Goal: Transaction & Acquisition: Purchase product/service

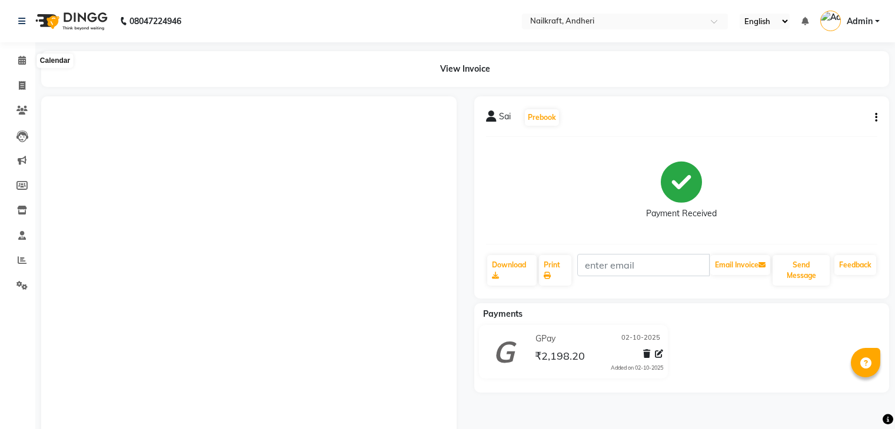
click at [24, 62] on icon at bounding box center [22, 60] width 8 height 9
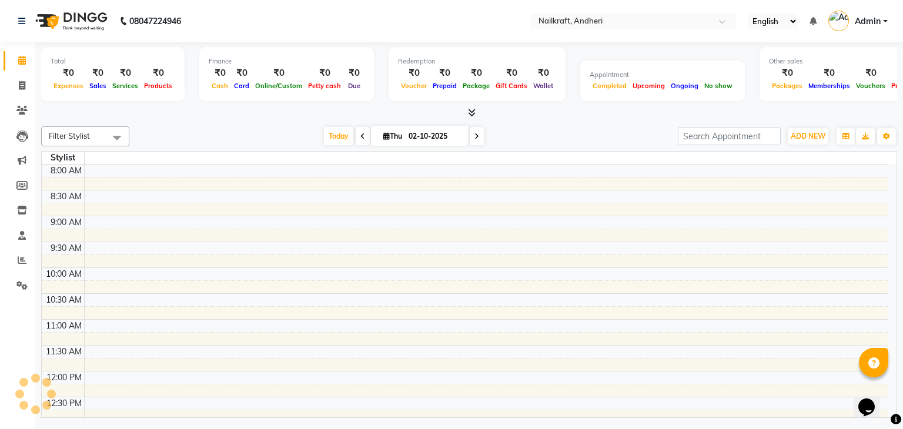
click at [219, 128] on div "Today Thu 02-10-2025" at bounding box center [403, 137] width 537 height 18
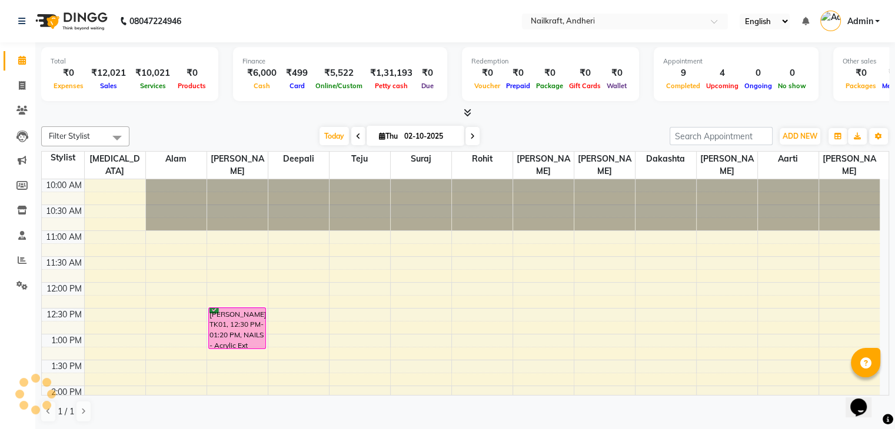
scroll to position [364, 0]
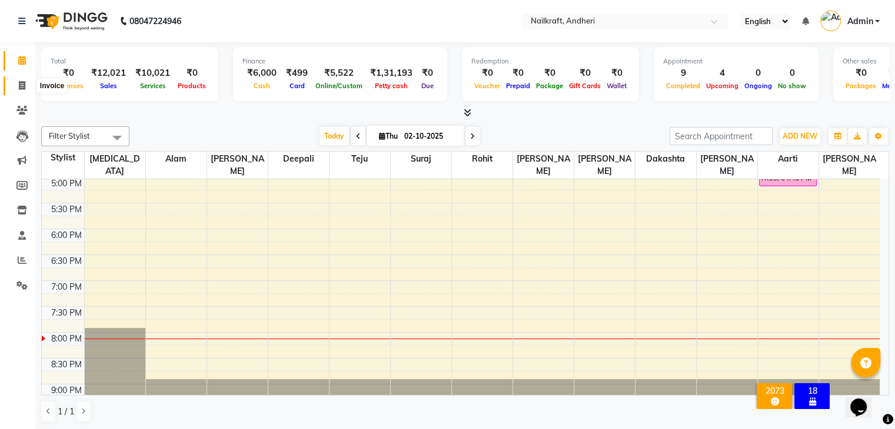
click at [19, 82] on icon at bounding box center [22, 85] width 6 height 9
select select "service"
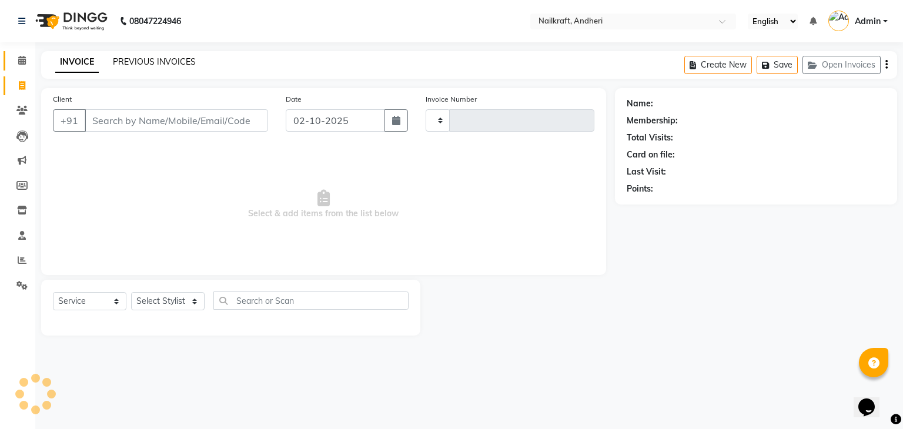
type input "2381"
select select "6081"
click at [183, 58] on link "PREVIOUS INVOICES" at bounding box center [154, 61] width 83 height 11
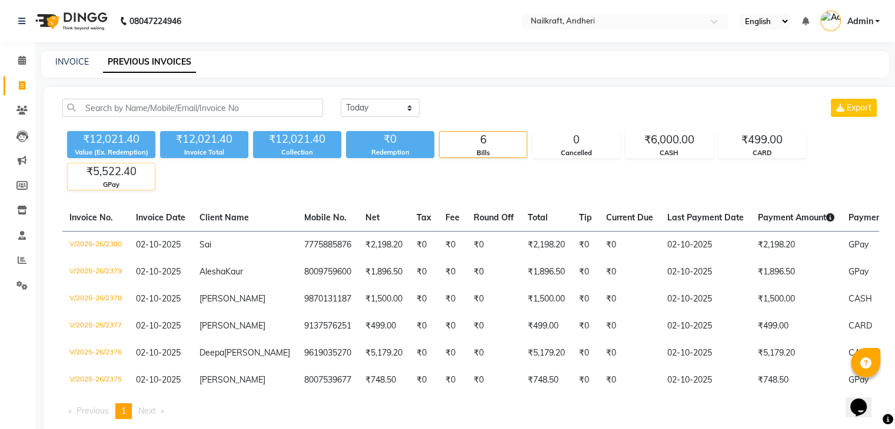
click at [134, 184] on div "GPay" at bounding box center [111, 185] width 87 height 10
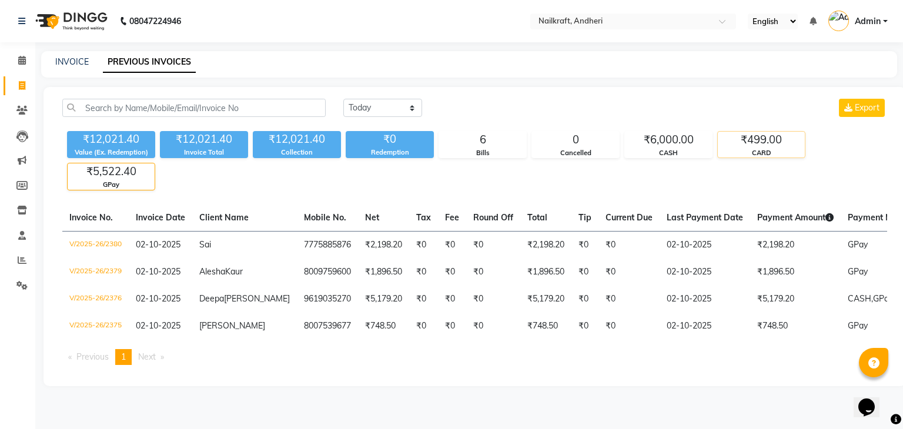
click at [743, 132] on div "₹499.00" at bounding box center [761, 140] width 87 height 16
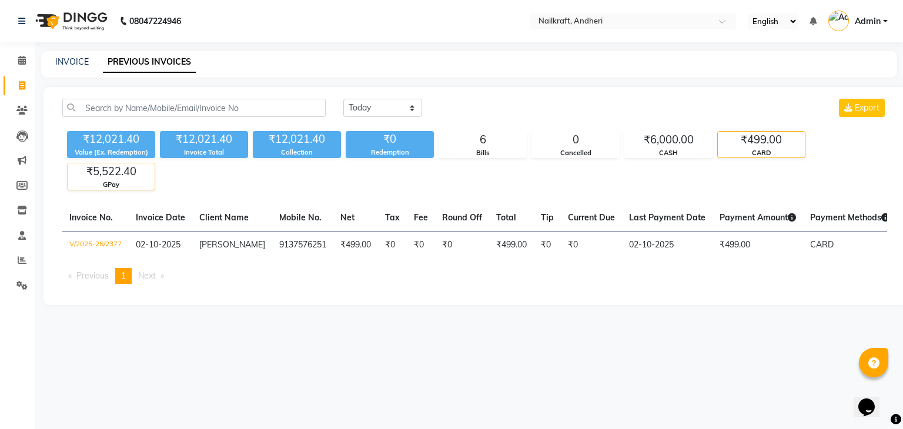
click at [102, 187] on div "GPay" at bounding box center [111, 185] width 87 height 10
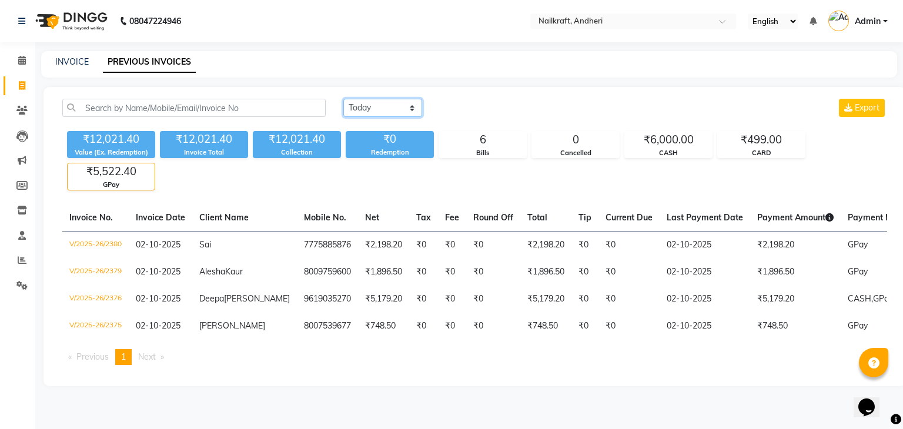
click at [402, 102] on select "Today Yesterday Custom Range" at bounding box center [382, 108] width 79 height 18
click at [343, 99] on select "Today Yesterday Custom Range" at bounding box center [382, 108] width 79 height 18
click at [671, 154] on div "CASH" at bounding box center [668, 153] width 87 height 10
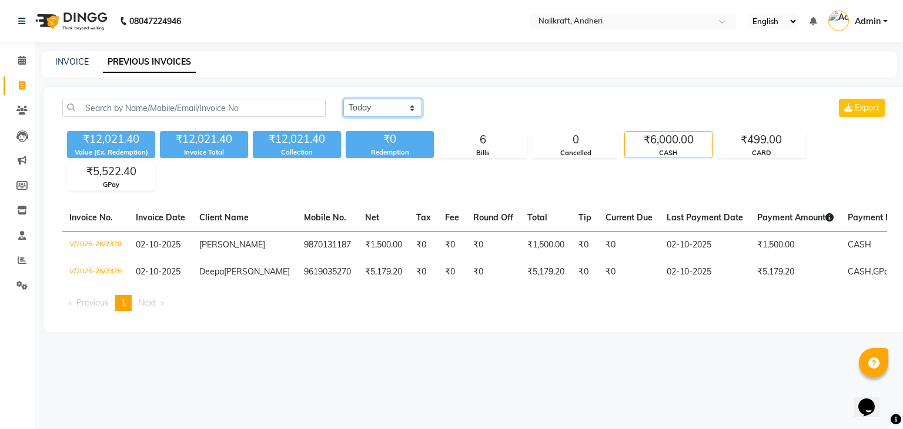
click at [385, 109] on select "Today Yesterday Custom Range" at bounding box center [382, 108] width 79 height 18
click at [343, 99] on select "Today Yesterday Custom Range" at bounding box center [382, 108] width 79 height 18
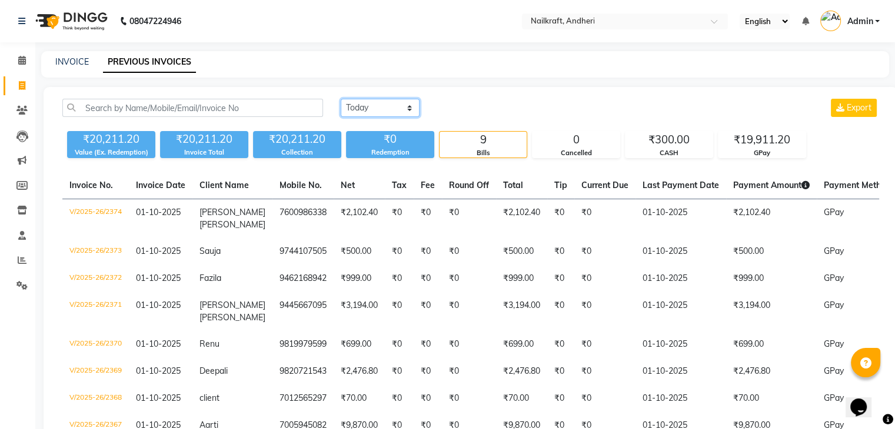
click at [392, 106] on select "Today Yesterday Custom Range" at bounding box center [380, 108] width 79 height 18
click at [341, 99] on select "Today Yesterday Custom Range" at bounding box center [380, 108] width 79 height 18
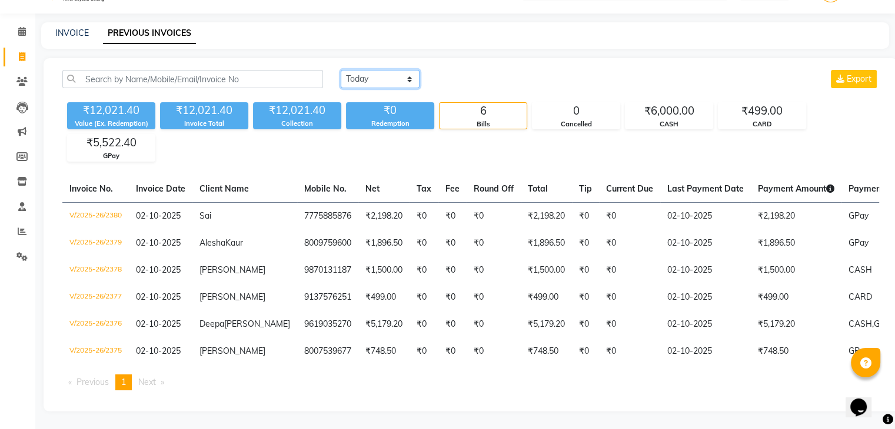
scroll to position [38, 0]
click at [755, 104] on div "₹499.00" at bounding box center [761, 111] width 87 height 16
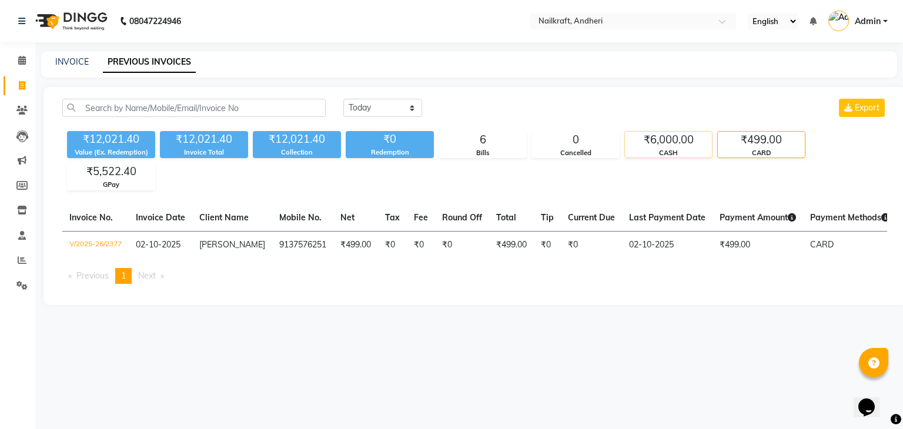
click at [663, 152] on div "CASH" at bounding box center [668, 153] width 87 height 10
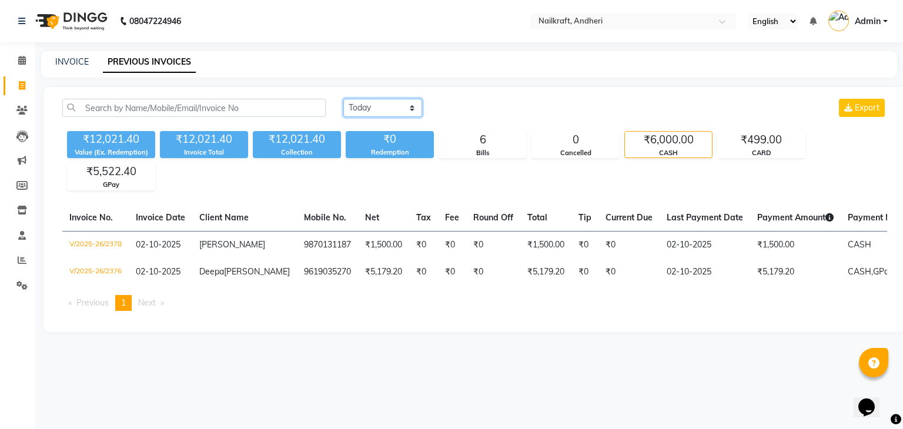
click at [378, 104] on select "Today Yesterday Custom Range" at bounding box center [382, 108] width 79 height 18
click at [343, 99] on select "Today Yesterday Custom Range" at bounding box center [382, 108] width 79 height 18
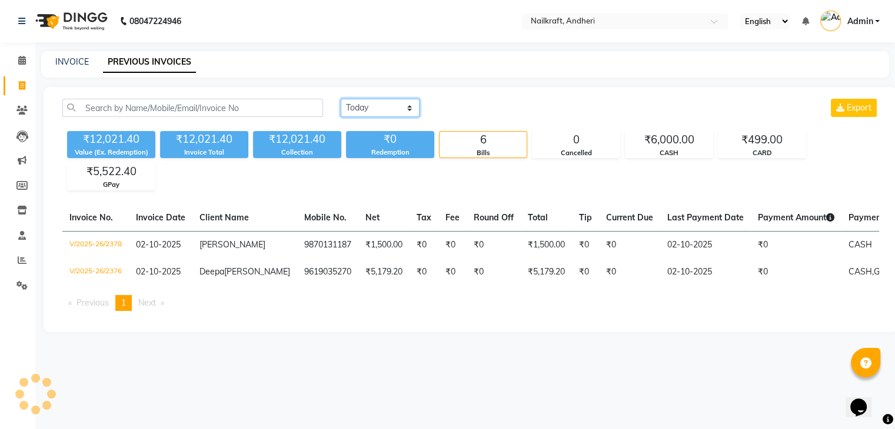
click at [381, 108] on select "Today Yesterday Custom Range" at bounding box center [380, 108] width 79 height 18
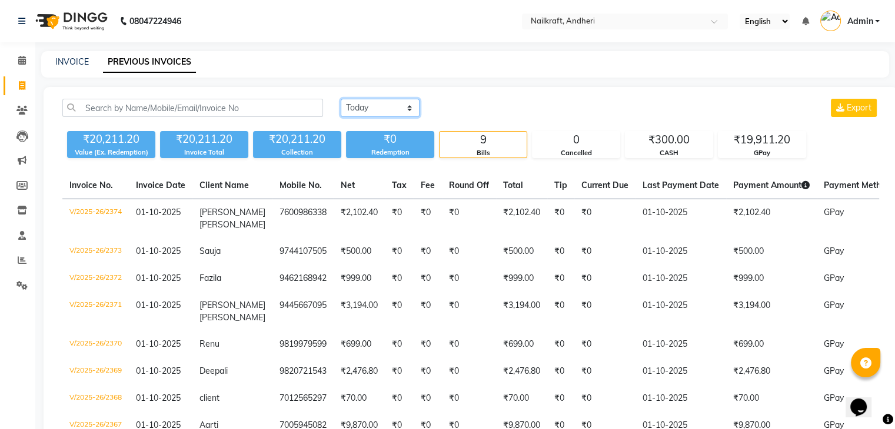
select select "today"
click at [341, 99] on select "Today Yesterday Custom Range" at bounding box center [380, 108] width 79 height 18
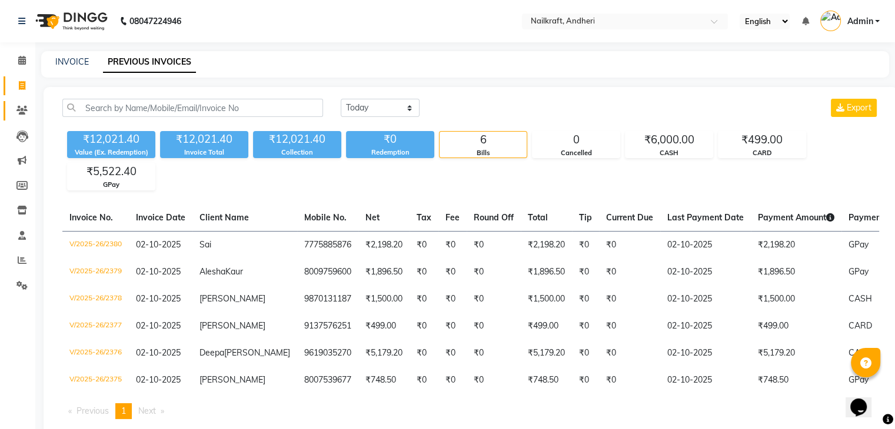
click at [23, 118] on link "Clients" at bounding box center [18, 110] width 28 height 19
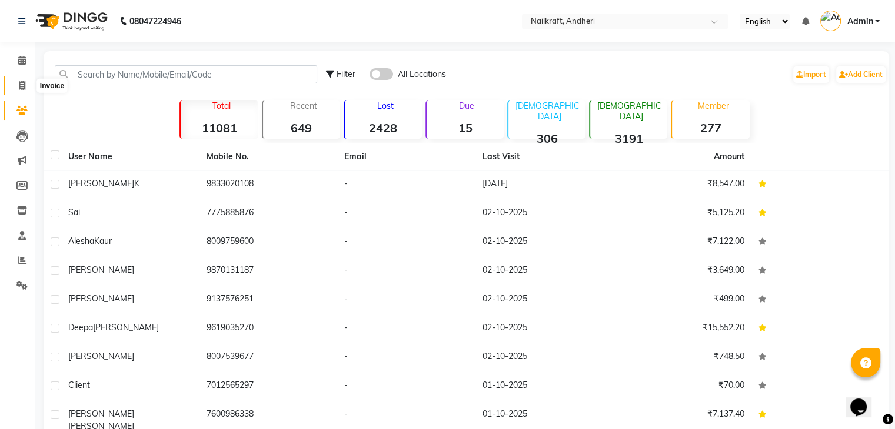
click at [21, 87] on icon at bounding box center [22, 85] width 6 height 9
select select "service"
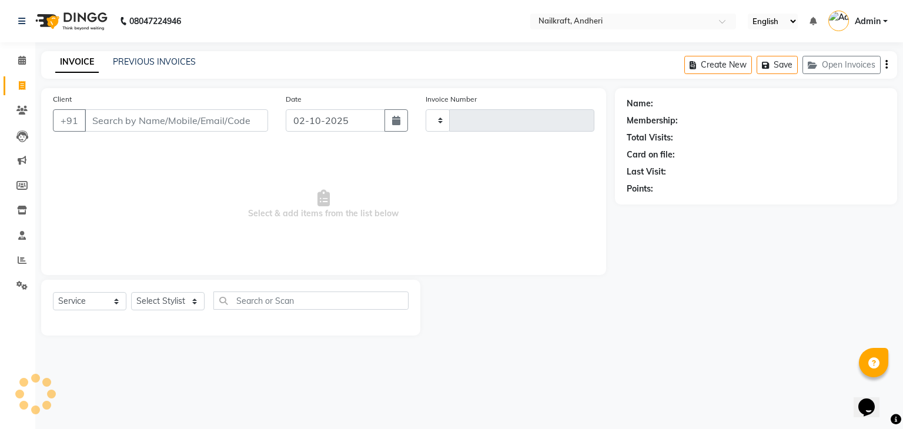
type input "2381"
select select "6081"
click at [186, 125] on input "Client" at bounding box center [177, 120] width 184 height 22
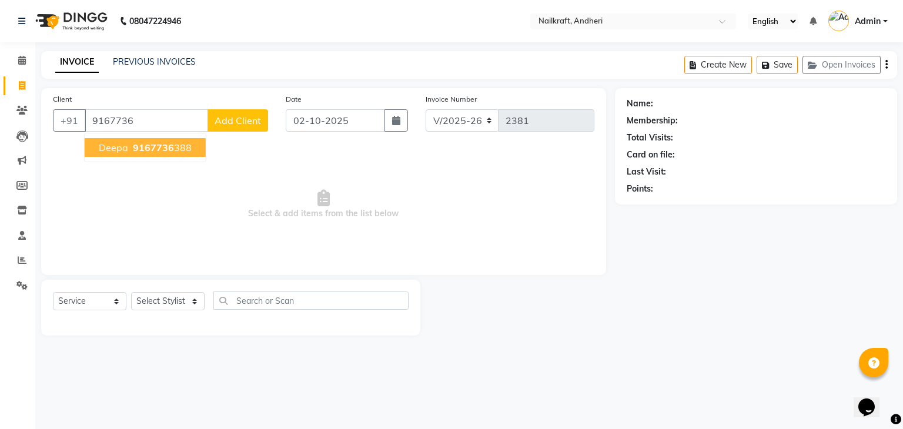
click at [165, 139] on button "Deepa 9167736 388" at bounding box center [145, 147] width 121 height 19
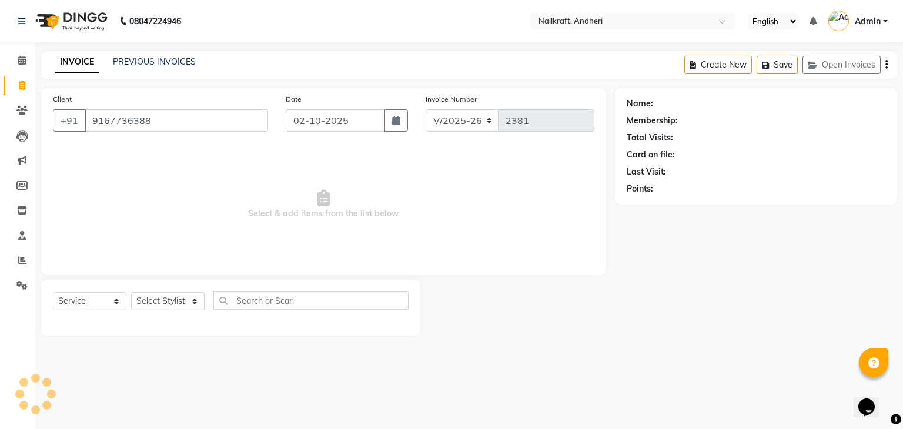
type input "9167736388"
select select "1: Object"
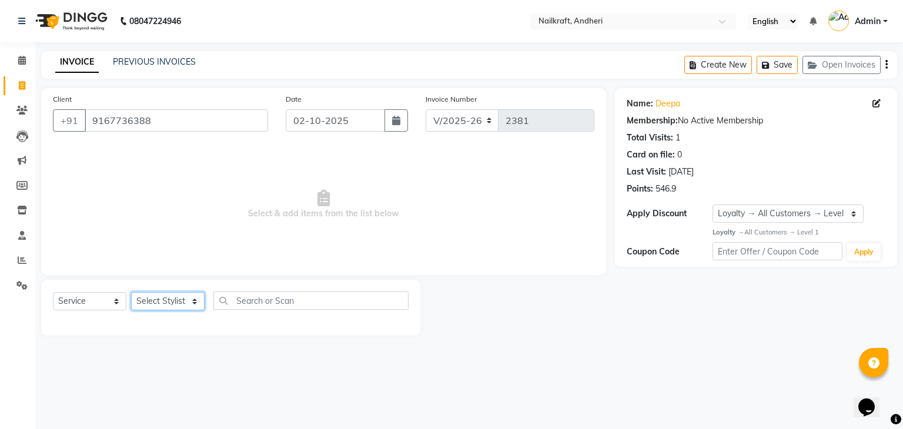
click at [204, 303] on select "Select Stylist Aarti [PERSON_NAME] [PERSON_NAME] [PERSON_NAME] NailKraft [MEDIC…" at bounding box center [168, 301] width 74 height 18
select select "88169"
click at [131, 293] on select "Select Stylist Aarti [PERSON_NAME] [PERSON_NAME] [PERSON_NAME] NailKraft [MEDIC…" at bounding box center [168, 301] width 74 height 18
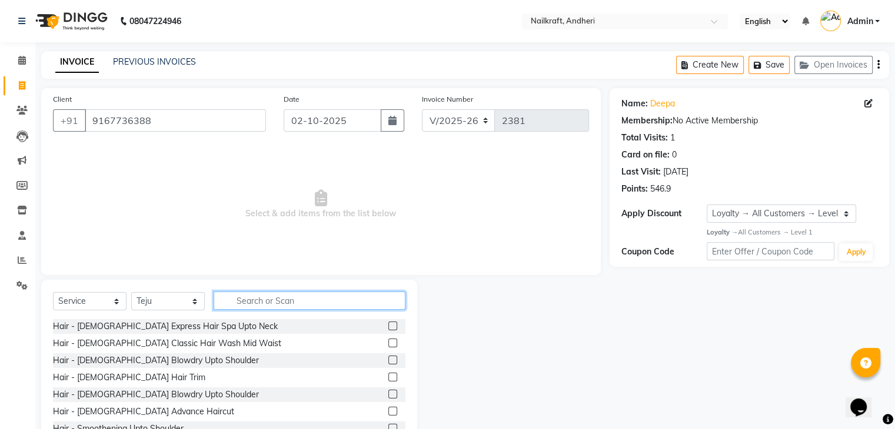
click at [282, 299] on input "text" at bounding box center [309, 301] width 192 height 18
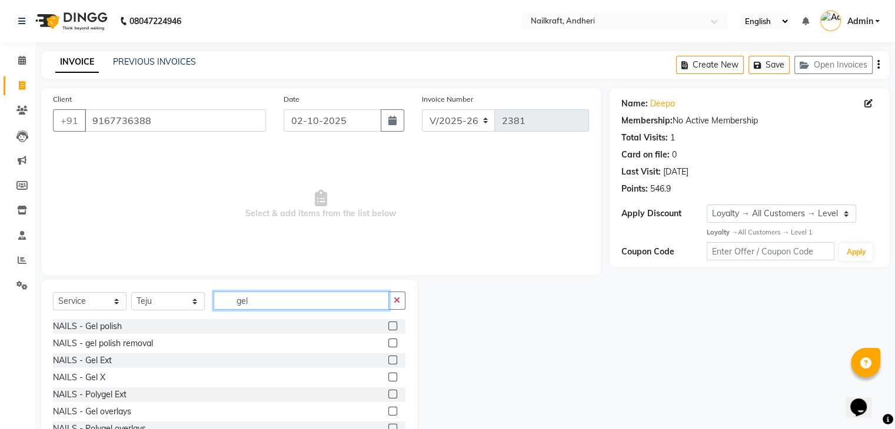
type input "gel"
click at [388, 344] on label at bounding box center [392, 343] width 9 height 9
click at [388, 344] on input "checkbox" at bounding box center [392, 344] width 8 height 8
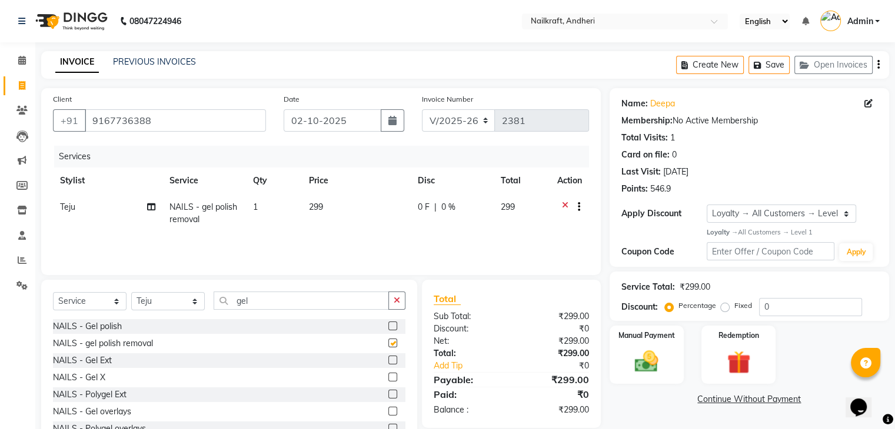
checkbox input "false"
click at [345, 212] on td "299" at bounding box center [356, 213] width 109 height 39
select select "88169"
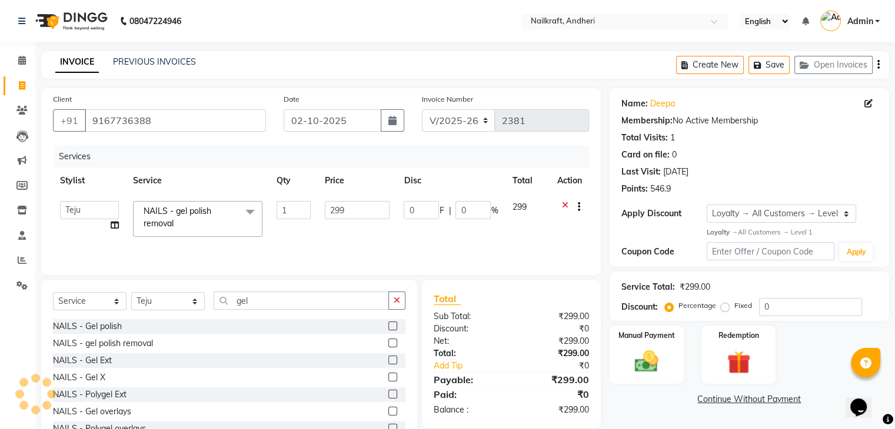
click at [345, 212] on input "299" at bounding box center [357, 210] width 65 height 18
type input "2"
type input "1"
type input "599"
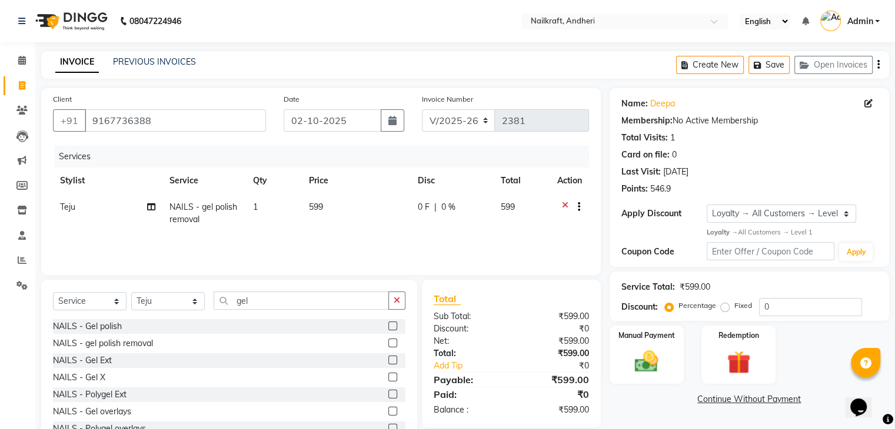
click at [160, 312] on div "Select Service Product Membership Package Voucher Prepaid Gift Card Select Styl…" at bounding box center [229, 306] width 352 height 28
click at [113, 299] on select "Select Service Product Membership Package Voucher Prepaid Gift Card" at bounding box center [90, 301] width 74 height 18
select select "product"
click at [53, 293] on select "Select Service Product Membership Package Voucher Prepaid Gift Card" at bounding box center [90, 301] width 74 height 18
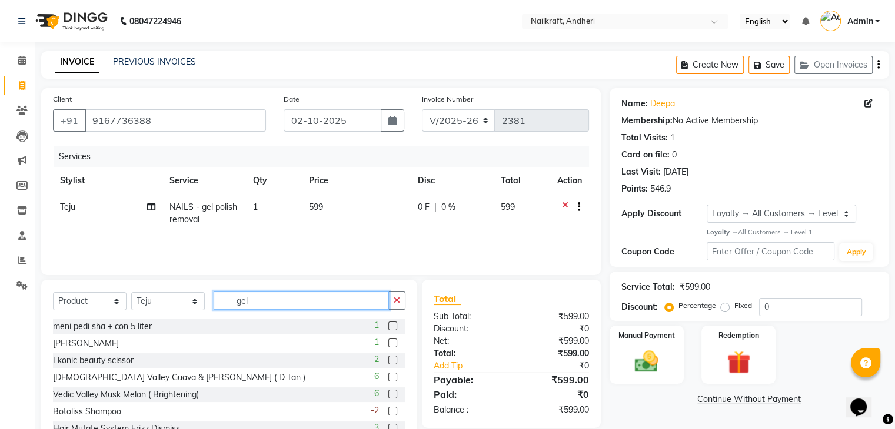
click at [324, 303] on input "gel" at bounding box center [300, 301] width 175 height 18
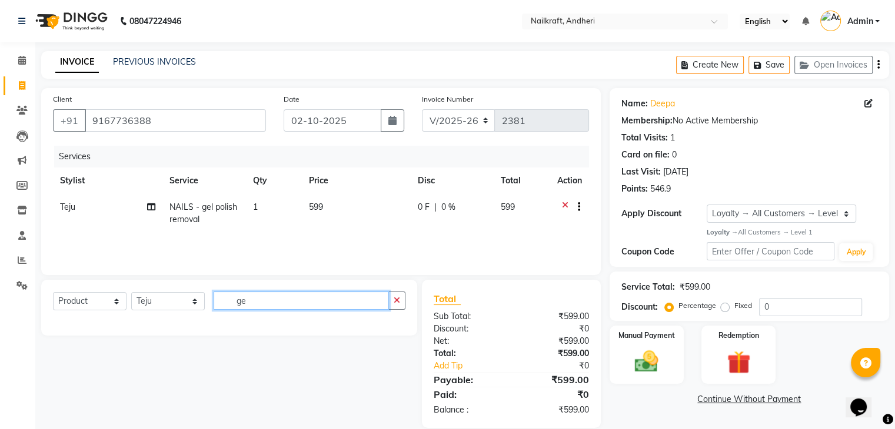
type input "g"
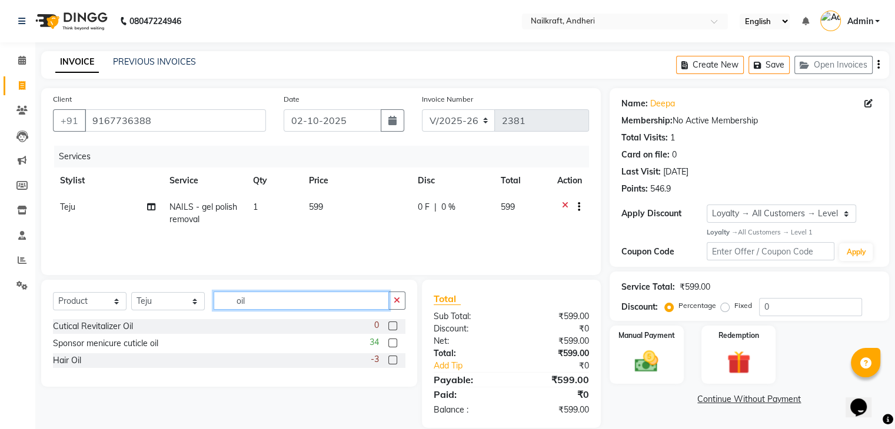
type input "oil"
click at [395, 342] on label at bounding box center [392, 343] width 9 height 9
click at [395, 342] on input "checkbox" at bounding box center [392, 344] width 8 height 8
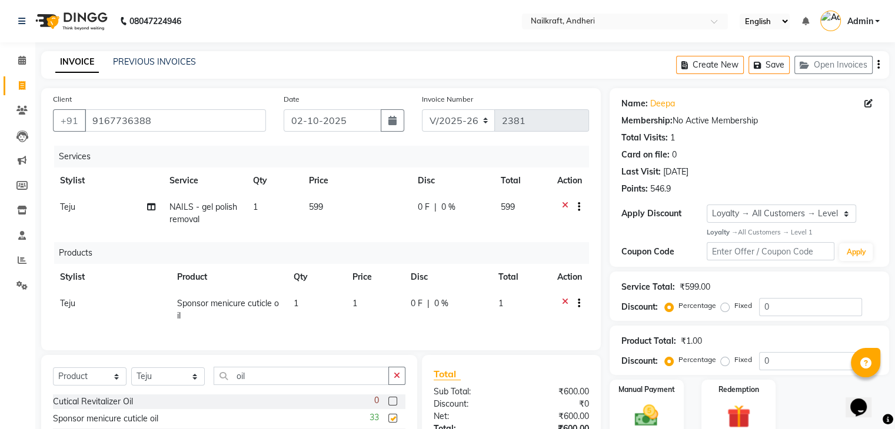
checkbox input "false"
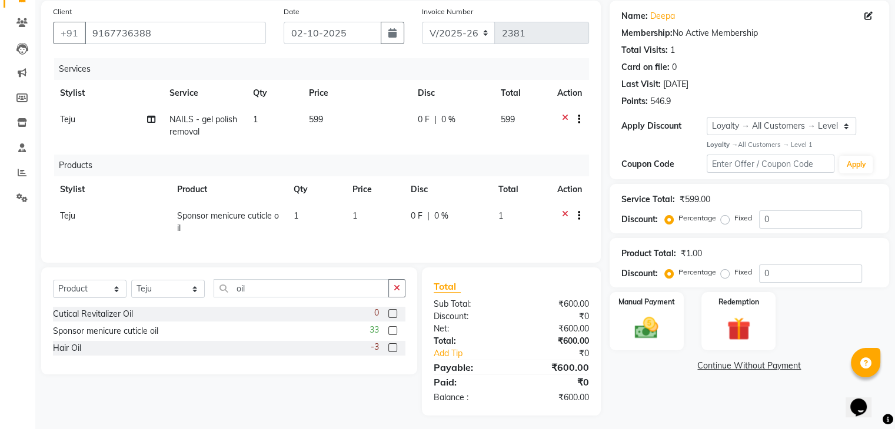
scroll to position [101, 0]
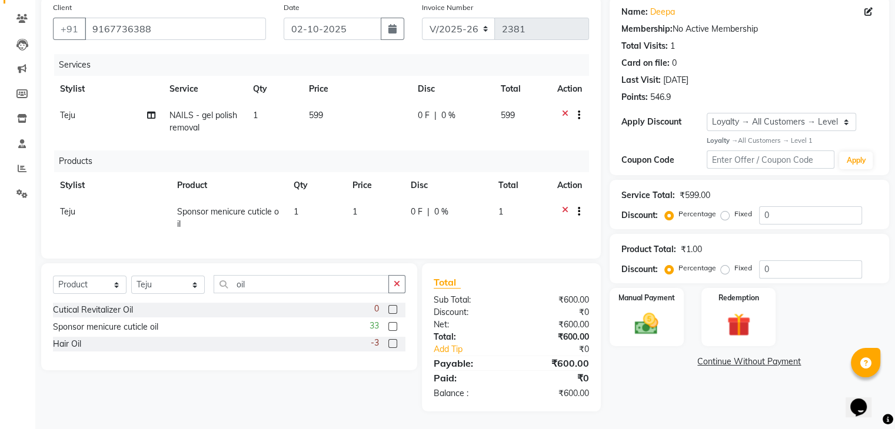
click at [373, 201] on td "1" at bounding box center [374, 218] width 59 height 39
select select "88169"
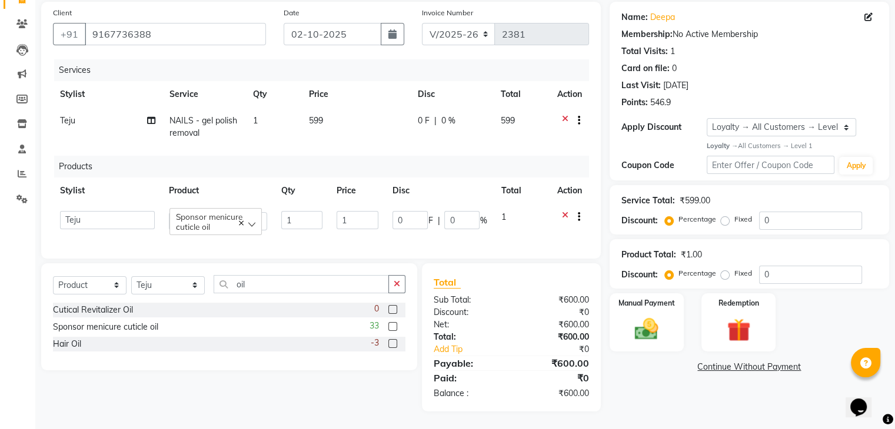
scroll to position [96, 0]
click at [373, 204] on td "1" at bounding box center [357, 221] width 56 height 34
click at [369, 215] on input "1" at bounding box center [357, 220] width 42 height 18
type input "150"
click at [710, 414] on main "INVOICE PREVIOUS INVOICES Create New Save Open Invoices Client +91 9167736388 D…" at bounding box center [464, 197] width 859 height 465
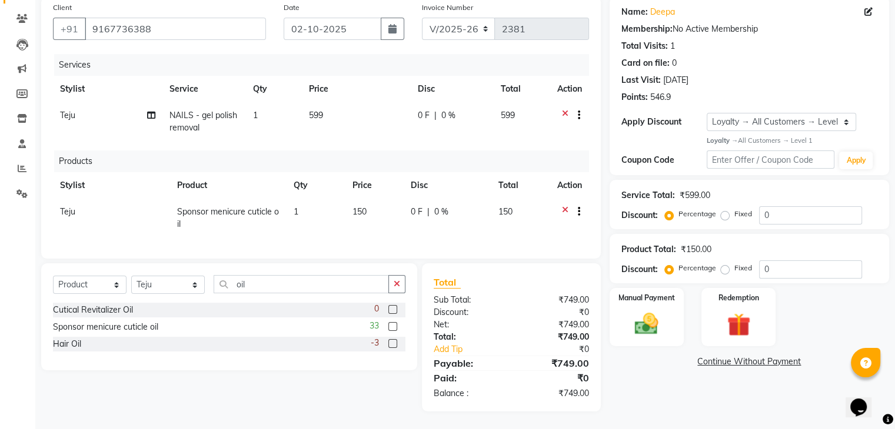
click at [338, 107] on td "599" at bounding box center [356, 121] width 109 height 39
select select "88169"
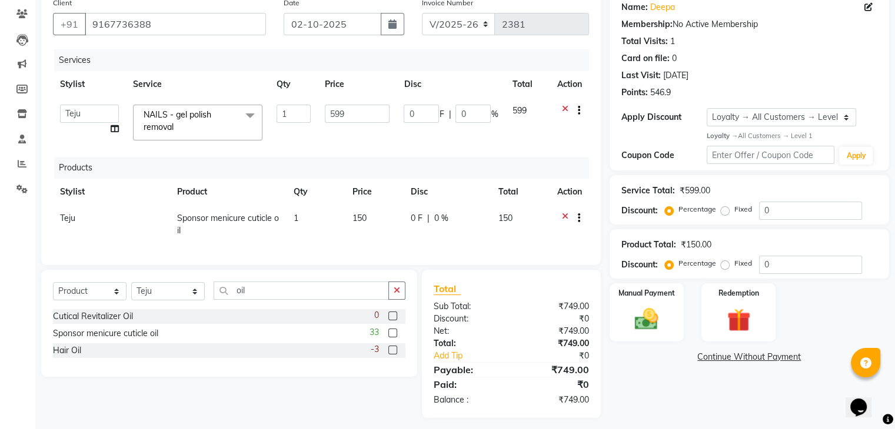
click at [338, 107] on input "599" at bounding box center [357, 114] width 65 height 18
click at [359, 111] on input "599" at bounding box center [357, 114] width 65 height 18
type input "5"
type input "600"
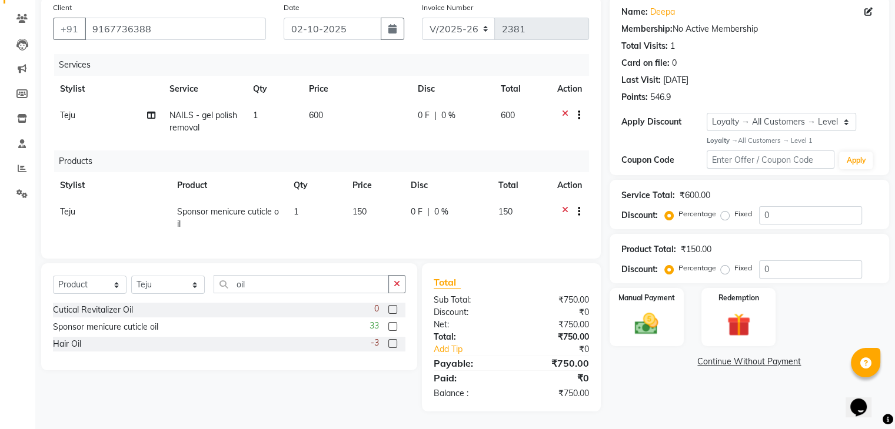
click at [690, 381] on div "Name: Deepa Membership: No Active Membership Total Visits: 1 Card on file: 0 La…" at bounding box center [753, 203] width 288 height 415
click at [638, 297] on label "Manual Payment" at bounding box center [646, 297] width 59 height 11
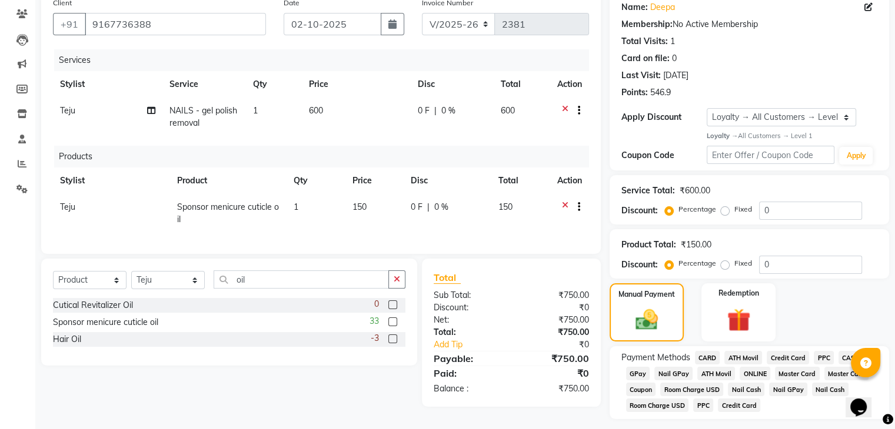
click at [645, 368] on span "GPay" at bounding box center [638, 374] width 24 height 14
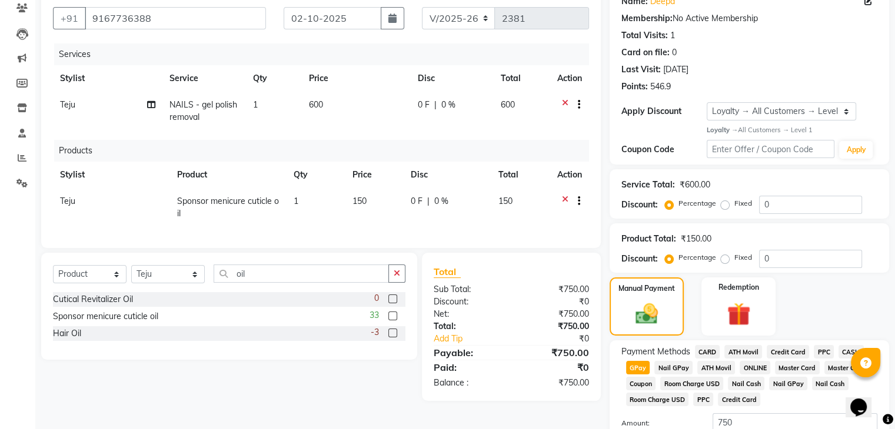
scroll to position [193, 0]
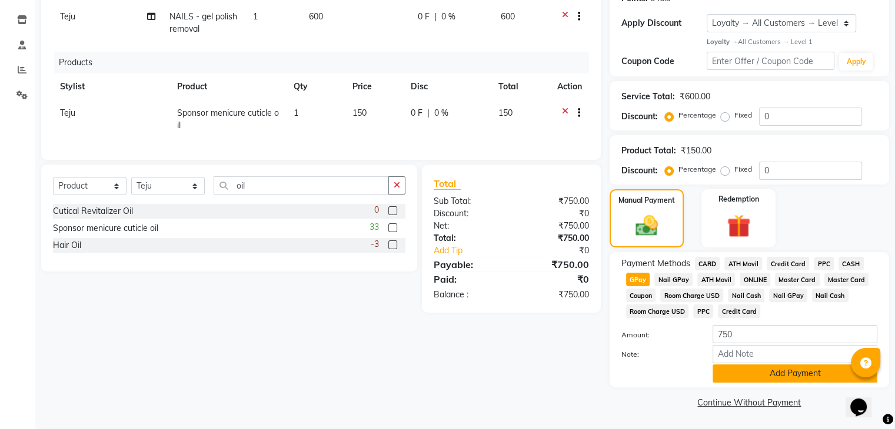
click at [767, 368] on button "Add Payment" at bounding box center [794, 374] width 165 height 18
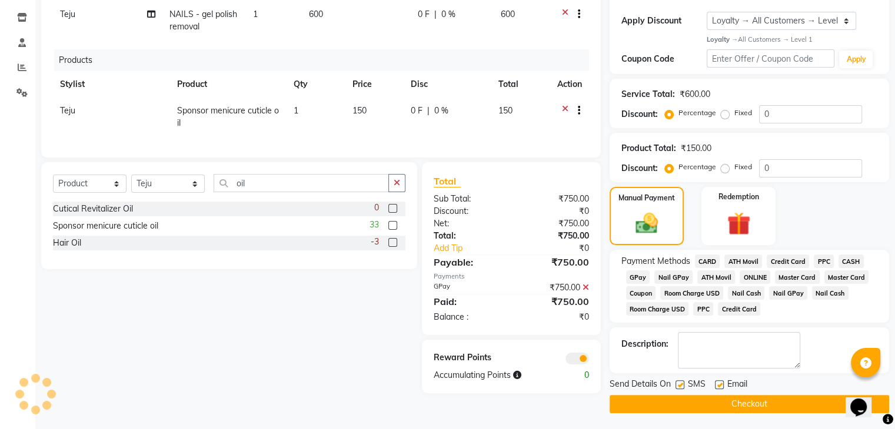
click at [683, 403] on button "Checkout" at bounding box center [748, 404] width 279 height 18
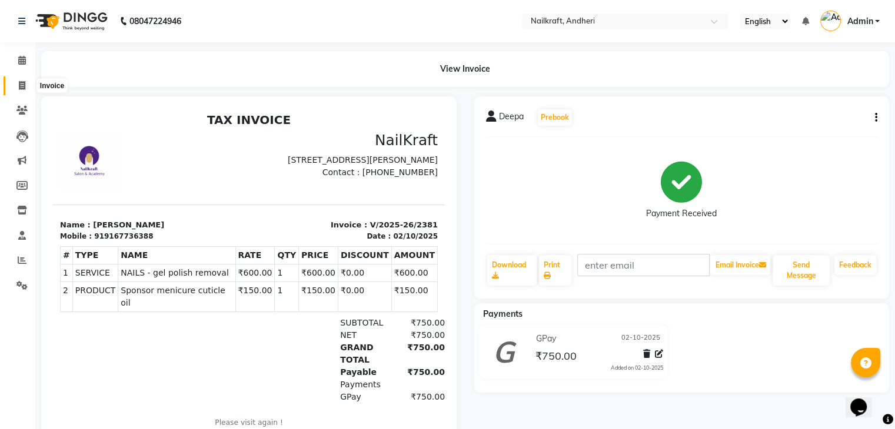
click at [16, 88] on span at bounding box center [22, 86] width 21 height 14
select select "service"
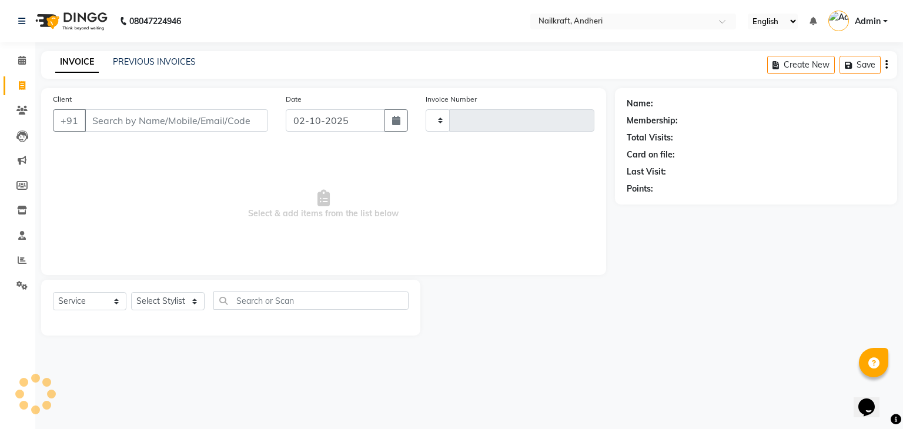
type input "2382"
select select "6081"
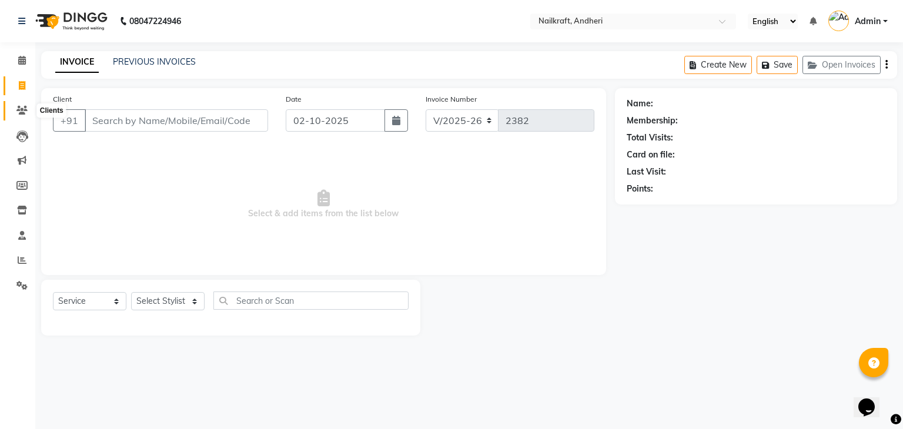
click at [24, 112] on icon at bounding box center [21, 110] width 11 height 9
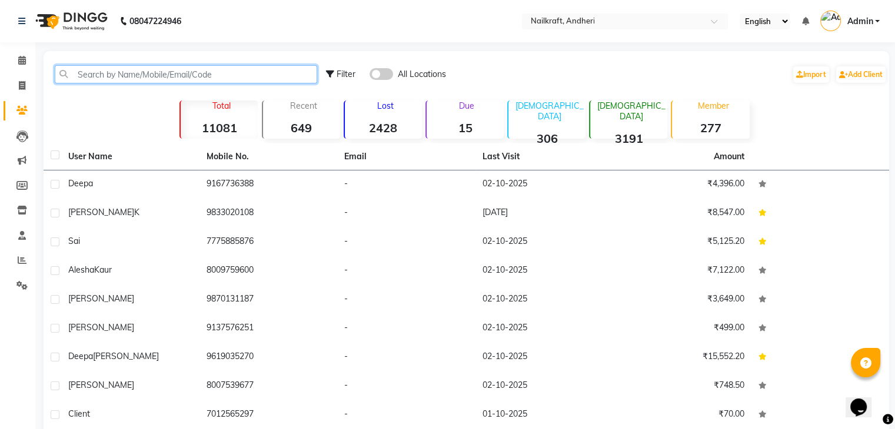
click at [238, 82] on input "text" at bounding box center [186, 74] width 262 height 18
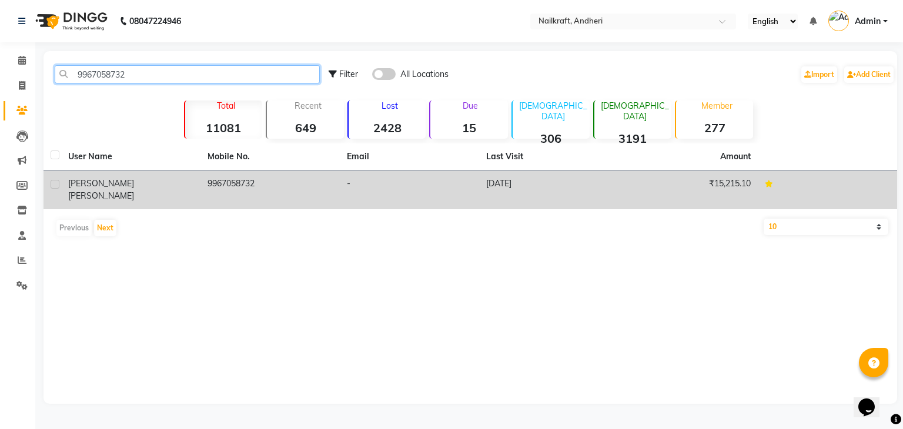
type input "9967058732"
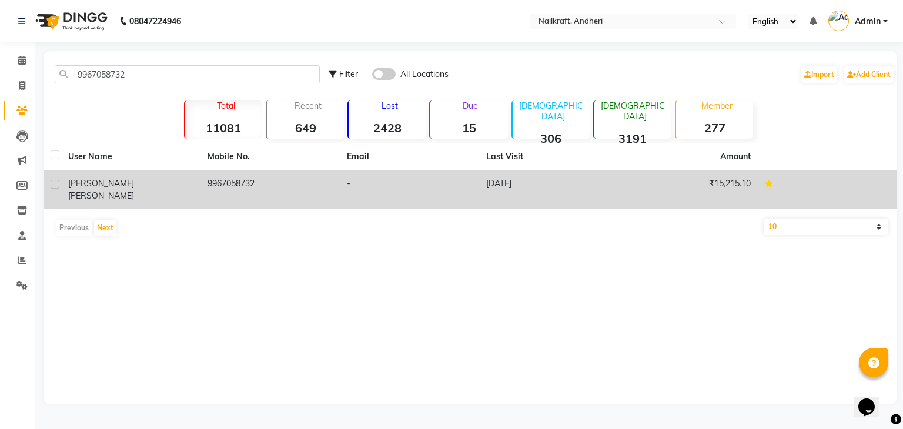
click at [250, 185] on td "9967058732" at bounding box center [270, 190] width 139 height 39
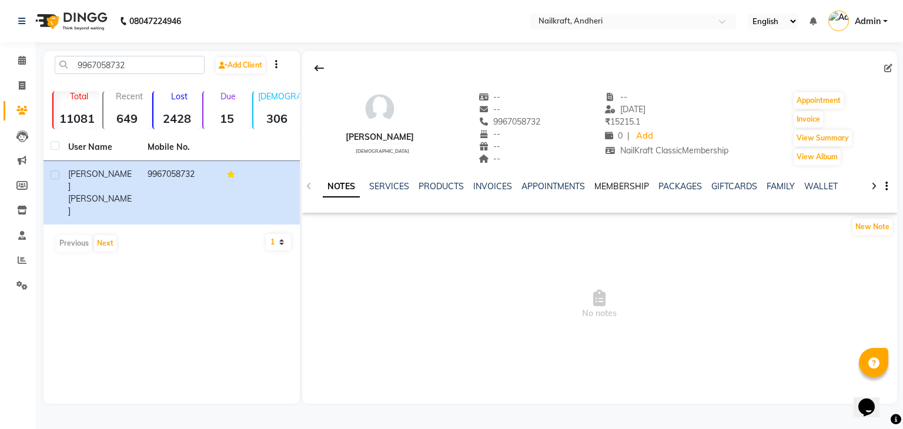
click at [615, 182] on link "MEMBERSHIP" at bounding box center [622, 186] width 55 height 11
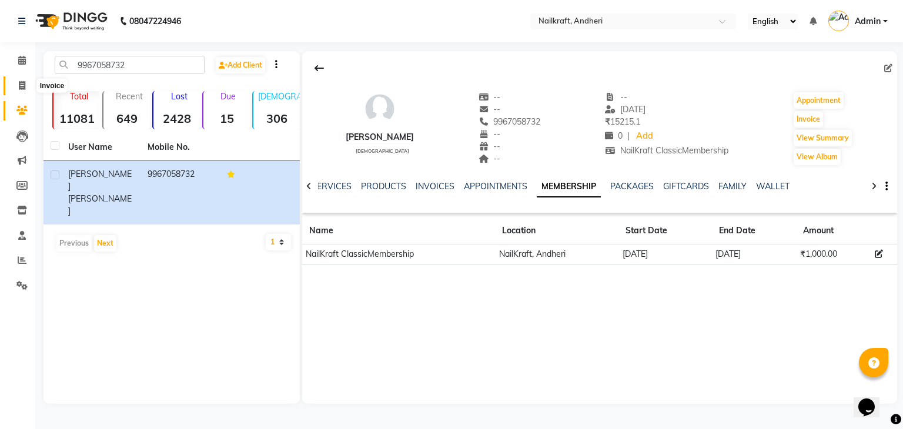
click at [19, 86] on icon at bounding box center [22, 85] width 6 height 9
select select "service"
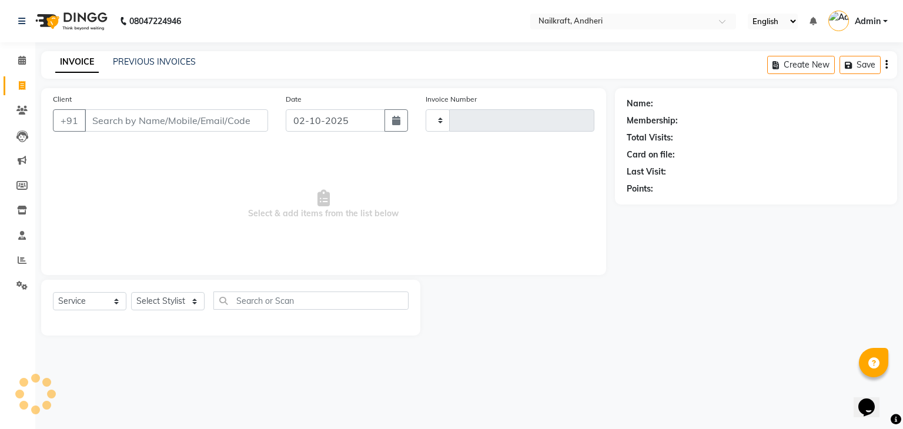
type input "2382"
select select "6081"
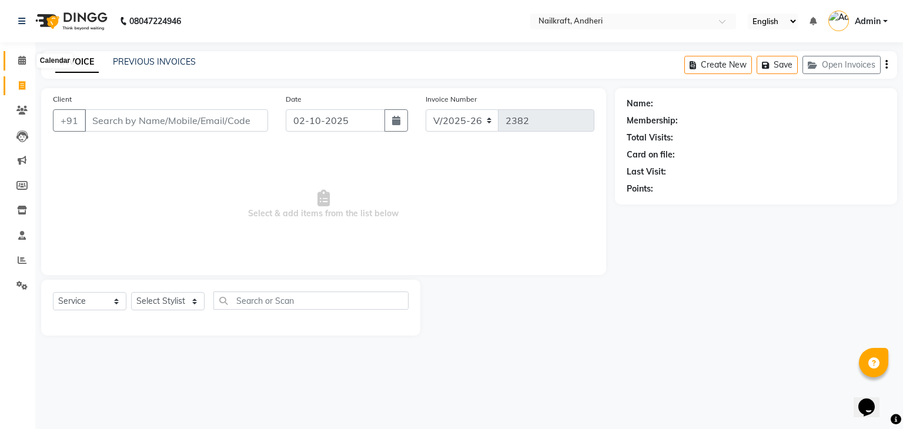
click at [21, 62] on icon at bounding box center [22, 60] width 8 height 9
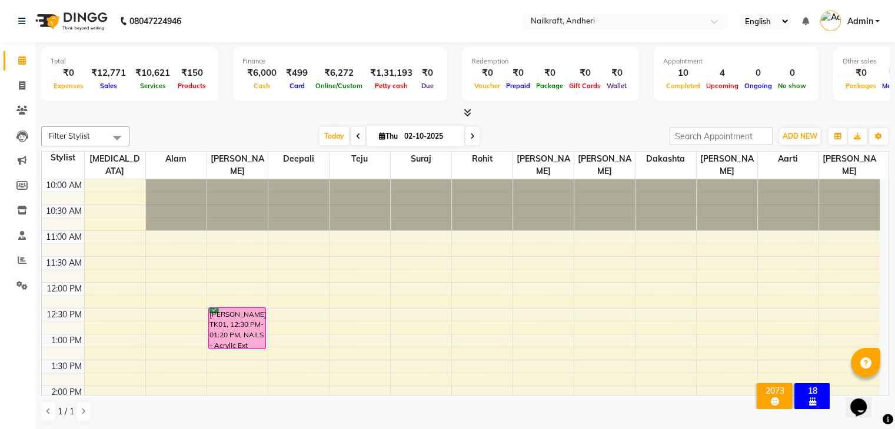
click at [223, 124] on div "Filter Stylist Select All Aarti Alam Alfred Dakashta Deepali Deepu Chatry Nikit…" at bounding box center [465, 275] width 848 height 306
click at [816, 134] on span "ADD NEW" at bounding box center [799, 136] width 35 height 9
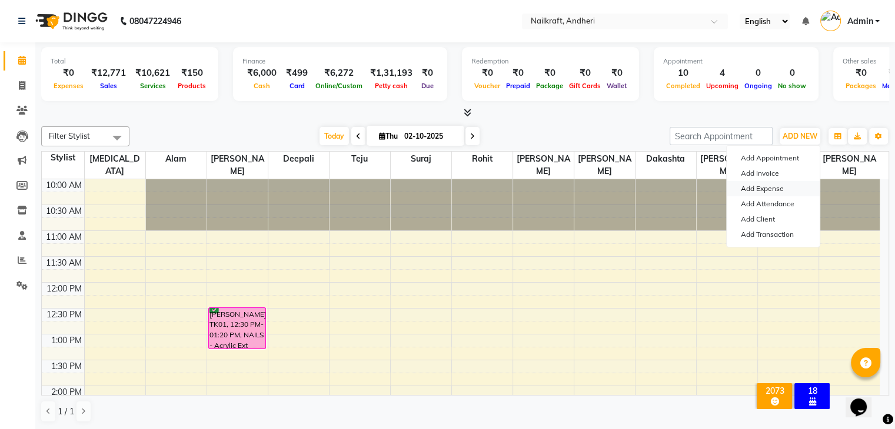
click at [773, 193] on link "Add Expense" at bounding box center [772, 188] width 93 height 15
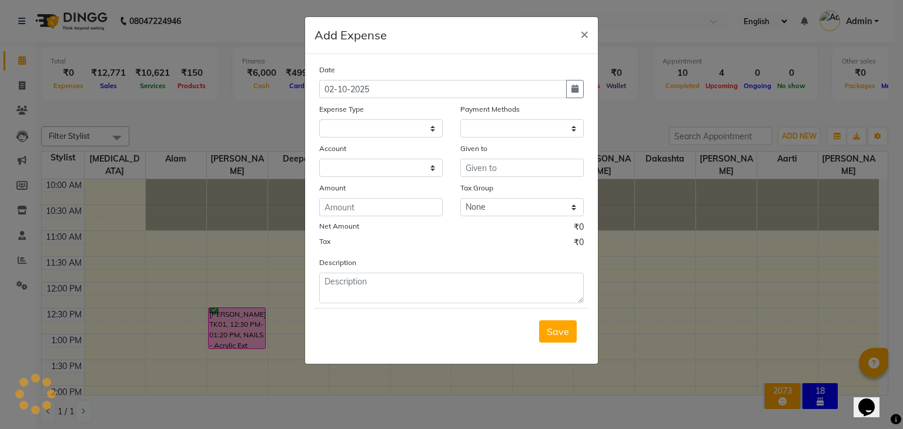
select select
select select "1"
select select "5067"
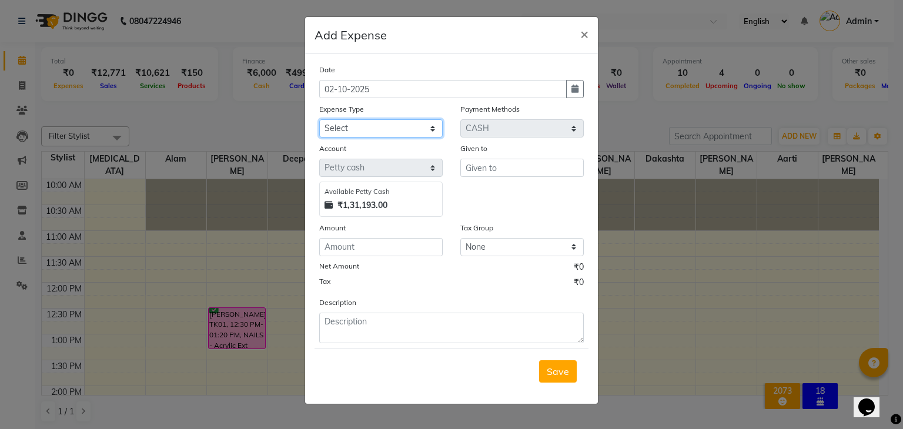
click at [356, 124] on select "Select Advance Salary Bank charges Car maintenance Cash transfer to bank Cash t…" at bounding box center [381, 128] width 124 height 18
select select "15706"
click at [319, 121] on select "Select Advance Salary Bank charges Car maintenance Cash transfer to bank Cash t…" at bounding box center [381, 128] width 124 height 18
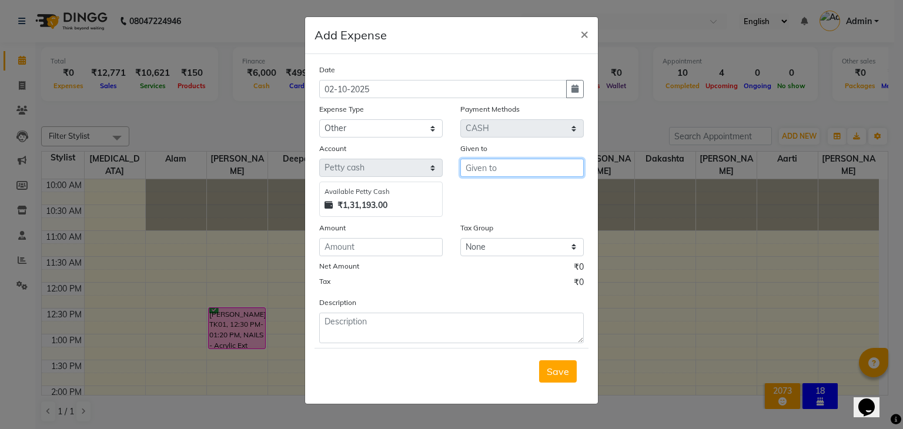
click at [496, 171] on input "text" at bounding box center [523, 168] width 124 height 18
click at [496, 195] on span "Suraj" at bounding box center [487, 194] width 24 height 12
type input "Suraj"
click at [415, 262] on div "Date 02-10-2025 Expense Type Select Advance Salary Bank charges Car maintenance…" at bounding box center [451, 204] width 265 height 280
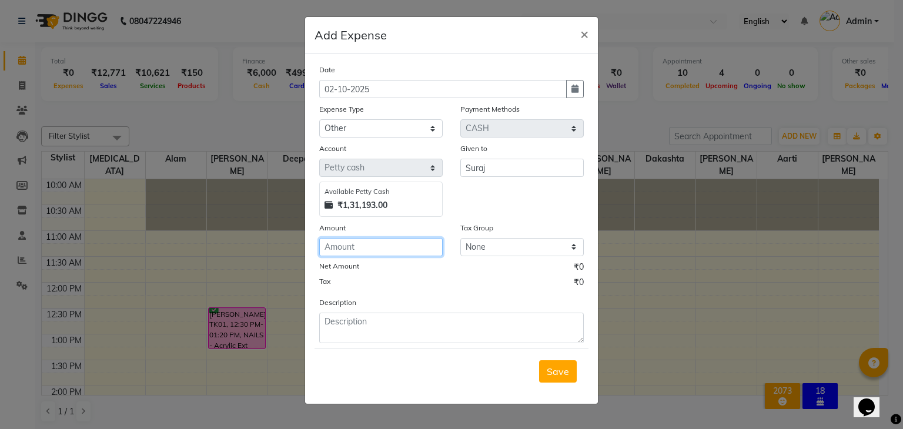
click at [409, 252] on input "number" at bounding box center [381, 247] width 124 height 18
type input "130"
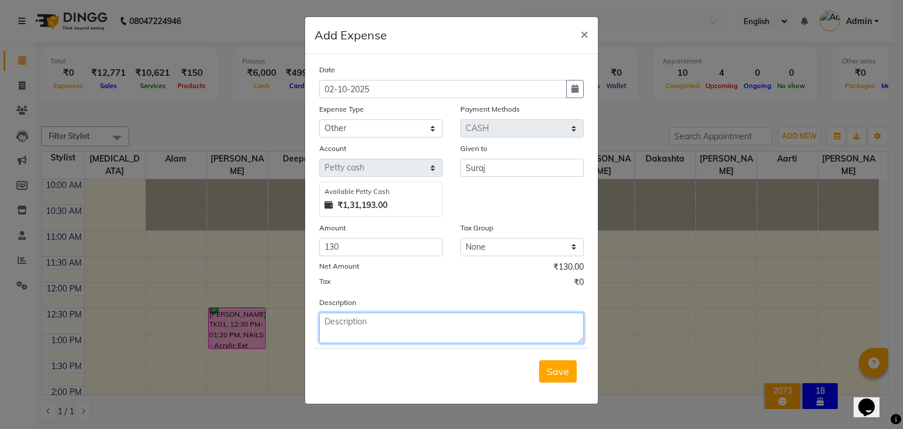
click at [413, 327] on textarea at bounding box center [451, 328] width 265 height 31
type textarea "suraj auto 130"
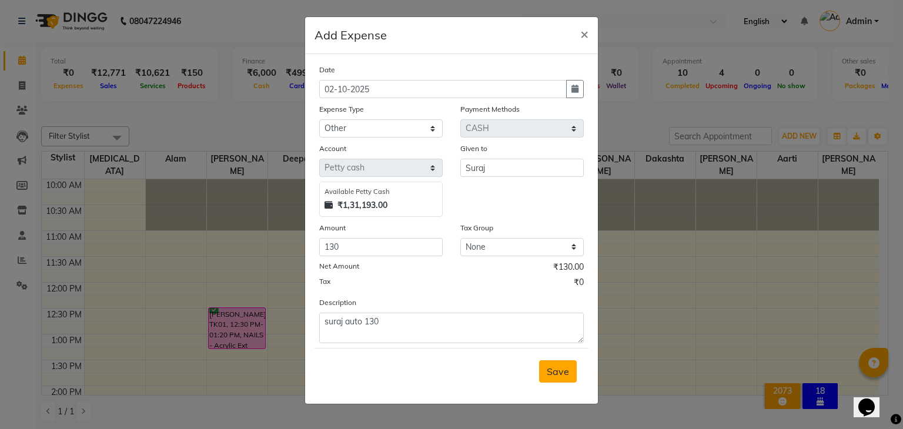
click at [560, 372] on span "Save" at bounding box center [558, 372] width 22 height 12
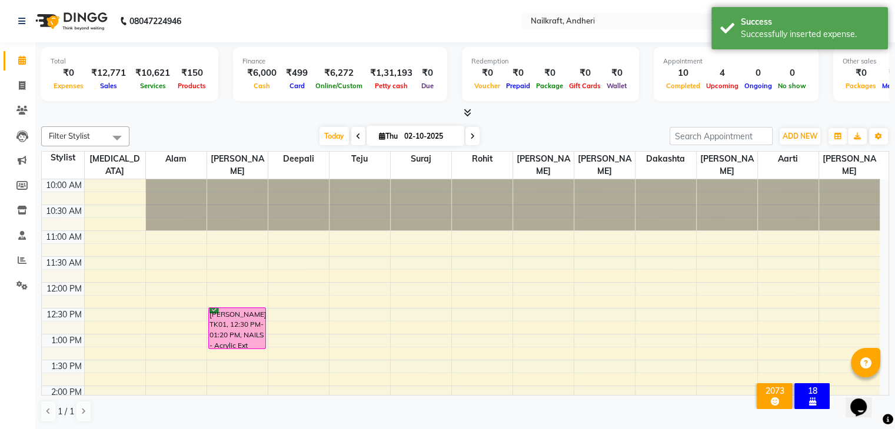
click at [247, 100] on div "Finance ₹6,000 Cash ₹499 Card ₹6,272 Online/Custom ₹1,31,193 Petty cash ₹0 Due" at bounding box center [340, 74] width 214 height 54
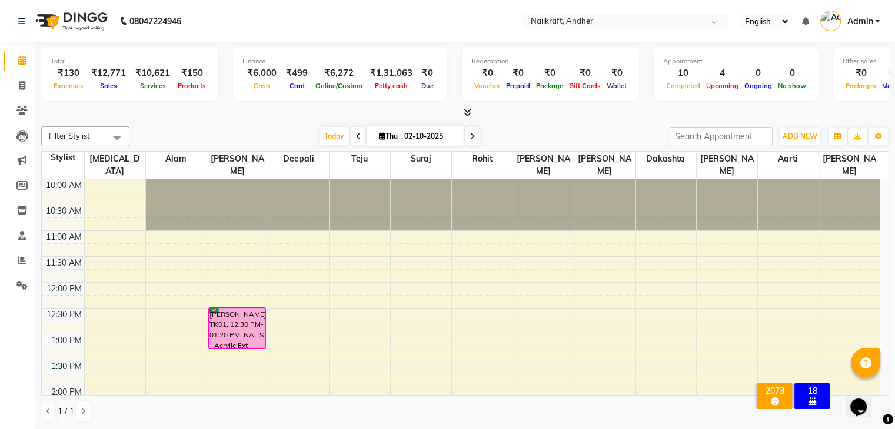
click at [193, 119] on div "Total ₹130 Expenses ₹12,771 Sales ₹10,621 Services ₹150 Products Finance ₹6,000…" at bounding box center [464, 236] width 859 height 388
click at [817, 137] on button "ADD NEW Toggle Dropdown" at bounding box center [799, 136] width 41 height 16
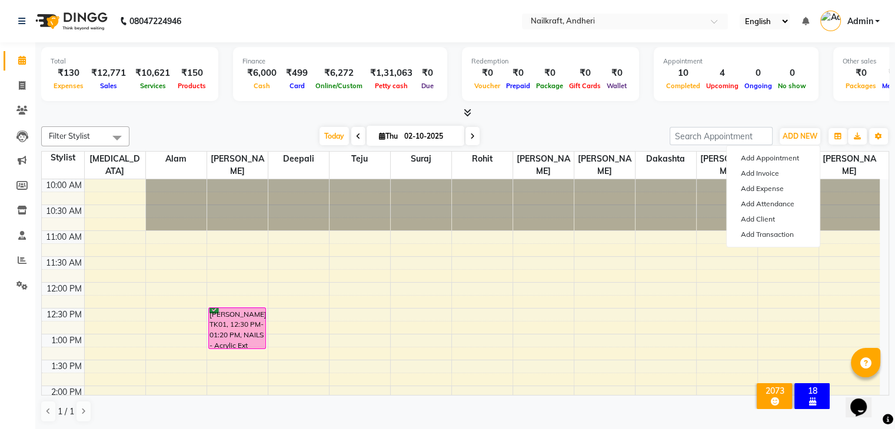
click at [470, 134] on icon at bounding box center [472, 136] width 5 height 7
type input "03-10-2025"
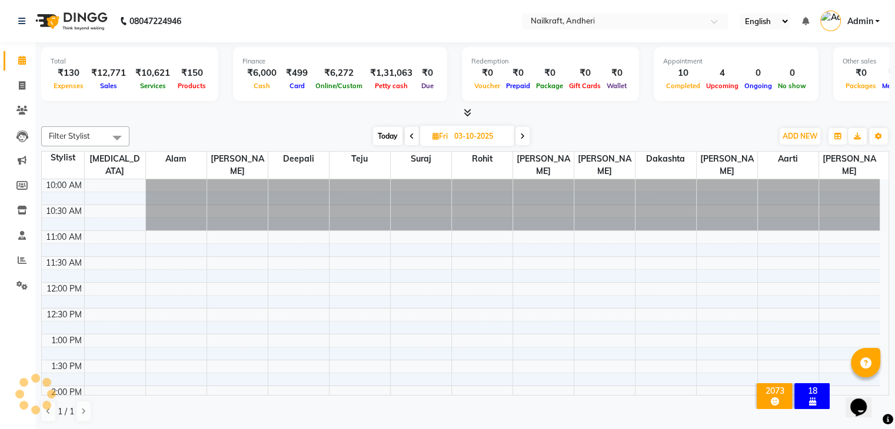
scroll to position [386, 0]
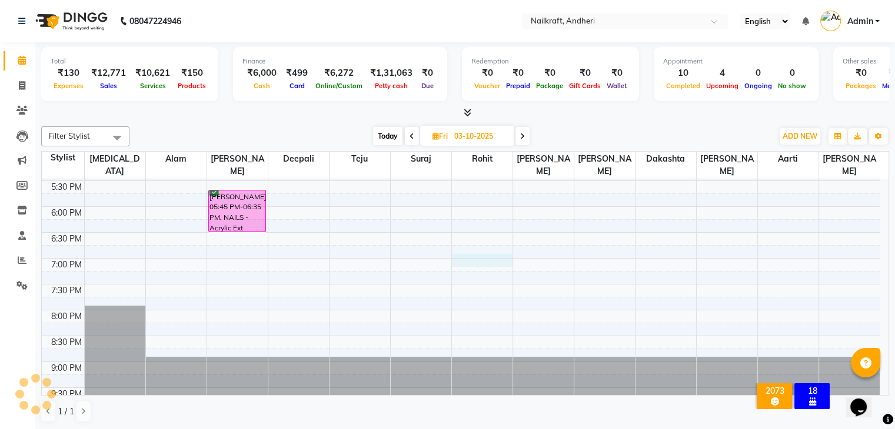
click at [480, 252] on div "10:00 AM 10:30 AM 11:00 AM 11:30 AM 12:00 PM 12:30 PM 1:00 PM 1:30 PM 2:00 PM 2…" at bounding box center [461, 103] width 838 height 620
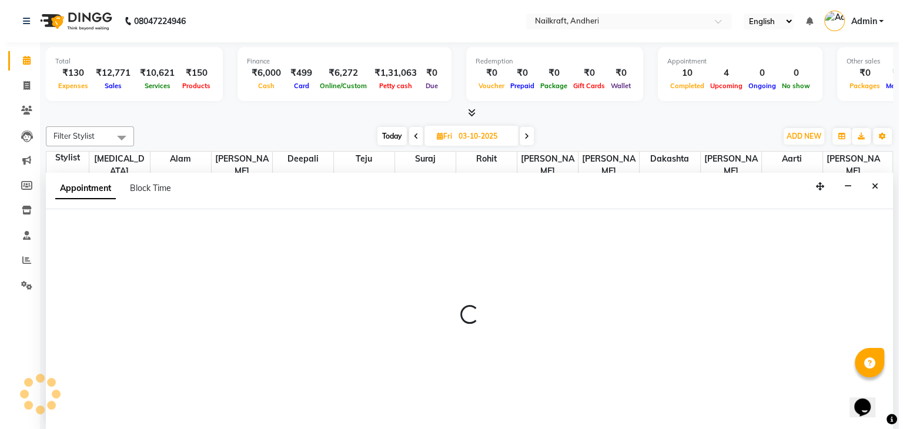
scroll to position [1, 0]
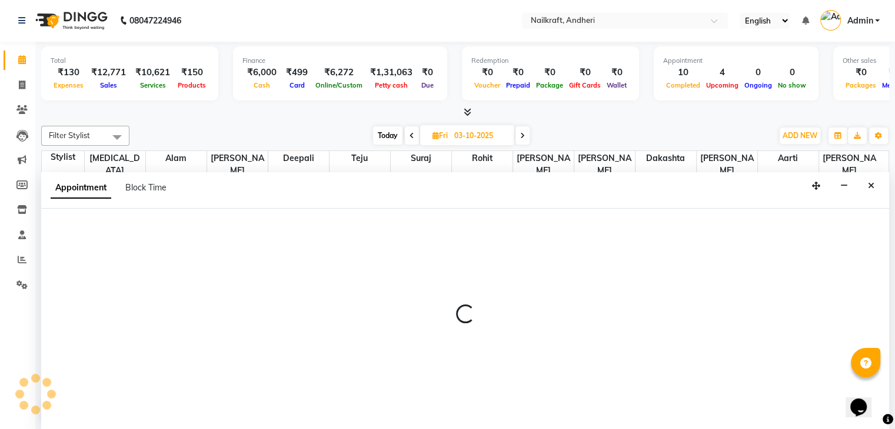
select select "90555"
select select "1140"
select select "tentative"
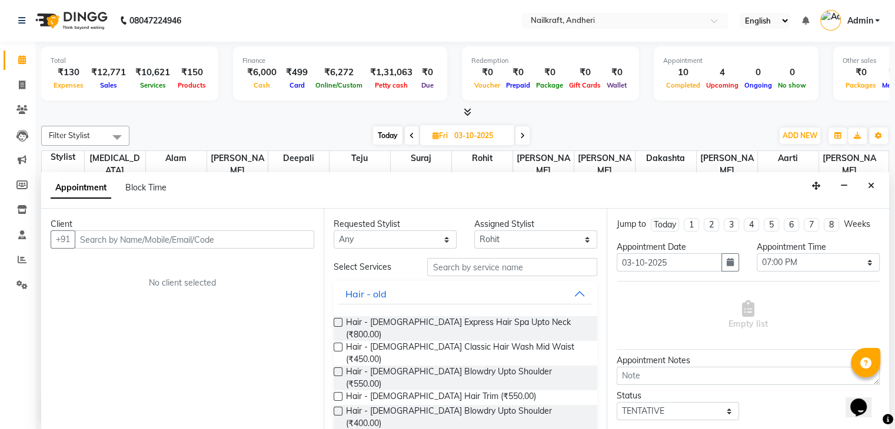
click at [273, 239] on input "text" at bounding box center [194, 240] width 239 height 18
type input "8108508940"
click at [273, 239] on span "Add Client" at bounding box center [289, 239] width 39 height 11
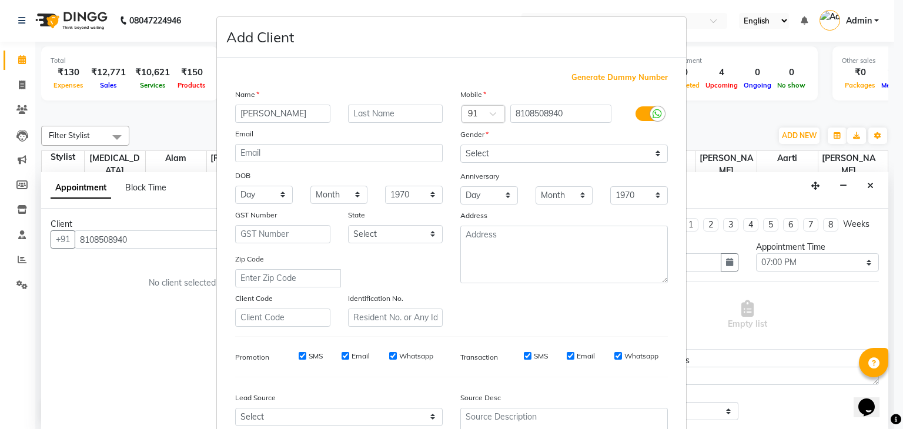
type input "[PERSON_NAME]"
click at [465, 149] on select "Select [DEMOGRAPHIC_DATA] [DEMOGRAPHIC_DATA] Other Prefer Not To Say" at bounding box center [565, 154] width 208 height 18
select select "[DEMOGRAPHIC_DATA]"
click at [461, 145] on select "Select [DEMOGRAPHIC_DATA] [DEMOGRAPHIC_DATA] Other Prefer Not To Say" at bounding box center [565, 154] width 208 height 18
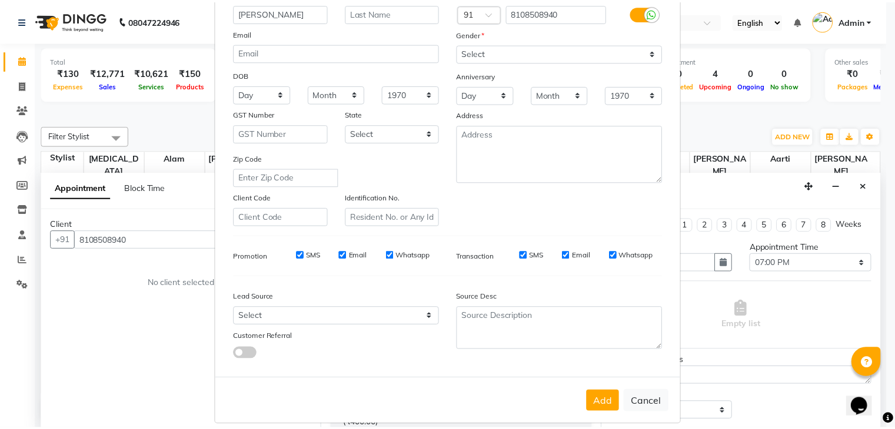
scroll to position [119, 0]
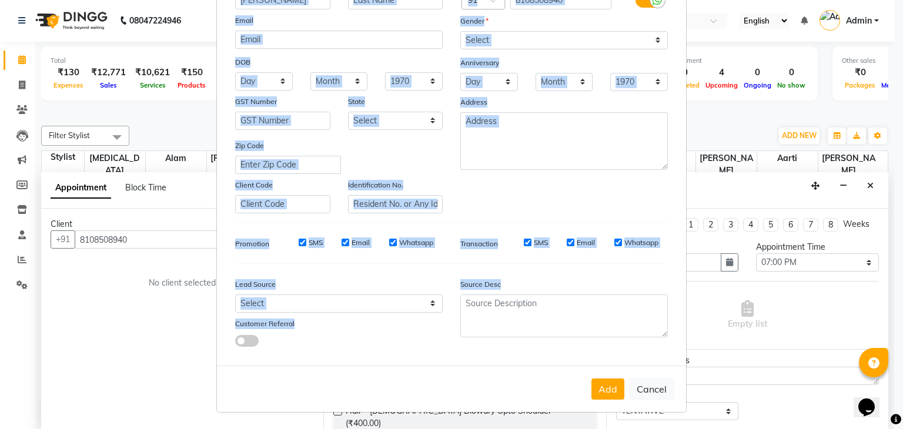
drag, startPoint x: 885, startPoint y: 309, endPoint x: 902, endPoint y: 399, distance: 91.6
click at [902, 399] on ngb-modal-window "Add Client Generate Dummy Number Name [PERSON_NAME] Email DOB Day 01 02 03 04 0…" at bounding box center [451, 214] width 903 height 429
drag, startPoint x: 885, startPoint y: 338, endPoint x: 882, endPoint y: 405, distance: 67.1
click at [882, 405] on ngb-modal-window "Add Client Generate Dummy Number Name [PERSON_NAME] Email DOB Day 01 02 03 04 0…" at bounding box center [451, 214] width 903 height 429
click at [606, 383] on button "Add" at bounding box center [608, 389] width 33 height 21
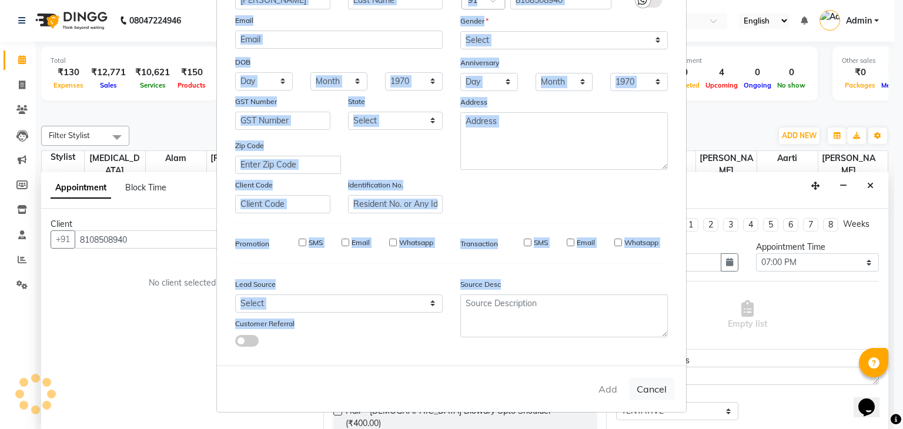
select select
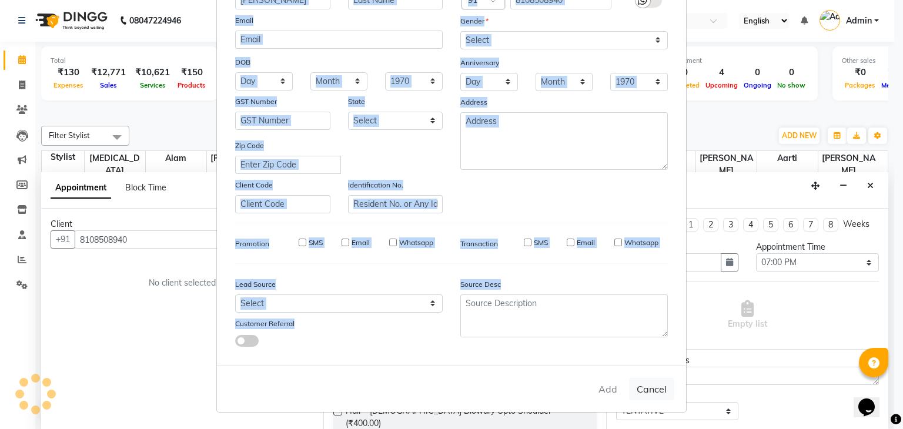
select select
checkbox input "false"
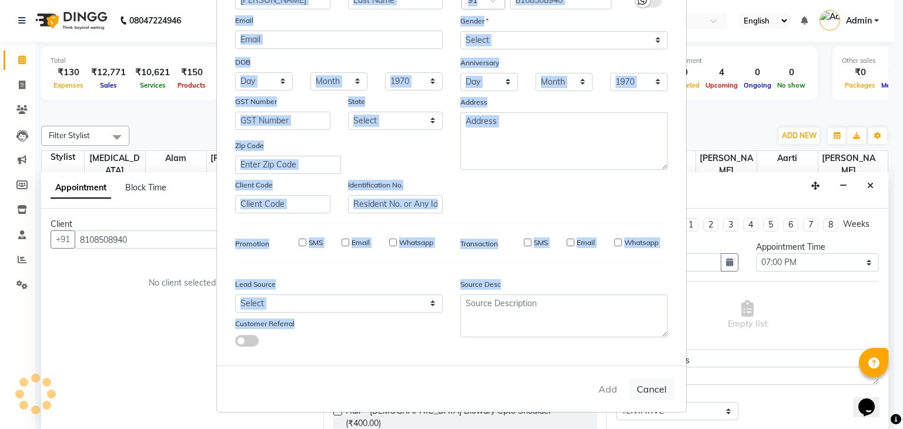
checkbox input "false"
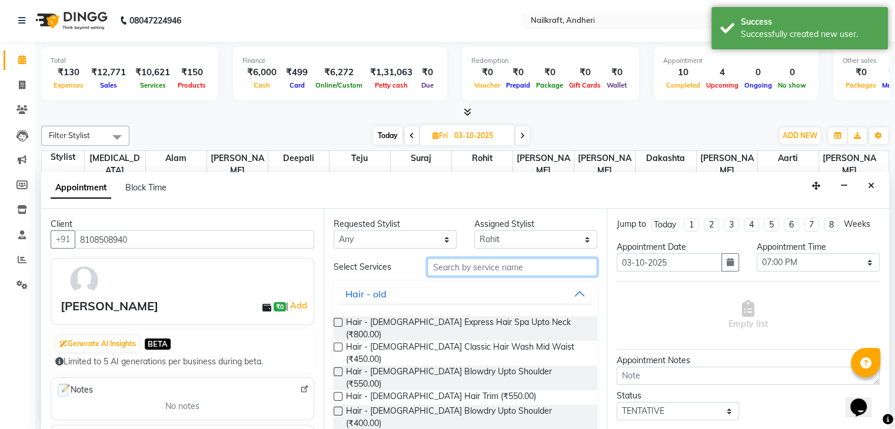
click at [486, 261] on input "text" at bounding box center [511, 267] width 169 height 18
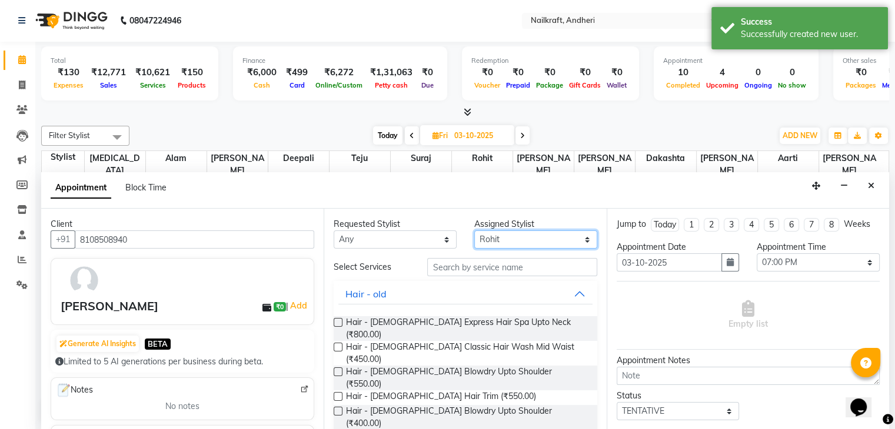
click at [518, 238] on select "Select [PERSON_NAME] [PERSON_NAME] [PERSON_NAME][MEDICAL_DATA] [PERSON_NAME] Su…" at bounding box center [535, 240] width 123 height 18
click at [474, 231] on select "Select [PERSON_NAME] [PERSON_NAME] [PERSON_NAME][MEDICAL_DATA] [PERSON_NAME] Su…" at bounding box center [535, 240] width 123 height 18
click at [500, 141] on input "03-10-2025" at bounding box center [480, 136] width 59 height 18
select select "10"
select select "2025"
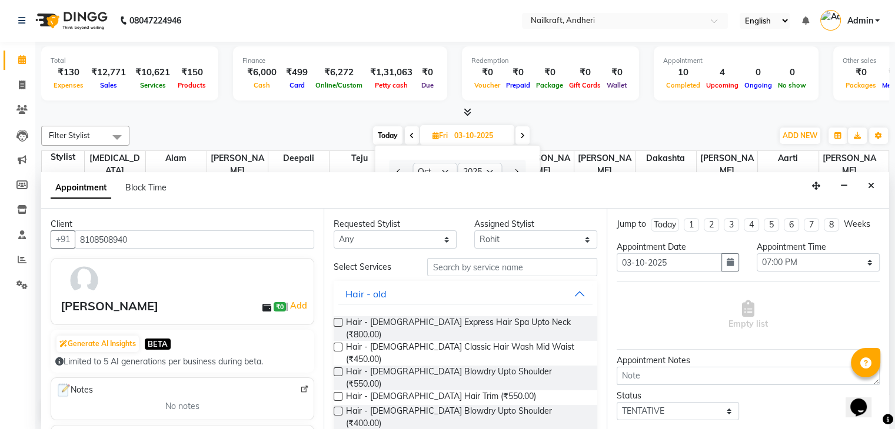
drag, startPoint x: 526, startPoint y: 253, endPoint x: 535, endPoint y: 286, distance: 34.3
click at [535, 286] on div "Requested Stylist Any Aarti [PERSON_NAME] [PERSON_NAME] [PERSON_NAME][MEDICAL_D…" at bounding box center [464, 319] width 282 height 221
click at [535, 269] on input "text" at bounding box center [511, 267] width 169 height 18
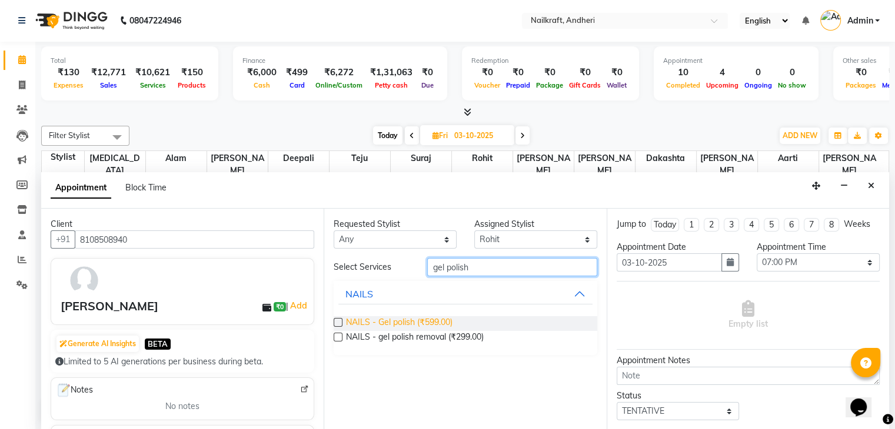
type input "gel polish"
click at [422, 318] on span "NAILS - Gel polish (₹599.00)" at bounding box center [399, 323] width 106 height 15
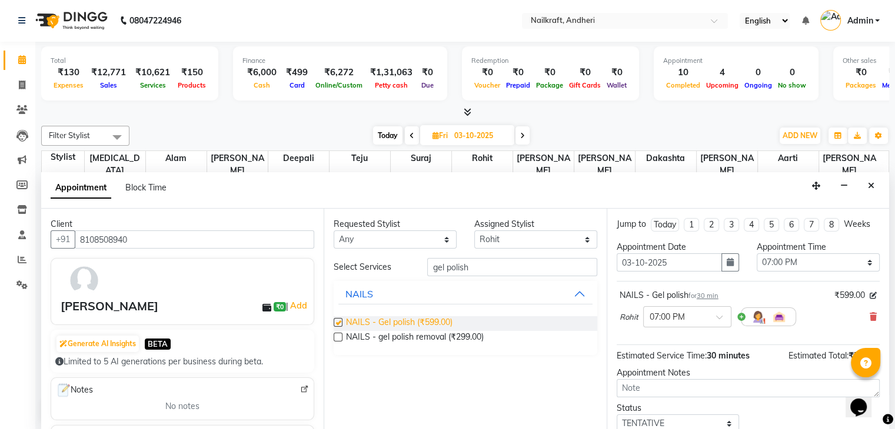
checkbox input "false"
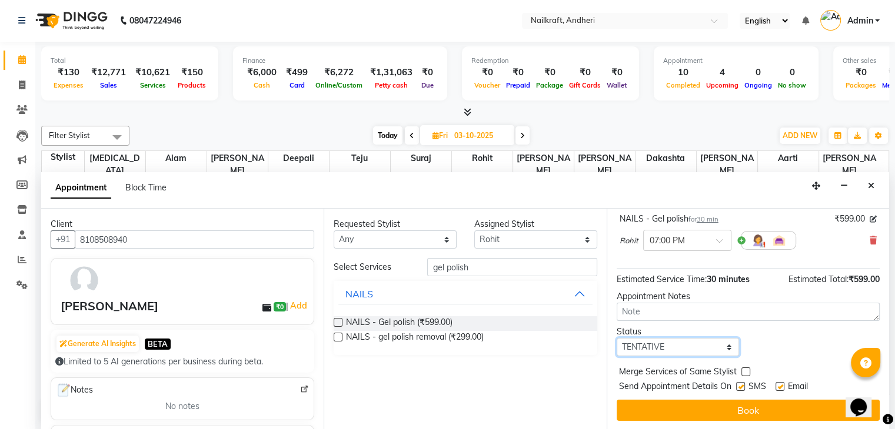
click at [697, 341] on select "Select TENTATIVE CONFIRM UPCOMING" at bounding box center [677, 347] width 123 height 18
select select "confirm booking"
click at [616, 338] on select "Select TENTATIVE CONFIRM UPCOMING" at bounding box center [677, 347] width 123 height 18
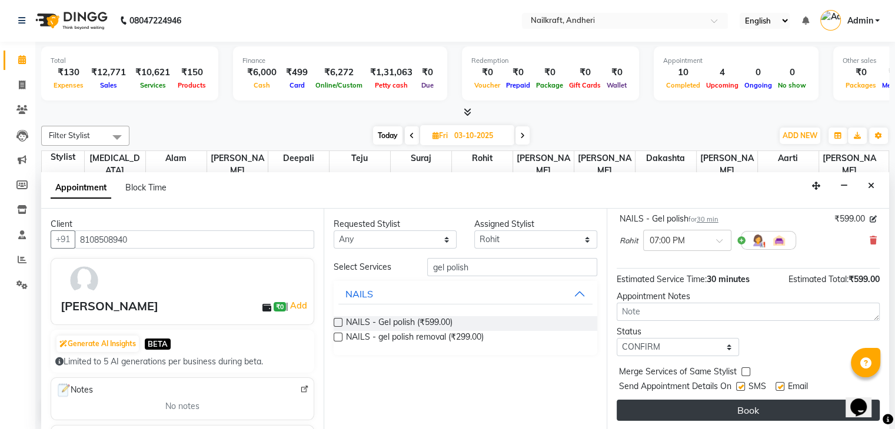
click at [760, 411] on button "Book" at bounding box center [747, 410] width 263 height 21
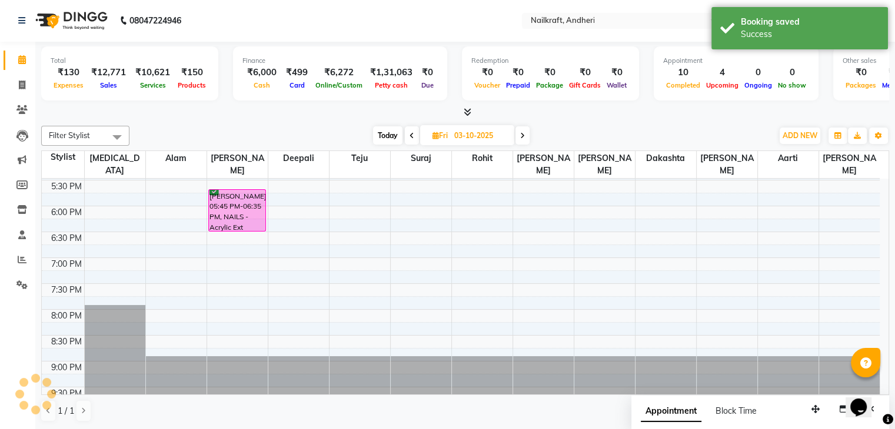
scroll to position [0, 0]
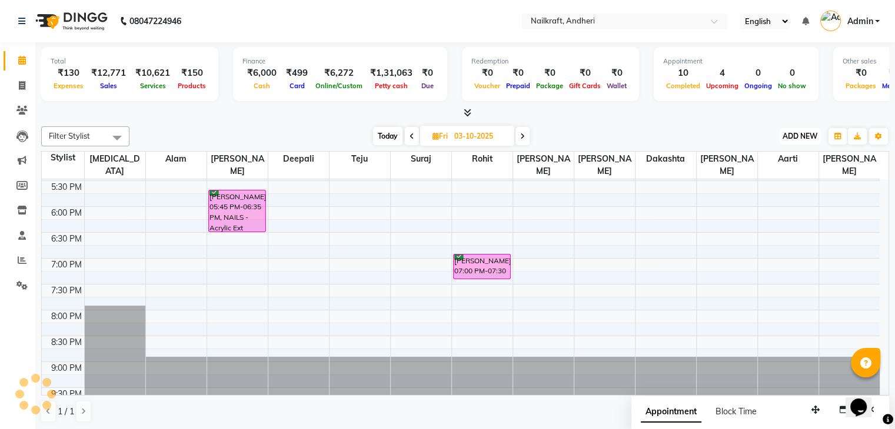
click at [808, 142] on button "ADD NEW Toggle Dropdown" at bounding box center [799, 136] width 41 height 16
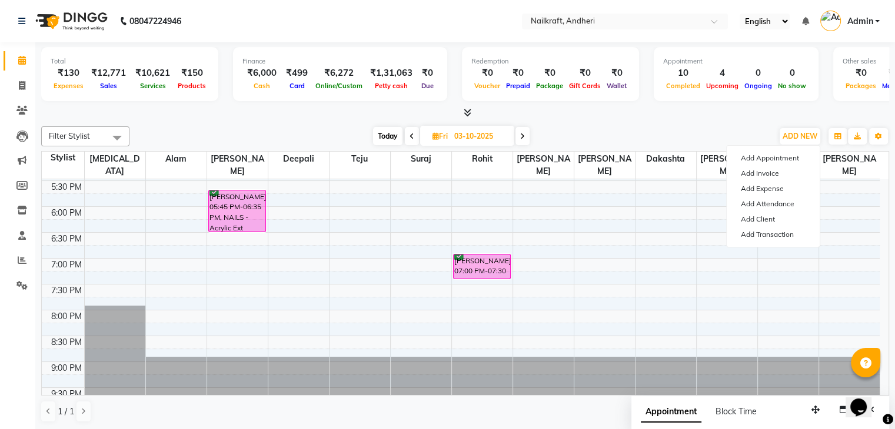
click at [693, 128] on div "[DATE] [DATE]" at bounding box center [450, 137] width 631 height 18
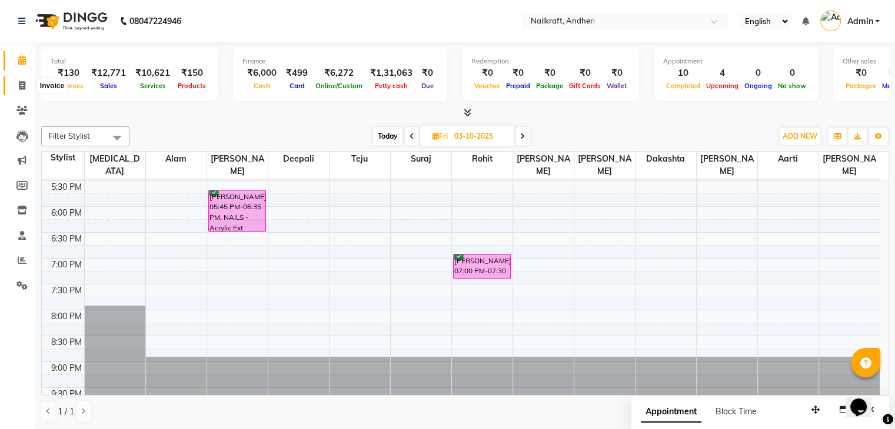
click at [22, 83] on icon at bounding box center [22, 85] width 6 height 9
select select "service"
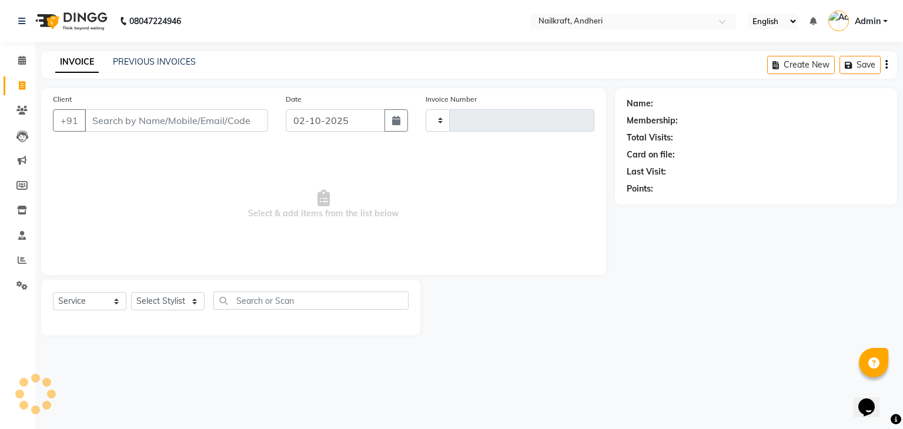
click at [168, 125] on input "Client" at bounding box center [177, 120] width 184 height 22
type input "2382"
select select "6081"
click at [168, 125] on input "Client" at bounding box center [177, 120] width 184 height 22
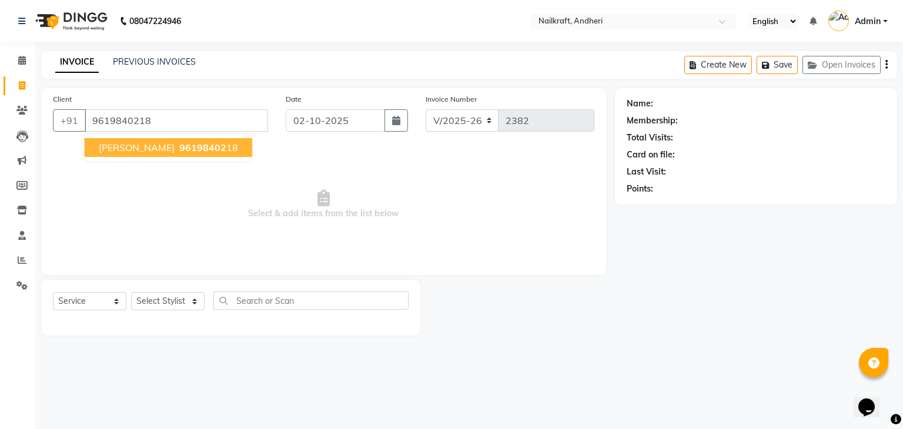
type input "9619840218"
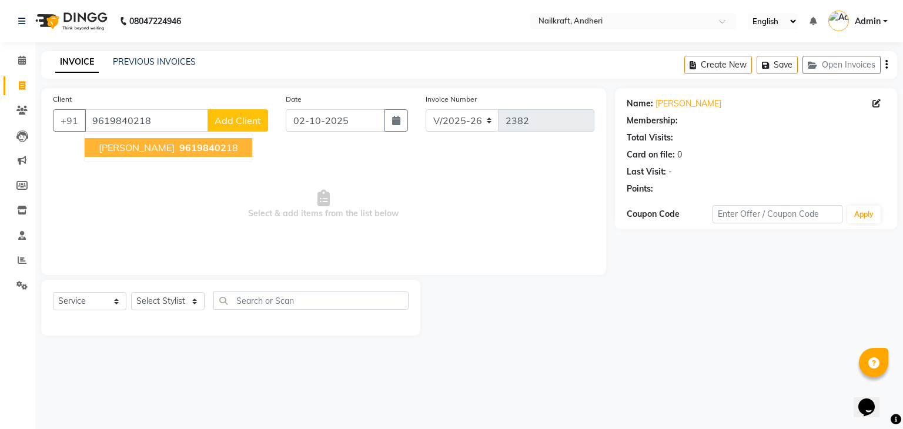
select select "1: Object"
click at [170, 138] on ngb-typeahead-window "[PERSON_NAME] 96198402 18" at bounding box center [168, 147] width 169 height 29
click at [179, 152] on span "96198402" at bounding box center [202, 148] width 47 height 12
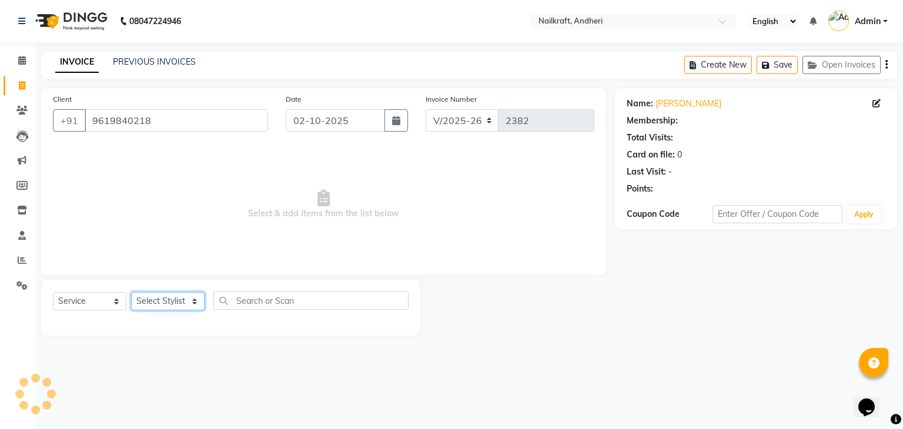
click at [193, 308] on select "Select Stylist Aarti [PERSON_NAME] [PERSON_NAME] [PERSON_NAME] NailKraft [MEDIC…" at bounding box center [168, 301] width 74 height 18
select select "1: Object"
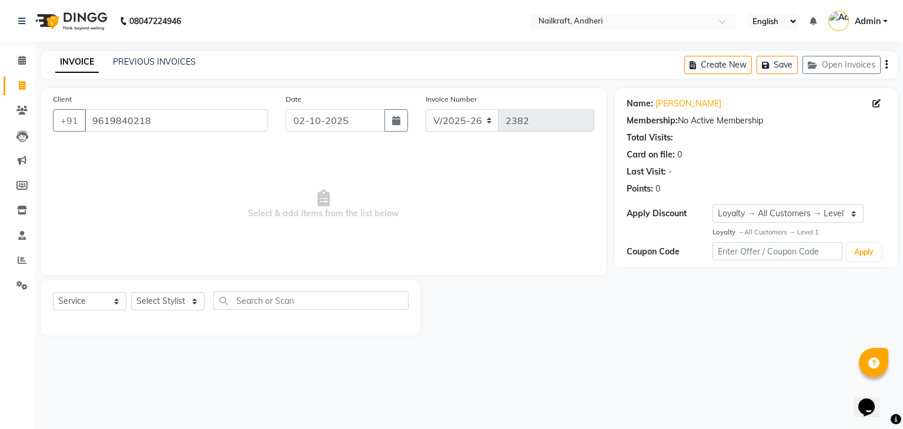
click at [230, 163] on span "Select & add items from the list below" at bounding box center [324, 205] width 542 height 118
click at [190, 299] on select "Select Stylist Aarti [PERSON_NAME] [PERSON_NAME] [PERSON_NAME] NailKraft [MEDIC…" at bounding box center [168, 301] width 74 height 18
select select "90866"
click at [131, 293] on select "Select Stylist Aarti [PERSON_NAME] [PERSON_NAME] [PERSON_NAME] NailKraft [MEDIC…" at bounding box center [168, 301] width 74 height 18
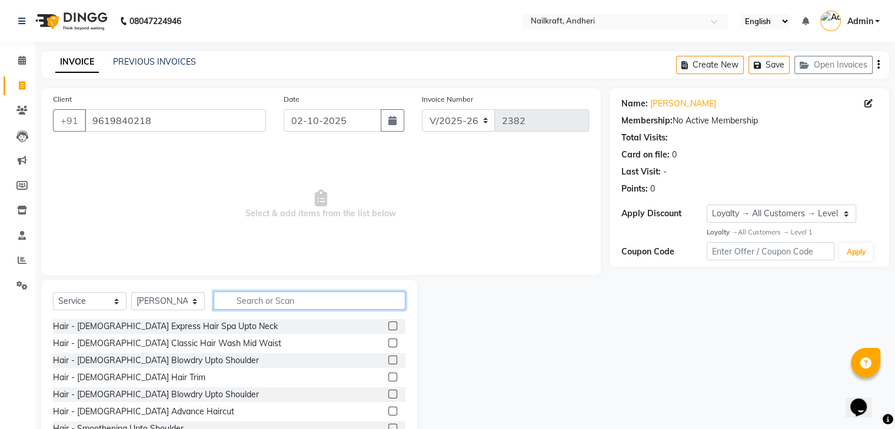
click at [321, 304] on input "text" at bounding box center [309, 301] width 192 height 18
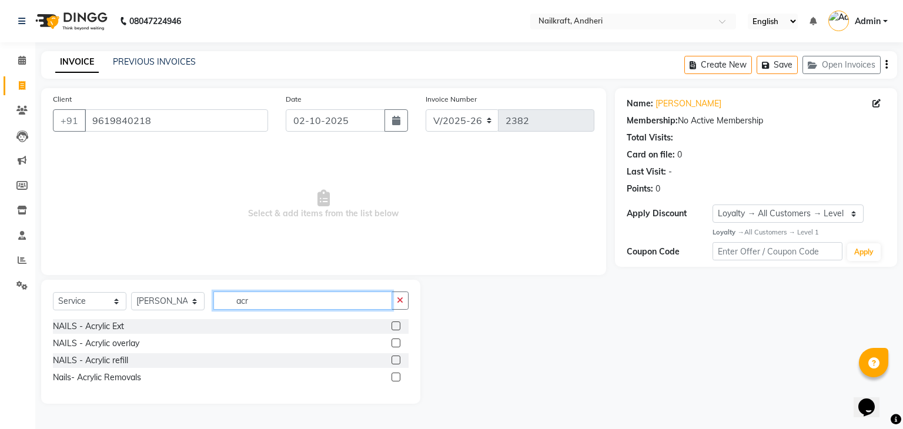
type input "acr"
click at [396, 327] on label at bounding box center [396, 326] width 9 height 9
click at [396, 327] on input "checkbox" at bounding box center [396, 327] width 8 height 8
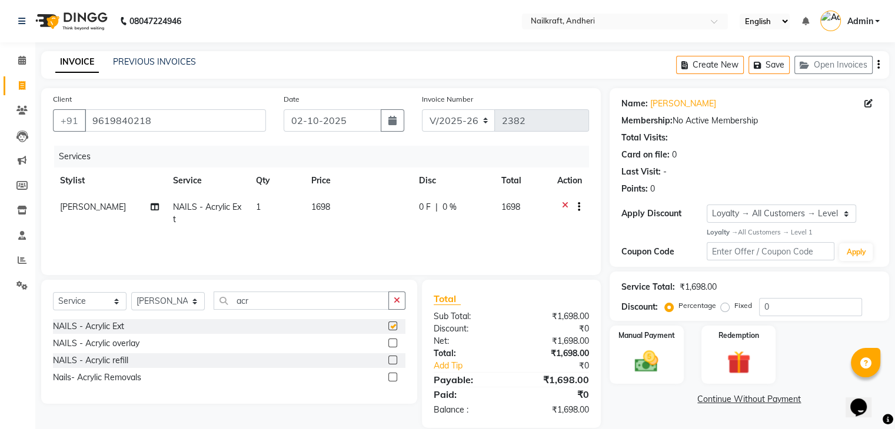
checkbox input "false"
click at [348, 210] on td "1698" at bounding box center [358, 213] width 108 height 39
select select "90866"
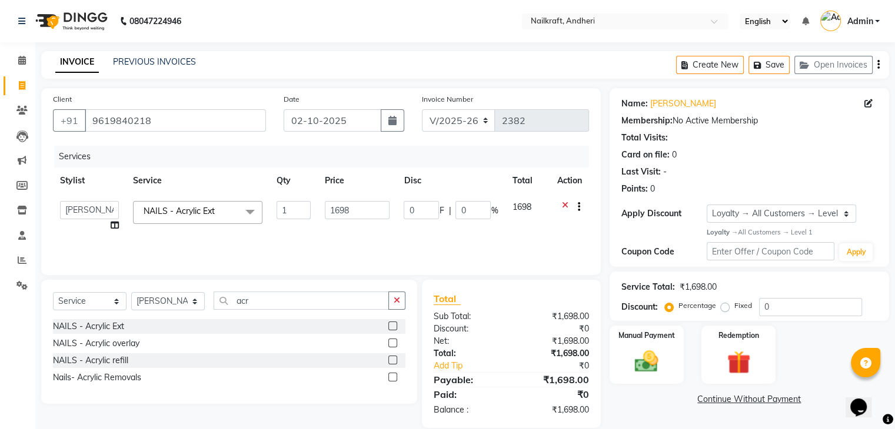
click at [348, 210] on input "1698" at bounding box center [357, 210] width 65 height 18
type input "1000"
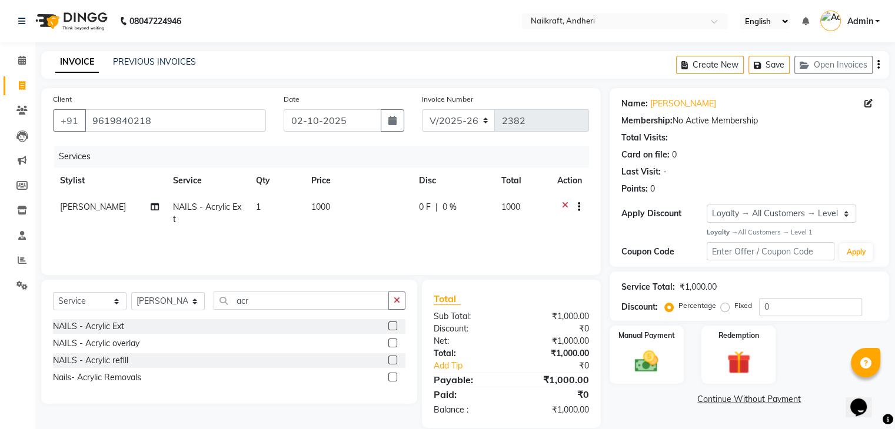
click at [612, 393] on link "Continue Without Payment" at bounding box center [749, 399] width 275 height 12
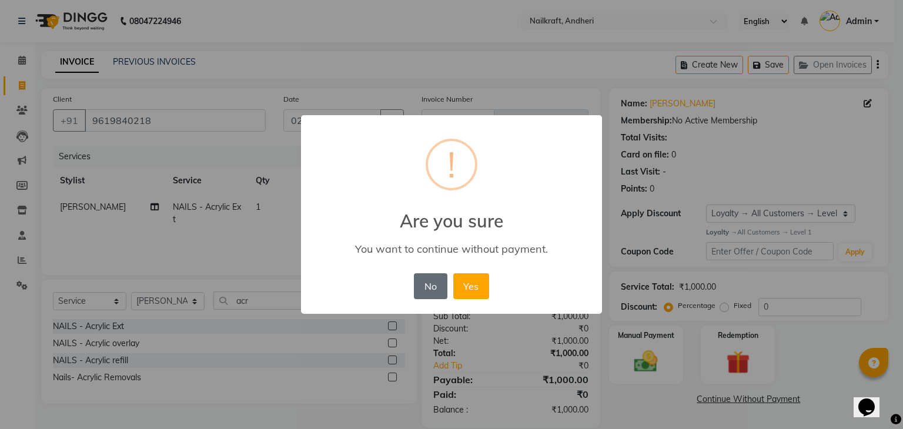
click at [436, 281] on button "No" at bounding box center [430, 286] width 33 height 26
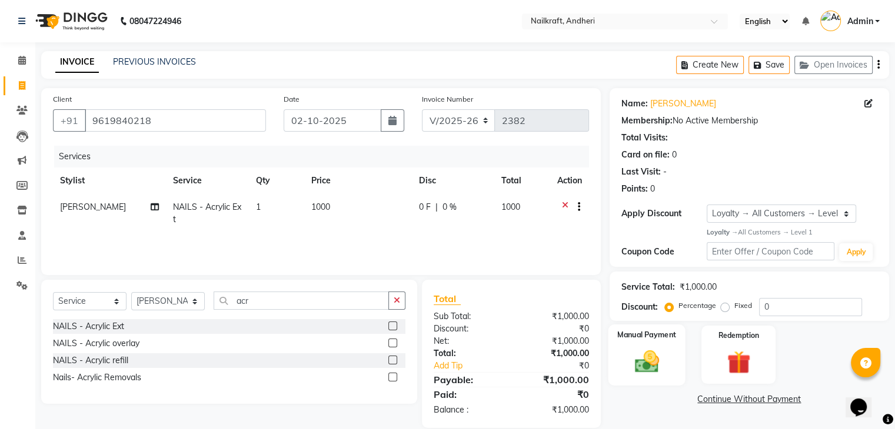
click at [646, 355] on img at bounding box center [645, 362] width 39 height 28
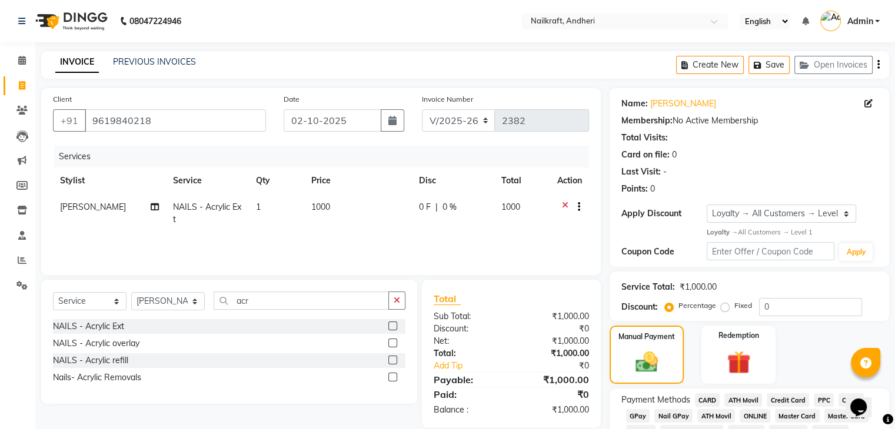
scroll to position [76, 0]
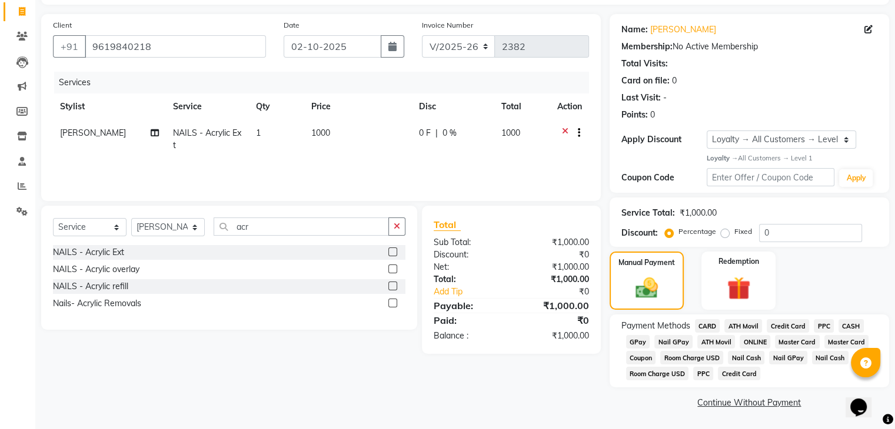
click at [647, 339] on span "GPay" at bounding box center [638, 342] width 24 height 14
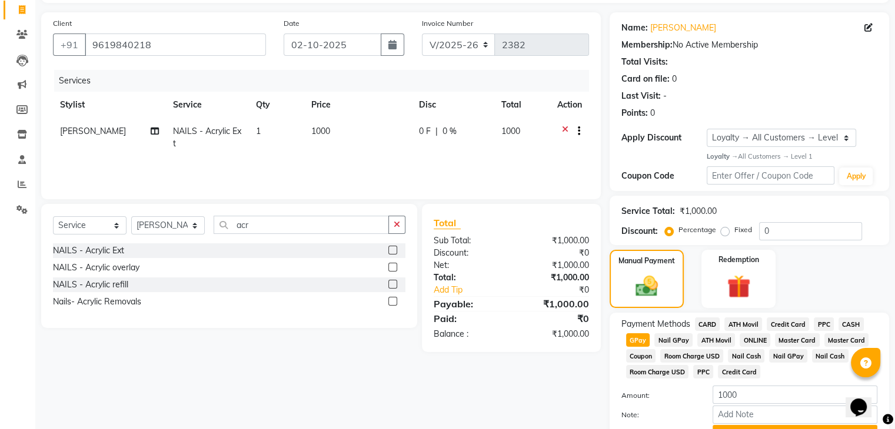
scroll to position [139, 0]
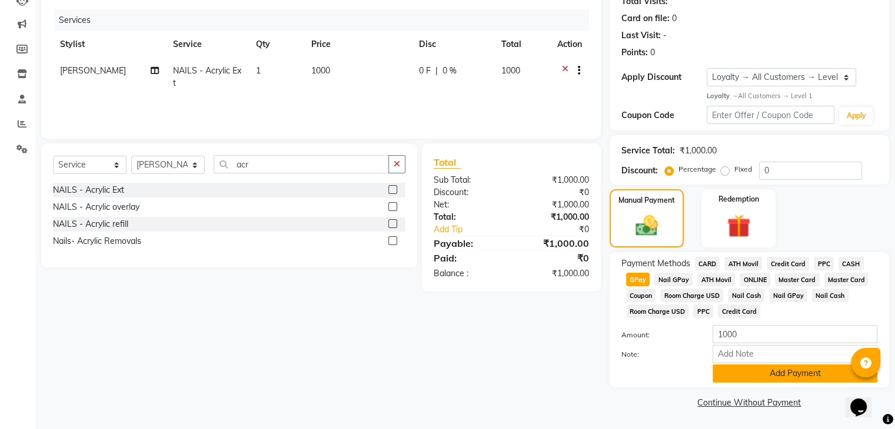
click at [816, 382] on button "Add Payment" at bounding box center [794, 374] width 165 height 18
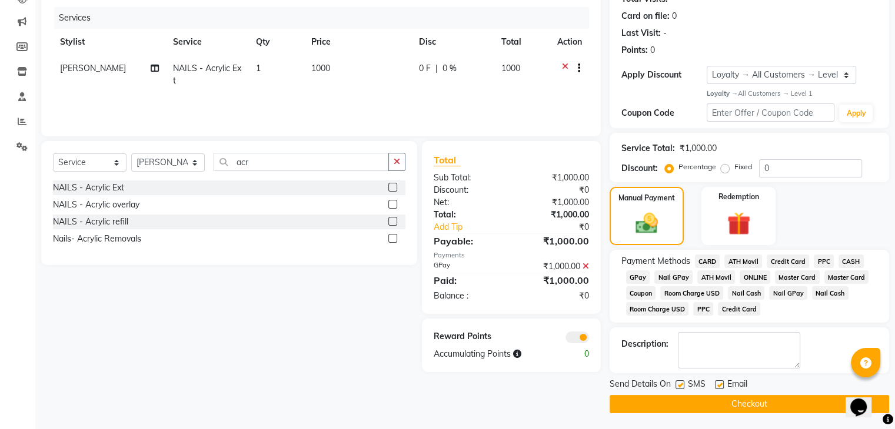
click at [739, 413] on button "Checkout" at bounding box center [748, 404] width 279 height 18
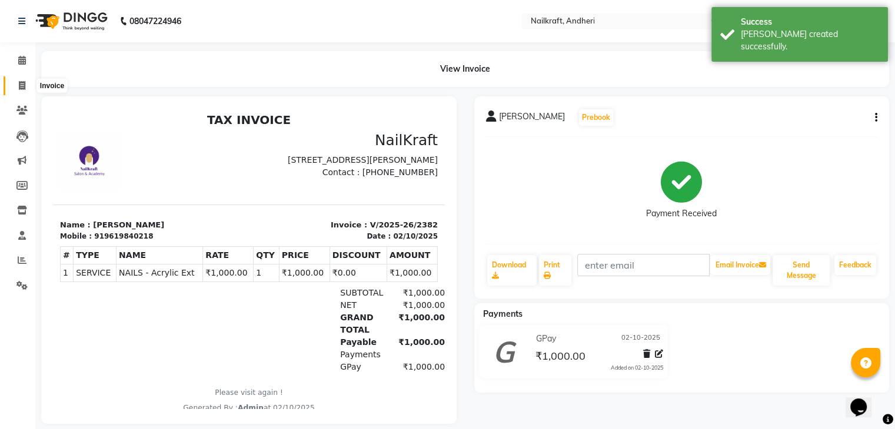
click at [21, 88] on icon at bounding box center [22, 85] width 6 height 9
select select "service"
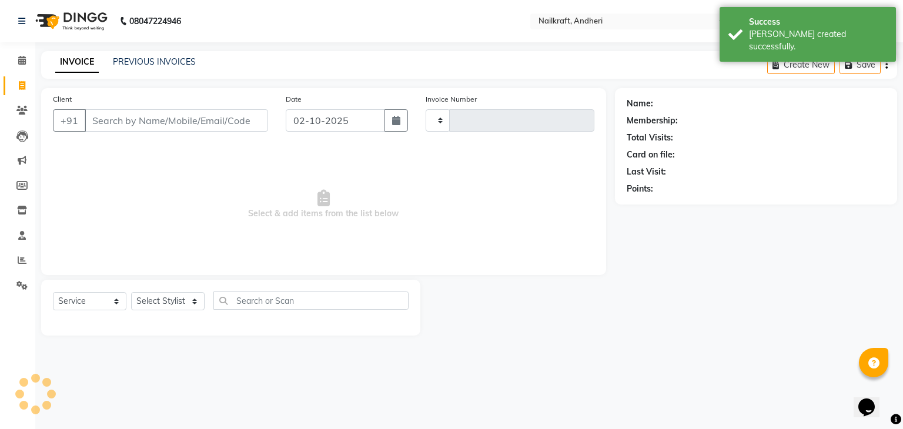
type input "2383"
select select "6081"
click at [130, 121] on input "Client" at bounding box center [177, 120] width 184 height 22
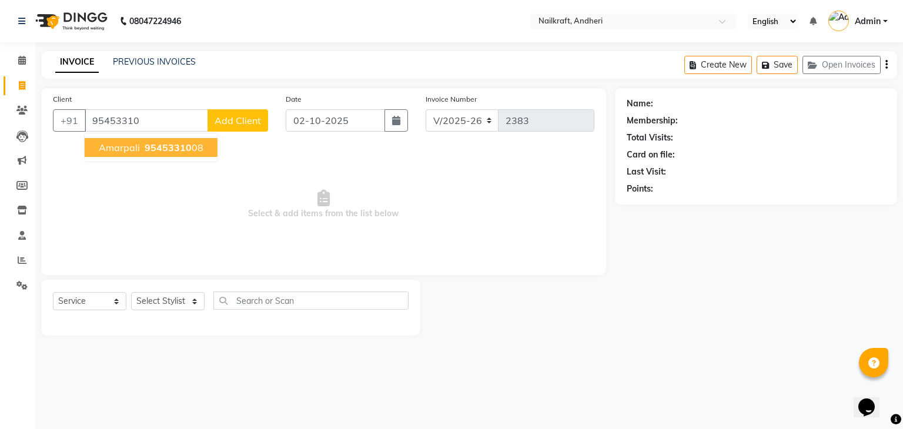
click at [165, 144] on span "95453310" at bounding box center [168, 148] width 47 height 12
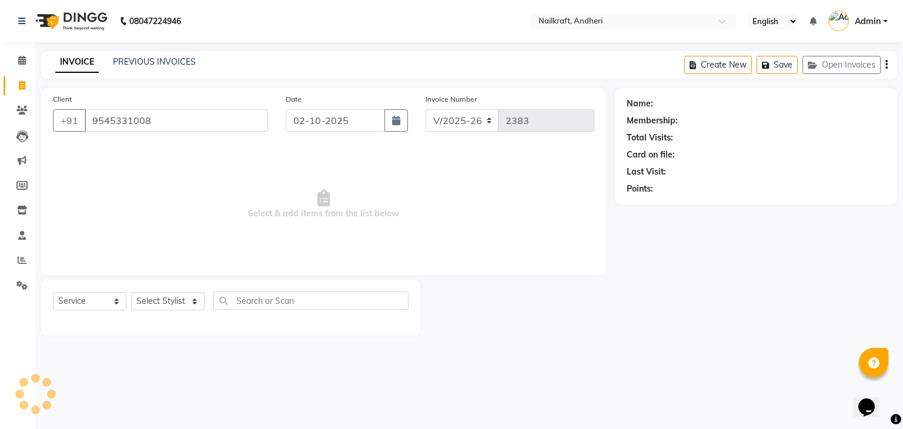
type input "9545331008"
select select "1: Object"
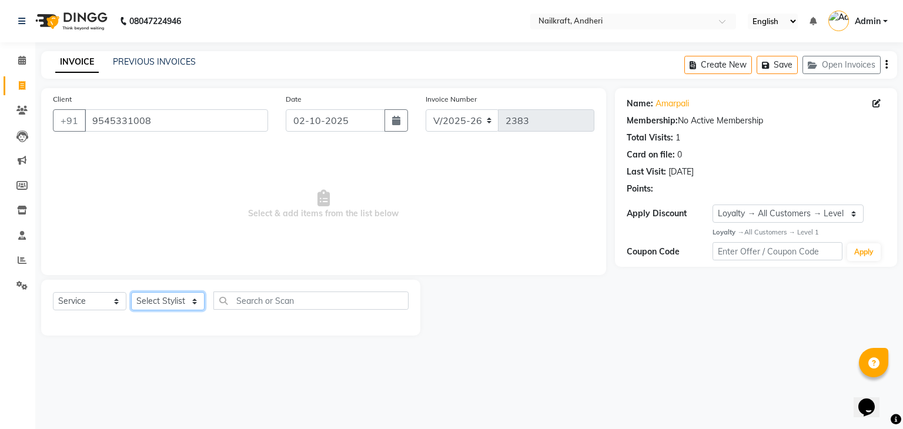
click at [188, 302] on select "Select Stylist Aarti [PERSON_NAME] [PERSON_NAME] [PERSON_NAME] NailKraft [MEDIC…" at bounding box center [168, 301] width 74 height 18
select select "88169"
click at [131, 293] on select "Select Stylist Aarti [PERSON_NAME] [PERSON_NAME] [PERSON_NAME] NailKraft [MEDIC…" at bounding box center [168, 301] width 74 height 18
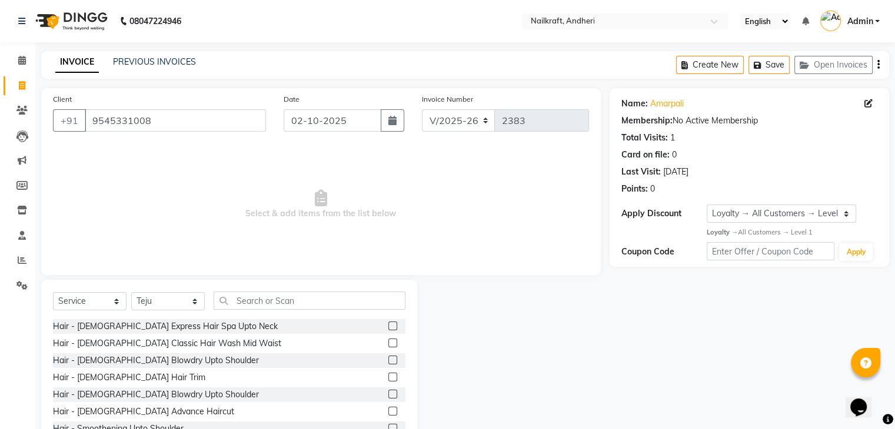
click at [162, 268] on div "Client [PHONE_NUMBER] Date [DATE] Invoice Number V/2025 V/[PHONE_NUMBER] Select…" at bounding box center [320, 181] width 559 height 187
click at [268, 302] on input "text" at bounding box center [309, 301] width 192 height 18
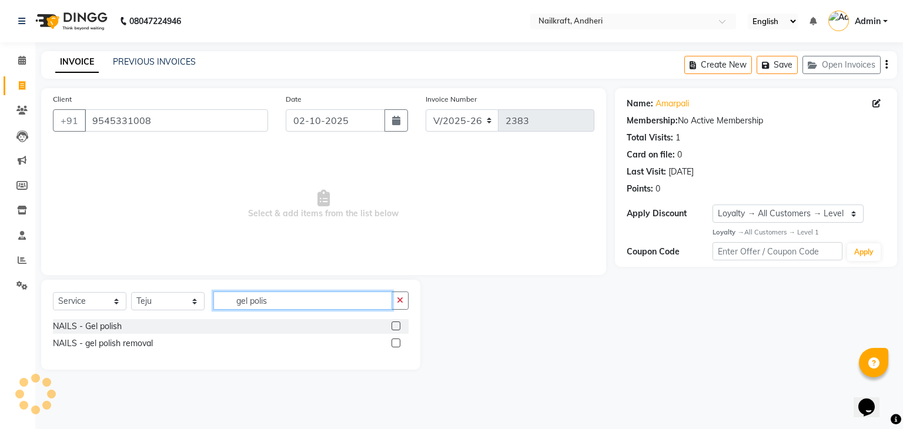
type input "gel polis"
click at [396, 329] on label at bounding box center [396, 326] width 9 height 9
click at [396, 329] on input "checkbox" at bounding box center [396, 327] width 8 height 8
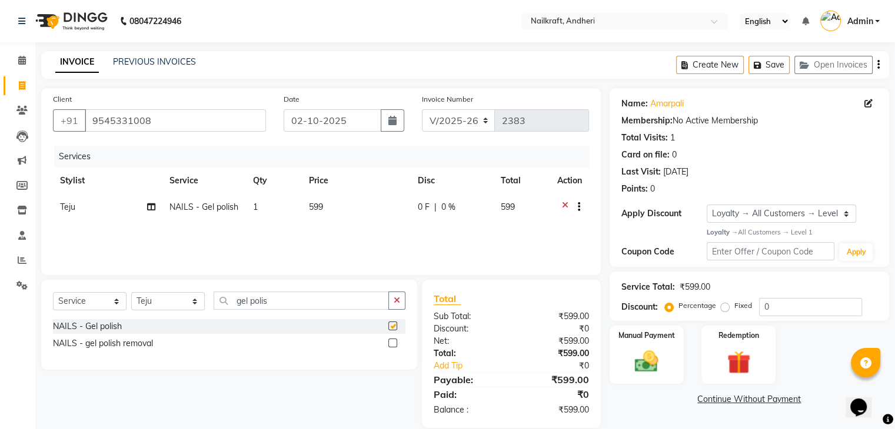
checkbox input "false"
click at [646, 362] on img at bounding box center [645, 362] width 39 height 28
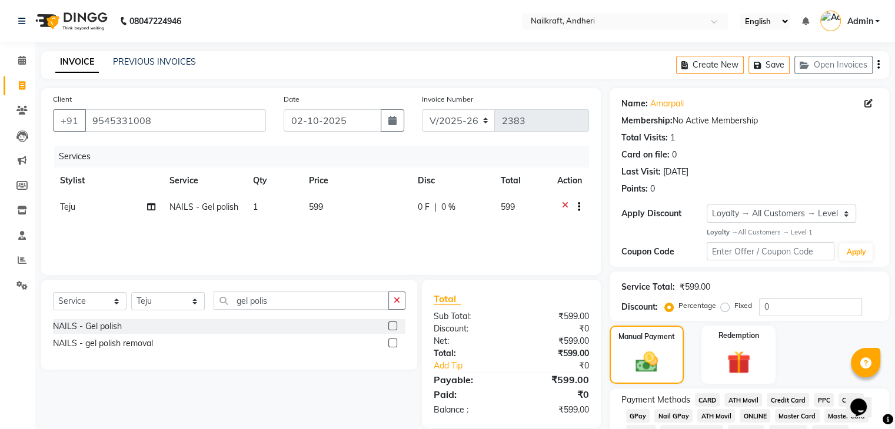
click at [642, 413] on span "GPay" at bounding box center [638, 416] width 24 height 14
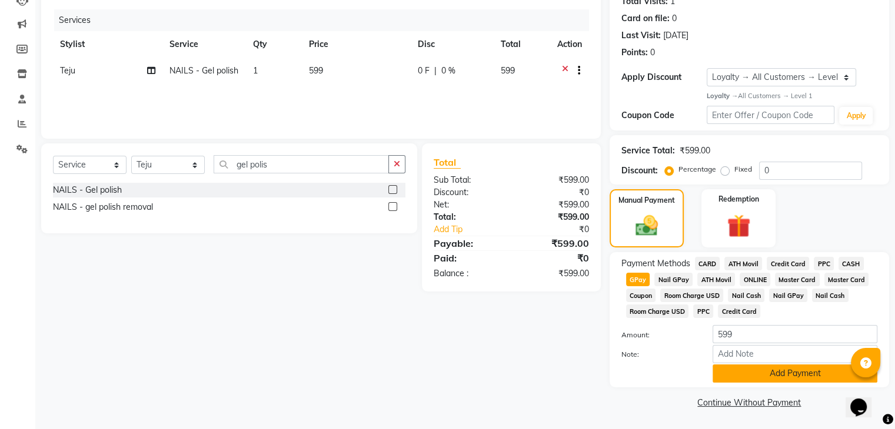
click at [749, 379] on button "Add Payment" at bounding box center [794, 374] width 165 height 18
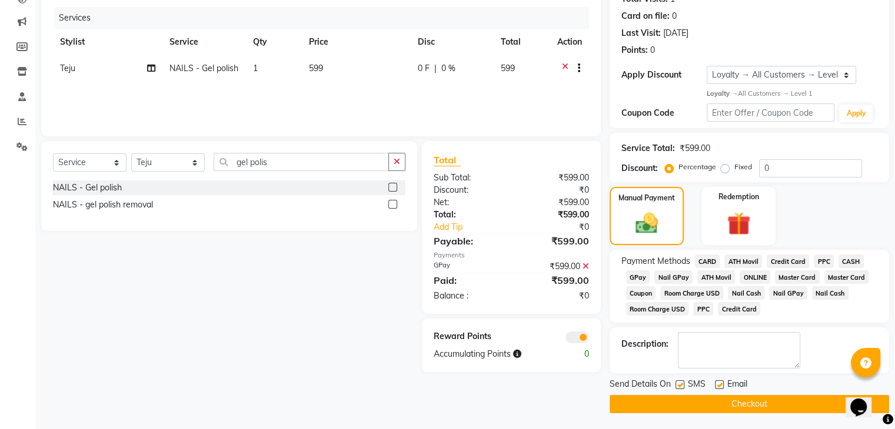
click at [727, 403] on button "Checkout" at bounding box center [748, 404] width 279 height 18
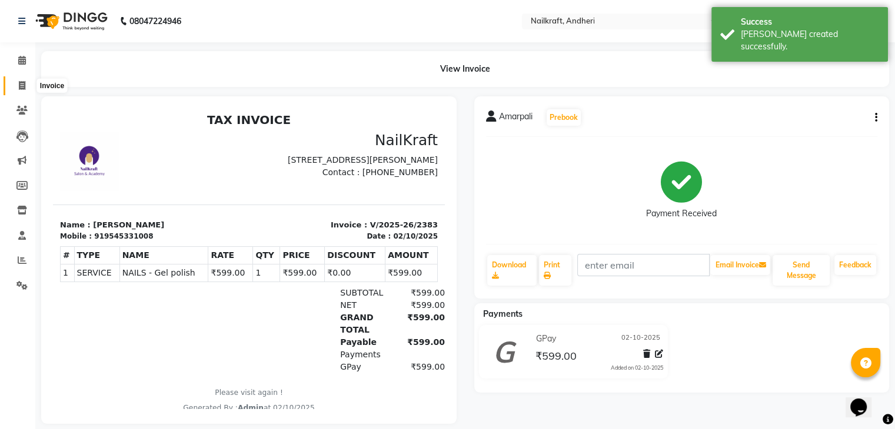
click at [22, 88] on icon at bounding box center [22, 85] width 6 height 9
select select "service"
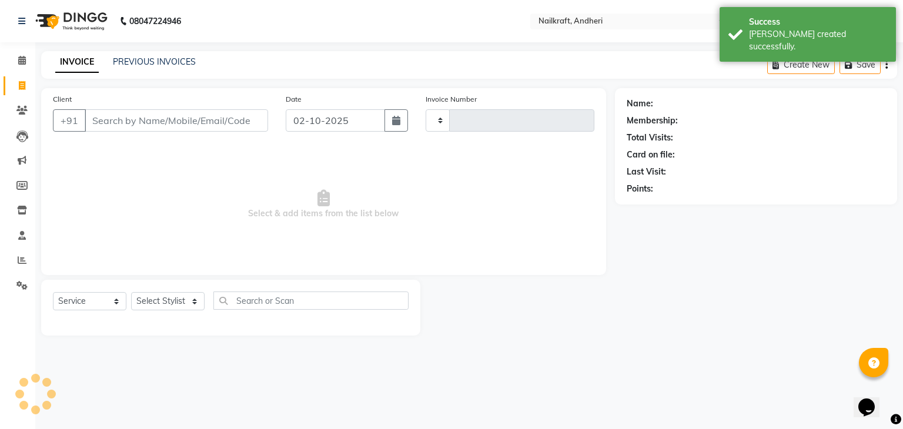
type input "2384"
select select "6081"
click at [156, 126] on input "Client" at bounding box center [177, 120] width 184 height 22
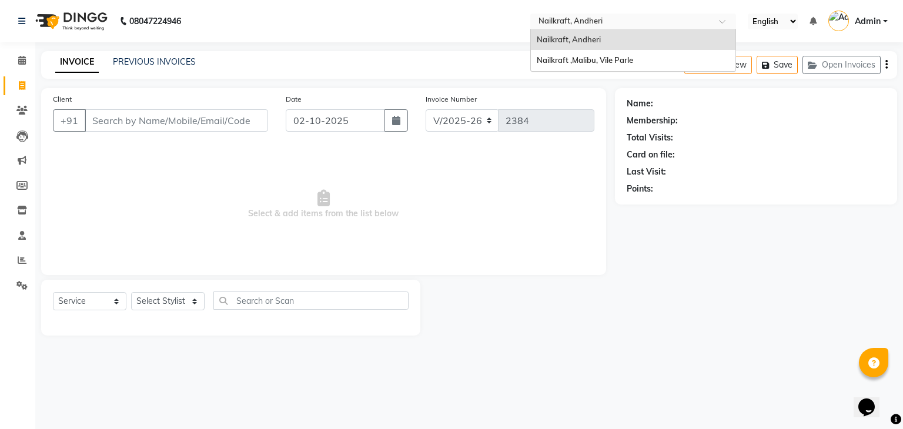
click at [630, 27] on input "text" at bounding box center [621, 22] width 171 height 12
click at [577, 36] on span "Nailkraft, Andheri" at bounding box center [569, 39] width 64 height 9
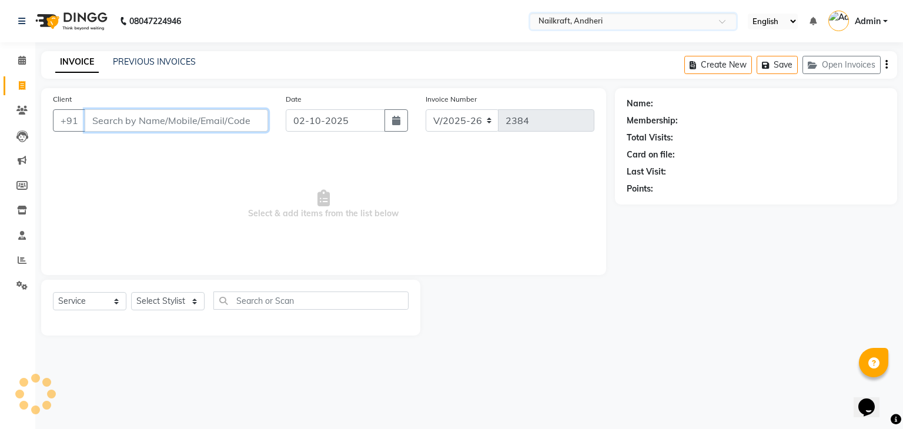
click at [253, 124] on input "Client" at bounding box center [177, 120] width 184 height 22
type input "9503718884"
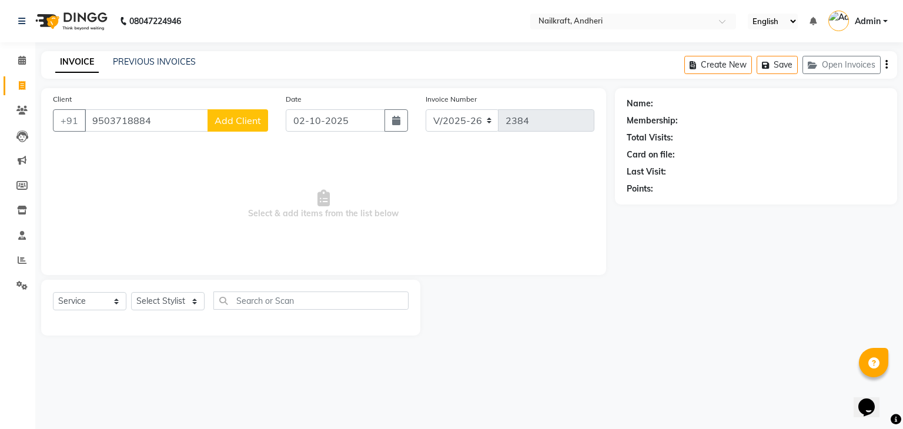
click at [246, 129] on button "Add Client" at bounding box center [238, 120] width 61 height 22
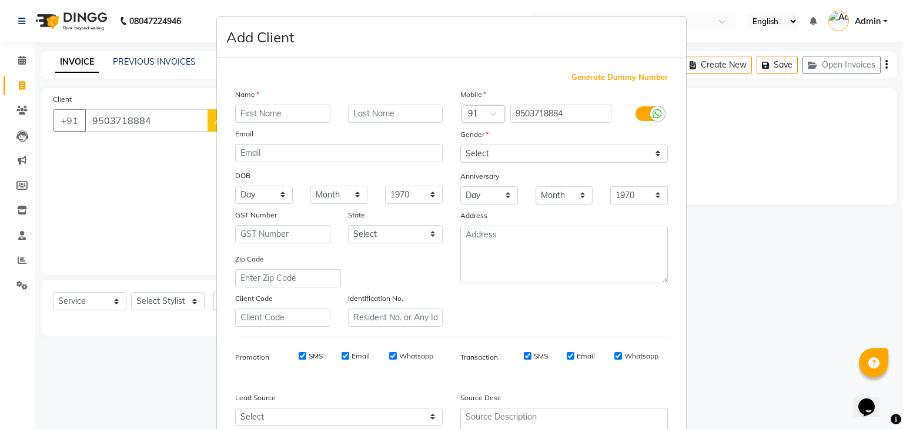
click at [283, 111] on input "text" at bounding box center [282, 114] width 95 height 18
type input "[PERSON_NAME]"
click at [562, 161] on select "Select [DEMOGRAPHIC_DATA] [DEMOGRAPHIC_DATA] Other Prefer Not To Say" at bounding box center [565, 154] width 208 height 18
select select "[DEMOGRAPHIC_DATA]"
click at [461, 145] on select "Select [DEMOGRAPHIC_DATA] [DEMOGRAPHIC_DATA] Other Prefer Not To Say" at bounding box center [565, 154] width 208 height 18
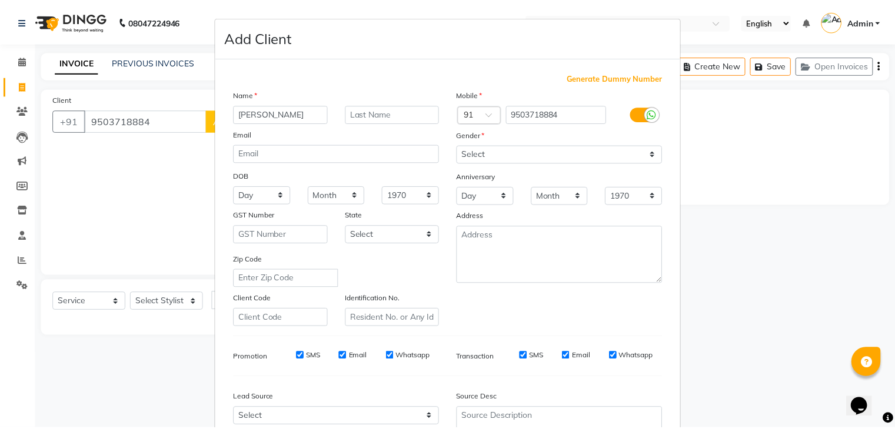
scroll to position [119, 0]
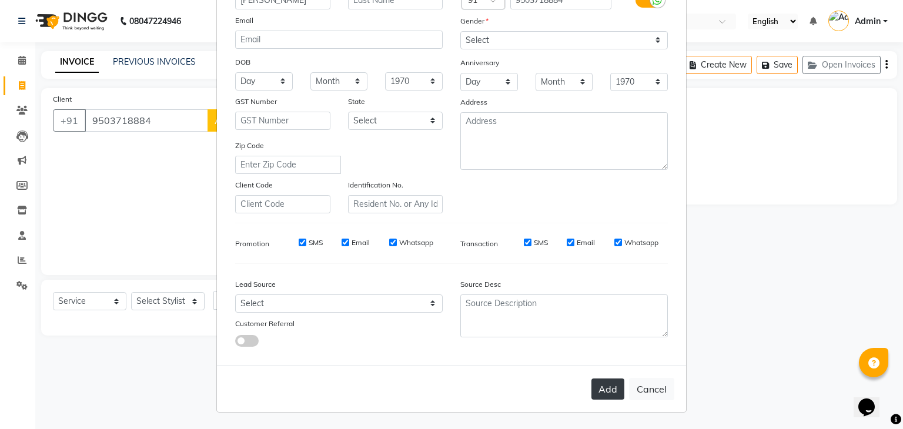
click at [599, 393] on button "Add" at bounding box center [608, 389] width 33 height 21
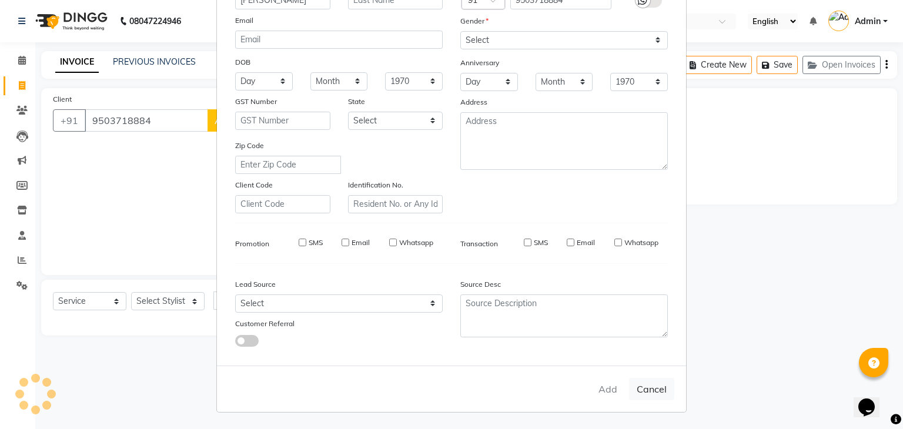
select select
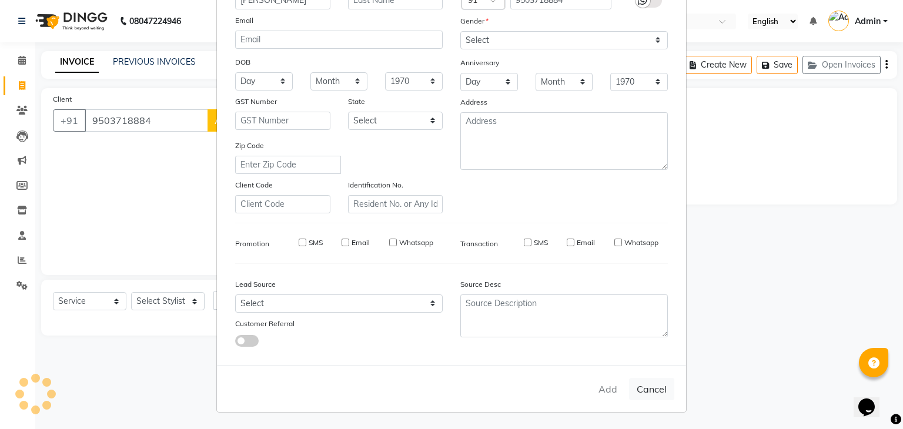
select select
checkbox input "false"
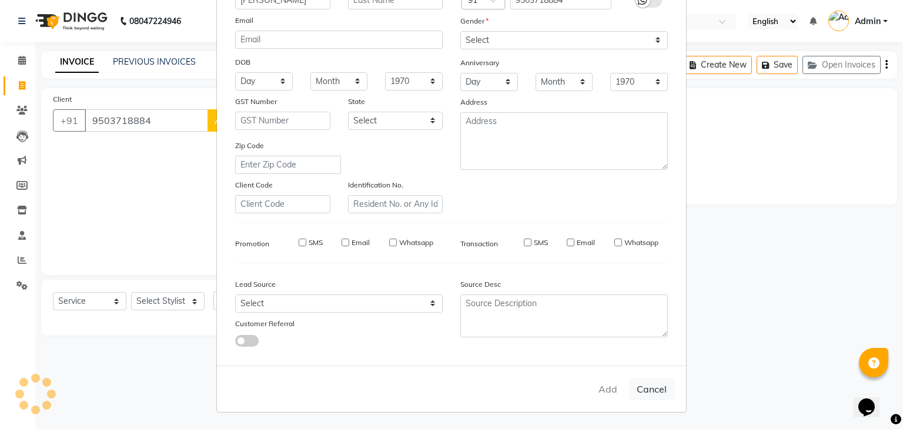
checkbox input "false"
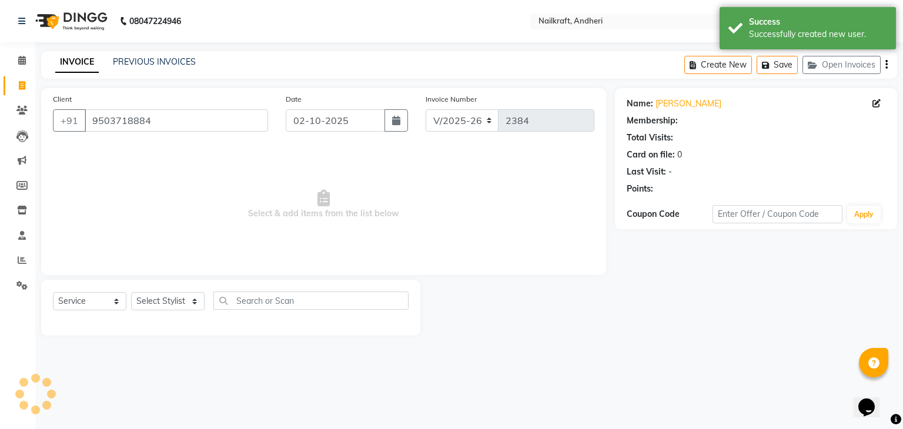
select select "1: Object"
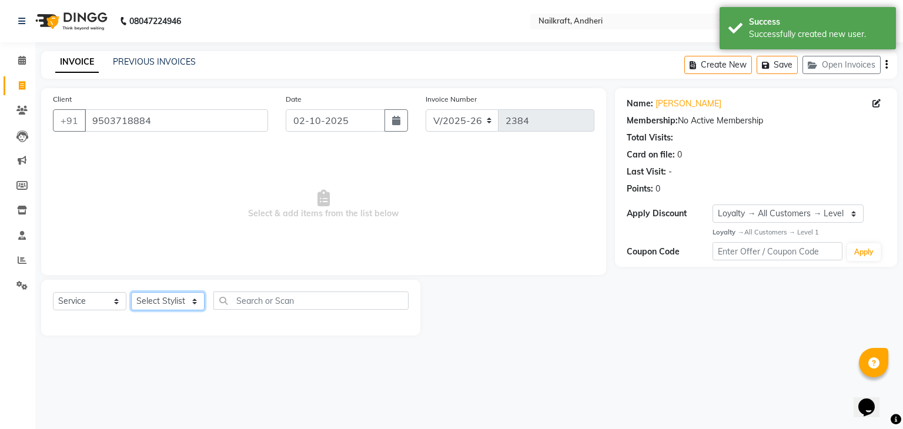
click at [195, 298] on select "Select Stylist Aarti [PERSON_NAME] [PERSON_NAME] [PERSON_NAME] NailKraft [MEDIC…" at bounding box center [168, 301] width 74 height 18
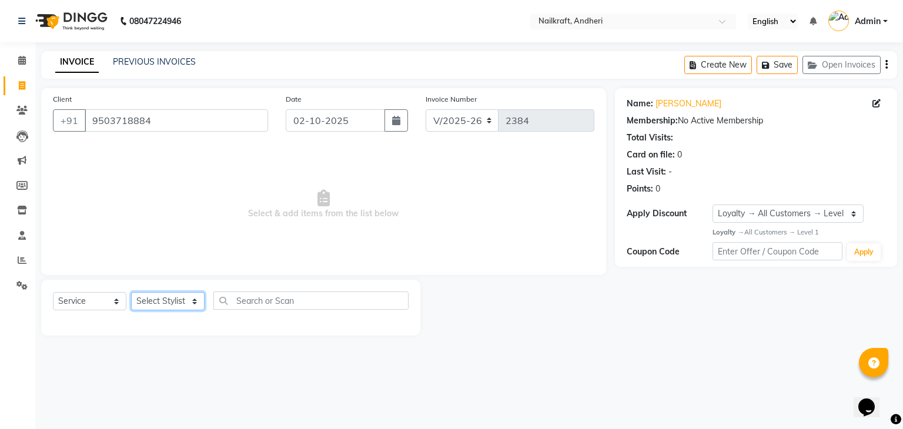
select select "47008"
click at [131, 293] on select "Select Stylist Aarti [PERSON_NAME] [PERSON_NAME] [PERSON_NAME] NailKraft [MEDIC…" at bounding box center [168, 301] width 74 height 18
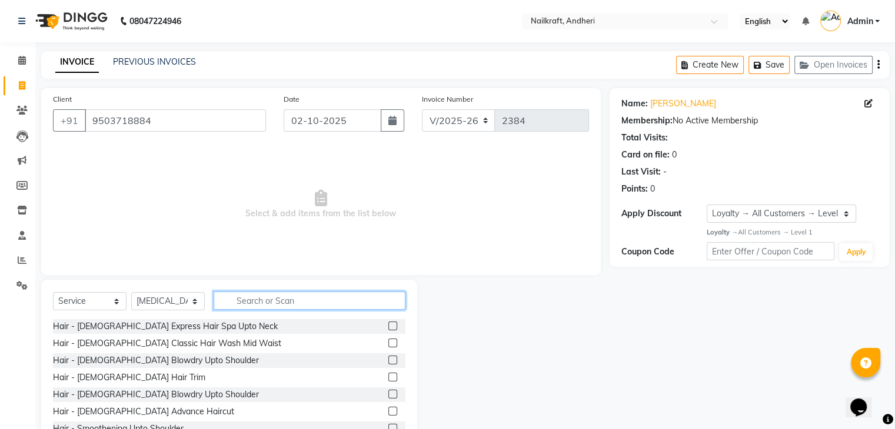
click at [294, 298] on input "text" at bounding box center [309, 301] width 192 height 18
type input "a"
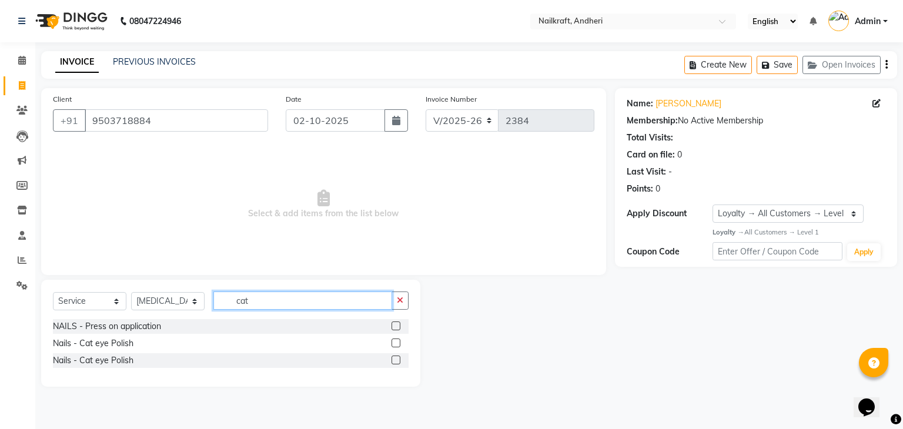
type input "cat"
click at [392, 344] on label at bounding box center [396, 343] width 9 height 9
click at [392, 344] on input "checkbox" at bounding box center [396, 344] width 8 height 8
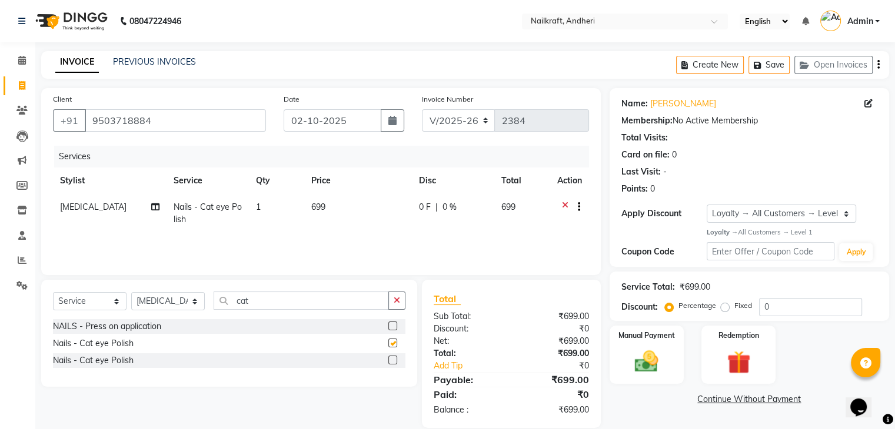
checkbox input "false"
click at [332, 205] on td "699" at bounding box center [358, 213] width 108 height 39
select select "47008"
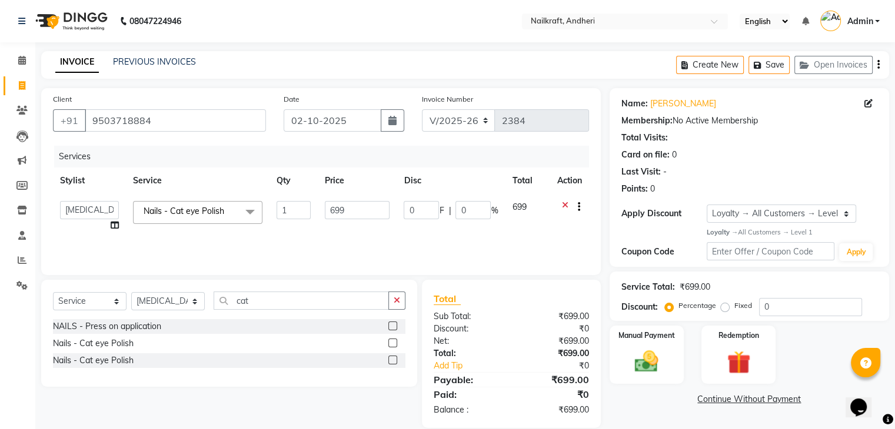
click at [332, 205] on input "699" at bounding box center [357, 210] width 65 height 18
type input "899"
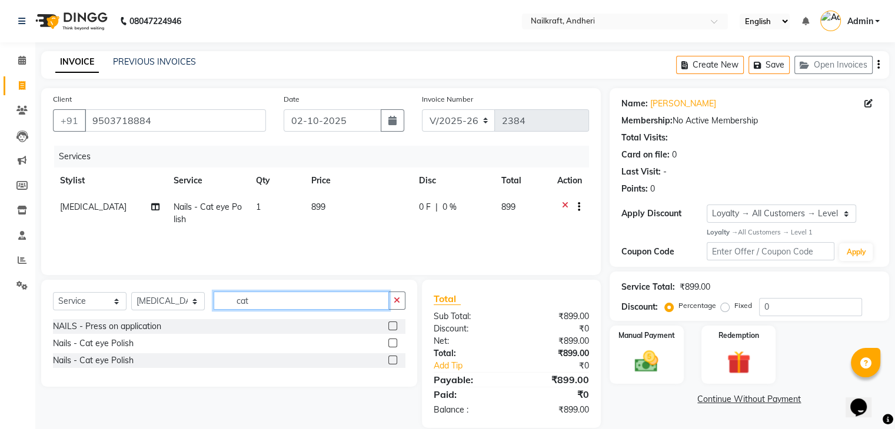
click at [317, 294] on input "cat" at bounding box center [300, 301] width 175 height 18
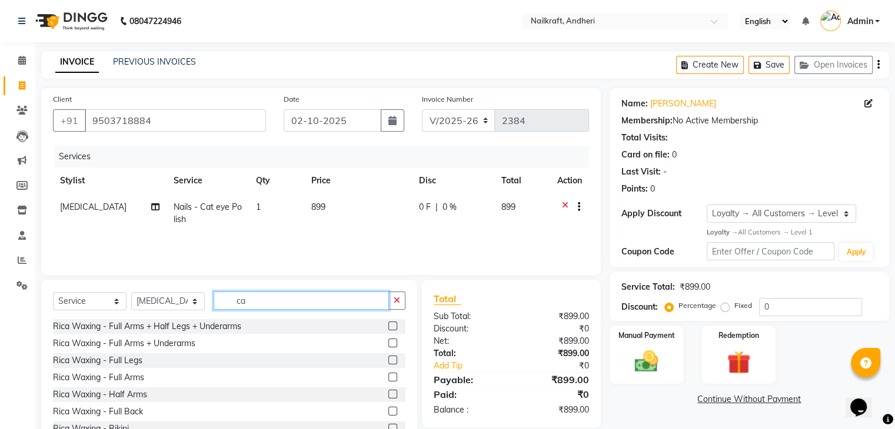
type input "c"
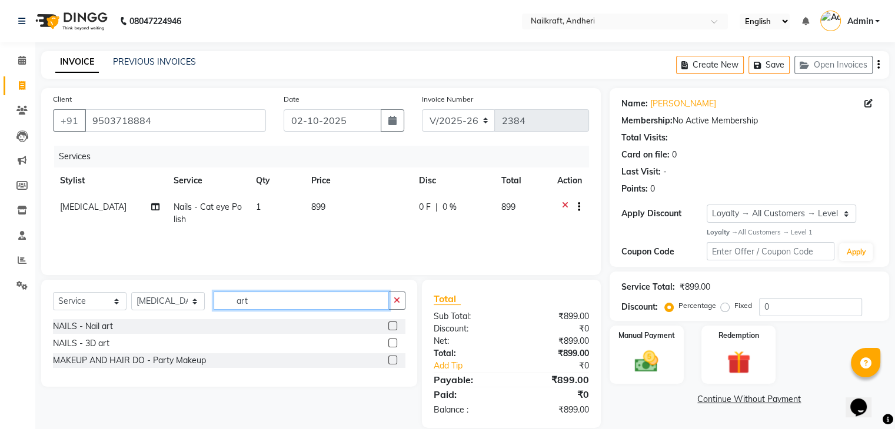
type input "art"
click at [393, 325] on label at bounding box center [392, 326] width 9 height 9
click at [393, 325] on input "checkbox" at bounding box center [392, 327] width 8 height 8
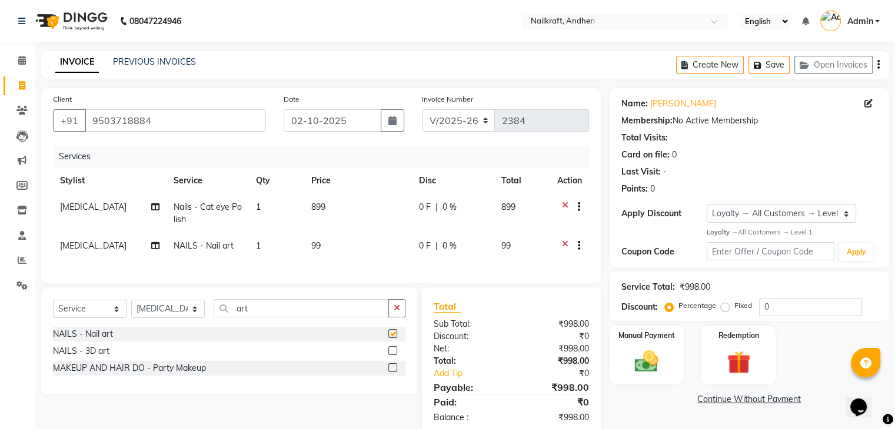
checkbox input "false"
click at [353, 250] on td "99" at bounding box center [358, 247] width 108 height 29
select select "47008"
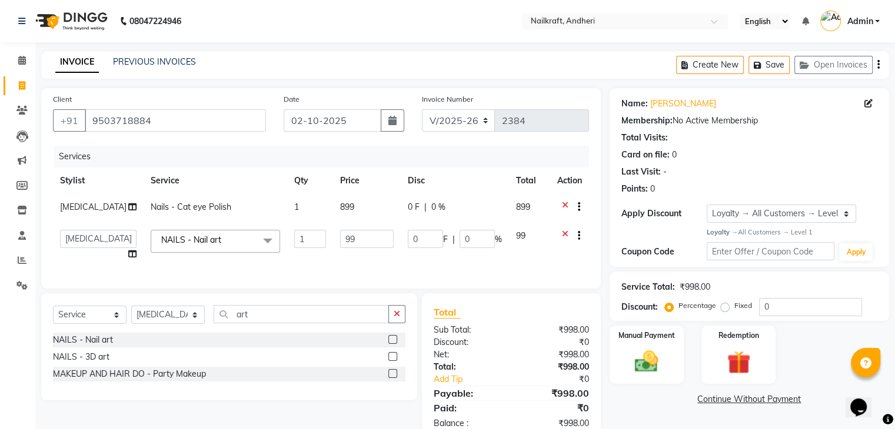
click at [353, 250] on td "99" at bounding box center [367, 245] width 68 height 45
click at [351, 245] on input "99" at bounding box center [367, 239] width 54 height 18
type input "9"
type input "400"
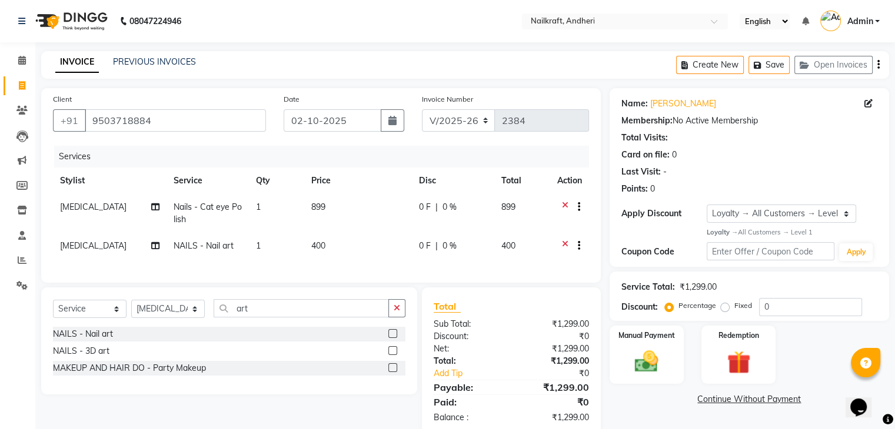
click at [673, 409] on div "Name: [PERSON_NAME] Membership: No Active Membership Total Visits: Card on file…" at bounding box center [753, 262] width 288 height 348
click at [171, 318] on select "Select Stylist Aarti [PERSON_NAME] [PERSON_NAME] [PERSON_NAME] NailKraft [MEDIC…" at bounding box center [168, 309] width 74 height 18
click at [263, 266] on div "Services Stylist Service Qty Price Disc Total Action [MEDICAL_DATA] Nails - Cat…" at bounding box center [321, 208] width 536 height 125
click at [188, 318] on select "Select Stylist Aarti [PERSON_NAME] [PERSON_NAME] [PERSON_NAME] NailKraft [MEDIC…" at bounding box center [168, 309] width 74 height 18
click at [131, 310] on select "Select Stylist Aarti [PERSON_NAME] [PERSON_NAME] [PERSON_NAME] NailKraft [MEDIC…" at bounding box center [168, 309] width 74 height 18
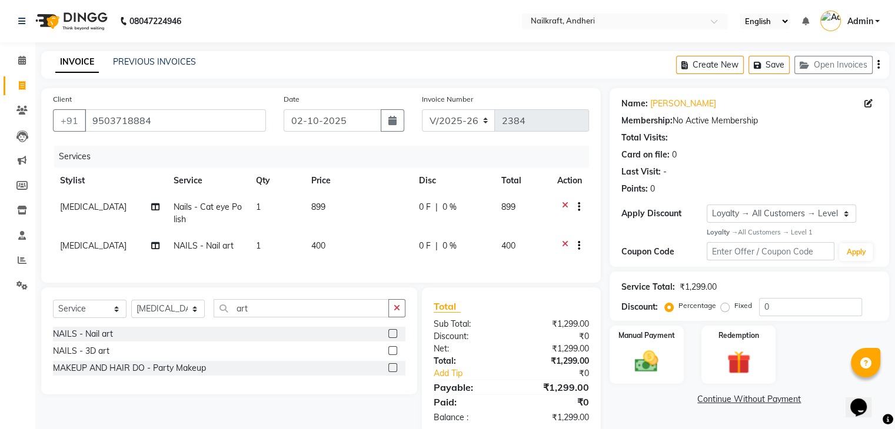
click at [264, 308] on div "Select Service Product Membership Package Voucher Prepaid Gift Card Select Styl…" at bounding box center [229, 341] width 376 height 107
click at [267, 318] on input "art" at bounding box center [300, 308] width 175 height 18
type input "a"
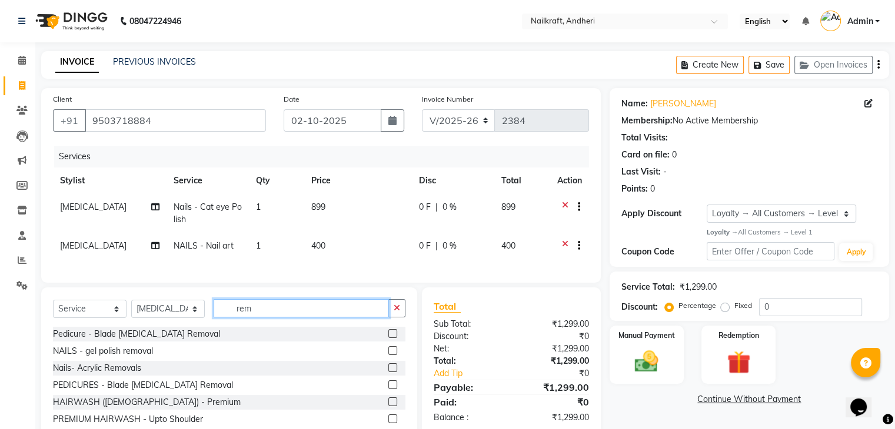
type input "rem"
click at [388, 355] on label at bounding box center [392, 350] width 9 height 9
click at [388, 355] on input "checkbox" at bounding box center [392, 352] width 8 height 8
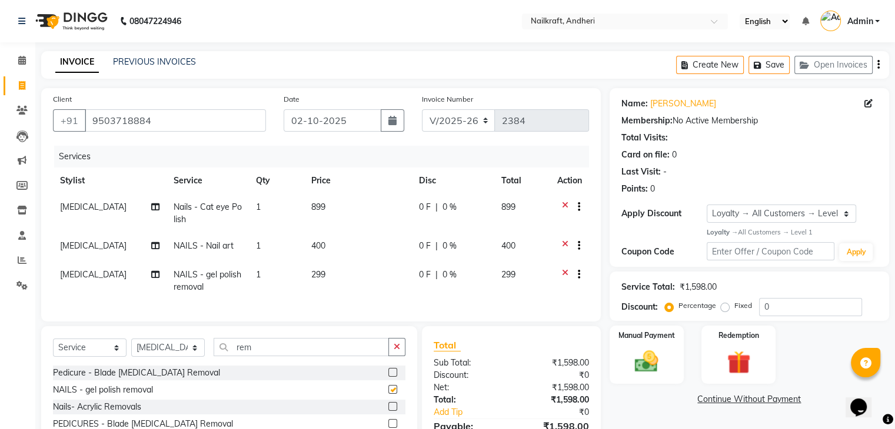
checkbox input "false"
click at [658, 365] on img at bounding box center [645, 362] width 39 height 28
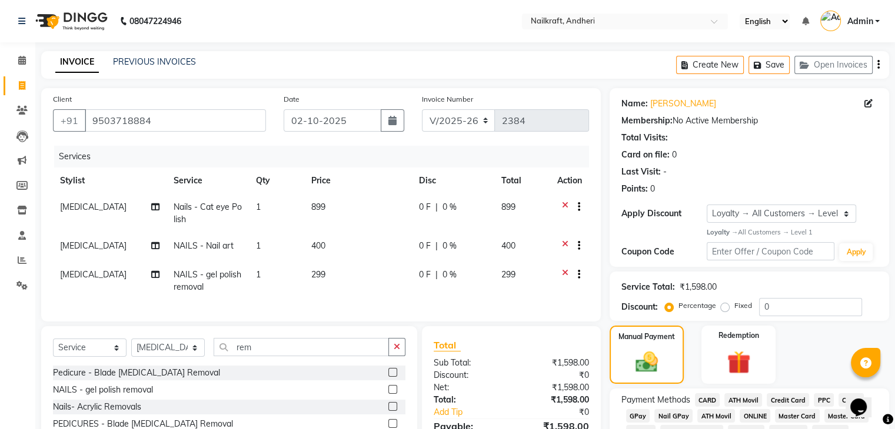
scroll to position [98, 0]
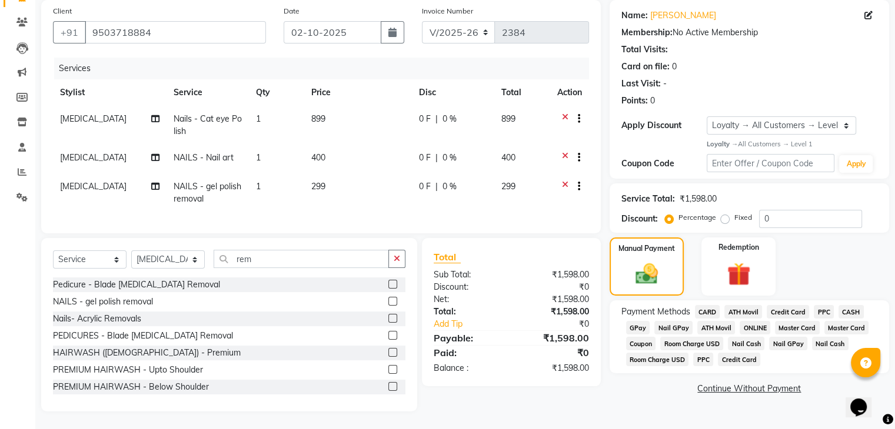
click at [641, 321] on span "GPay" at bounding box center [638, 328] width 24 height 14
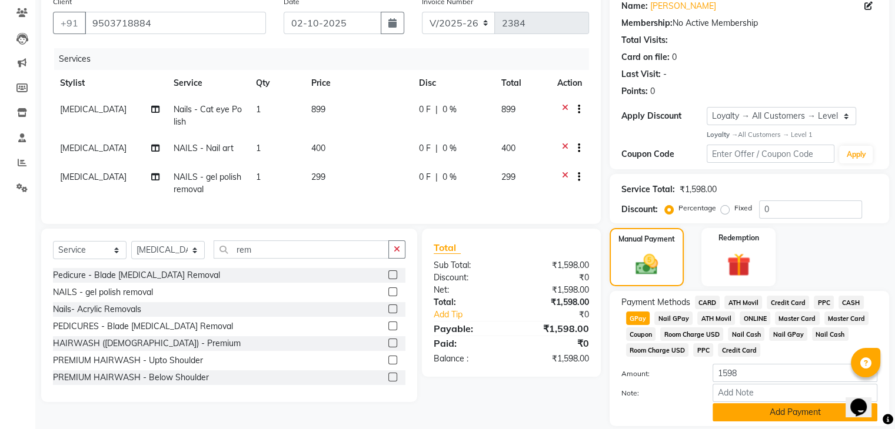
click at [777, 411] on button "Add Payment" at bounding box center [794, 412] width 165 height 18
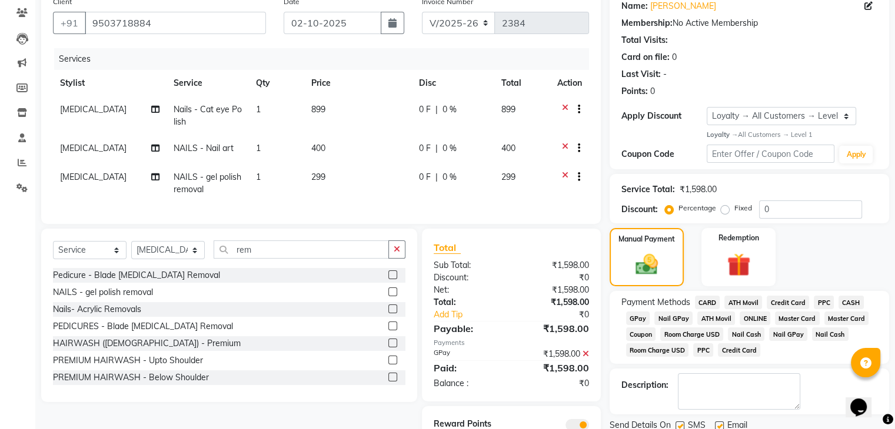
scroll to position [155, 0]
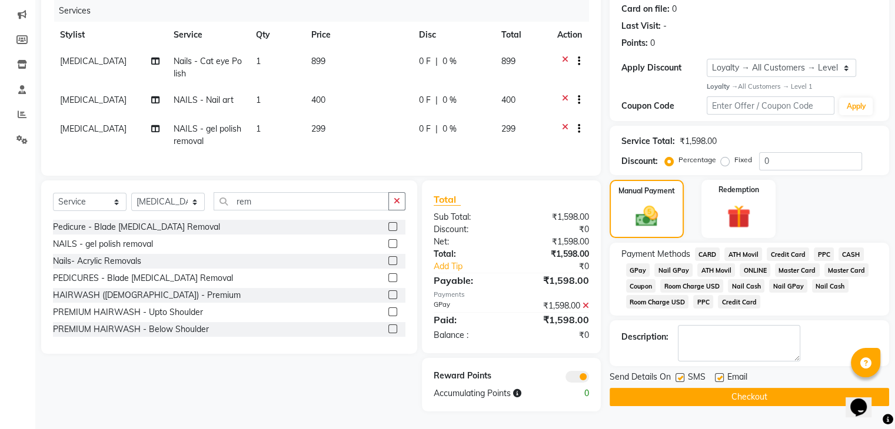
click at [695, 389] on button "Checkout" at bounding box center [748, 397] width 279 height 18
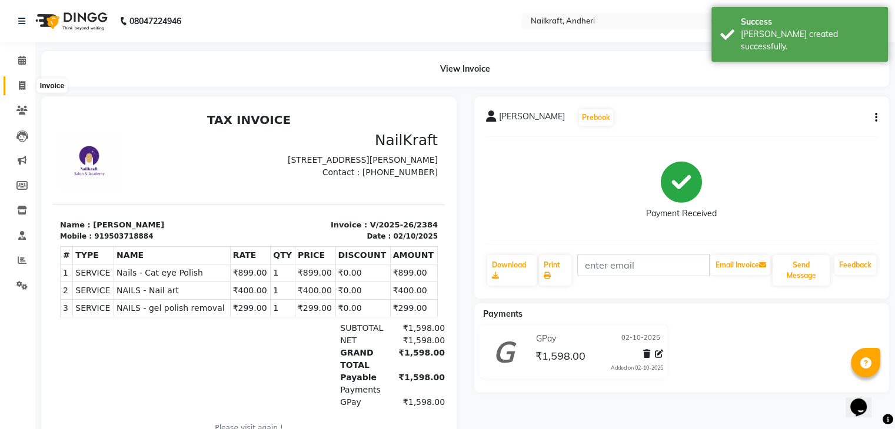
click at [24, 91] on span at bounding box center [22, 86] width 21 height 14
select select "service"
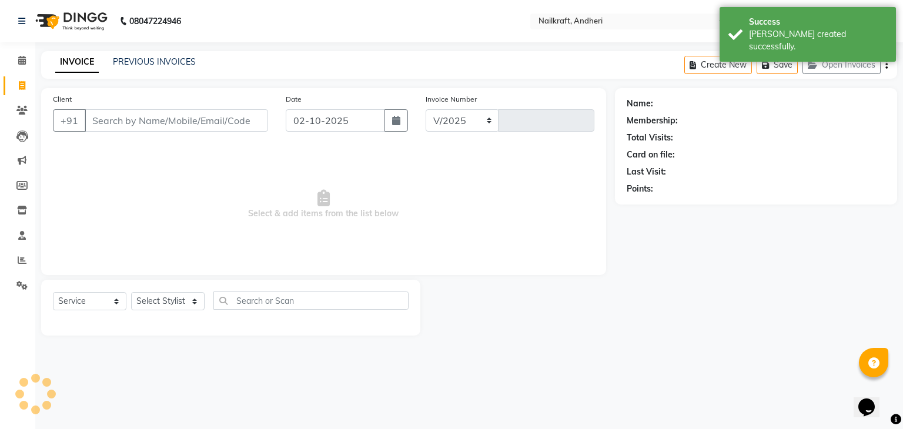
select select "6081"
type input "2385"
click at [118, 114] on input "Client" at bounding box center [177, 120] width 184 height 22
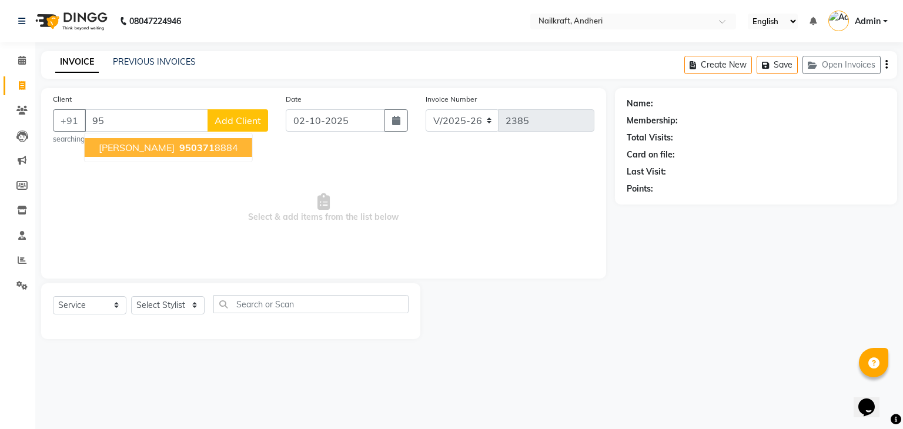
type input "9"
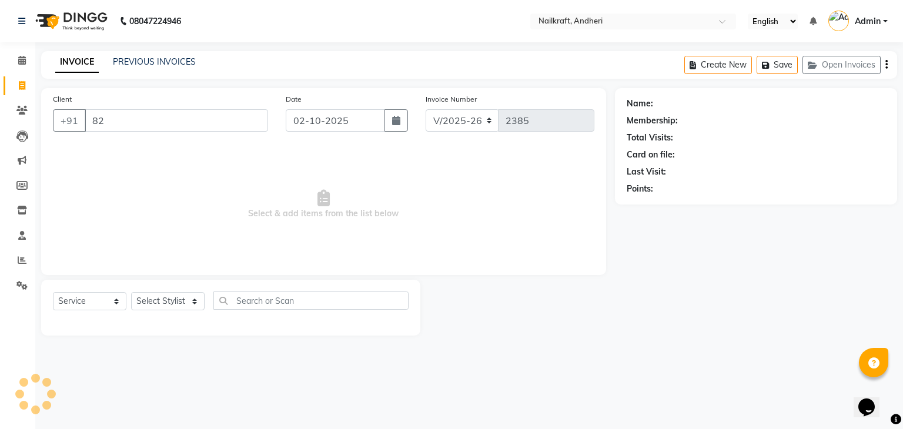
type input "8"
type input "8208214729"
click at [215, 120] on button "Add Client" at bounding box center [238, 120] width 61 height 22
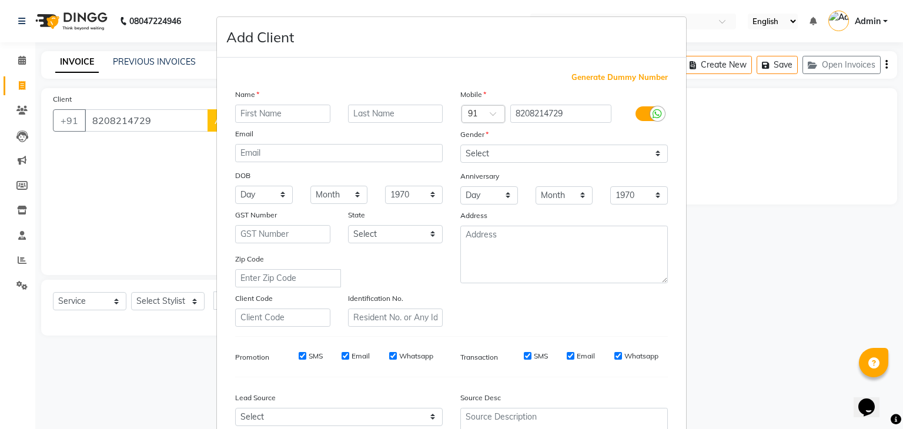
click at [281, 122] on input "text" at bounding box center [282, 114] width 95 height 18
type input "Masha"
click at [509, 149] on select "Select [DEMOGRAPHIC_DATA] [DEMOGRAPHIC_DATA] Other Prefer Not To Say" at bounding box center [565, 154] width 208 height 18
select select "[DEMOGRAPHIC_DATA]"
click at [461, 145] on select "Select [DEMOGRAPHIC_DATA] [DEMOGRAPHIC_DATA] Other Prefer Not To Say" at bounding box center [565, 154] width 208 height 18
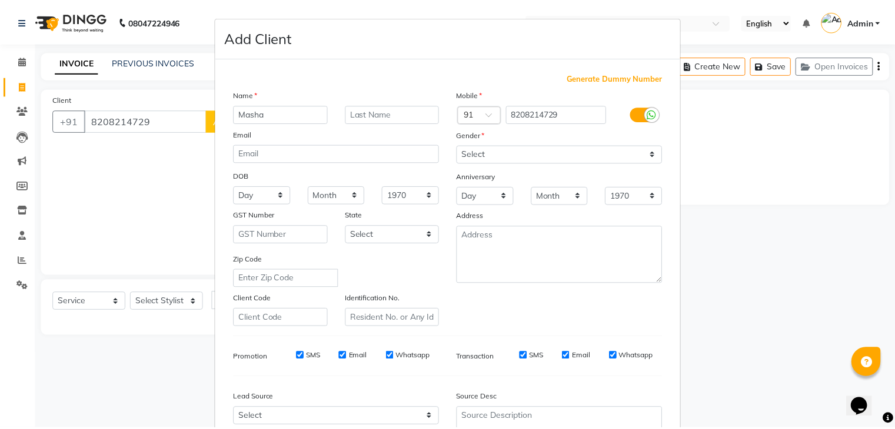
scroll to position [119, 0]
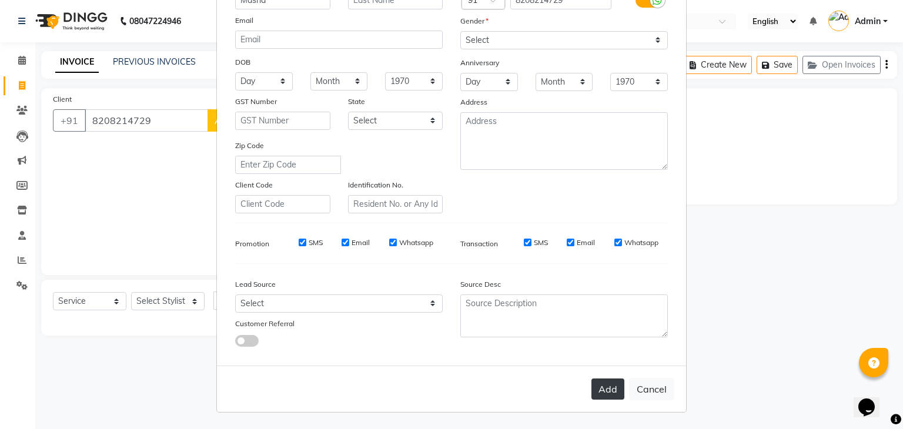
click at [595, 385] on button "Add" at bounding box center [608, 389] width 33 height 21
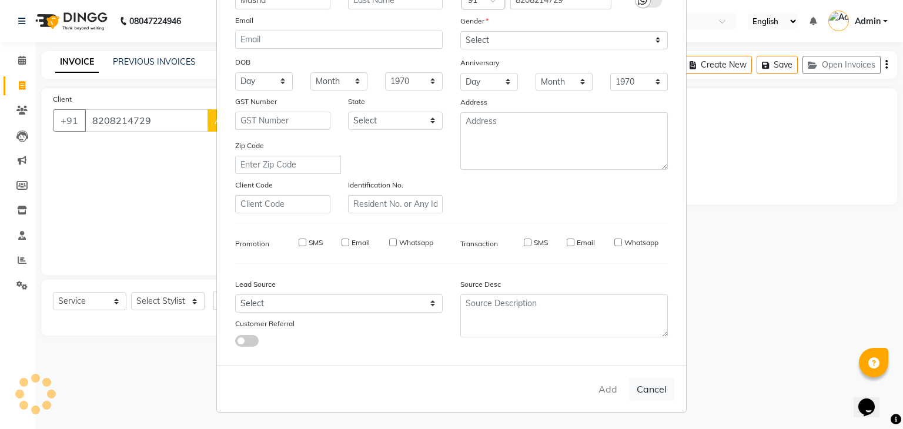
select select
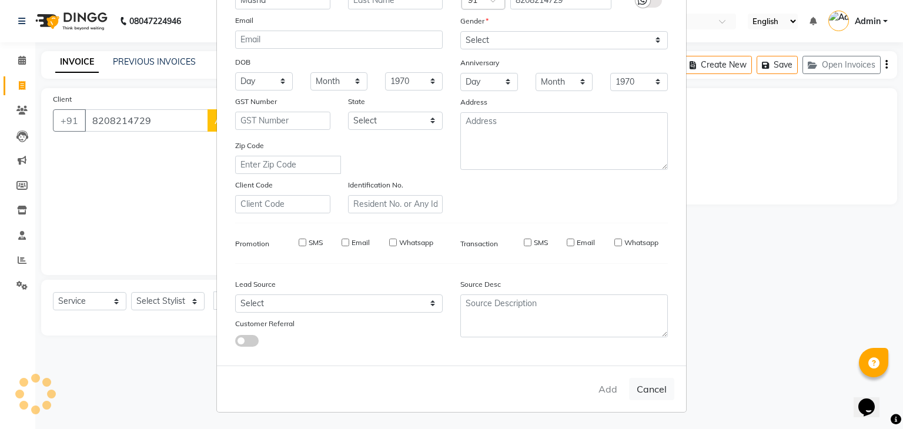
select select
checkbox input "false"
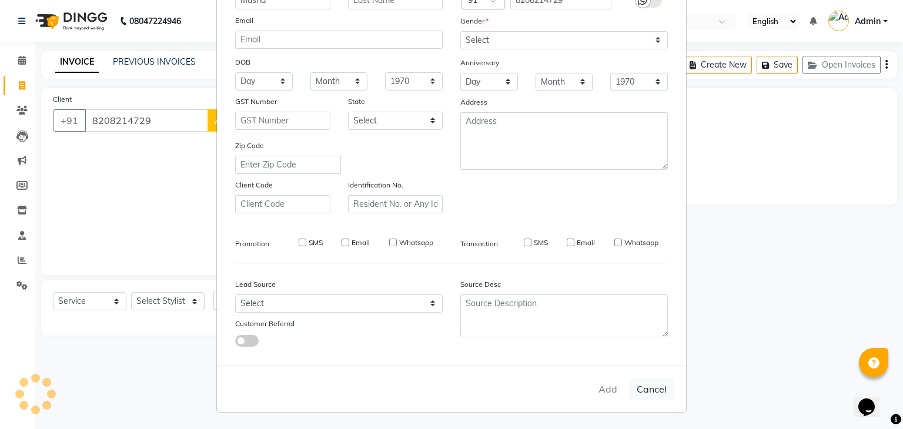
checkbox input "false"
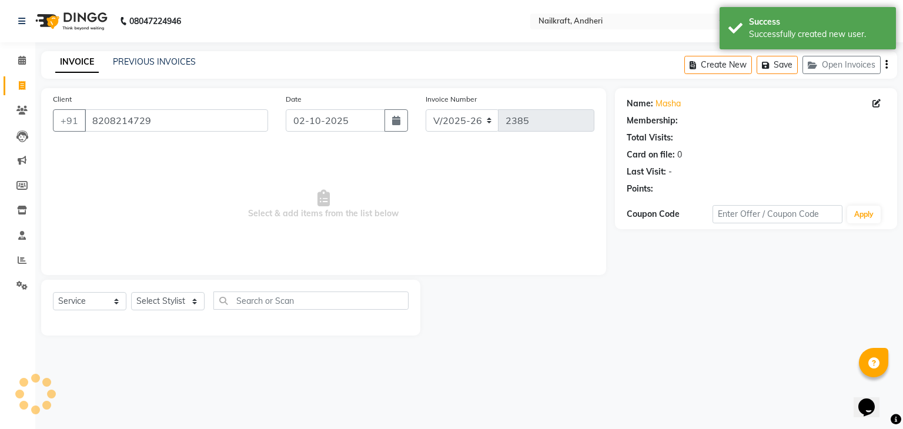
select select "1: Object"
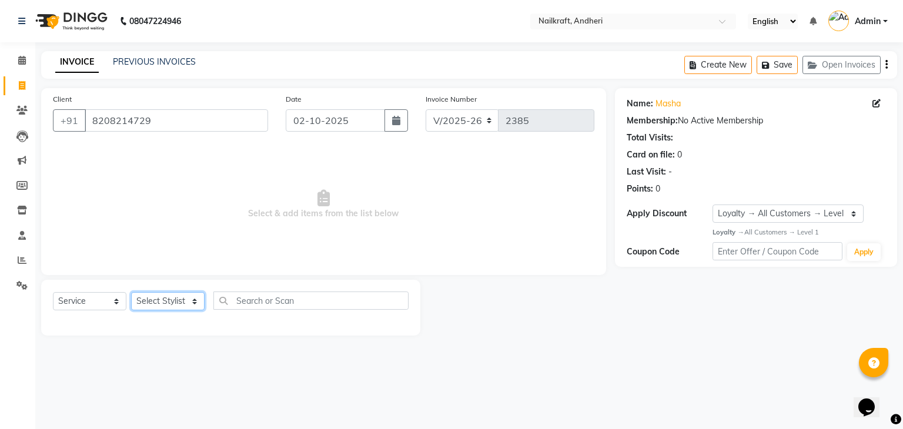
click at [186, 302] on select "Select Stylist Aarti [PERSON_NAME] [PERSON_NAME] [PERSON_NAME] NailKraft [MEDIC…" at bounding box center [168, 301] width 74 height 18
select select "90555"
click at [131, 293] on select "Select Stylist Aarti [PERSON_NAME] [PERSON_NAME] [PERSON_NAME] NailKraft [MEDIC…" at bounding box center [168, 301] width 74 height 18
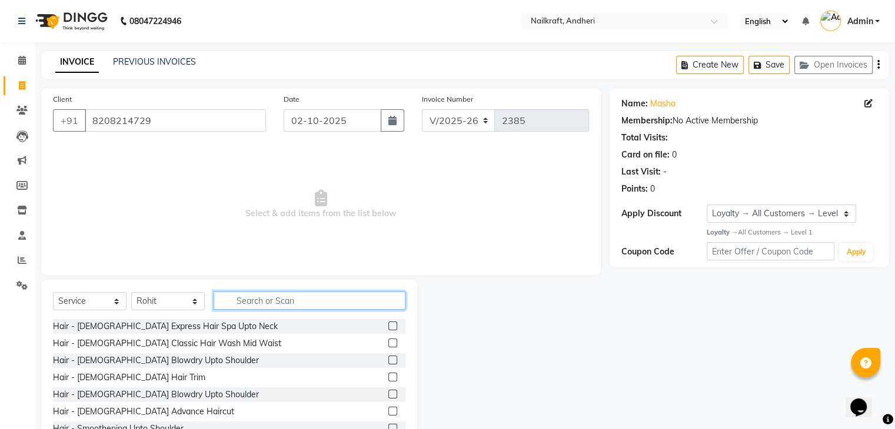
click at [254, 302] on input "text" at bounding box center [309, 301] width 192 height 18
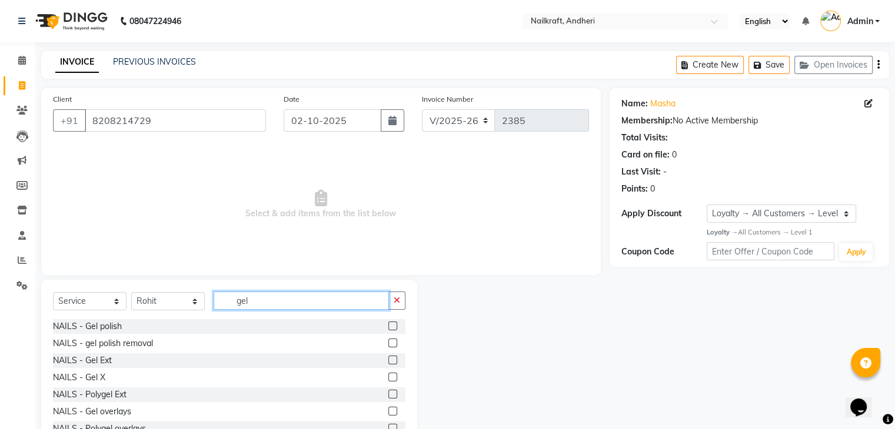
type input "gel"
click at [388, 328] on label at bounding box center [392, 326] width 9 height 9
click at [388, 328] on input "checkbox" at bounding box center [392, 327] width 8 height 8
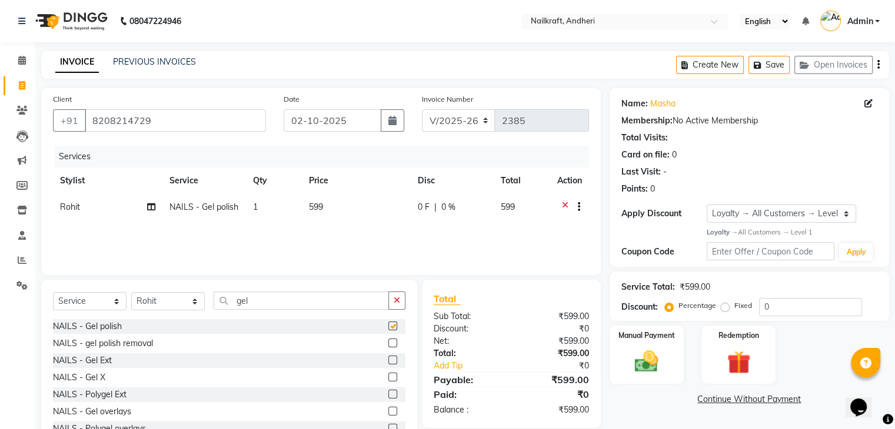
checkbox input "false"
click at [179, 302] on select "Select Stylist Aarti [PERSON_NAME] [PERSON_NAME] [PERSON_NAME] NailKraft [MEDIC…" at bounding box center [168, 301] width 74 height 18
click at [261, 281] on div "Select Service Product Membership Package Voucher Prepaid Gift Card Select Styl…" at bounding box center [229, 367] width 376 height 174
click at [271, 300] on input "gel" at bounding box center [300, 301] width 175 height 18
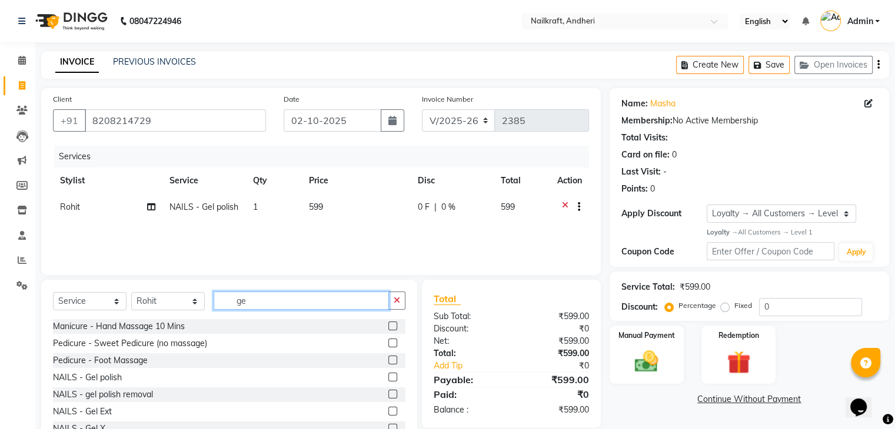
type input "g"
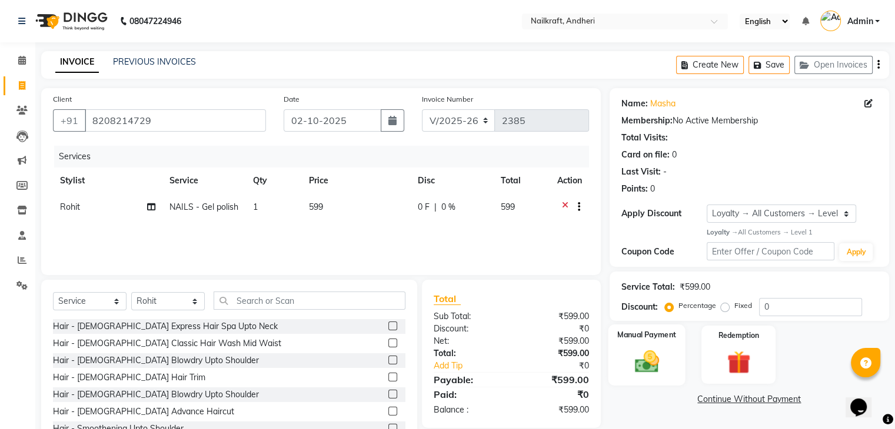
click at [639, 361] on img at bounding box center [645, 362] width 39 height 28
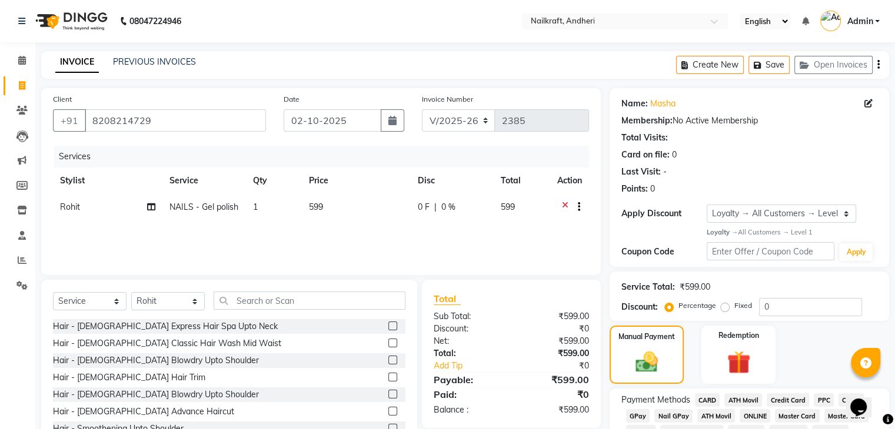
scroll to position [76, 0]
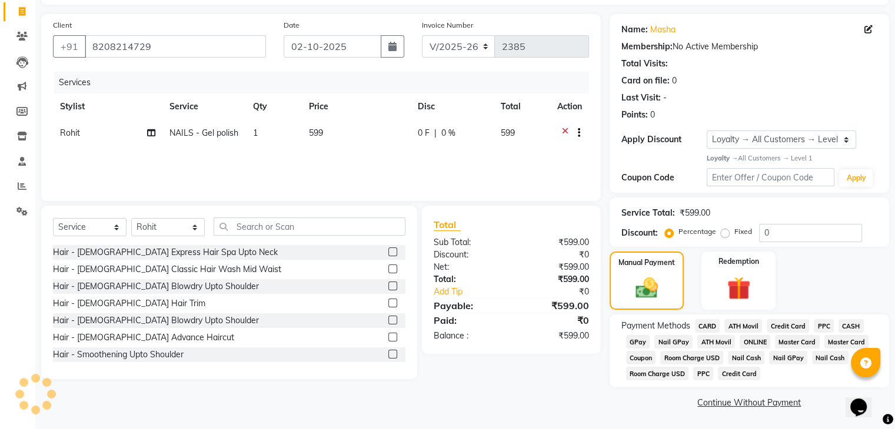
click at [644, 337] on span "GPay" at bounding box center [638, 342] width 24 height 14
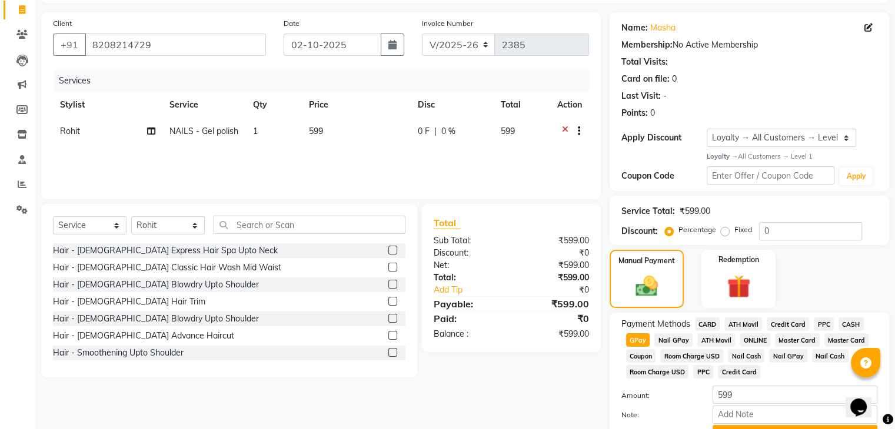
scroll to position [139, 0]
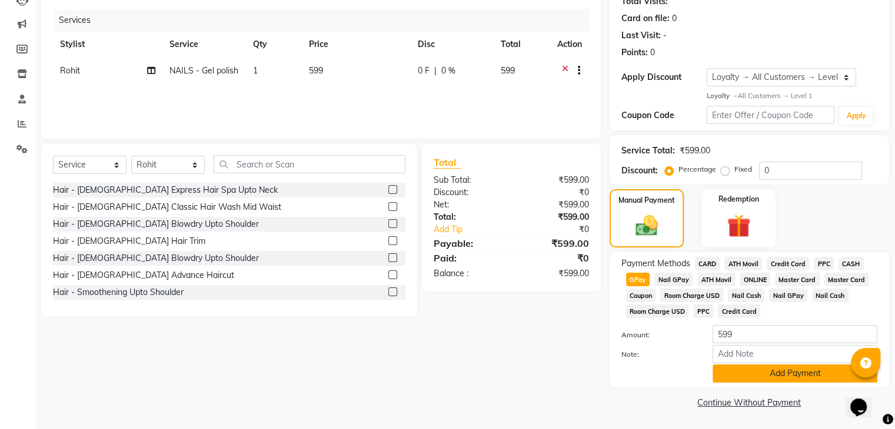
click at [756, 372] on button "Add Payment" at bounding box center [794, 374] width 165 height 18
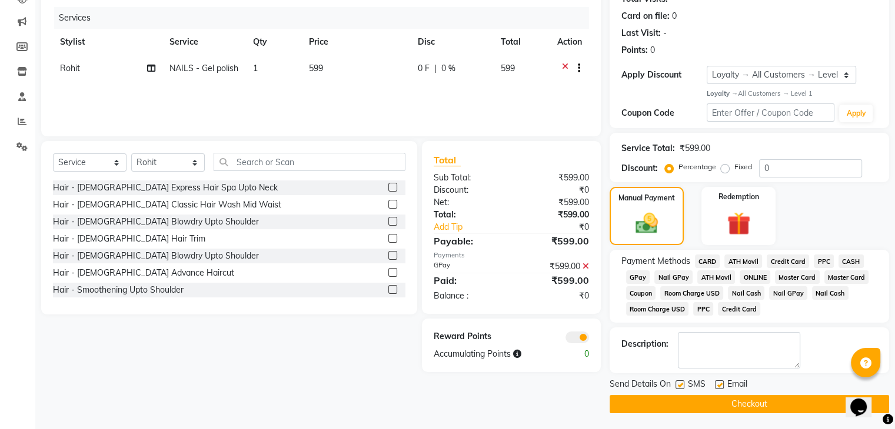
click at [667, 409] on button "Checkout" at bounding box center [748, 404] width 279 height 18
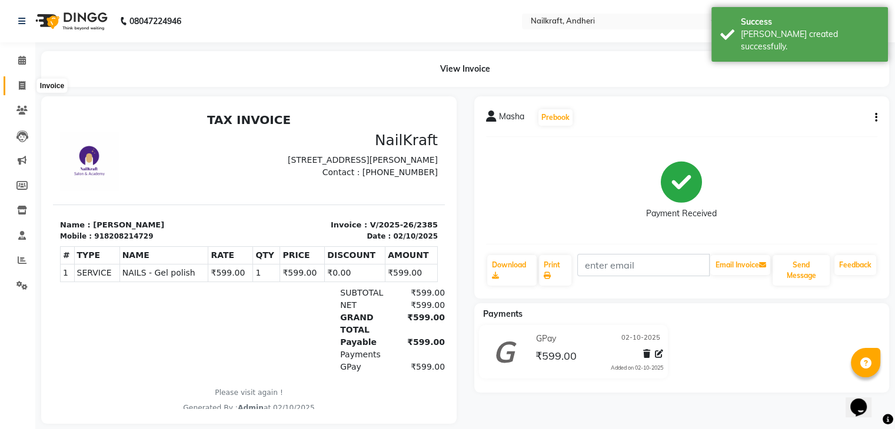
click at [24, 82] on icon at bounding box center [22, 85] width 6 height 9
select select "service"
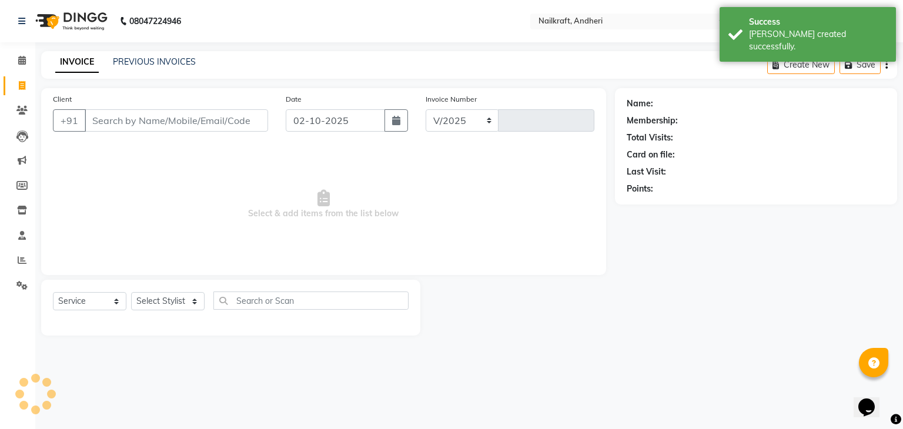
select select "6081"
type input "2386"
click at [150, 113] on input "Client" at bounding box center [177, 120] width 184 height 22
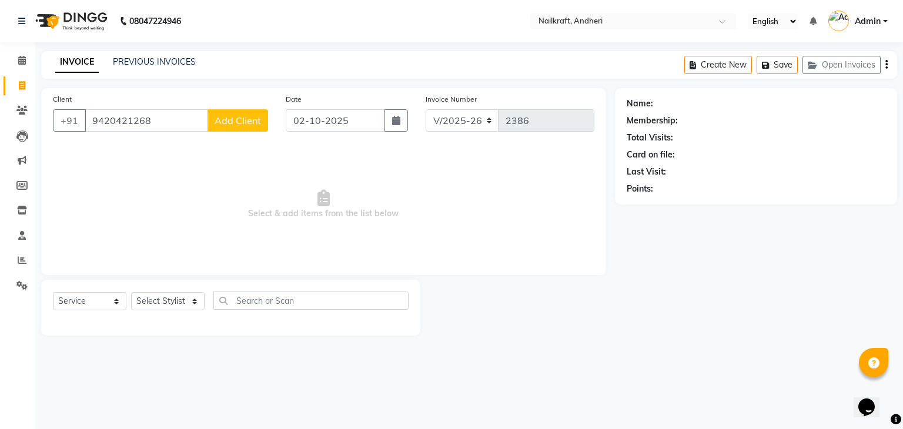
type input "9420421268"
click at [251, 126] on button "Add Client" at bounding box center [238, 120] width 61 height 22
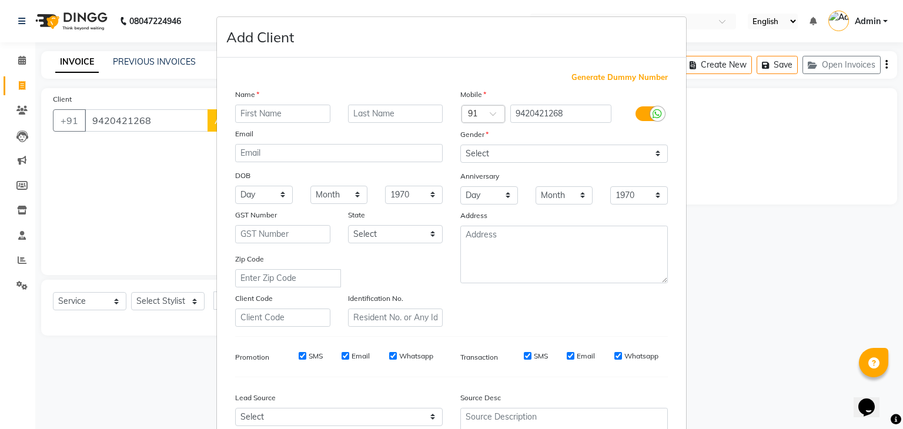
click at [294, 116] on input "text" at bounding box center [282, 114] width 95 height 18
type input "Sneha"
click at [493, 151] on select "Select [DEMOGRAPHIC_DATA] [DEMOGRAPHIC_DATA] Other Prefer Not To Say" at bounding box center [565, 154] width 208 height 18
select select "[DEMOGRAPHIC_DATA]"
click at [461, 145] on select "Select [DEMOGRAPHIC_DATA] [DEMOGRAPHIC_DATA] Other Prefer Not To Say" at bounding box center [565, 154] width 208 height 18
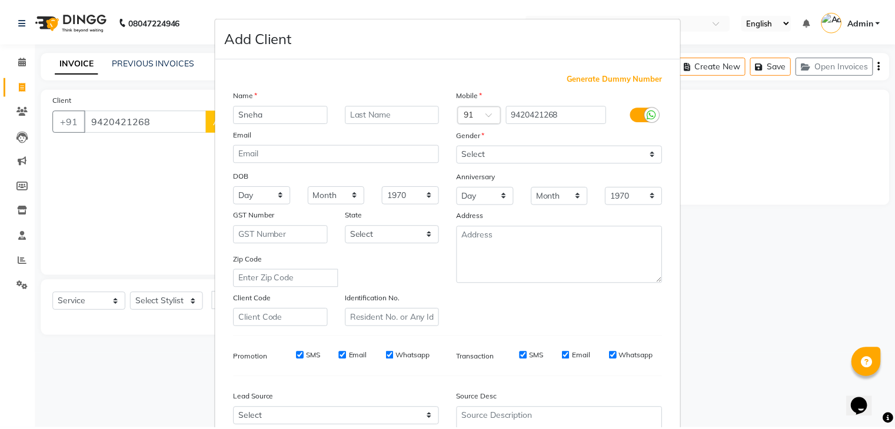
scroll to position [119, 0]
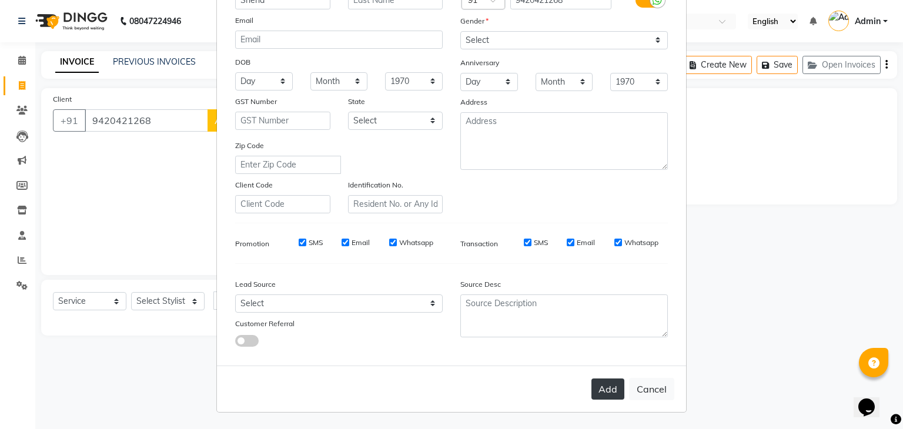
click at [605, 380] on button "Add" at bounding box center [608, 389] width 33 height 21
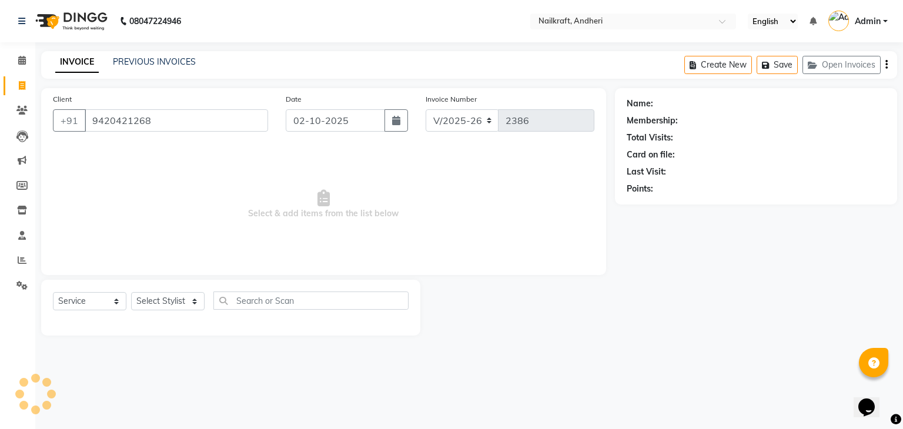
select select
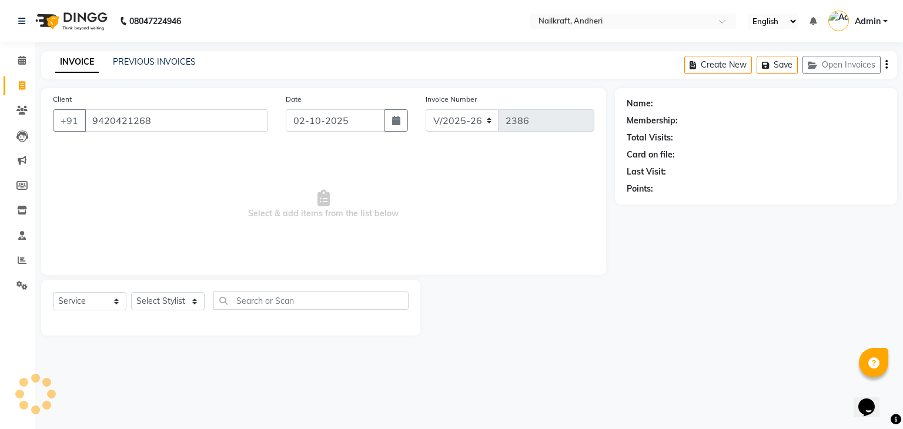
select select
checkbox input "false"
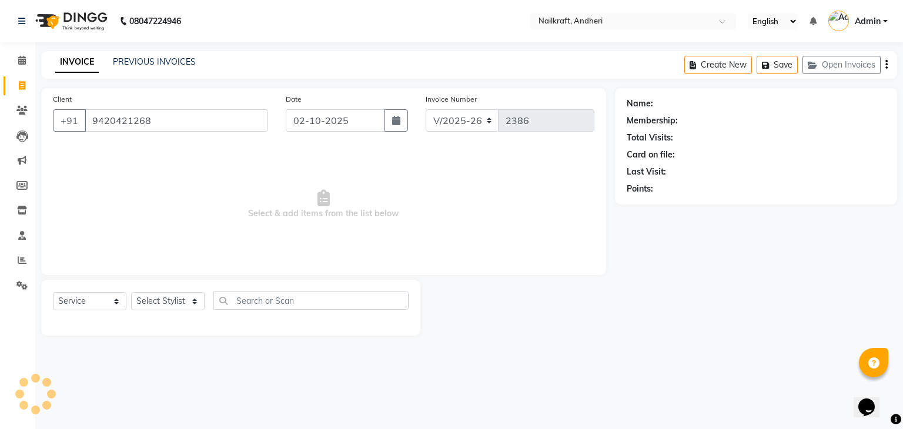
checkbox input "false"
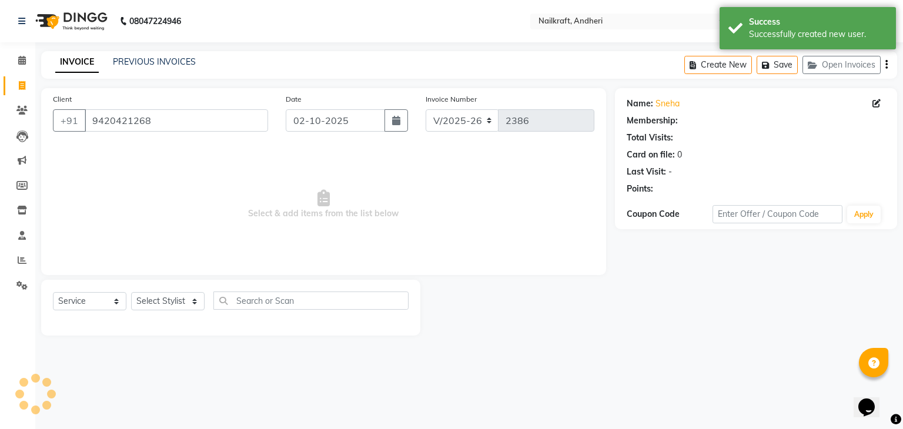
select select "1: Object"
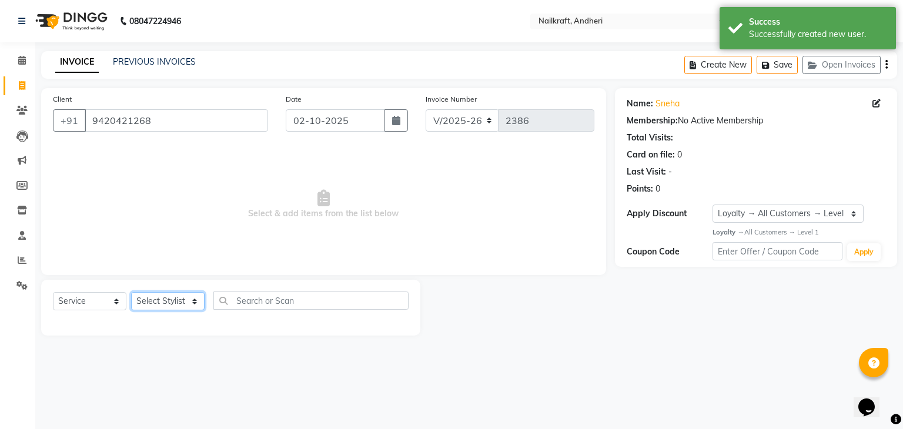
click at [178, 305] on select "Select Stylist Aarti [PERSON_NAME] [PERSON_NAME] [PERSON_NAME] NailKraft [MEDIC…" at bounding box center [168, 301] width 74 height 18
click at [131, 293] on select "Select Stylist Aarti [PERSON_NAME] [PERSON_NAME] [PERSON_NAME] NailKraft [MEDIC…" at bounding box center [168, 301] width 74 height 18
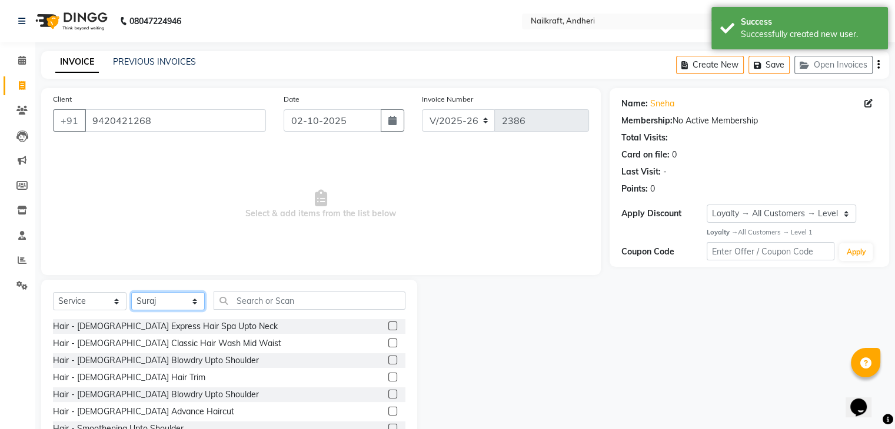
click at [185, 297] on select "Select Stylist Aarti [PERSON_NAME] [PERSON_NAME] [PERSON_NAME] NailKraft [MEDIC…" at bounding box center [168, 301] width 74 height 18
select select "90555"
click at [131, 293] on select "Select Stylist Aarti [PERSON_NAME] [PERSON_NAME] [PERSON_NAME] NailKraft [MEDIC…" at bounding box center [168, 301] width 74 height 18
click at [287, 302] on input "text" at bounding box center [309, 301] width 192 height 18
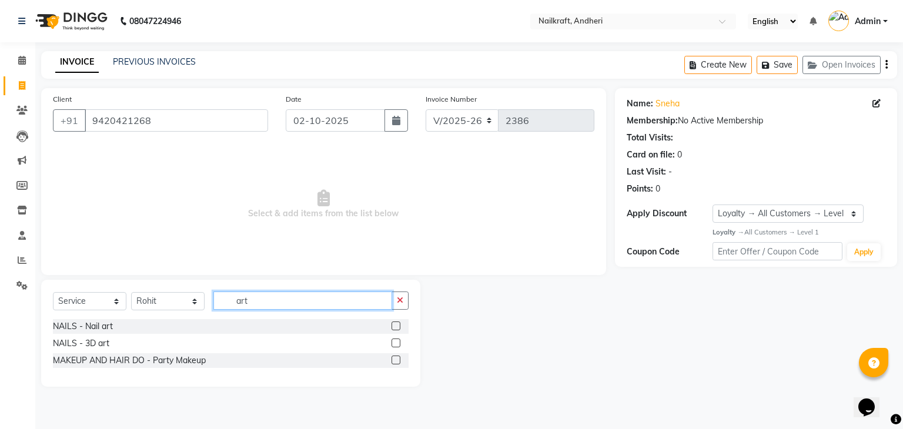
type input "art"
click at [398, 327] on label at bounding box center [396, 326] width 9 height 9
click at [398, 327] on input "checkbox" at bounding box center [396, 327] width 8 height 8
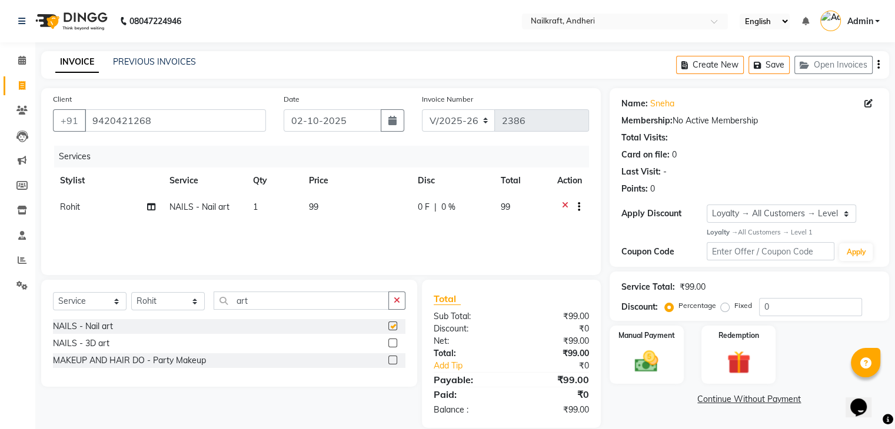
checkbox input "false"
click at [346, 212] on td "99" at bounding box center [356, 208] width 109 height 29
select select "90555"
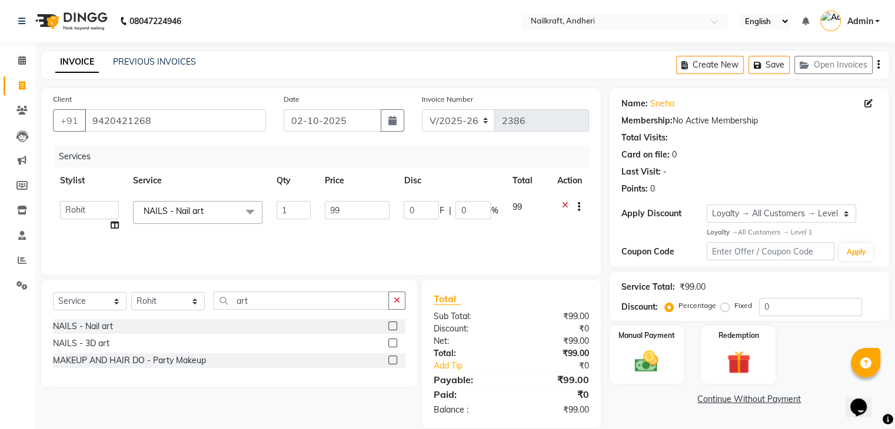
click at [346, 212] on input "99" at bounding box center [357, 210] width 65 height 18
type input "9"
type input "899"
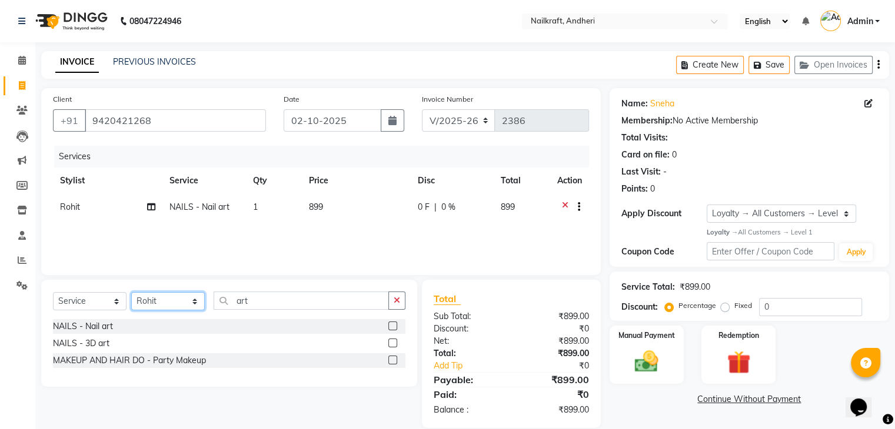
click at [169, 309] on select "Select Stylist Aarti [PERSON_NAME] [PERSON_NAME] [PERSON_NAME] NailKraft [MEDIC…" at bounding box center [168, 301] width 74 height 18
select select "67704"
click at [131, 293] on select "Select Stylist Aarti [PERSON_NAME] [PERSON_NAME] [PERSON_NAME] NailKraft [MEDIC…" at bounding box center [168, 301] width 74 height 18
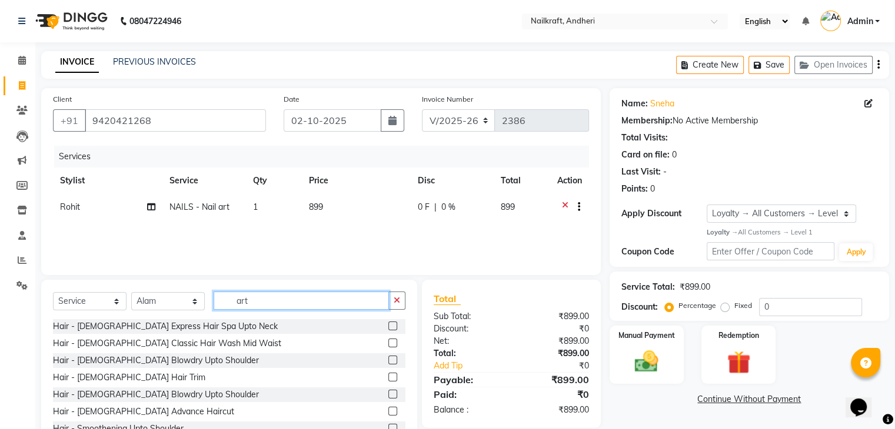
click at [348, 298] on input "art" at bounding box center [300, 301] width 175 height 18
type input "a"
type input "/"
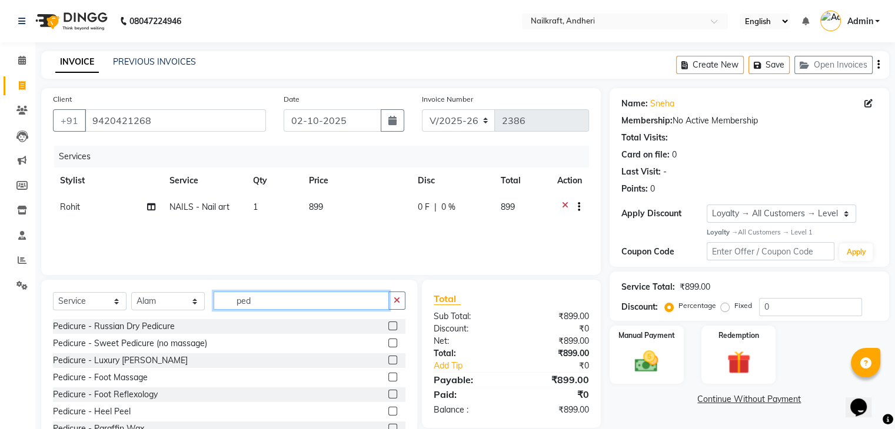
type input "ped"
click at [388, 344] on label at bounding box center [392, 343] width 9 height 9
click at [388, 344] on input "checkbox" at bounding box center [392, 344] width 8 height 8
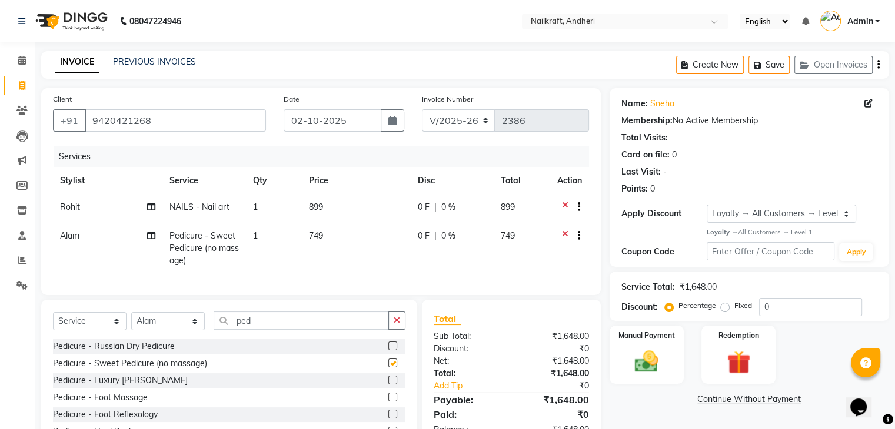
checkbox input "false"
click at [335, 238] on td "749" at bounding box center [356, 248] width 109 height 51
select select "67704"
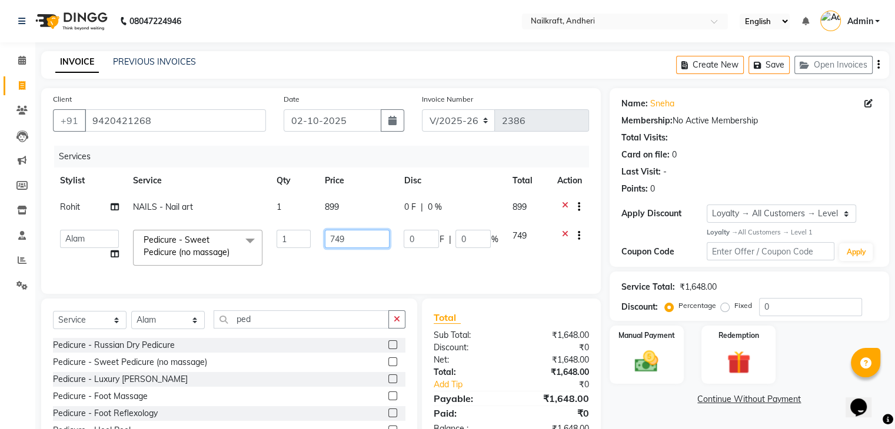
click at [335, 238] on input "749" at bounding box center [357, 239] width 65 height 18
type input "599"
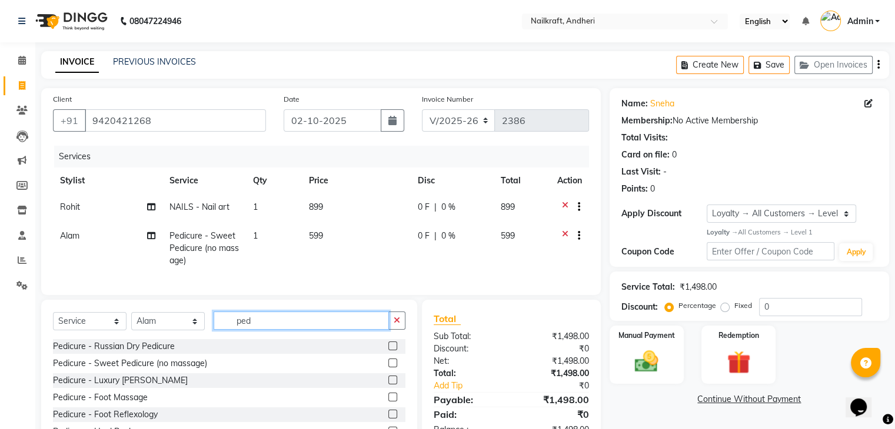
click at [278, 324] on input "ped" at bounding box center [300, 321] width 175 height 18
type input "p"
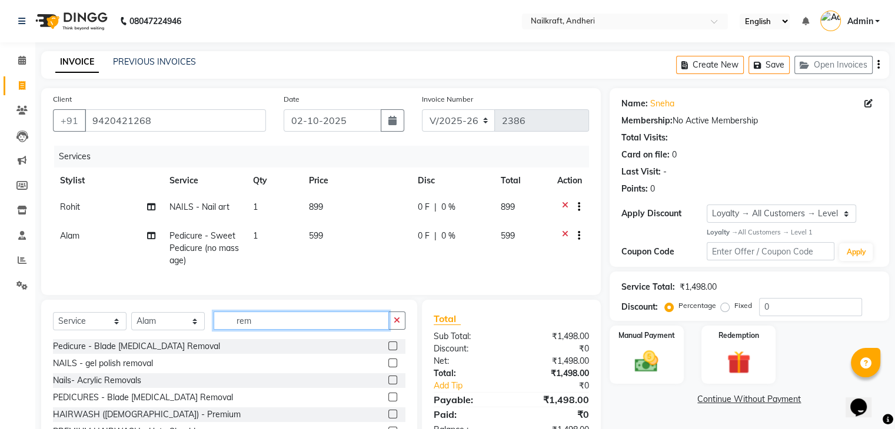
type input "rem"
click at [388, 351] on label at bounding box center [392, 346] width 9 height 9
click at [388, 351] on input "checkbox" at bounding box center [392, 347] width 8 height 8
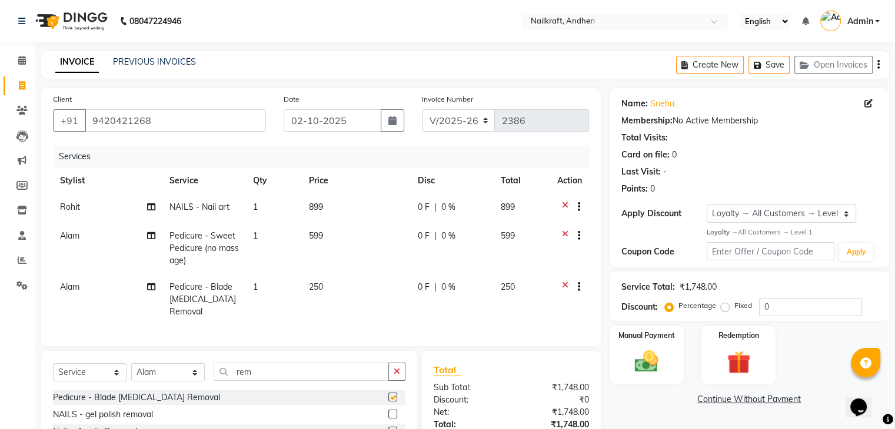
checkbox input "false"
click at [563, 285] on icon at bounding box center [565, 288] width 6 height 15
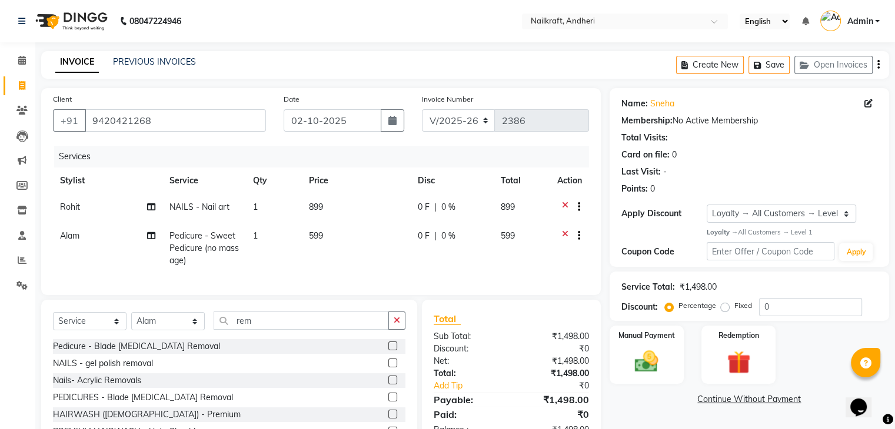
click at [388, 368] on label at bounding box center [392, 363] width 9 height 9
click at [388, 368] on input "checkbox" at bounding box center [392, 364] width 8 height 8
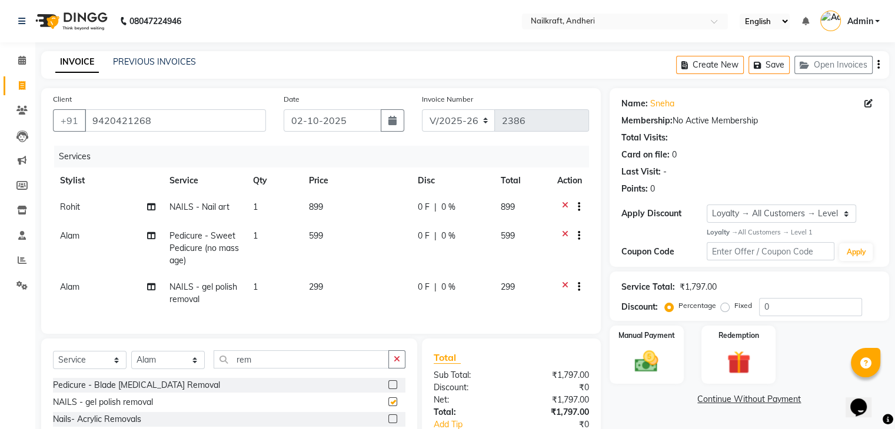
checkbox input "false"
click at [348, 284] on td "299" at bounding box center [356, 293] width 109 height 39
select select "67704"
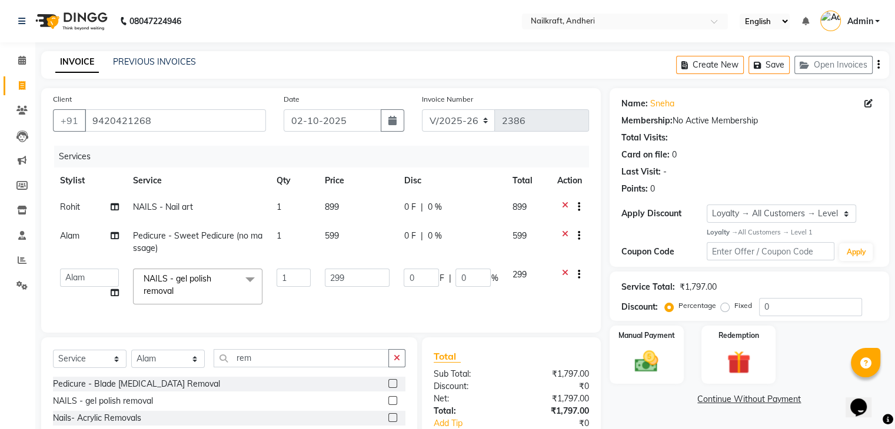
click at [348, 284] on input "299" at bounding box center [357, 278] width 65 height 18
type input "2"
type input "150"
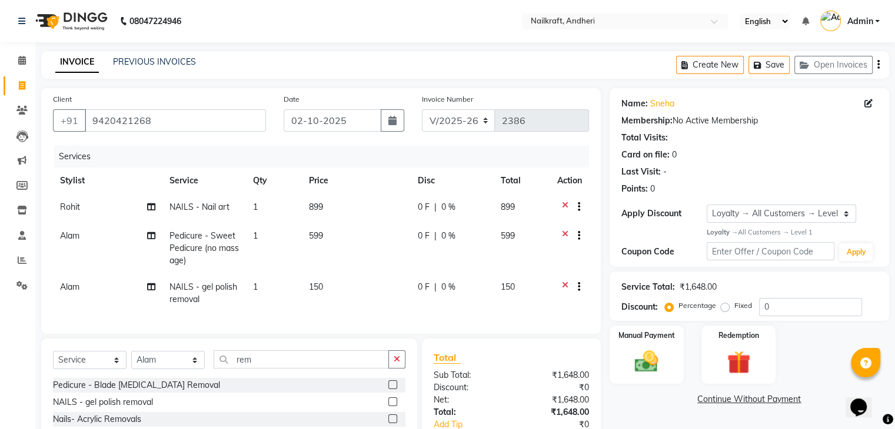
click at [652, 411] on div "Name: Sneha Membership: No Active Membership Total Visits: Card on file: 0 Last…" at bounding box center [753, 300] width 288 height 424
click at [641, 361] on img at bounding box center [645, 362] width 39 height 28
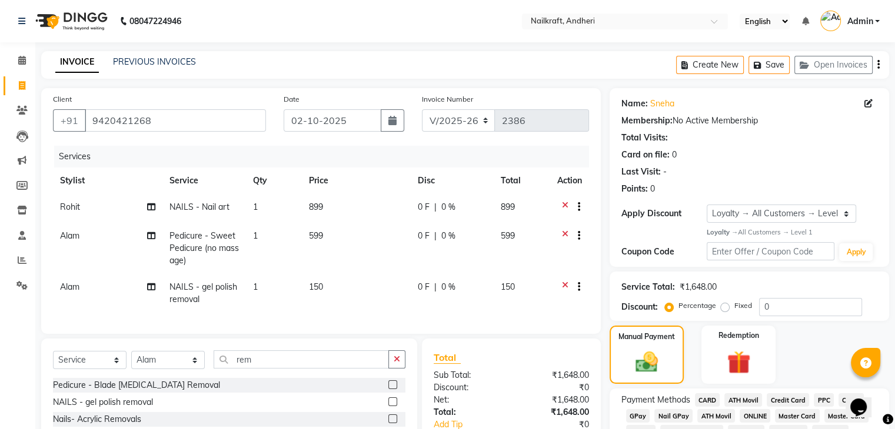
scroll to position [110, 0]
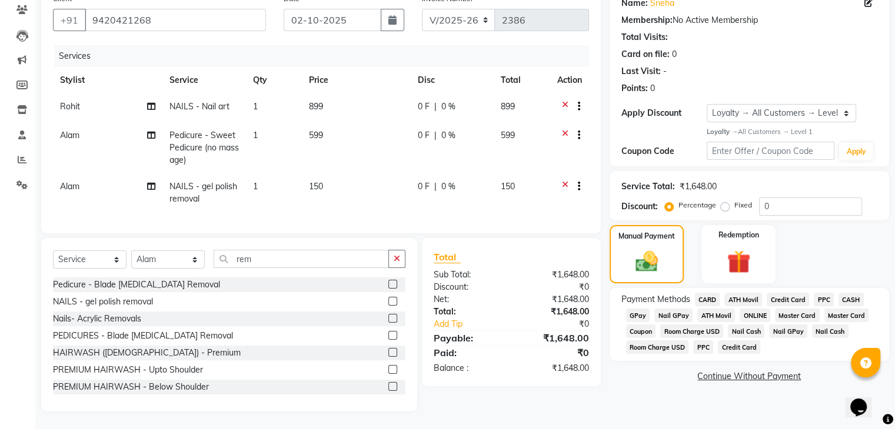
click at [632, 311] on span "GPay" at bounding box center [638, 316] width 24 height 14
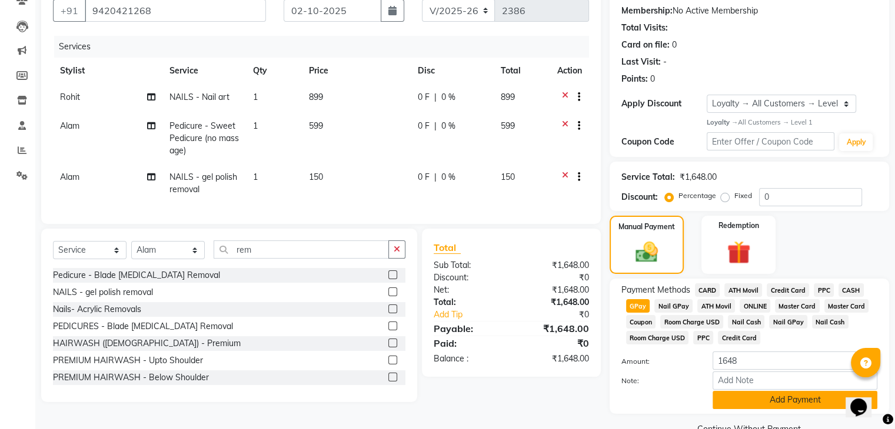
click at [740, 402] on button "Add Payment" at bounding box center [794, 400] width 165 height 18
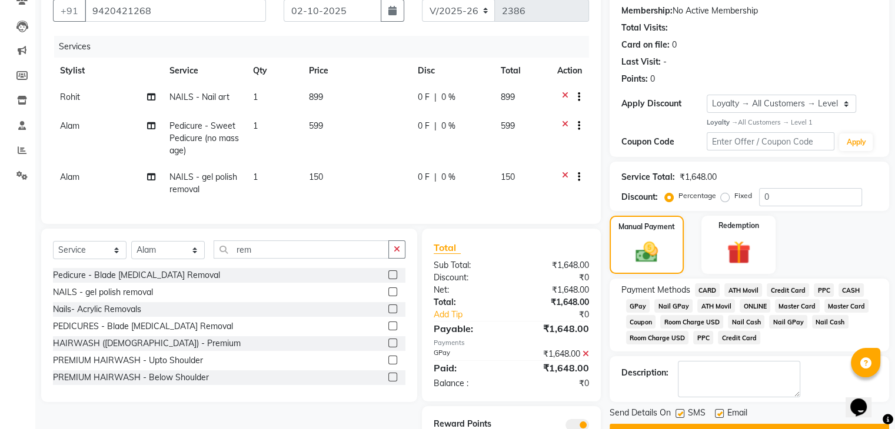
drag, startPoint x: 893, startPoint y: 289, endPoint x: 903, endPoint y: 368, distance: 79.4
click at [895, 319] on html "08047224946 Select Location × Nailkraft, Andheri English ENGLISH Español العربي…" at bounding box center [447, 104] width 895 height 429
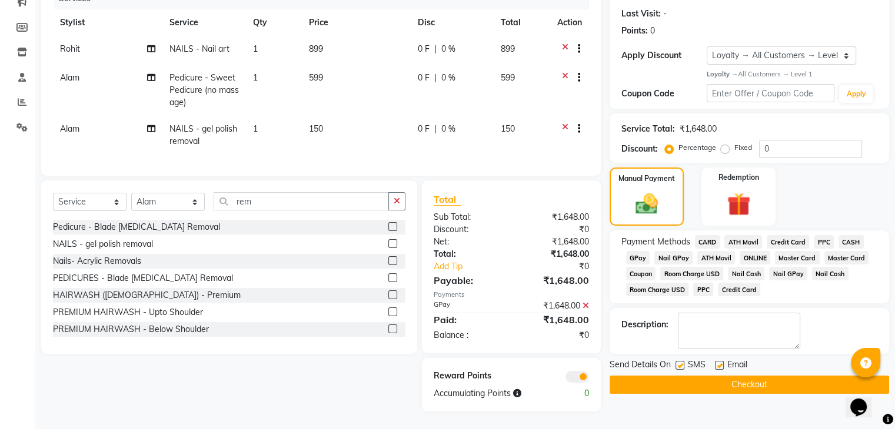
click at [680, 379] on button "Checkout" at bounding box center [748, 385] width 279 height 18
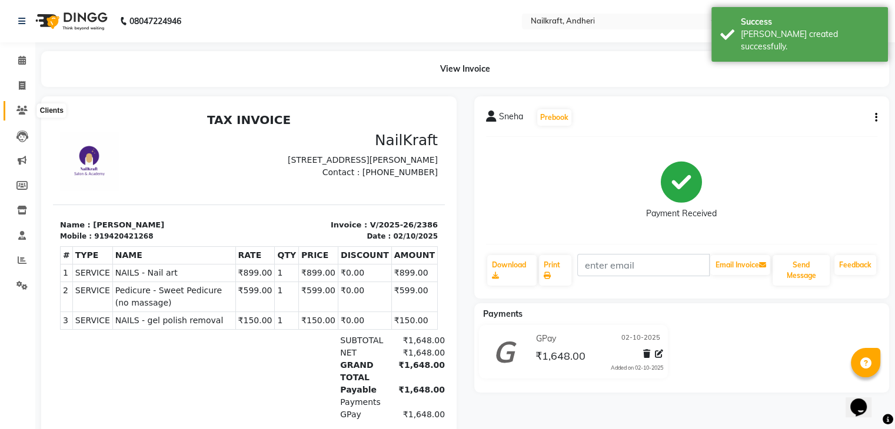
click at [22, 113] on icon at bounding box center [21, 110] width 11 height 9
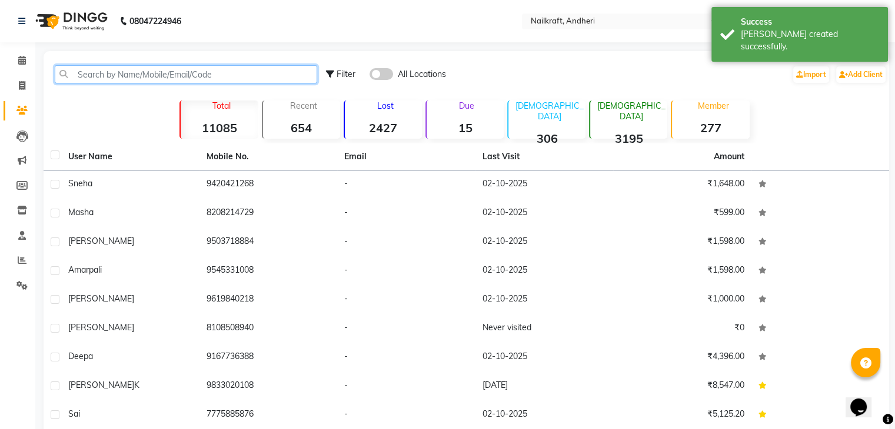
click at [154, 74] on input "text" at bounding box center [186, 74] width 262 height 18
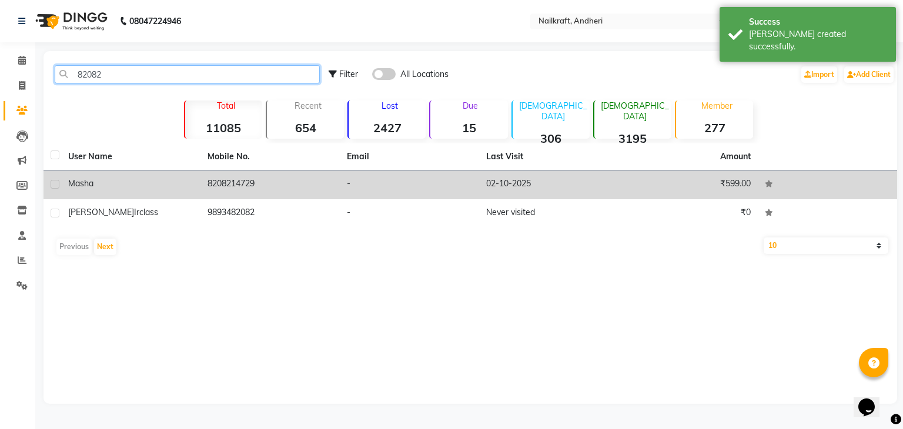
type input "82082"
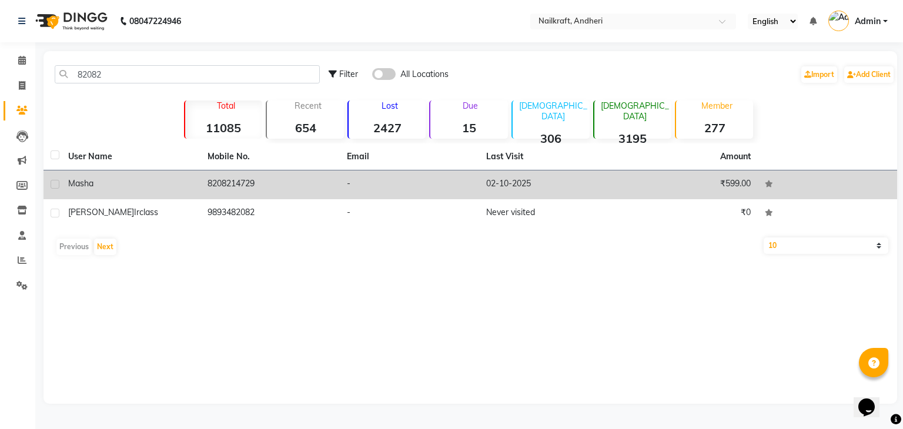
click at [242, 191] on td "8208214729" at bounding box center [270, 185] width 139 height 29
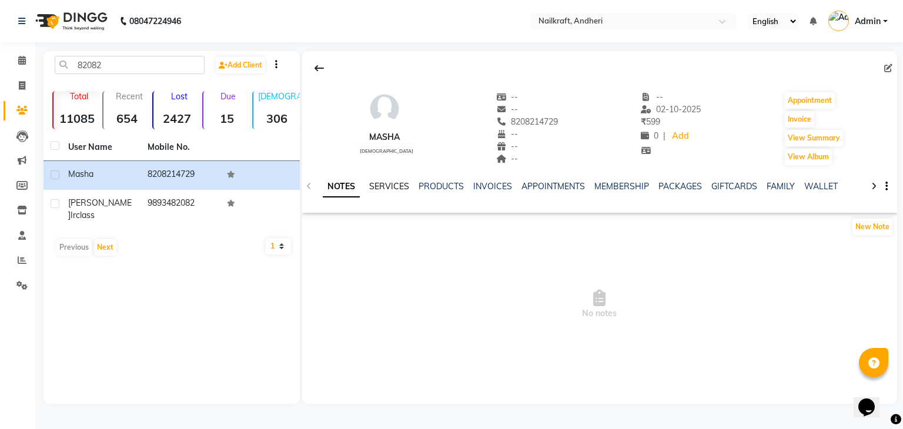
click at [379, 186] on link "SERVICES" at bounding box center [389, 186] width 40 height 11
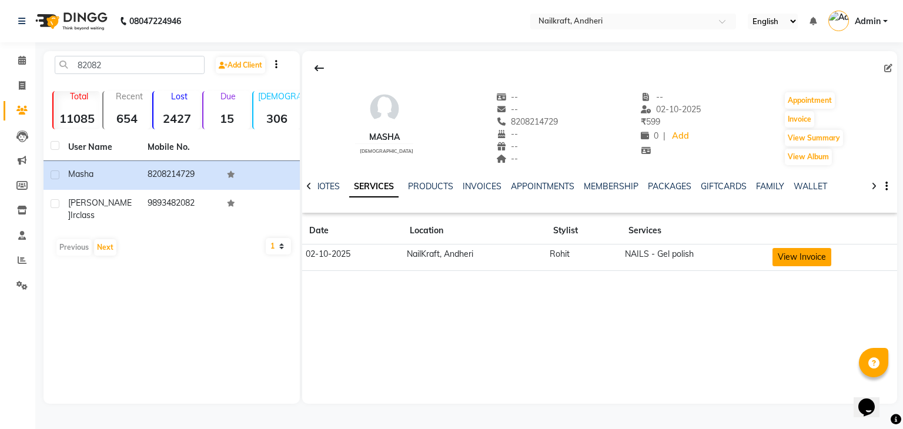
click at [814, 255] on button "View Invoice" at bounding box center [802, 257] width 59 height 18
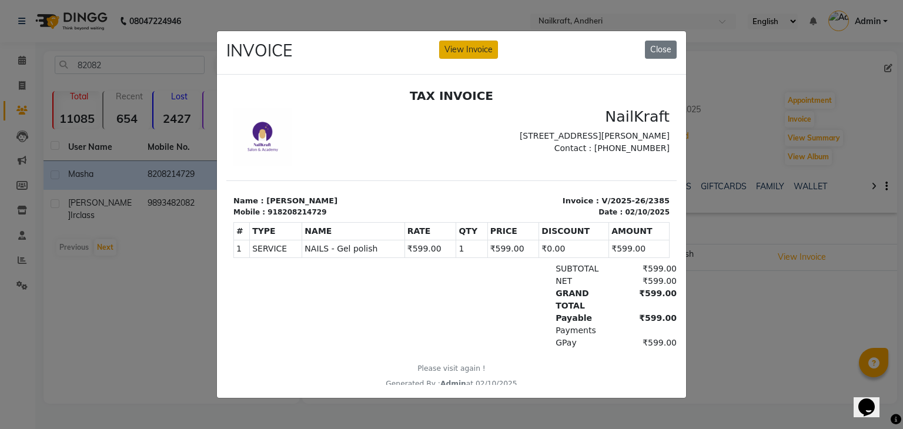
click at [454, 46] on button "View Invoice" at bounding box center [468, 50] width 59 height 18
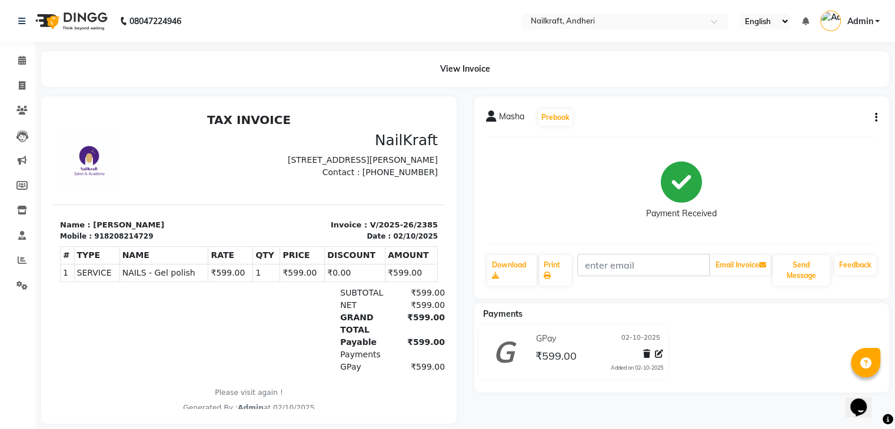
click at [877, 117] on div "Masha Prebook Payment Received Download Print Email Invoice Send Message Feedba…" at bounding box center [681, 197] width 415 height 202
click at [876, 118] on icon "button" at bounding box center [876, 118] width 2 height 1
click at [762, 137] on div "Edit Invoice" at bounding box center [797, 132] width 121 height 15
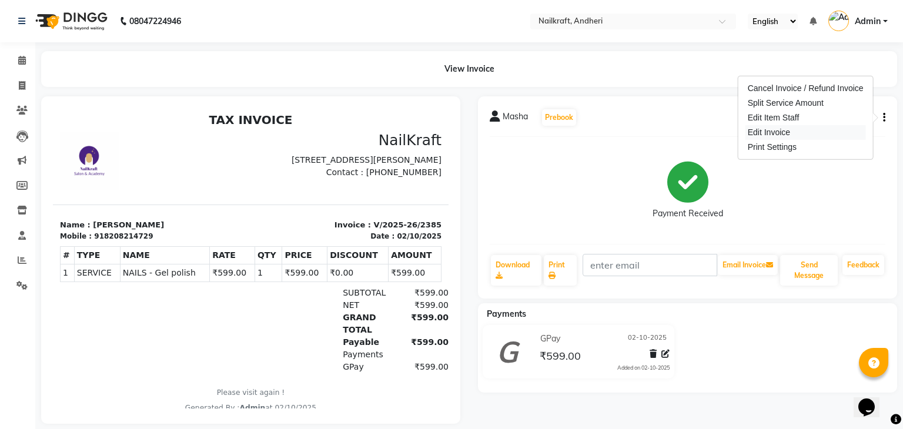
select select "service"
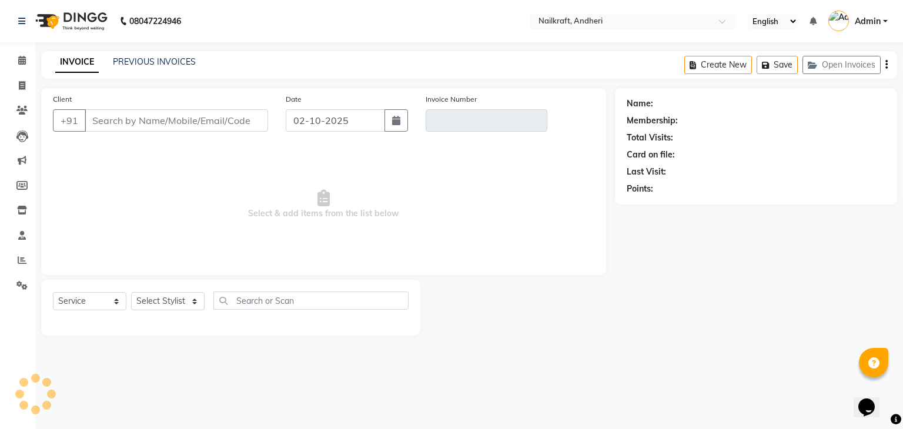
type input "8208214729"
type input "V/2025-26/2385"
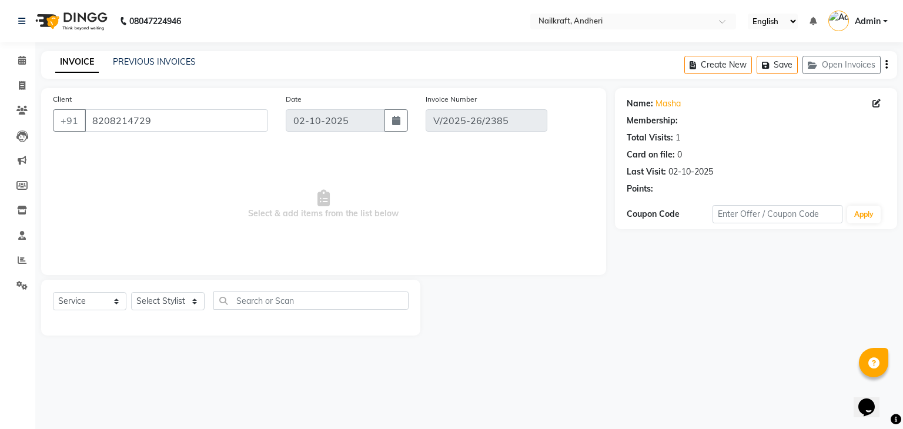
select select "1: Object"
select select "select"
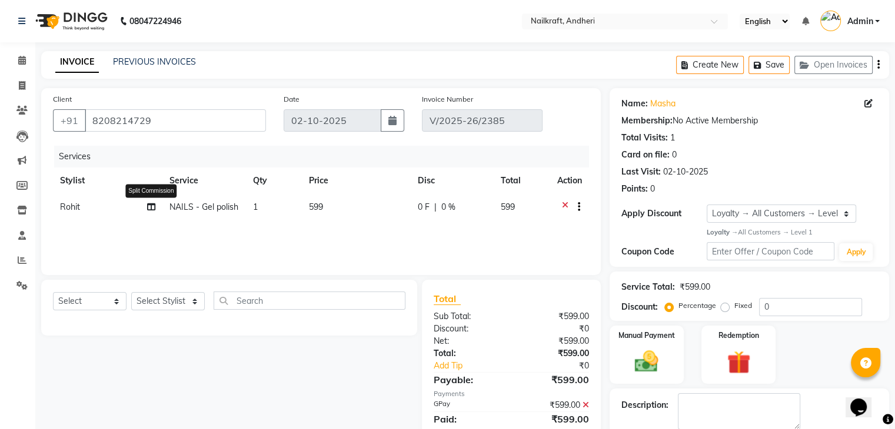
click at [149, 208] on icon at bounding box center [151, 207] width 8 height 8
select select "90555"
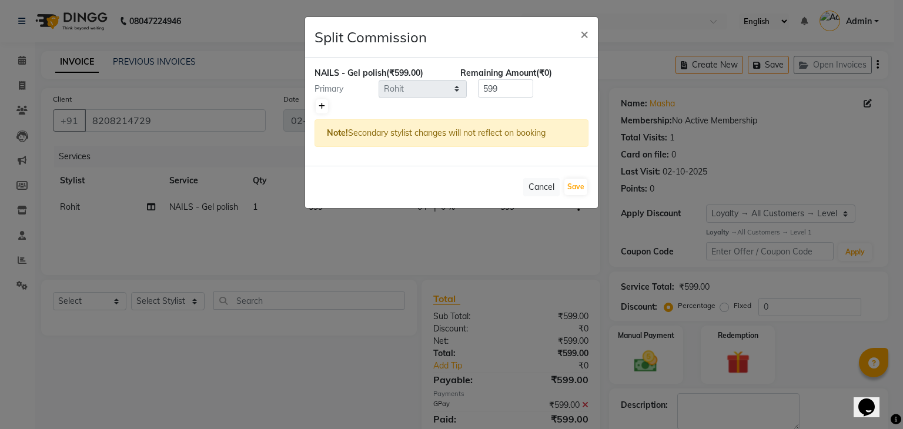
click at [325, 109] on link at bounding box center [322, 106] width 12 height 14
type input "299.5"
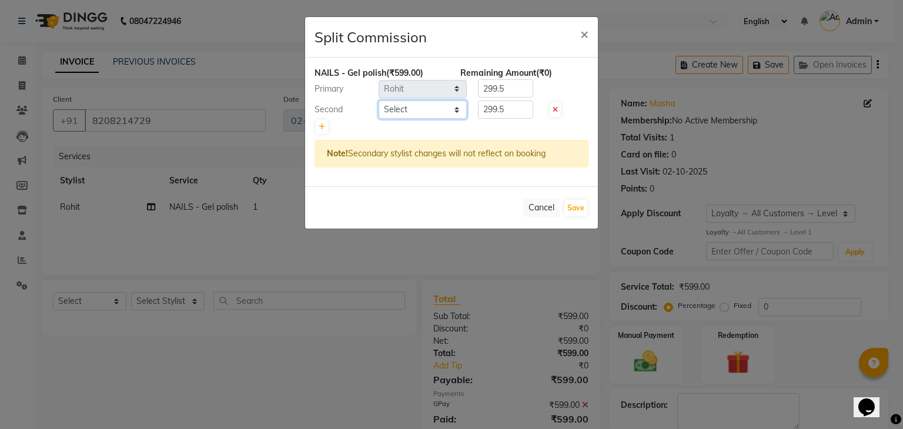
click at [421, 112] on select "Select [PERSON_NAME] [PERSON_NAME] [PERSON_NAME] NailKraft [MEDICAL_DATA][PERSO…" at bounding box center [423, 110] width 88 height 18
select select "92124"
click at [379, 101] on select "Select [PERSON_NAME] [PERSON_NAME] [PERSON_NAME] NailKraft [MEDICAL_DATA][PERSO…" at bounding box center [423, 110] width 88 height 18
click at [579, 214] on button "Save" at bounding box center [576, 208] width 23 height 16
select select "Select"
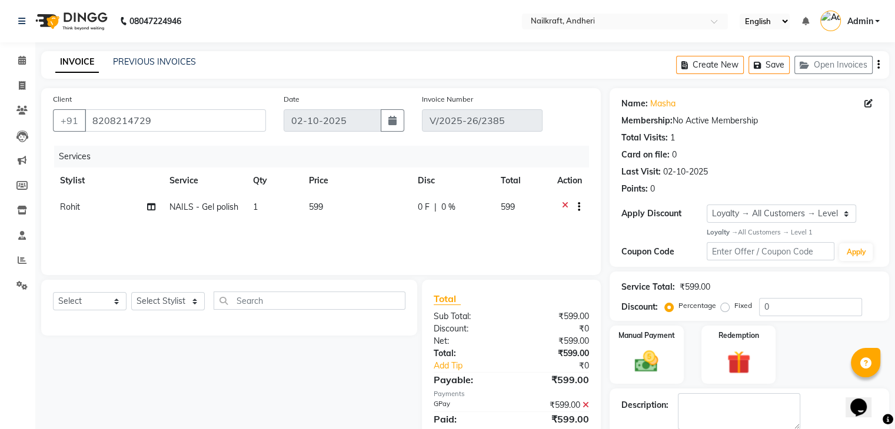
scroll to position [101, 0]
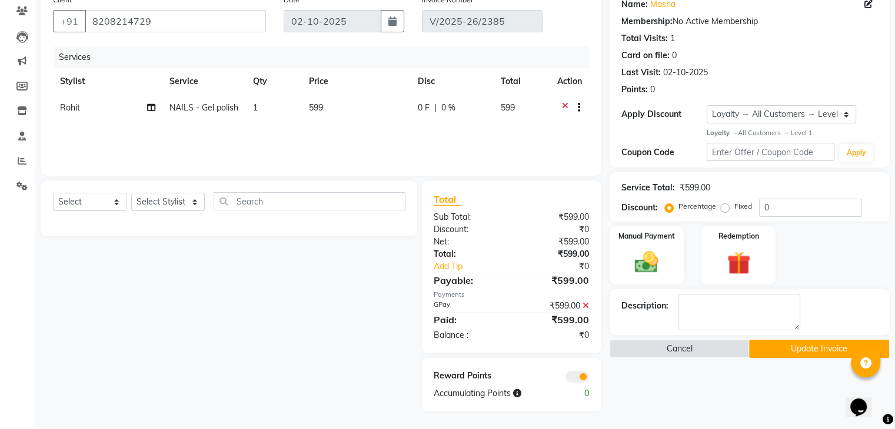
click at [798, 348] on button "Update Invoice" at bounding box center [819, 349] width 140 height 18
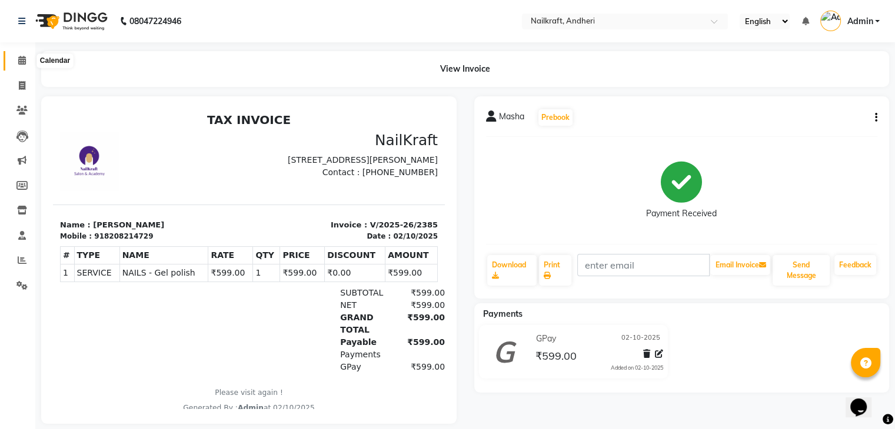
click at [21, 61] on icon at bounding box center [22, 60] width 8 height 9
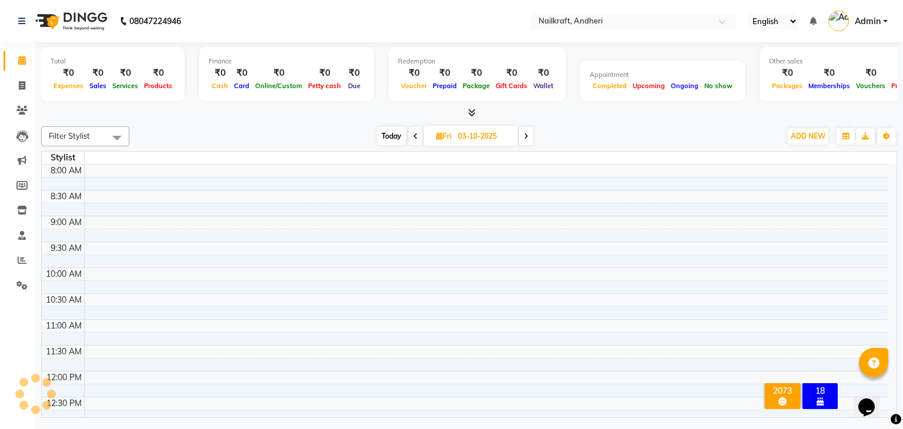
click at [221, 118] on div at bounding box center [469, 113] width 856 height 12
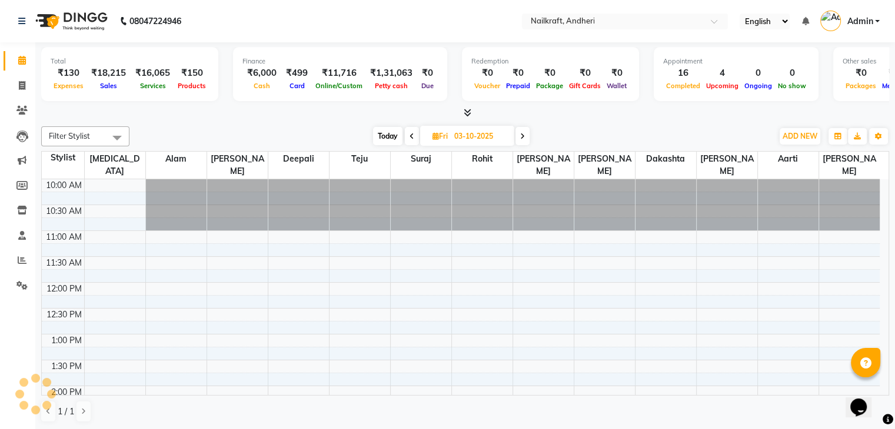
scroll to position [364, 0]
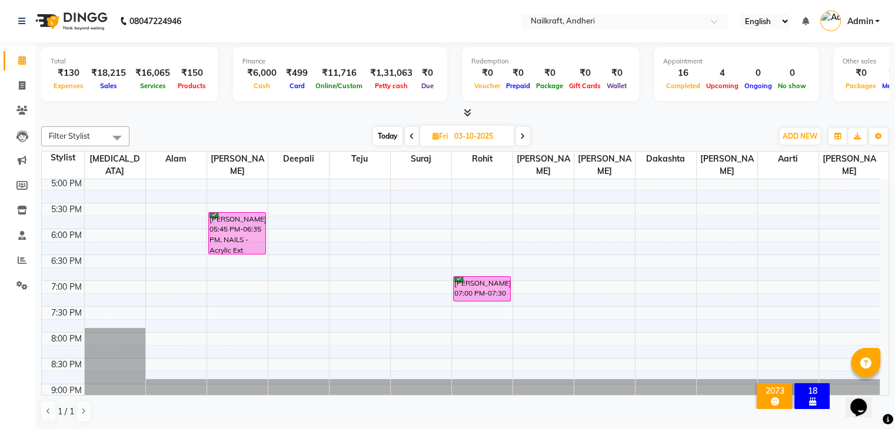
click at [270, 122] on div "Filter Stylist Select All Aarti [PERSON_NAME] [PERSON_NAME] [PERSON_NAME][MEDIC…" at bounding box center [465, 275] width 848 height 306
click at [24, 87] on icon at bounding box center [22, 85] width 6 height 9
select select "service"
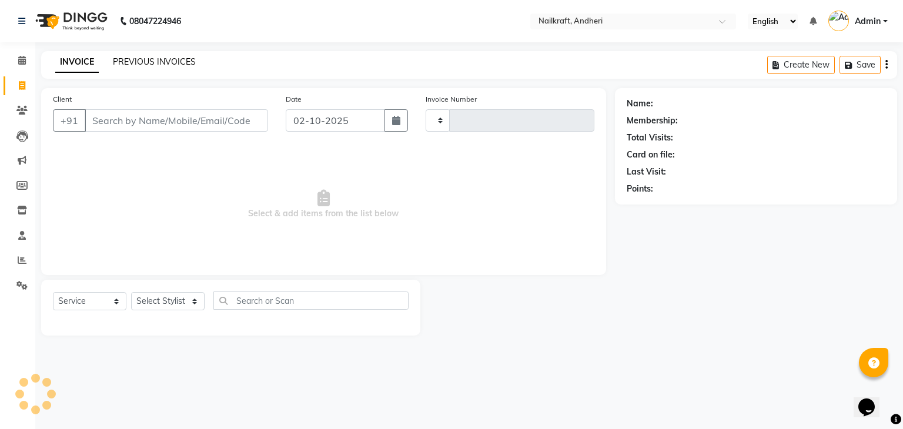
type input "2387"
select select "6081"
click at [136, 61] on link "PREVIOUS INVOICES" at bounding box center [154, 61] width 83 height 11
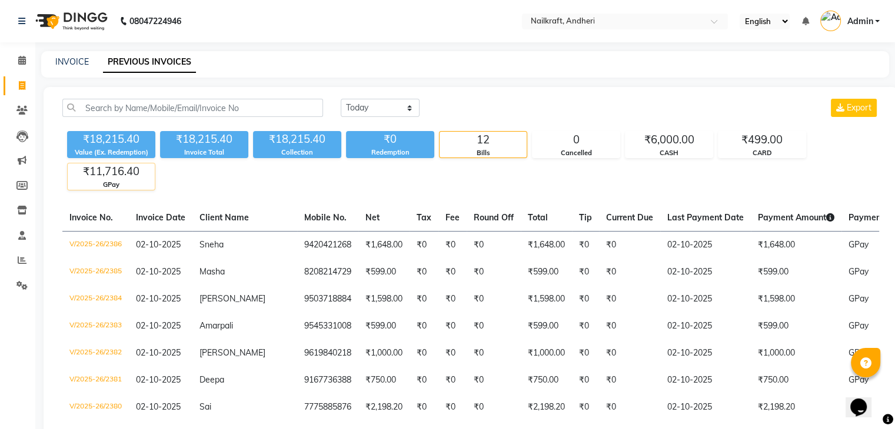
click at [123, 176] on div "₹11,716.40" at bounding box center [111, 172] width 87 height 16
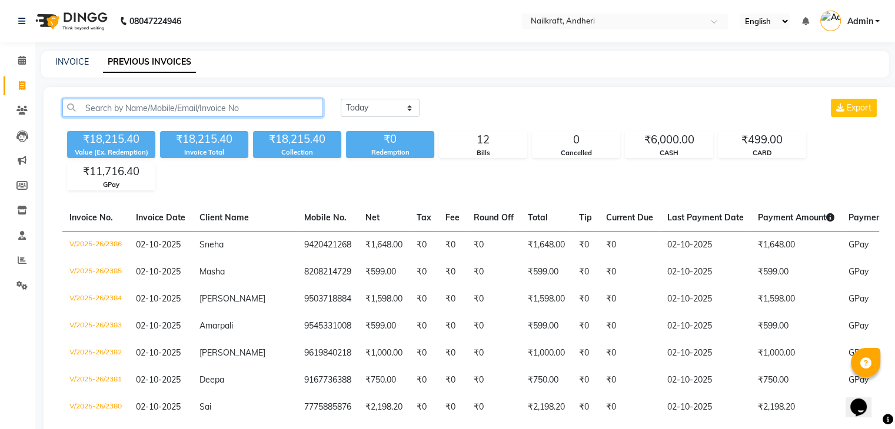
click at [199, 114] on input "text" at bounding box center [192, 108] width 261 height 18
click at [109, 172] on div "₹11,716.40" at bounding box center [111, 172] width 87 height 16
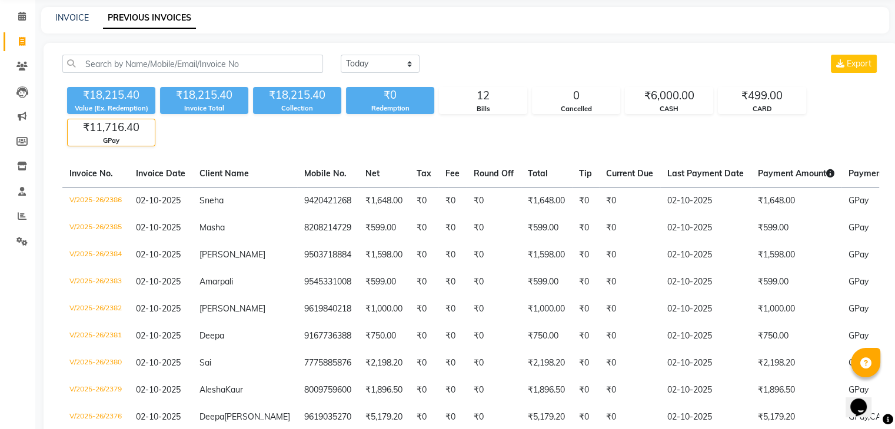
scroll to position [84, 0]
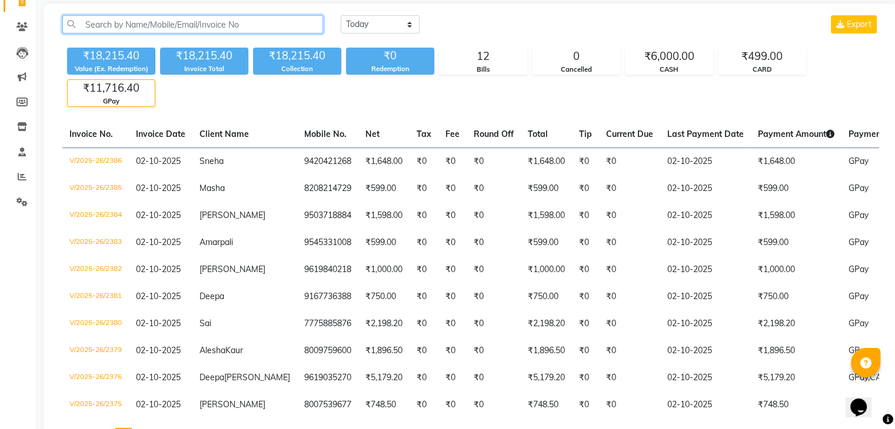
click at [174, 29] on input "text" at bounding box center [192, 24] width 261 height 18
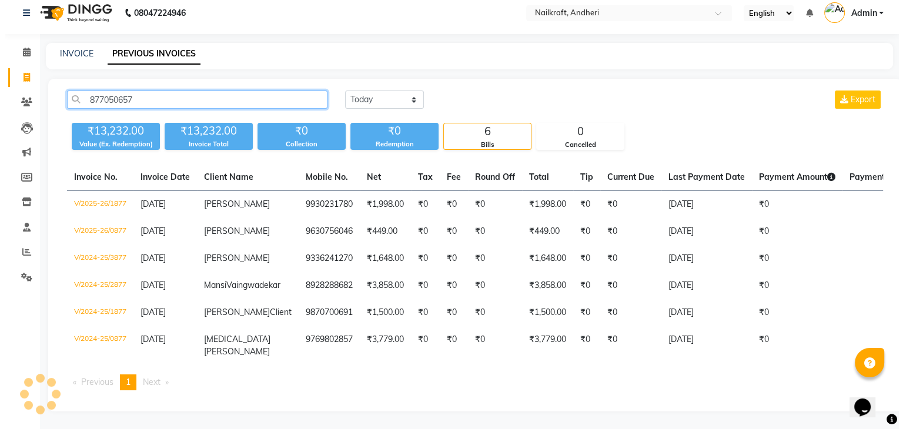
scroll to position [0, 0]
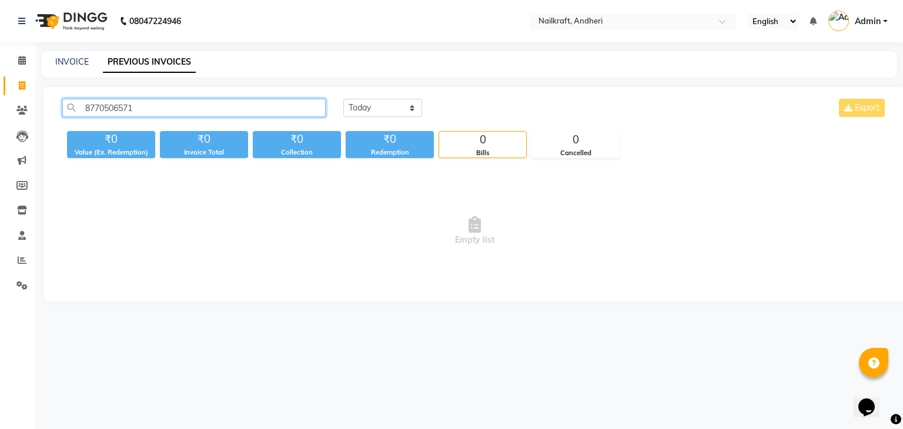
click at [112, 115] on input "8770506571" at bounding box center [193, 108] width 263 height 18
type input "8770506571"
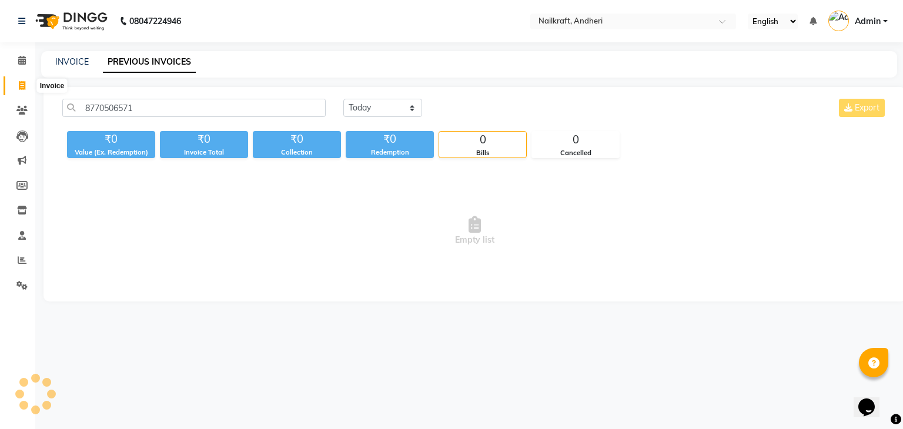
click at [22, 86] on icon at bounding box center [22, 85] width 6 height 9
select select "service"
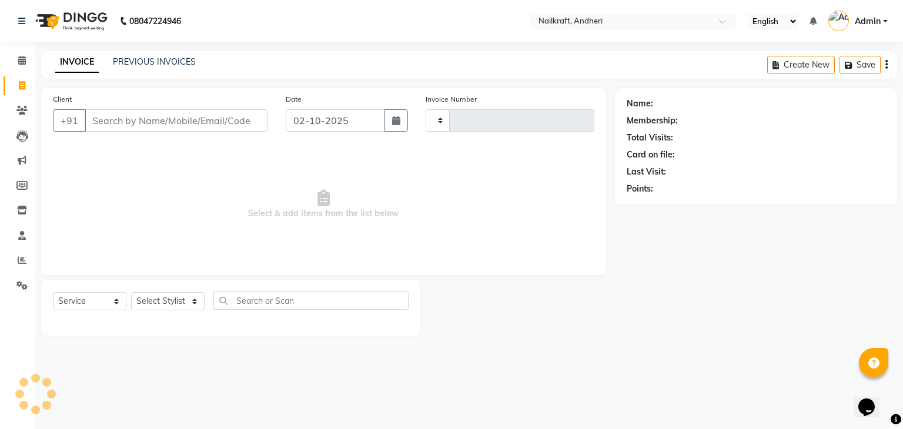
type input "2387"
select select "6081"
click at [144, 118] on input "Client" at bounding box center [177, 120] width 184 height 22
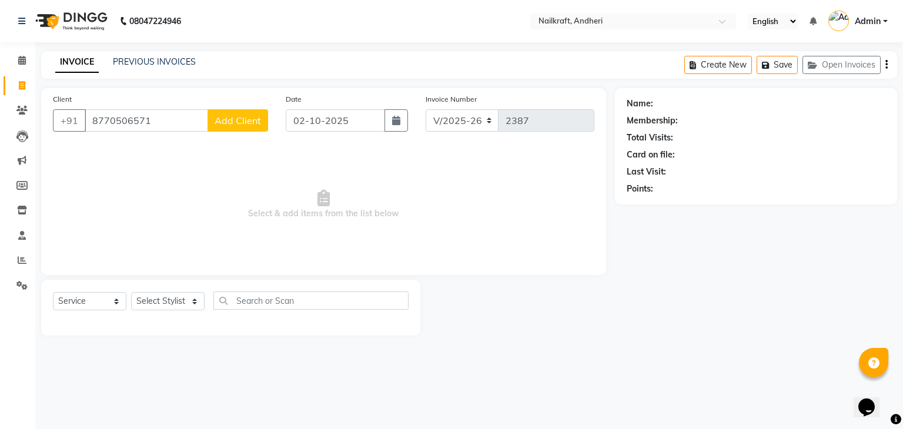
type input "8770506571"
click at [234, 132] on div "Client [PHONE_NUMBER] Add Client" at bounding box center [160, 117] width 233 height 48
click at [236, 117] on span "Add Client" at bounding box center [238, 121] width 46 height 12
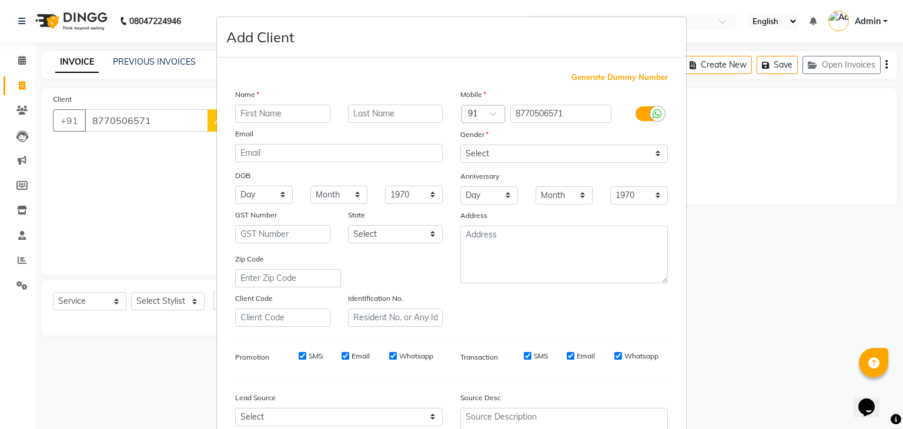
click at [265, 121] on input "text" at bounding box center [282, 114] width 95 height 18
type input "[PERSON_NAME]"
click at [469, 146] on select "Select [DEMOGRAPHIC_DATA] [DEMOGRAPHIC_DATA] Other Prefer Not To Say" at bounding box center [565, 154] width 208 height 18
select select "[DEMOGRAPHIC_DATA]"
click at [461, 145] on select "Select [DEMOGRAPHIC_DATA] [DEMOGRAPHIC_DATA] Other Prefer Not To Say" at bounding box center [565, 154] width 208 height 18
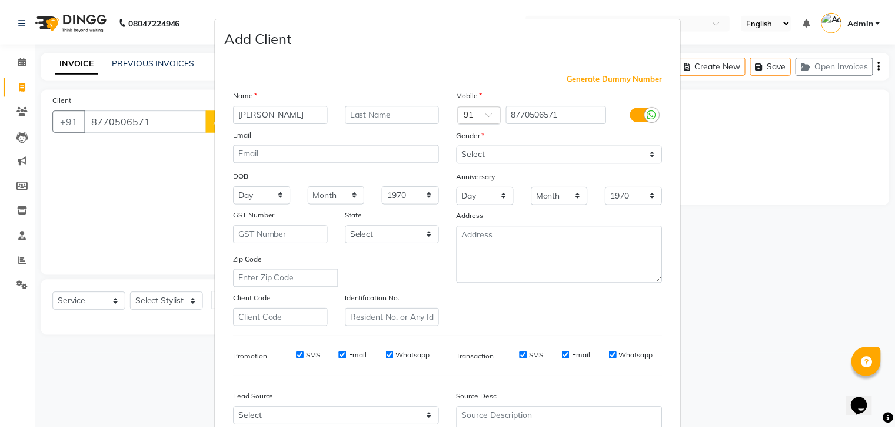
scroll to position [119, 0]
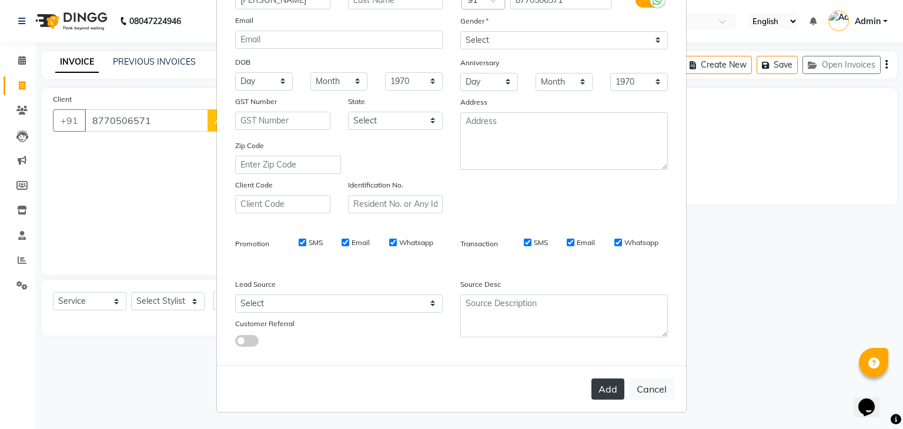
click at [609, 398] on button "Add" at bounding box center [608, 389] width 33 height 21
click at [144, 305] on ngb-modal-window "Add Client Generate Dummy Number Name [GEOGRAPHIC_DATA] Email DOB Day 01 02 03 …" at bounding box center [451, 214] width 903 height 429
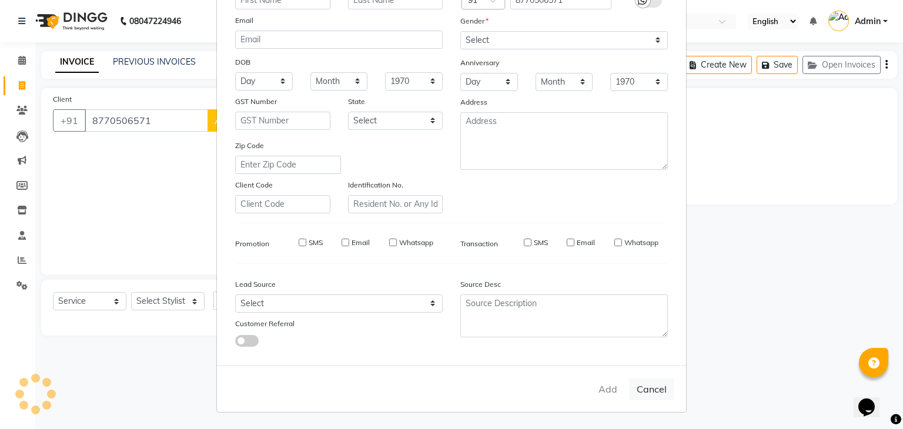
select select
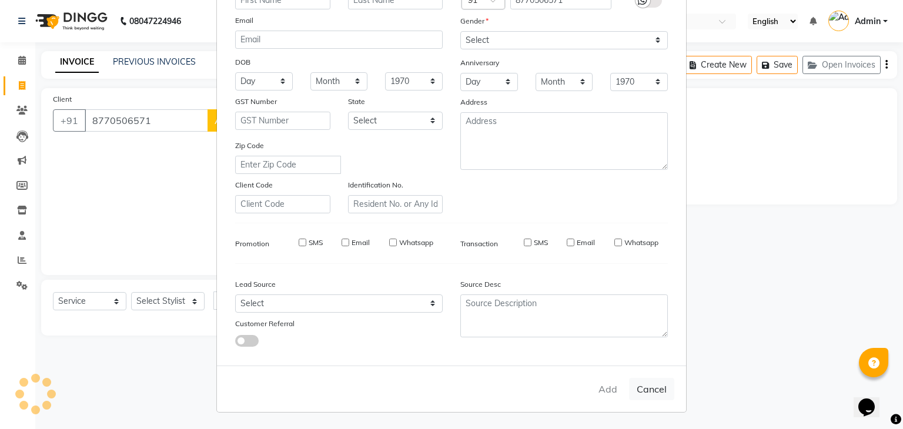
select select
checkbox input "false"
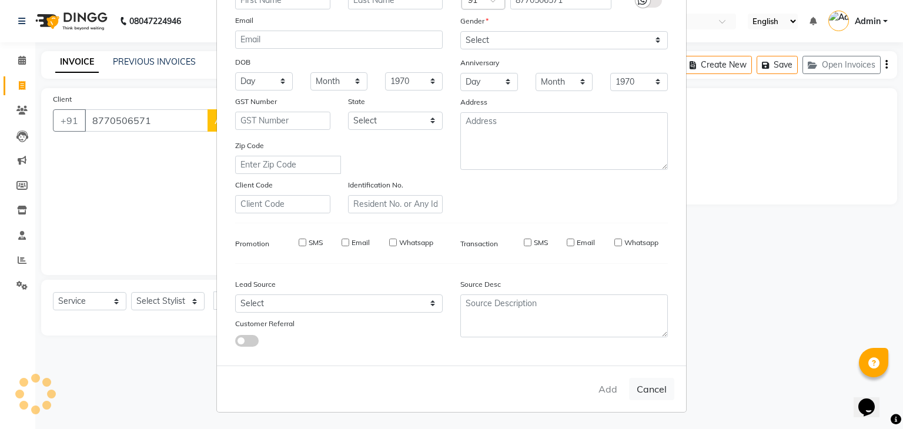
checkbox input "false"
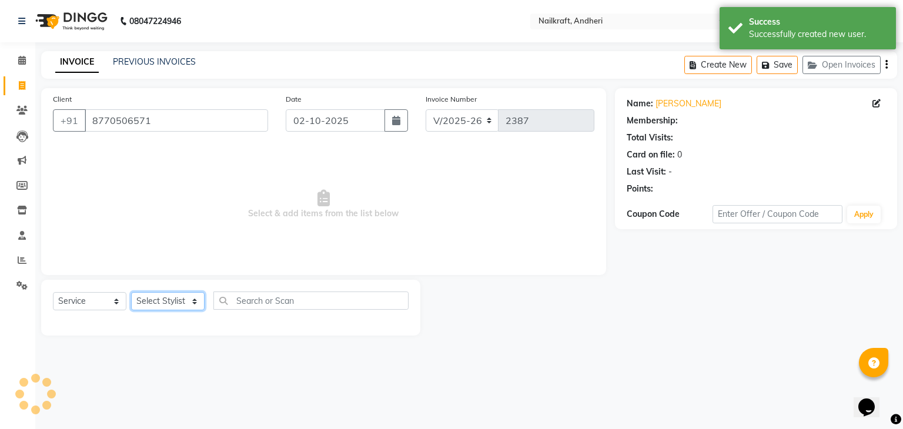
click at [144, 305] on select "Select Stylist Aarti [PERSON_NAME] [PERSON_NAME] [PERSON_NAME] NailKraft [MEDIC…" at bounding box center [168, 301] width 74 height 18
select select "1: Object"
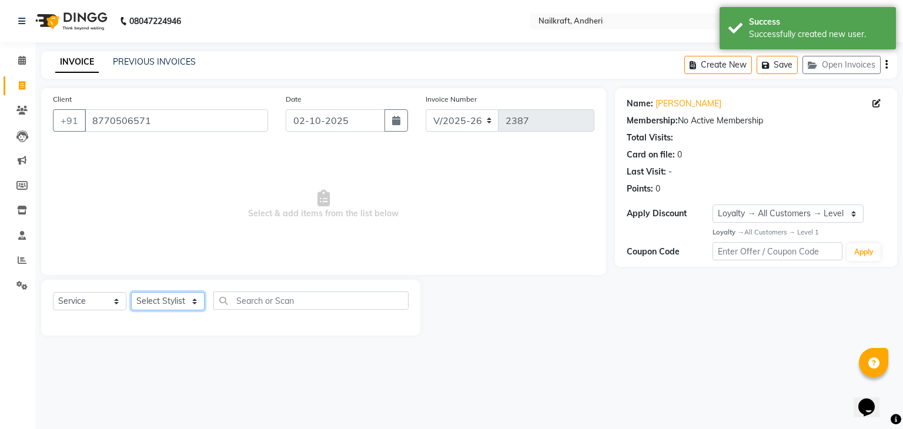
select select "90866"
click at [131, 293] on select "Select Stylist Aarti [PERSON_NAME] [PERSON_NAME] [PERSON_NAME] NailKraft [MEDIC…" at bounding box center [168, 301] width 74 height 18
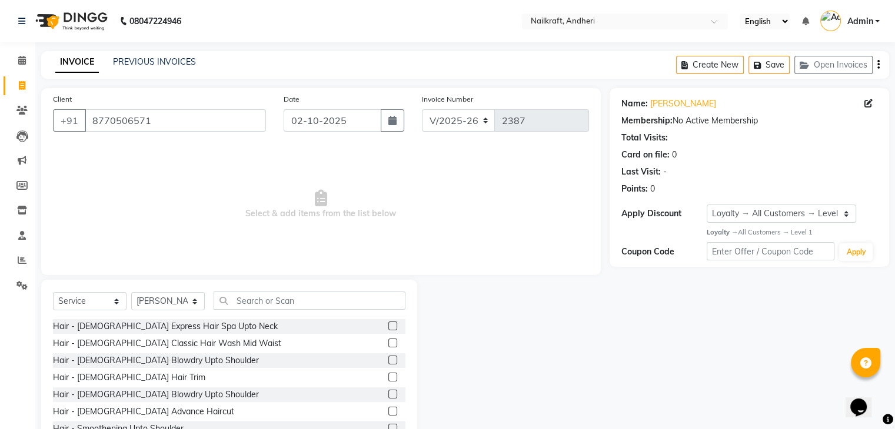
drag, startPoint x: 251, startPoint y: 290, endPoint x: 261, endPoint y: 297, distance: 12.2
click at [261, 297] on div "Select Service Product Membership Package Voucher Prepaid Gift Card Select Styl…" at bounding box center [229, 367] width 376 height 174
click at [261, 297] on input "text" at bounding box center [309, 301] width 192 height 18
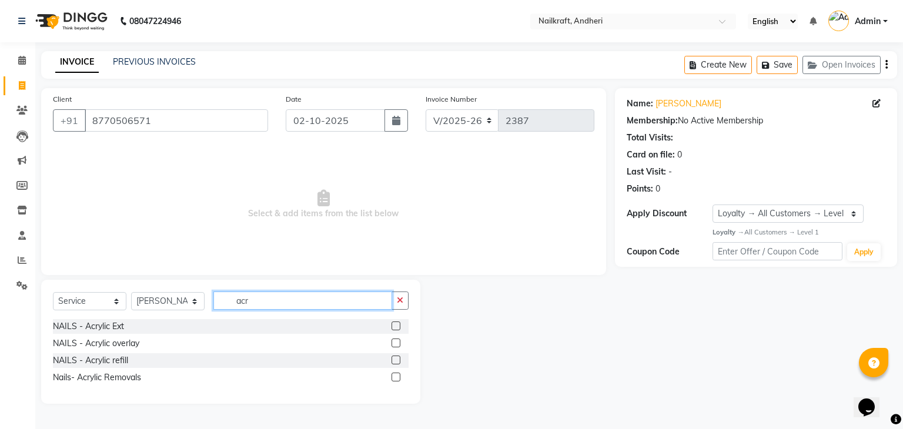
type input "acr"
click at [398, 327] on label at bounding box center [396, 326] width 9 height 9
click at [398, 327] on input "checkbox" at bounding box center [396, 327] width 8 height 8
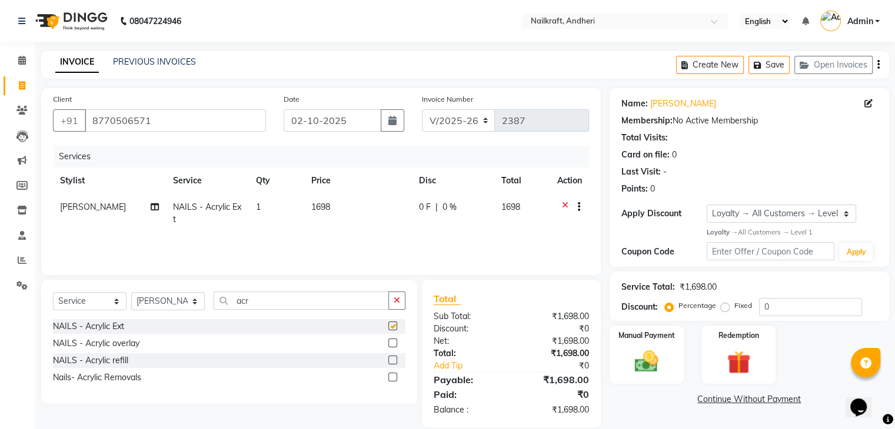
checkbox input "false"
click at [355, 223] on td "1698" at bounding box center [358, 213] width 108 height 39
select select "90866"
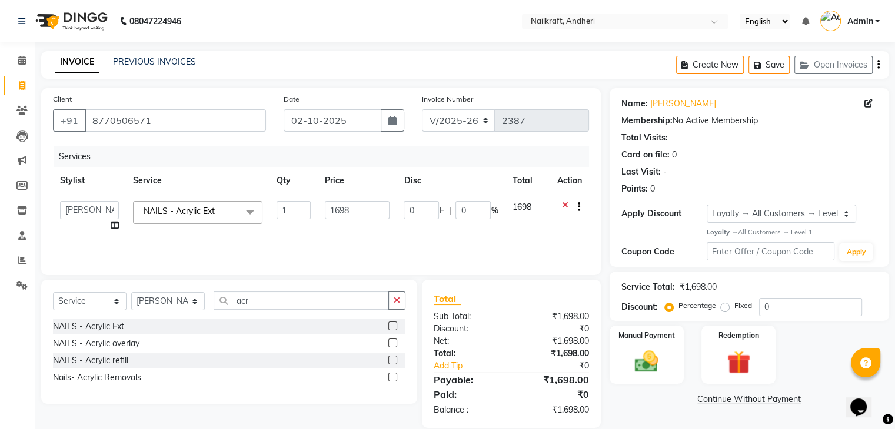
click at [355, 223] on td "1698" at bounding box center [357, 216] width 79 height 45
click at [356, 216] on input "1698" at bounding box center [357, 210] width 65 height 18
type input "1698"
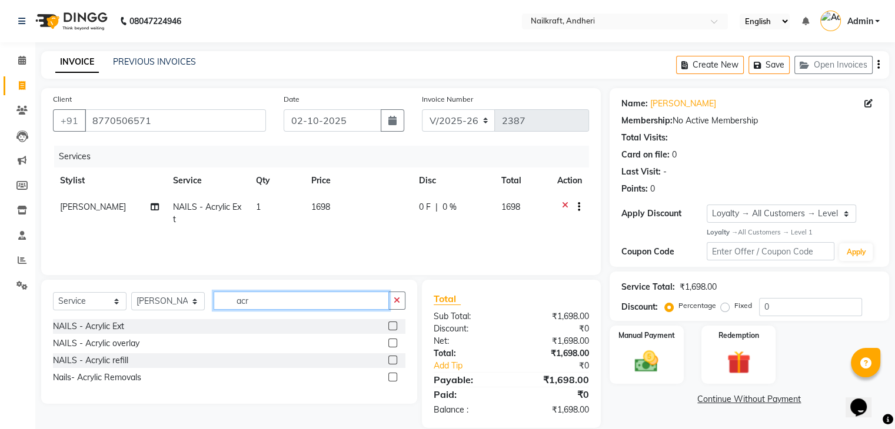
click at [306, 307] on input "acr" at bounding box center [300, 301] width 175 height 18
type input "a"
type input "art"
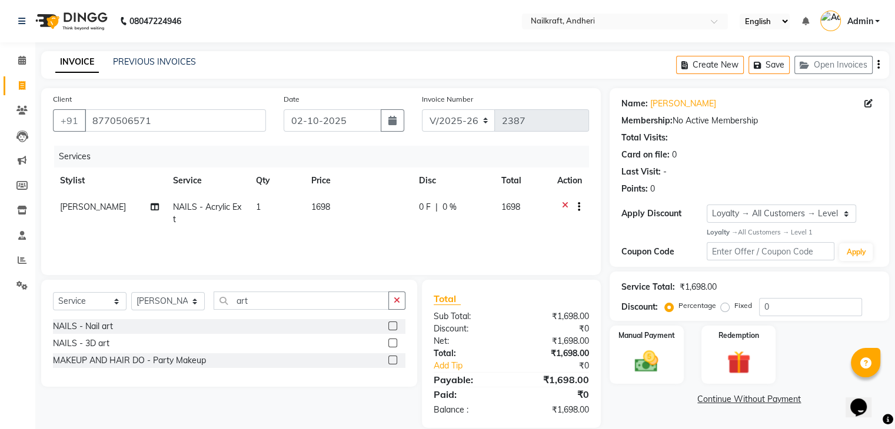
click at [392, 324] on label at bounding box center [392, 326] width 9 height 9
click at [392, 324] on input "checkbox" at bounding box center [392, 327] width 8 height 8
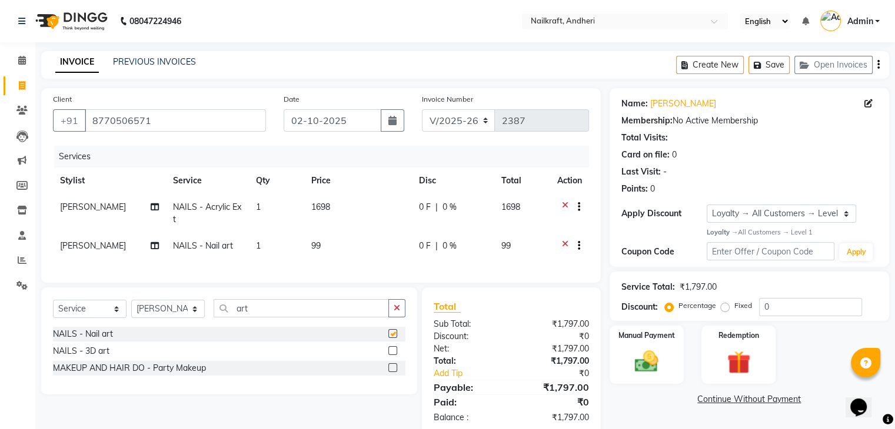
checkbox input "false"
click at [362, 243] on td "99" at bounding box center [358, 247] width 108 height 29
select select "90866"
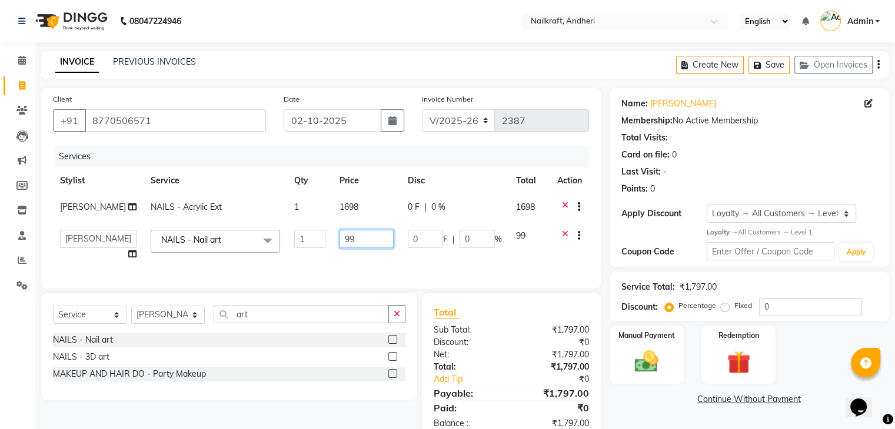
click at [362, 243] on input "99" at bounding box center [366, 239] width 54 height 18
type input "9"
type input "200"
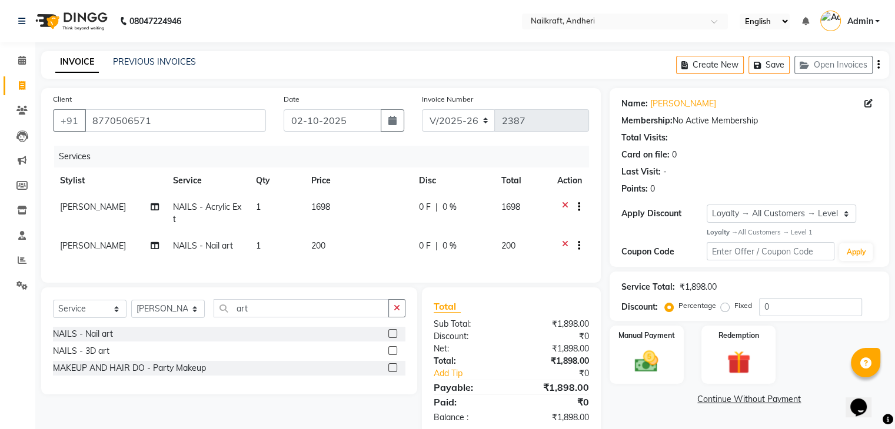
click at [643, 401] on link "Continue Without Payment" at bounding box center [749, 399] width 275 height 12
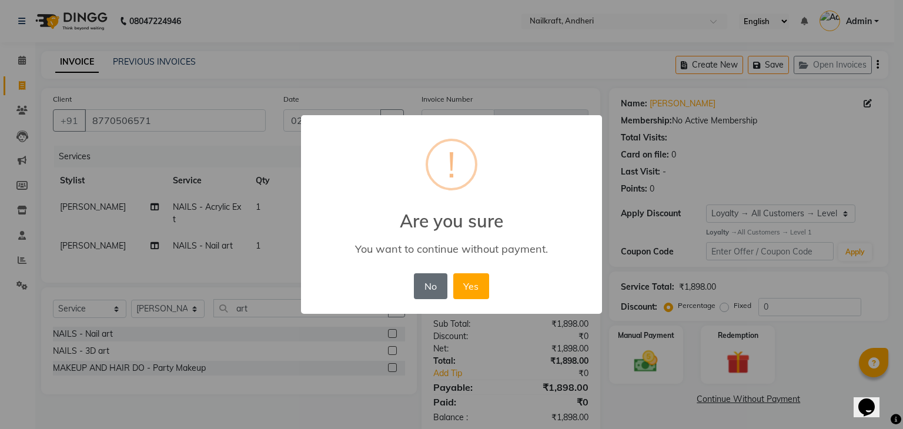
click at [438, 292] on button "No" at bounding box center [430, 286] width 33 height 26
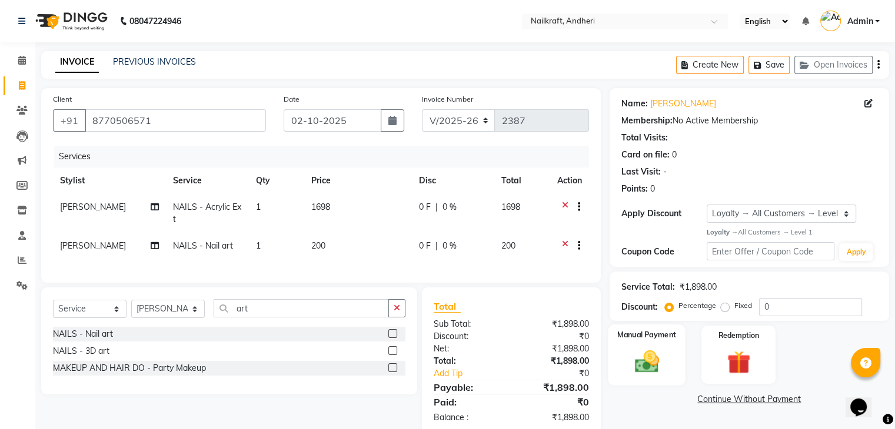
click at [664, 361] on img at bounding box center [645, 362] width 39 height 28
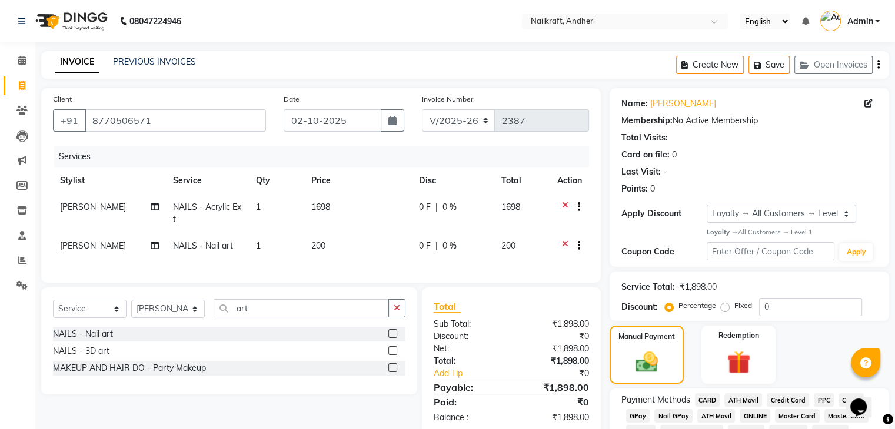
click at [636, 421] on span "GPay" at bounding box center [638, 416] width 24 height 14
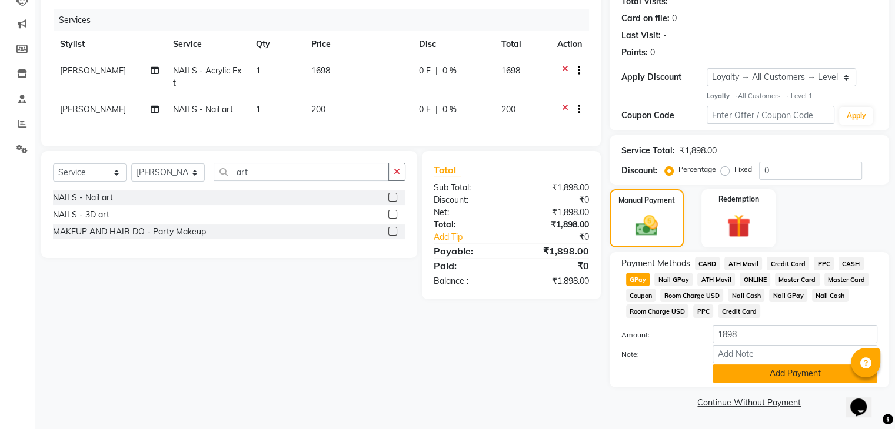
click at [801, 375] on button "Add Payment" at bounding box center [794, 374] width 165 height 18
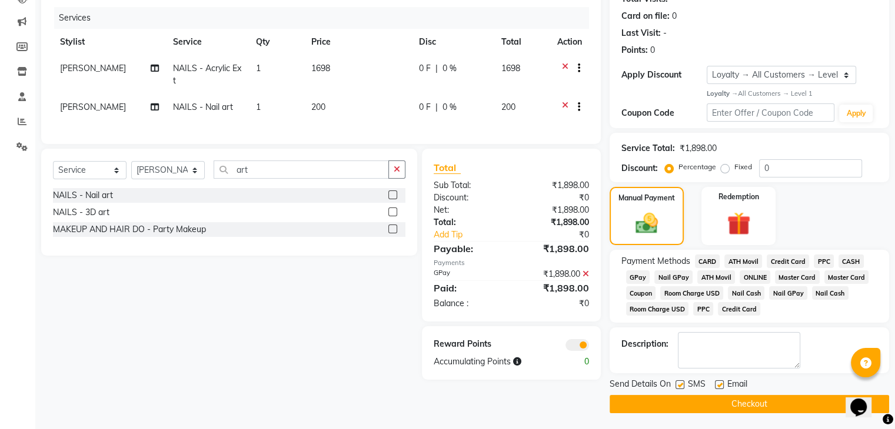
click at [743, 406] on button "Checkout" at bounding box center [748, 404] width 279 height 18
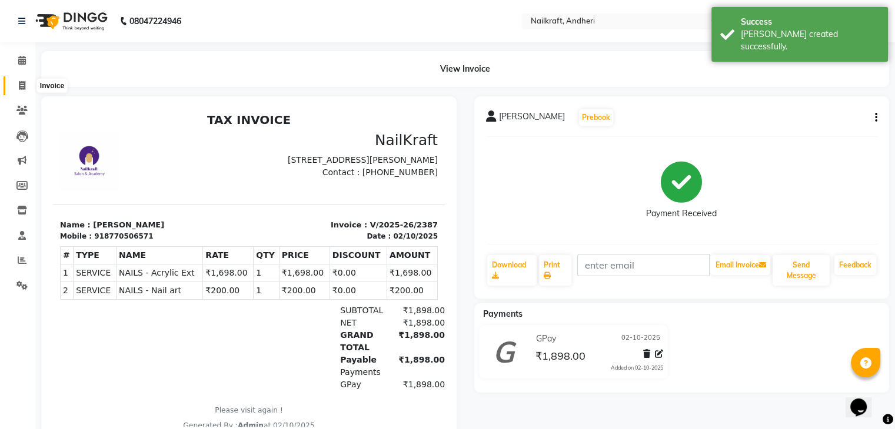
click at [24, 82] on icon at bounding box center [22, 85] width 6 height 9
select select "service"
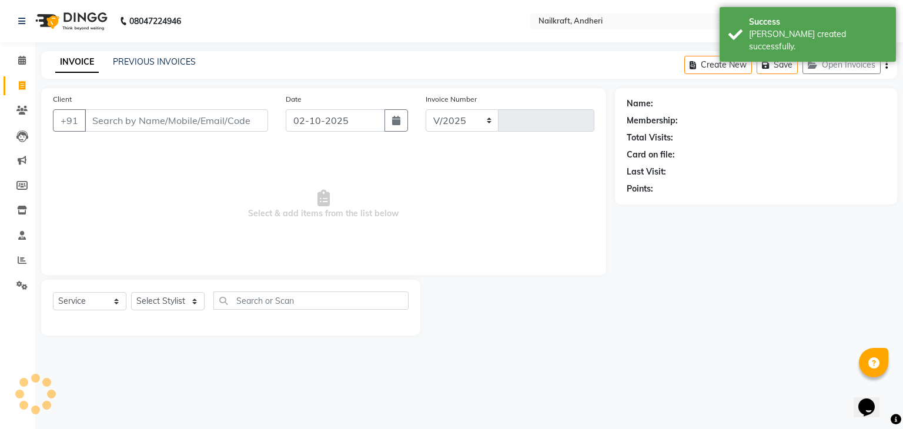
select select "6081"
type input "2388"
click at [134, 63] on link "PREVIOUS INVOICES" at bounding box center [154, 61] width 83 height 11
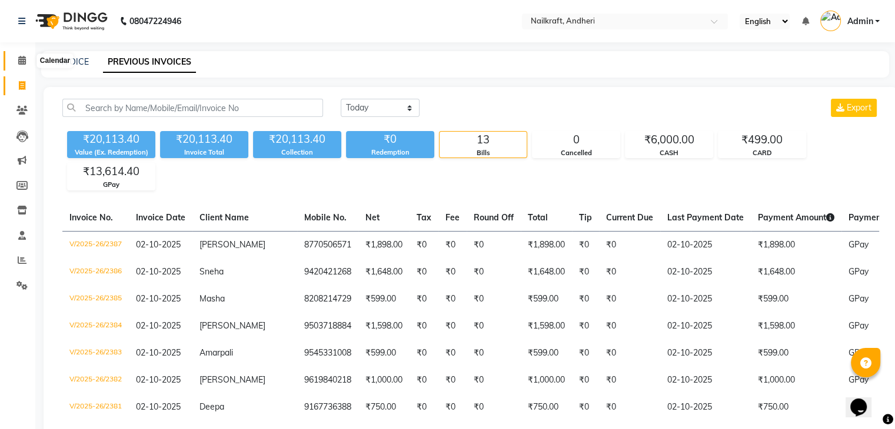
click at [24, 59] on icon at bounding box center [22, 60] width 8 height 9
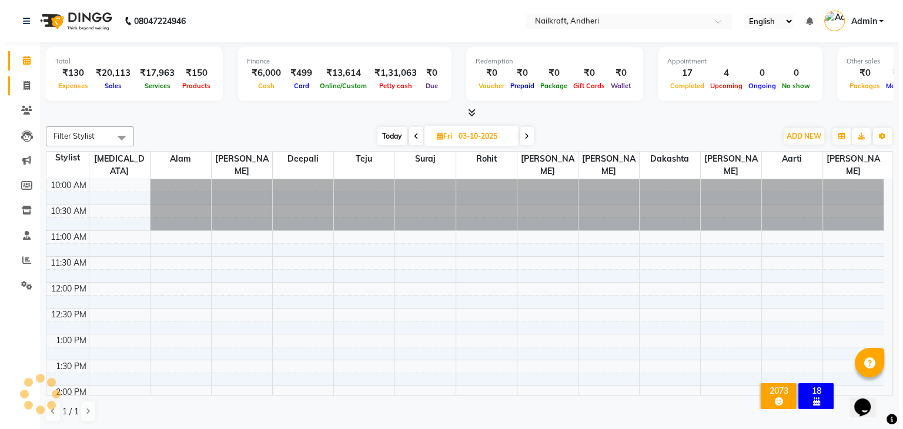
scroll to position [364, 0]
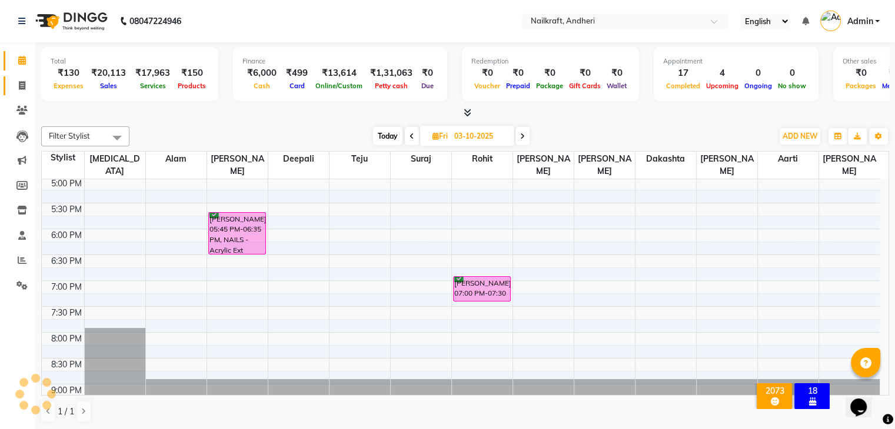
click at [22, 88] on icon at bounding box center [22, 85] width 6 height 9
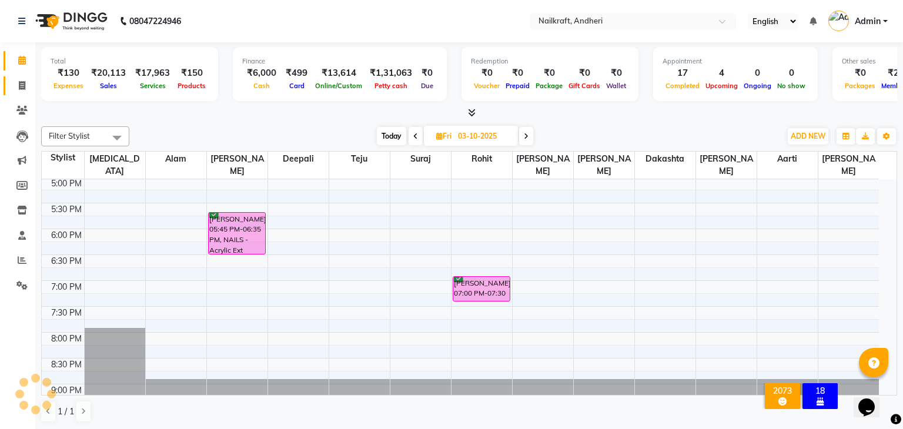
select select "service"
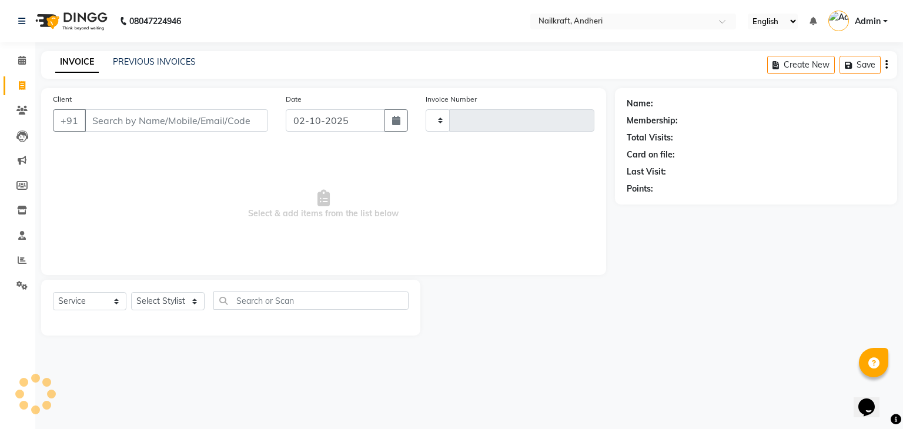
type input "2388"
select select "6081"
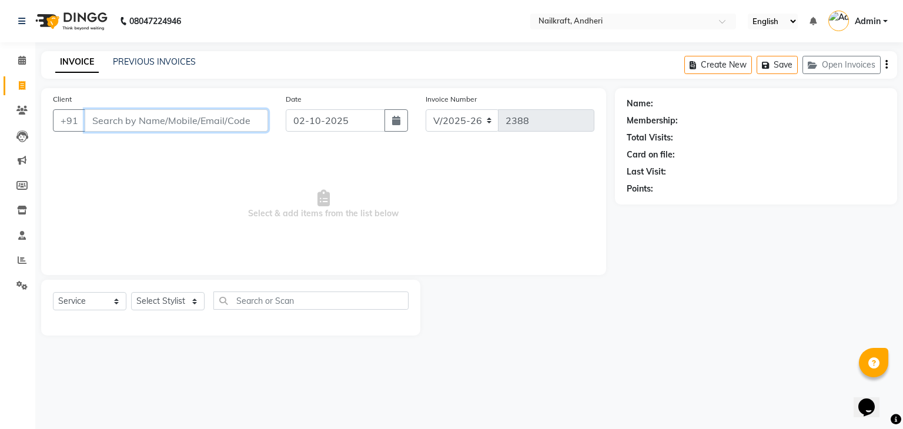
click at [194, 116] on input "Client" at bounding box center [177, 120] width 184 height 22
type input "9833227760"
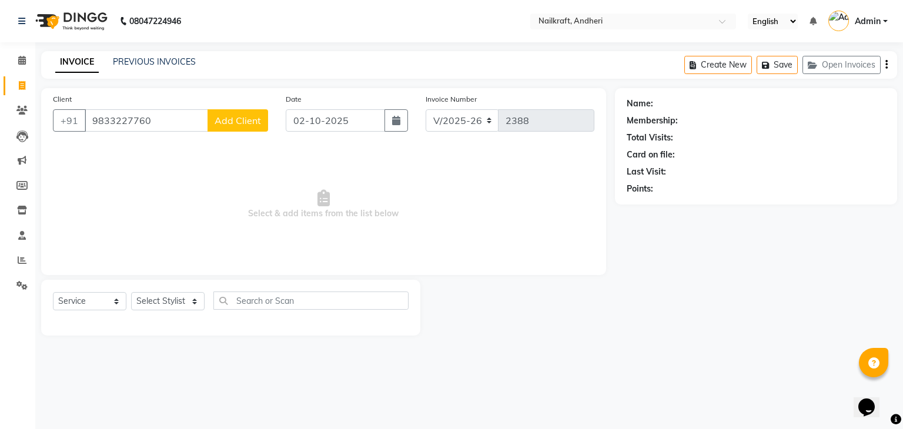
click at [224, 130] on button "Add Client" at bounding box center [238, 120] width 61 height 22
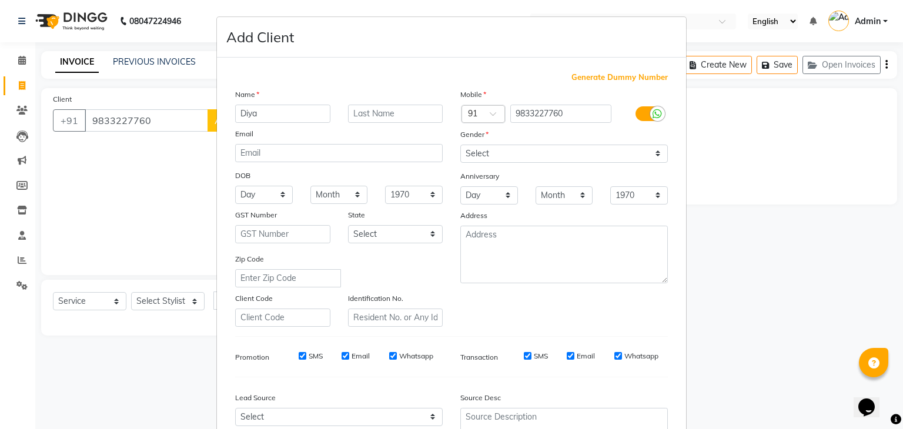
type input "Diya"
click at [598, 154] on select "Select [DEMOGRAPHIC_DATA] [DEMOGRAPHIC_DATA] Other Prefer Not To Say" at bounding box center [565, 154] width 208 height 18
click at [461, 145] on select "Select [DEMOGRAPHIC_DATA] [DEMOGRAPHIC_DATA] Other Prefer Not To Say" at bounding box center [565, 154] width 208 height 18
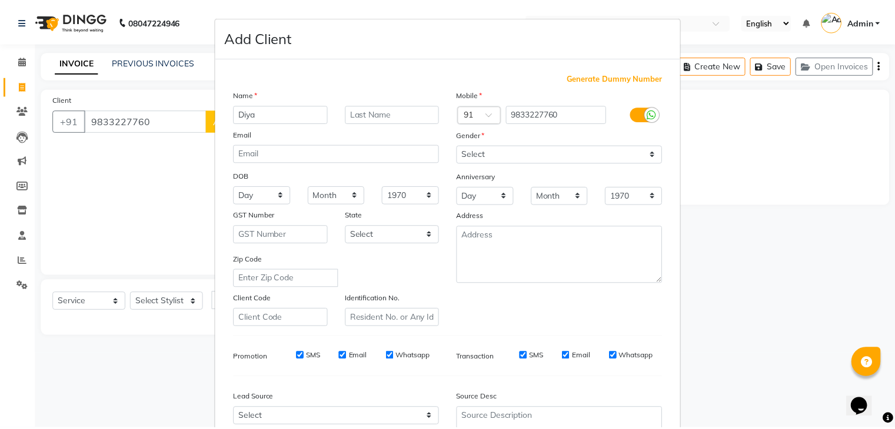
scroll to position [119, 0]
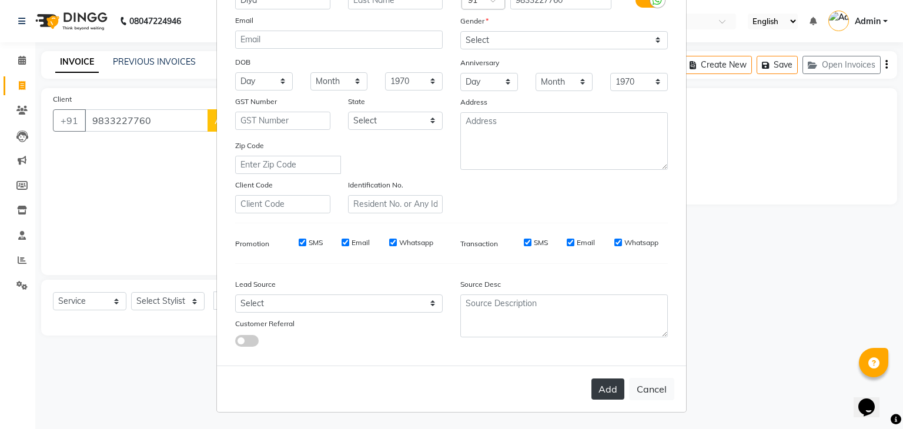
click at [617, 385] on button "Add" at bounding box center [608, 389] width 33 height 21
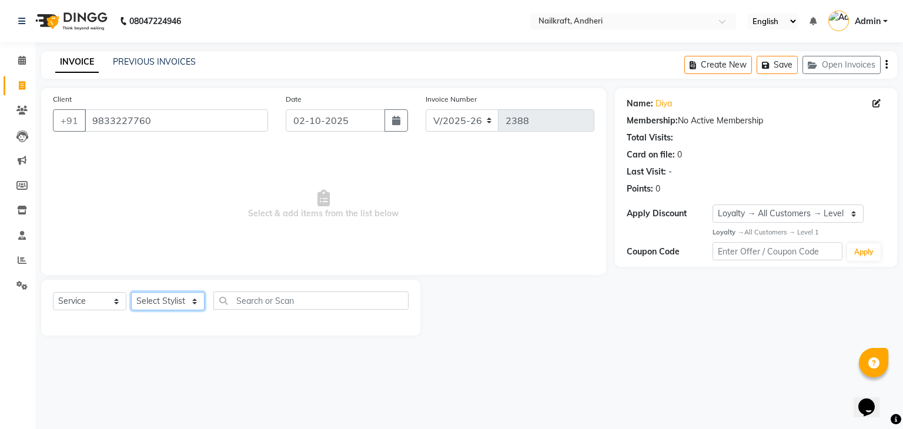
click at [184, 301] on select "Select Stylist Aarti [PERSON_NAME] [PERSON_NAME] [PERSON_NAME] NailKraft [MEDIC…" at bounding box center [168, 301] width 74 height 18
click at [189, 296] on select "Select Stylist Aarti [PERSON_NAME] [PERSON_NAME] [PERSON_NAME] NailKraft [MEDIC…" at bounding box center [168, 301] width 74 height 18
click at [131, 293] on select "Select Stylist Aarti [PERSON_NAME] [PERSON_NAME] [PERSON_NAME] NailKraft [MEDIC…" at bounding box center [168, 301] width 74 height 18
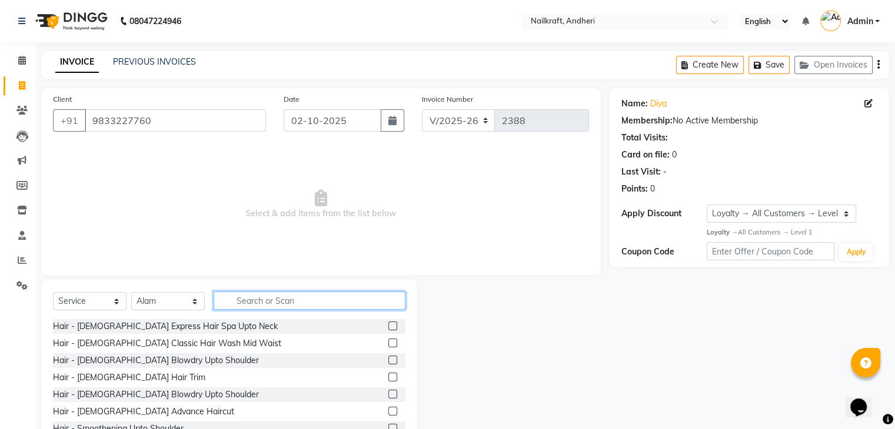
click at [252, 299] on input "text" at bounding box center [309, 301] width 192 height 18
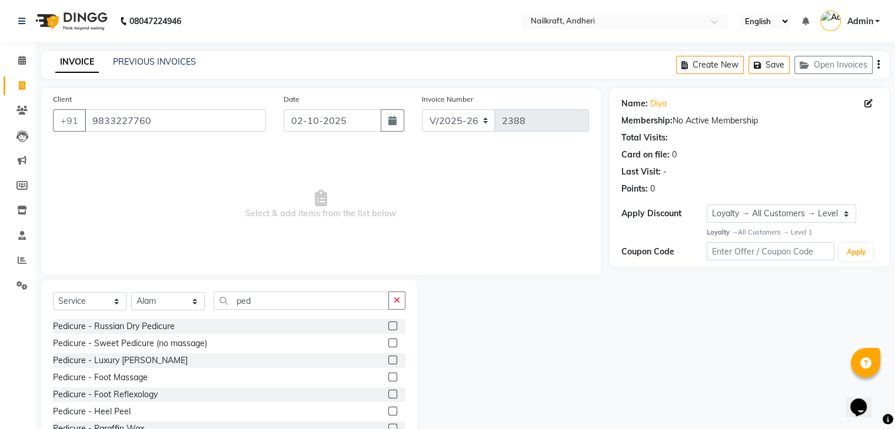
click at [388, 342] on label at bounding box center [392, 343] width 9 height 9
click at [388, 342] on input "checkbox" at bounding box center [392, 344] width 8 height 8
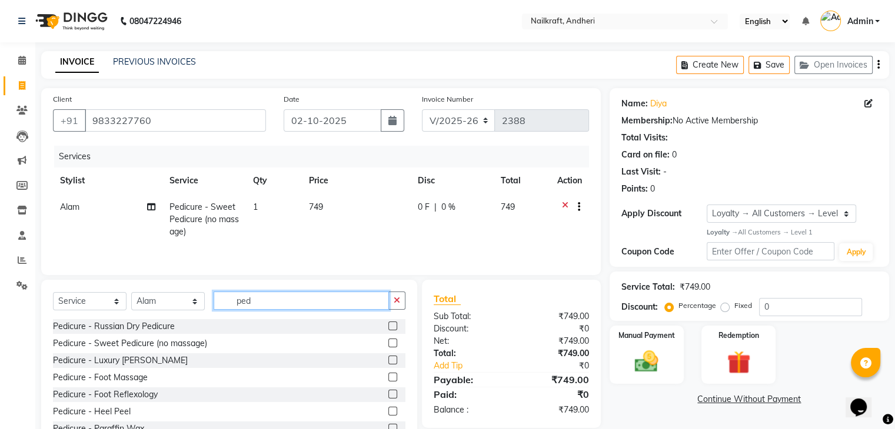
click at [325, 299] on input "ped" at bounding box center [300, 301] width 175 height 18
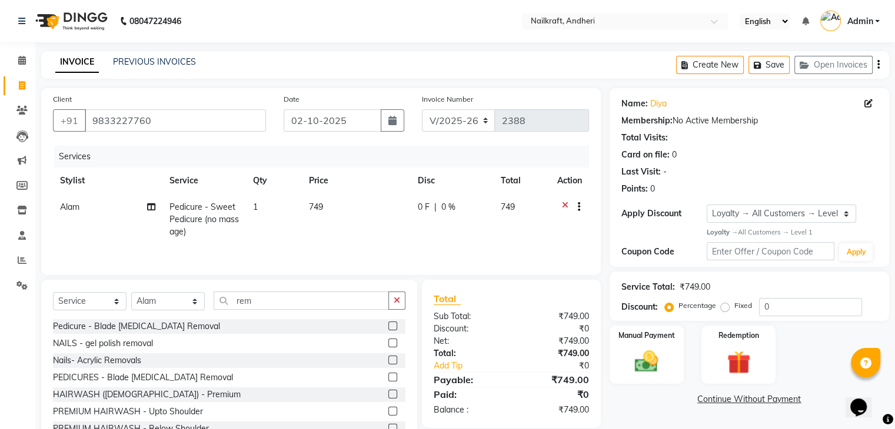
click at [388, 342] on label at bounding box center [392, 343] width 9 height 9
click at [388, 342] on input "checkbox" at bounding box center [392, 344] width 8 height 8
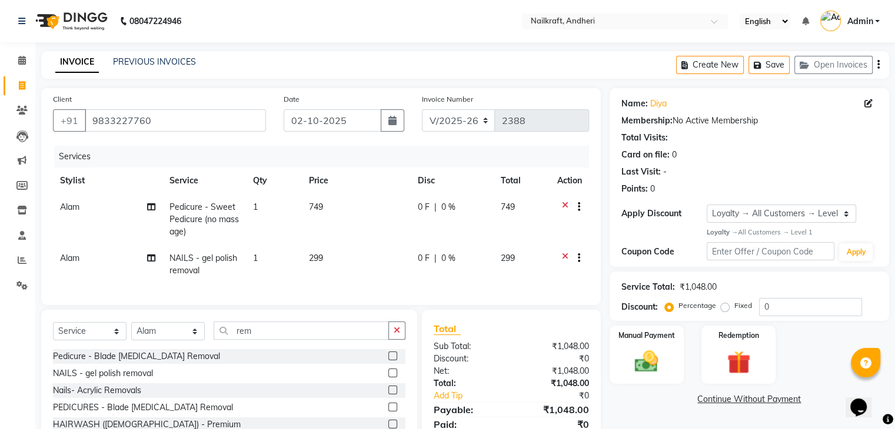
click at [374, 257] on td "299" at bounding box center [356, 264] width 109 height 39
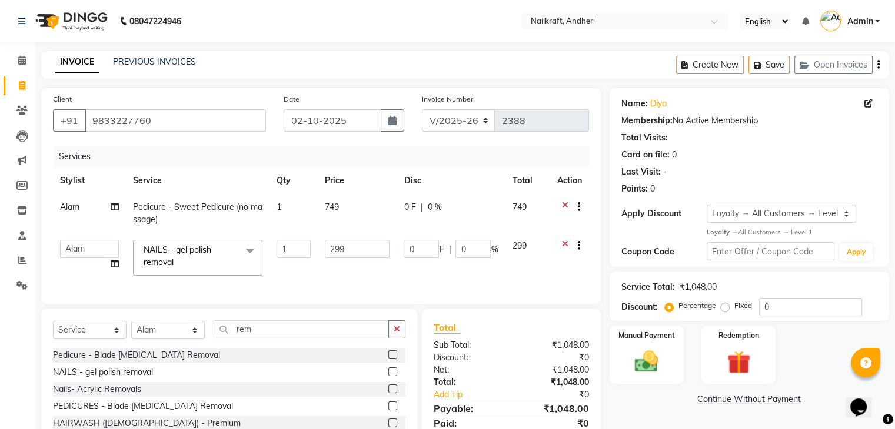
click at [374, 257] on input "299" at bounding box center [357, 249] width 65 height 18
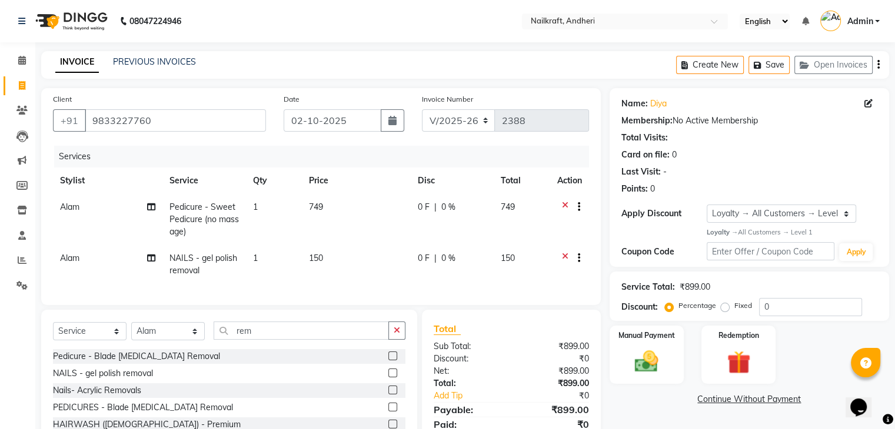
click at [495, 274] on tr "Alam NAILS - gel polish removal 1 150 0 F | 0 % 150" at bounding box center [321, 264] width 536 height 39
click at [295, 336] on input "rem" at bounding box center [300, 331] width 175 height 18
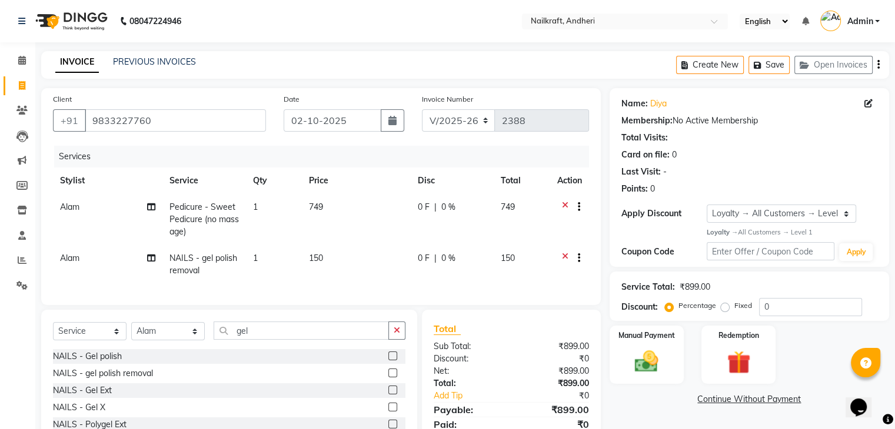
click at [388, 361] on label at bounding box center [392, 356] width 9 height 9
click at [388, 361] on input "checkbox" at bounding box center [392, 357] width 8 height 8
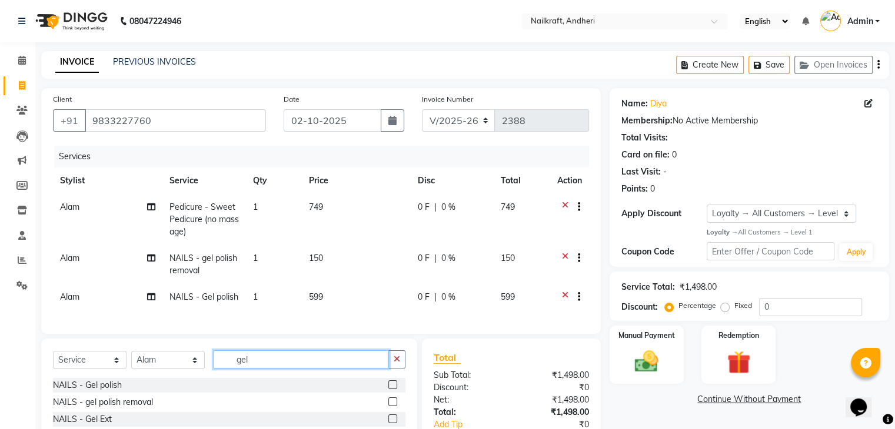
click at [319, 366] on input "gel" at bounding box center [300, 360] width 175 height 18
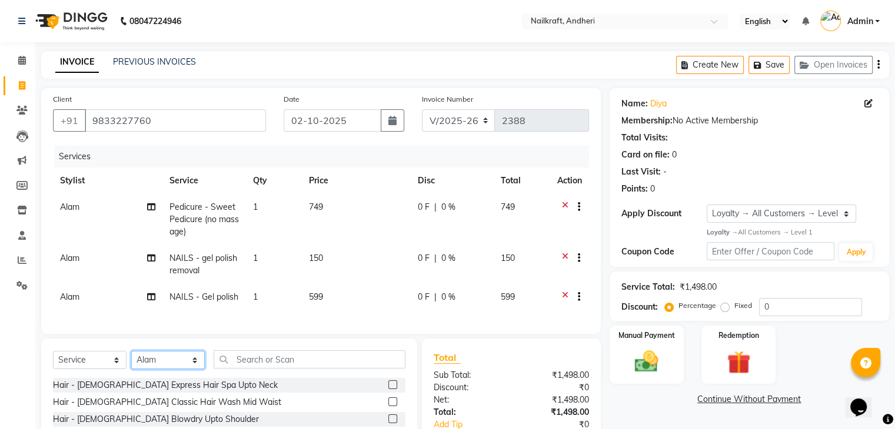
click at [175, 369] on select "Select Stylist Aarti [PERSON_NAME] [PERSON_NAME] [PERSON_NAME] NailKraft [MEDIC…" at bounding box center [168, 360] width 74 height 18
click at [131, 361] on select "Select Stylist Aarti [PERSON_NAME] [PERSON_NAME] [PERSON_NAME] NailKraft [MEDIC…" at bounding box center [168, 360] width 74 height 18
click at [284, 367] on input "text" at bounding box center [309, 360] width 192 height 18
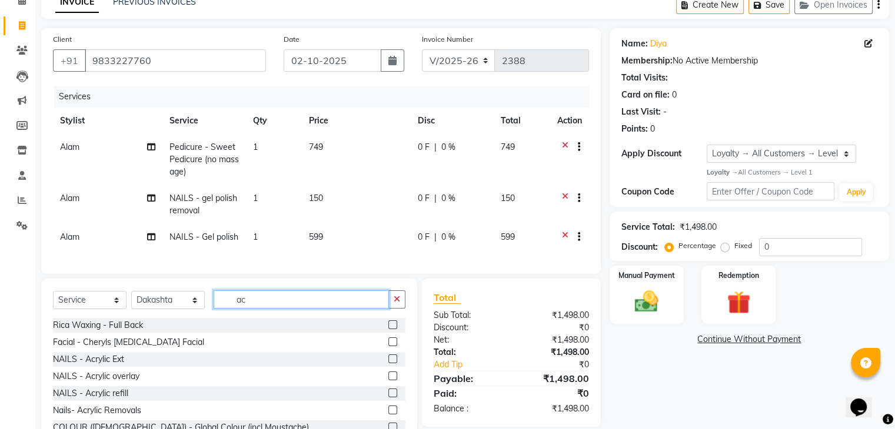
scroll to position [94, 0]
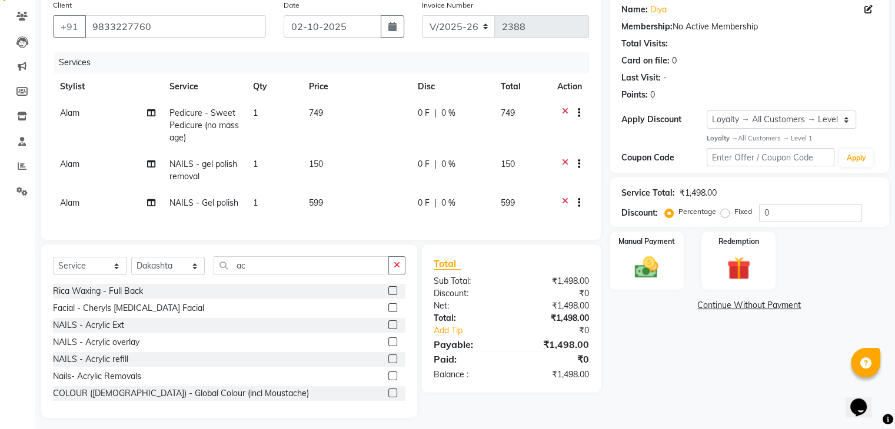
click at [388, 329] on label at bounding box center [392, 325] width 9 height 9
click at [388, 329] on input "checkbox" at bounding box center [392, 326] width 8 height 8
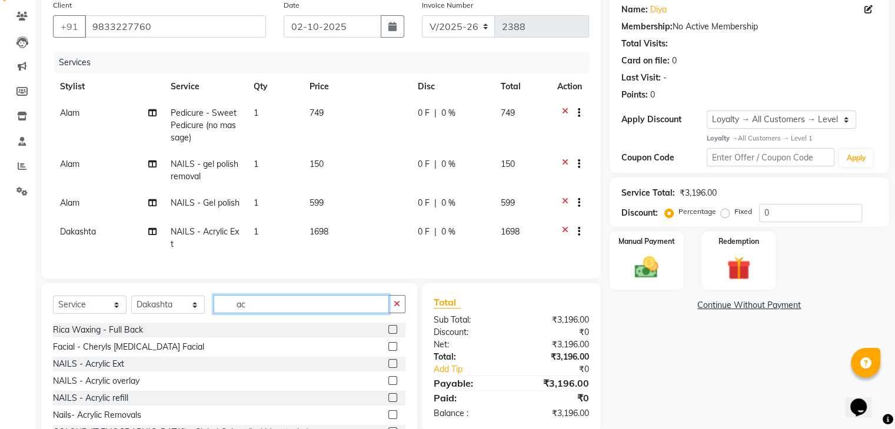
click at [268, 308] on input "ac" at bounding box center [300, 304] width 175 height 18
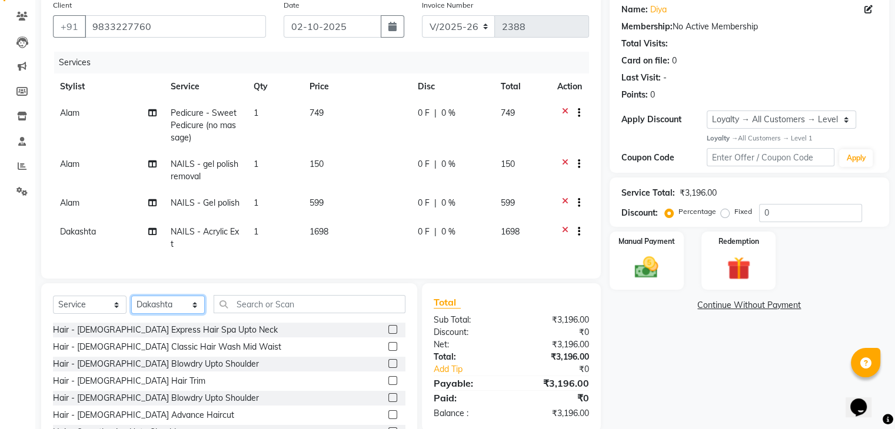
click at [162, 314] on select "Select Stylist Aarti [PERSON_NAME] [PERSON_NAME] [PERSON_NAME] NailKraft [MEDIC…" at bounding box center [168, 305] width 74 height 18
click at [131, 306] on select "Select Stylist Aarti [PERSON_NAME] [PERSON_NAME] [PERSON_NAME] NailKraft [MEDIC…" at bounding box center [168, 305] width 74 height 18
click at [258, 313] on input "text" at bounding box center [309, 304] width 192 height 18
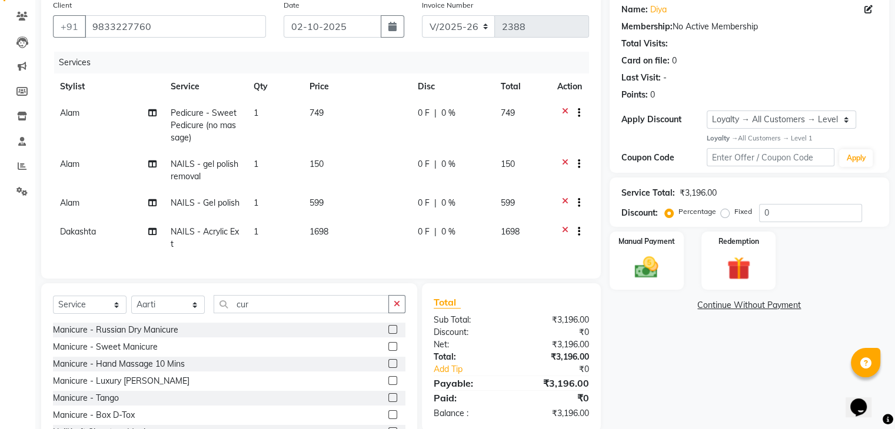
click at [388, 355] on div at bounding box center [392, 348] width 8 height 12
click at [388, 351] on label at bounding box center [392, 346] width 9 height 9
click at [388, 351] on input "checkbox" at bounding box center [392, 347] width 8 height 8
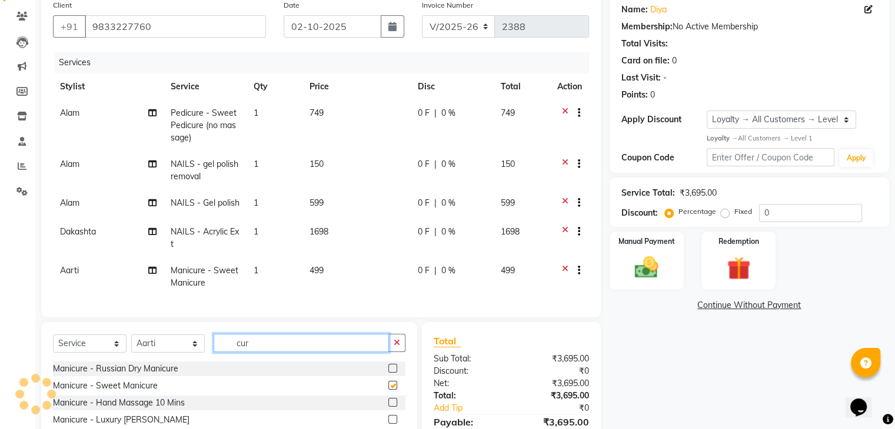
click at [383, 352] on input "cur" at bounding box center [300, 343] width 175 height 18
click at [355, 352] on input "cur" at bounding box center [300, 343] width 175 height 18
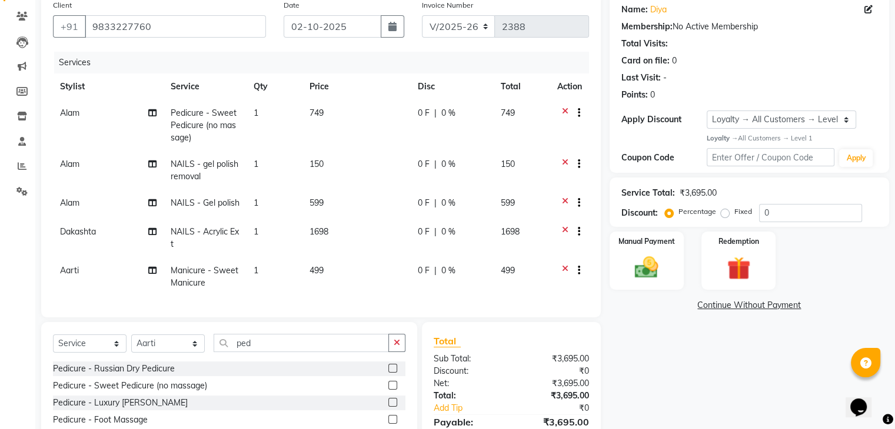
click at [388, 390] on label at bounding box center [392, 385] width 9 height 9
click at [388, 390] on input "checkbox" at bounding box center [392, 386] width 8 height 8
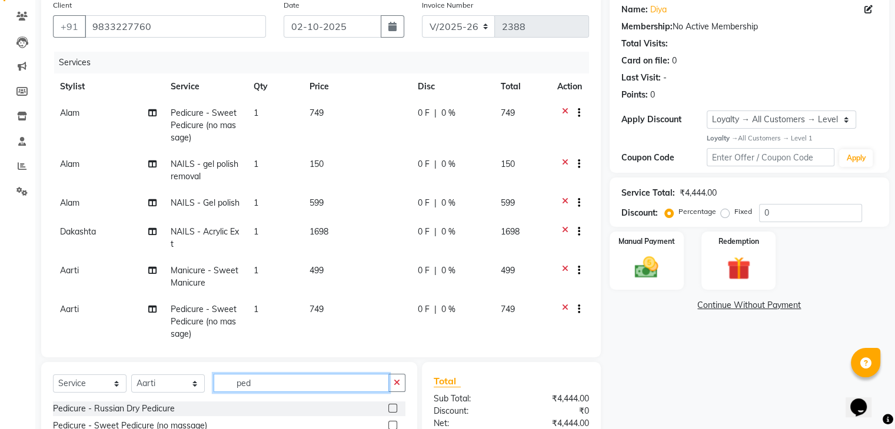
click at [361, 377] on input "ped" at bounding box center [300, 383] width 175 height 18
click at [388, 423] on label at bounding box center [392, 425] width 9 height 9
click at [388, 423] on input "checkbox" at bounding box center [392, 426] width 8 height 8
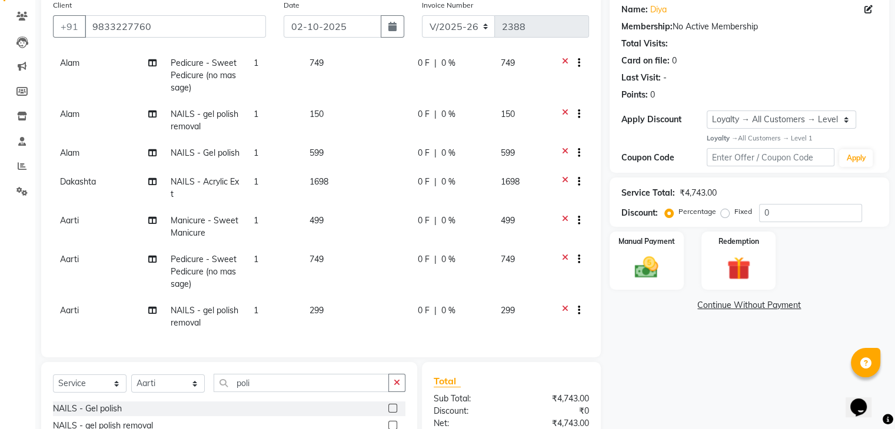
scroll to position [69, 0]
click at [775, 209] on input "0" at bounding box center [810, 213] width 103 height 18
click at [735, 377] on div "Name: Diya Membership: No Active Membership Total Visits: Card on file: 0 Last …" at bounding box center [753, 265] width 288 height 542
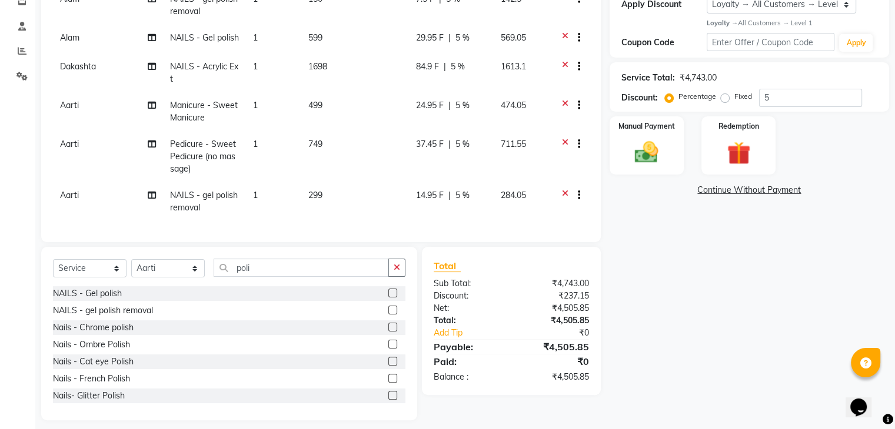
scroll to position [219, 0]
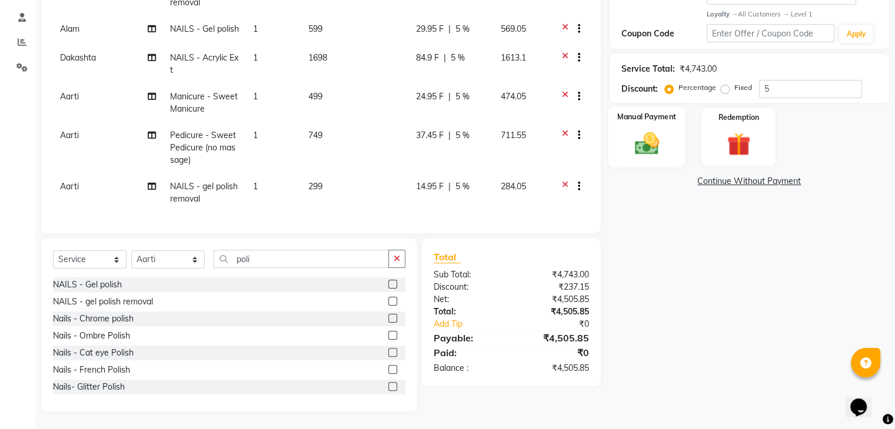
click at [667, 137] on div "Manual Payment" at bounding box center [646, 136] width 77 height 61
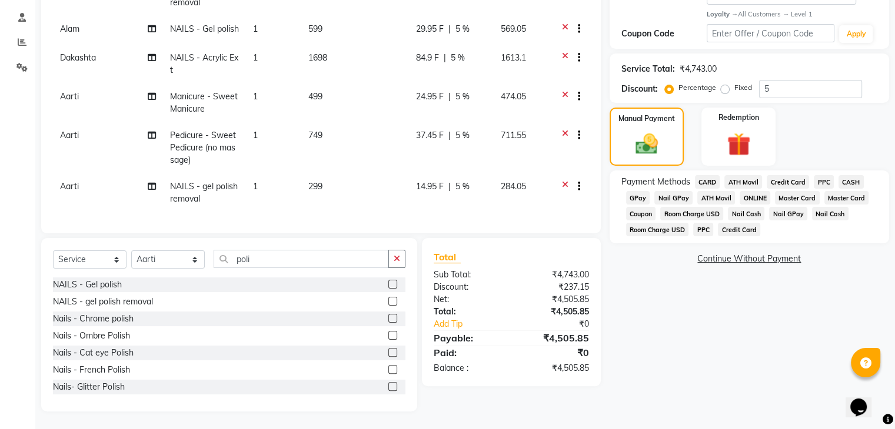
click at [640, 196] on span "GPay" at bounding box center [638, 198] width 24 height 14
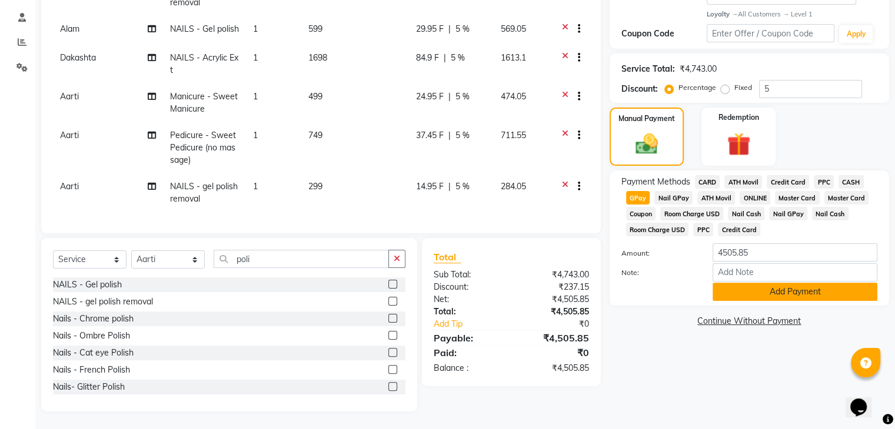
click at [779, 292] on button "Add Payment" at bounding box center [794, 292] width 165 height 18
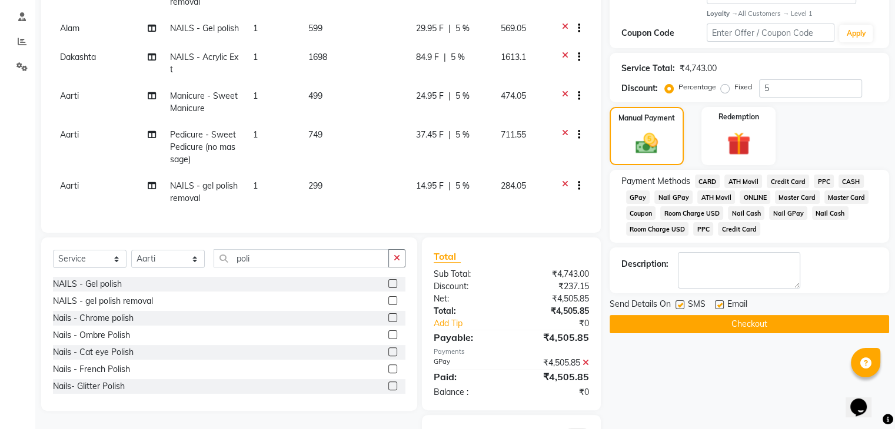
click at [709, 327] on button "Checkout" at bounding box center [748, 324] width 279 height 18
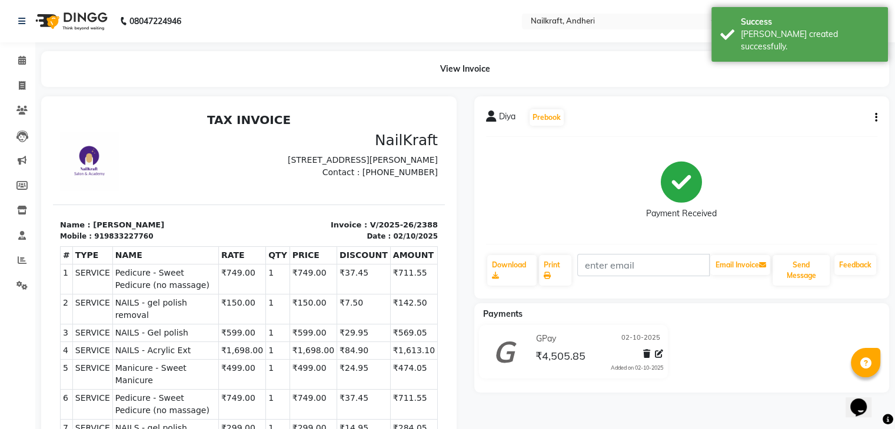
scroll to position [163, 0]
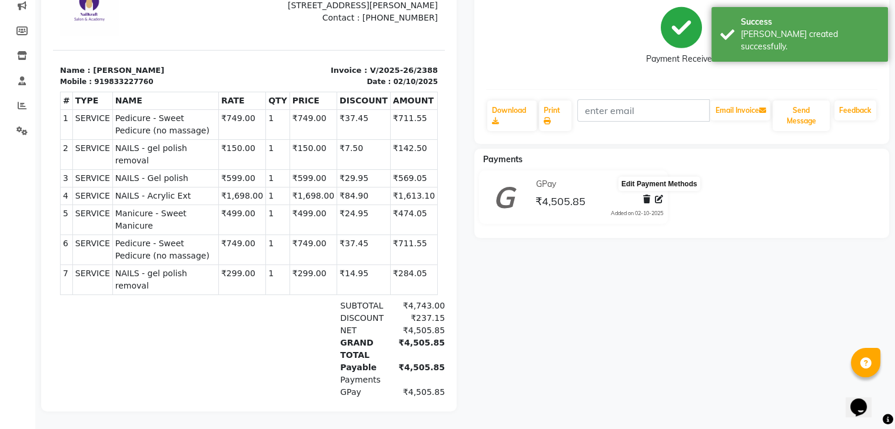
click at [660, 195] on icon at bounding box center [659, 199] width 8 height 8
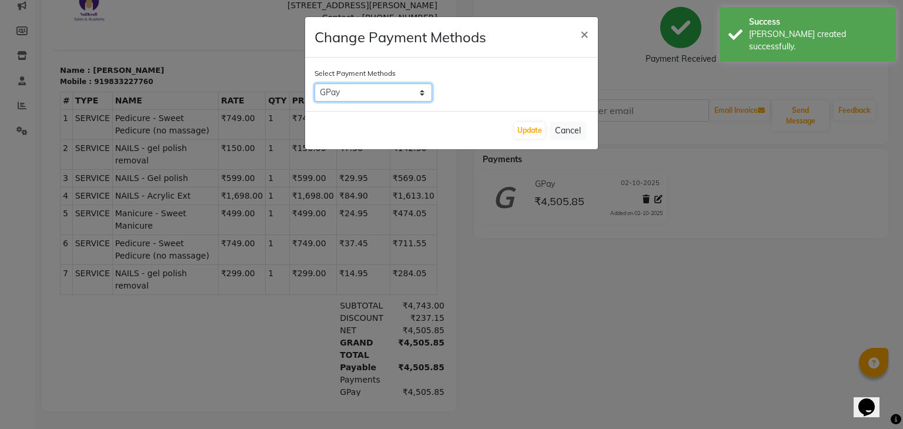
click at [397, 99] on select "CARD ATH Movil Credit Card PPC CASH GPay Nail GPay ATH Movil ONLINE Master Card…" at bounding box center [374, 93] width 118 height 18
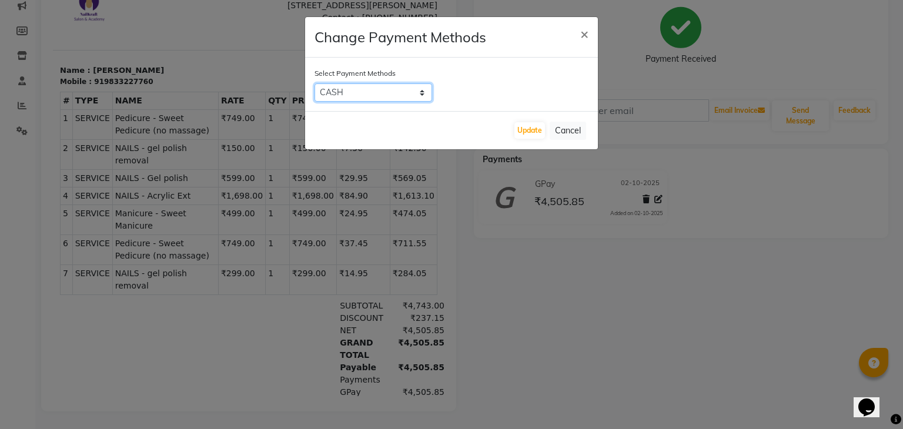
click at [315, 84] on select "CARD ATH Movil Credit Card PPC CASH GPay Nail GPay ATH Movil ONLINE Master Card…" at bounding box center [374, 93] width 118 height 18
click at [518, 135] on button "Update" at bounding box center [530, 130] width 31 height 16
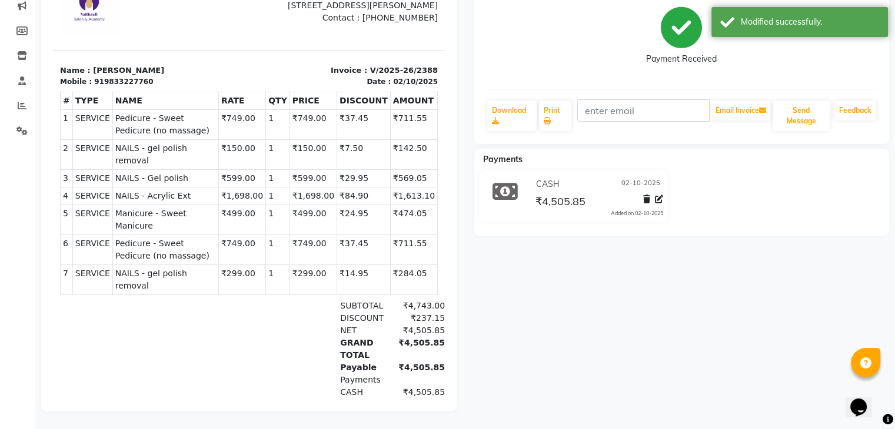
scroll to position [0, 0]
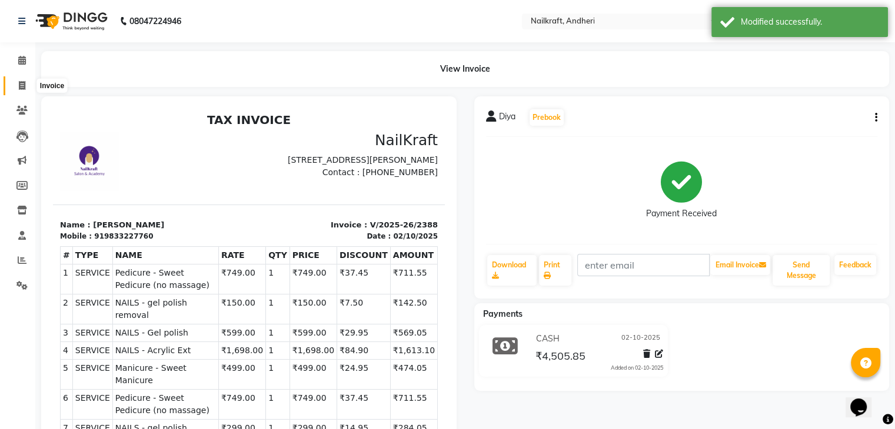
click at [20, 79] on span at bounding box center [22, 86] width 21 height 14
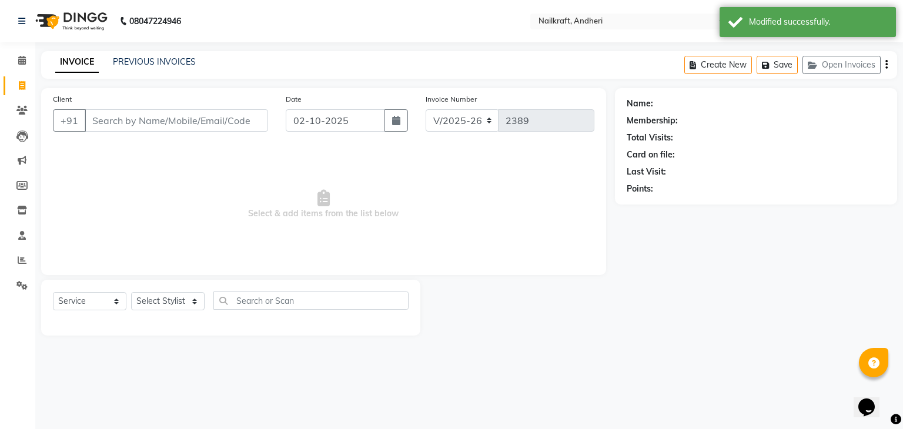
click at [225, 124] on input "Client" at bounding box center [177, 120] width 184 height 22
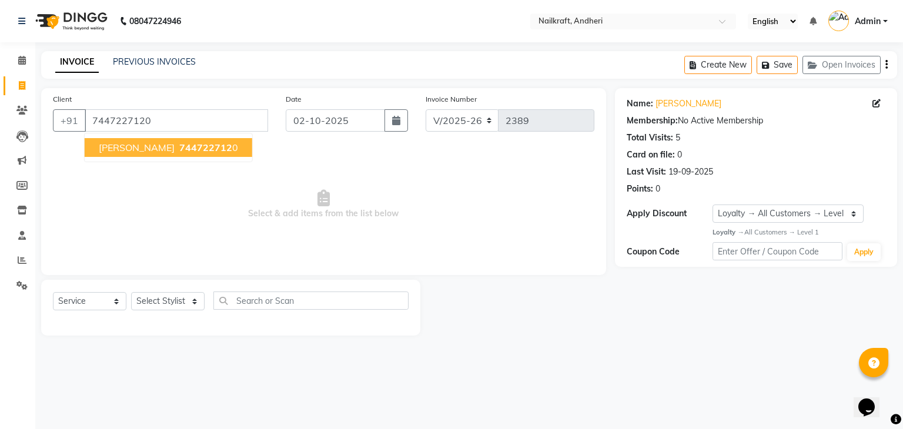
click at [196, 142] on span "744722712" at bounding box center [205, 148] width 53 height 12
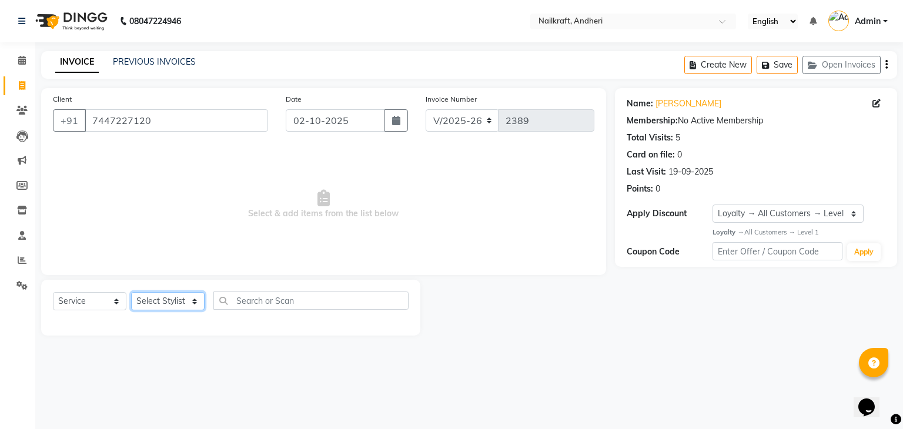
click at [186, 304] on select "Select Stylist Aarti [PERSON_NAME] [PERSON_NAME] [PERSON_NAME] NailKraft [MEDIC…" at bounding box center [168, 301] width 74 height 18
click at [131, 293] on select "Select Stylist Aarti [PERSON_NAME] [PERSON_NAME] [PERSON_NAME] NailKraft [MEDIC…" at bounding box center [168, 301] width 74 height 18
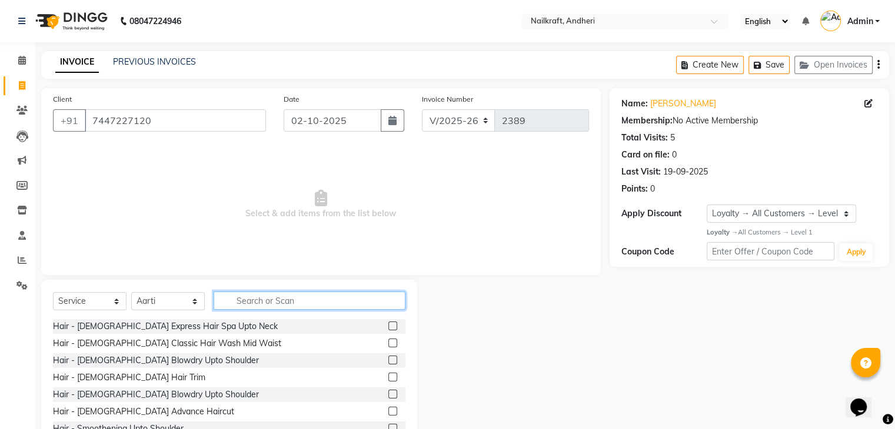
click at [308, 292] on input "text" at bounding box center [309, 301] width 192 height 18
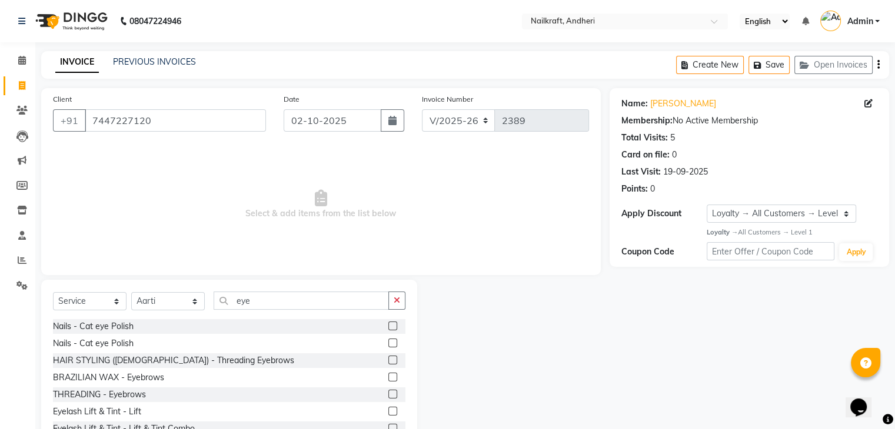
click at [388, 396] on label at bounding box center [392, 394] width 9 height 9
click at [388, 396] on input "checkbox" at bounding box center [392, 395] width 8 height 8
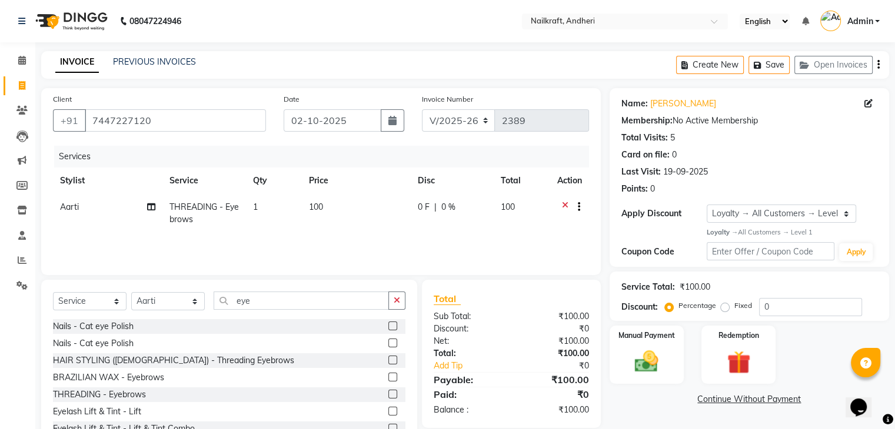
click at [351, 208] on td "100" at bounding box center [356, 213] width 109 height 39
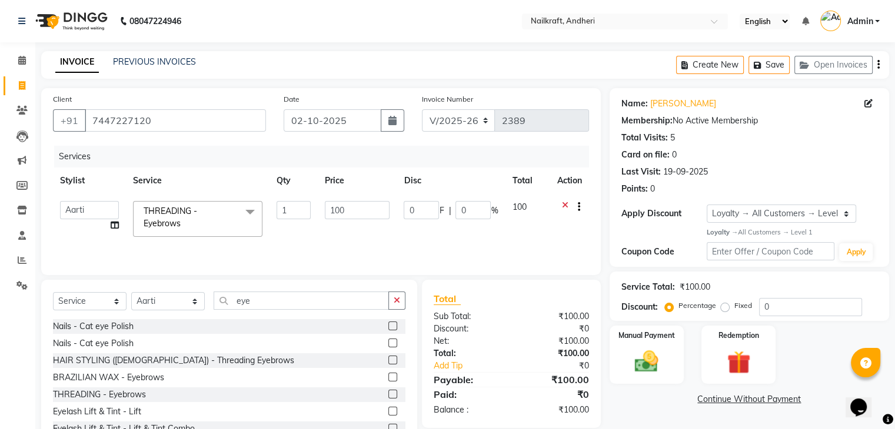
click at [351, 208] on input "100" at bounding box center [357, 210] width 65 height 18
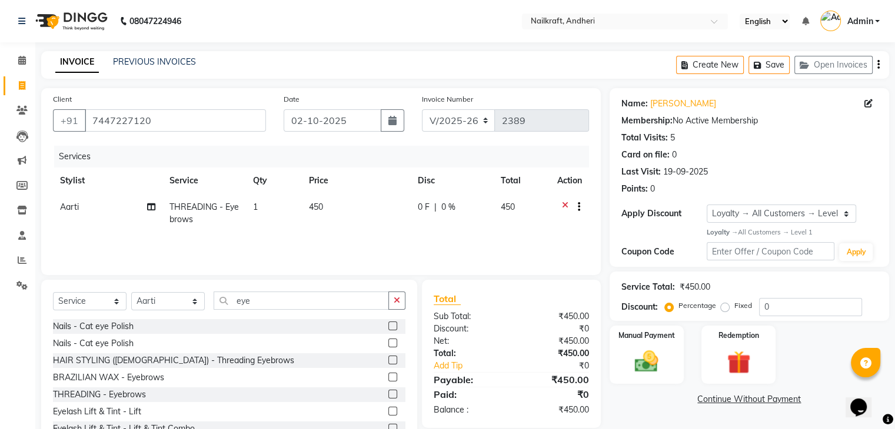
click at [647, 419] on div "Name: [PERSON_NAME] Membership: No Active Membership Total Visits: 5 Card on fi…" at bounding box center [753, 270] width 288 height 365
click at [645, 327] on div "Manual Payment" at bounding box center [646, 355] width 77 height 61
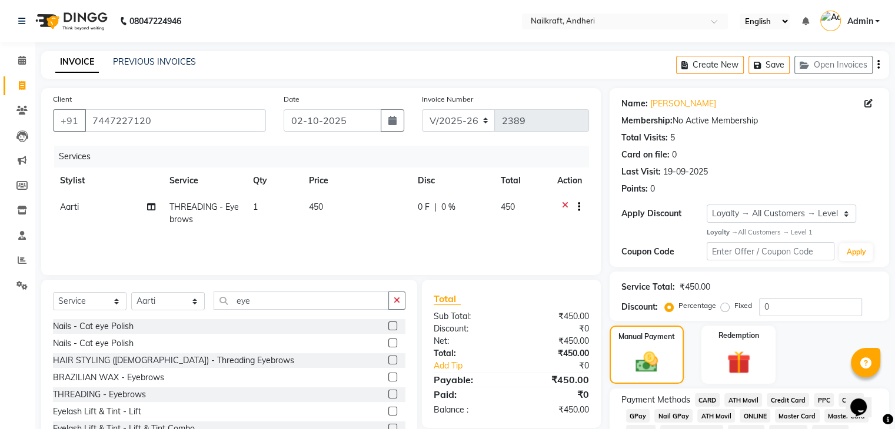
click at [638, 418] on span "GPay" at bounding box center [638, 416] width 24 height 14
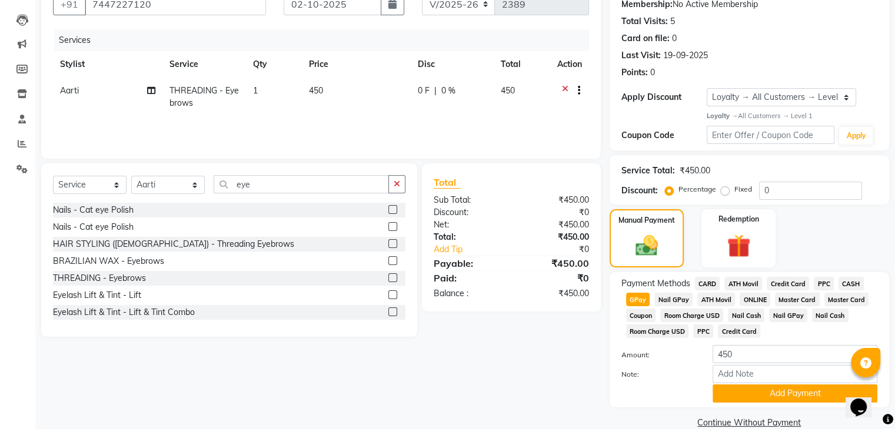
scroll to position [139, 0]
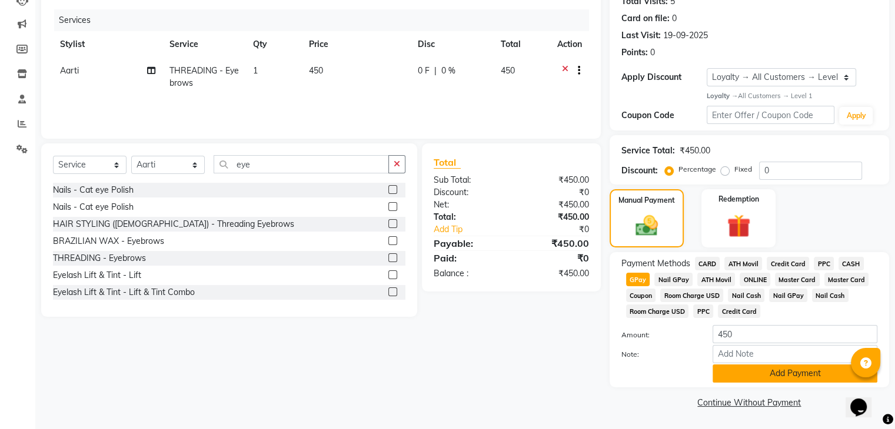
click at [828, 367] on button "Add Payment" at bounding box center [794, 374] width 165 height 18
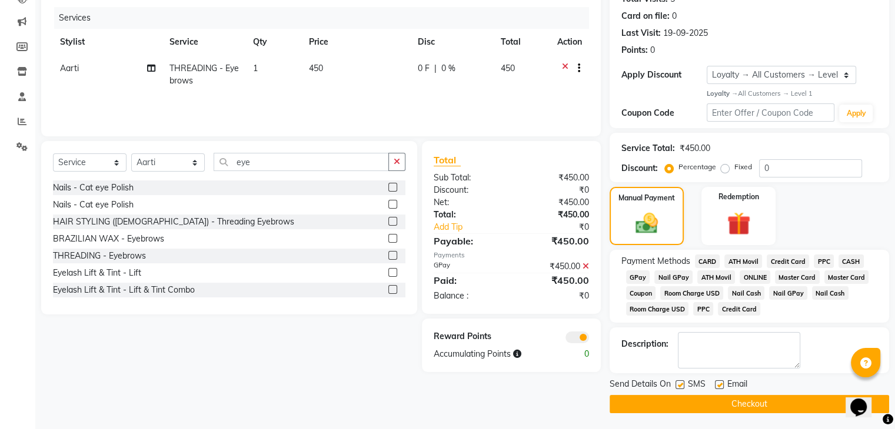
click at [727, 401] on button "Checkout" at bounding box center [748, 404] width 279 height 18
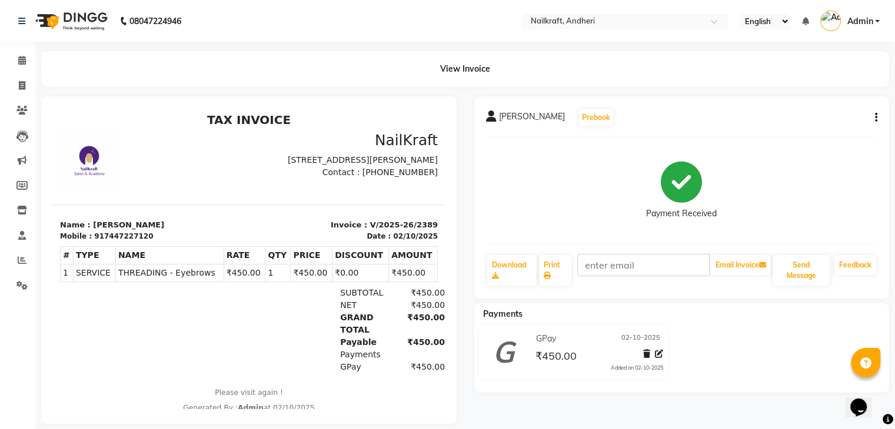
scroll to position [21, 0]
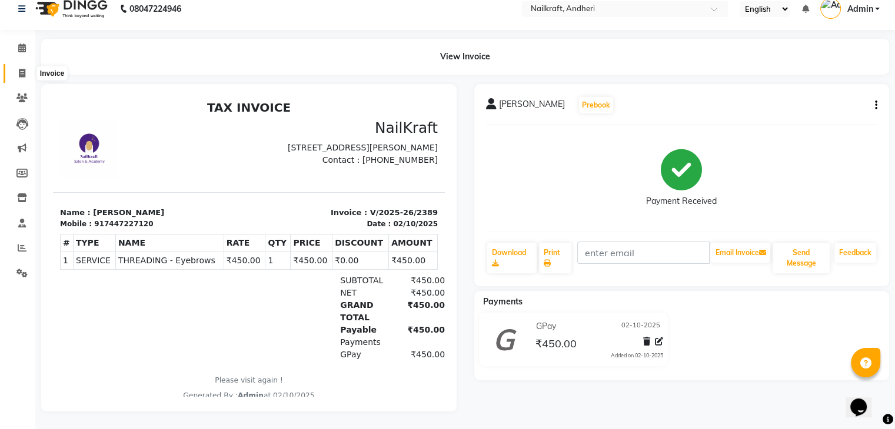
click at [20, 69] on icon at bounding box center [22, 73] width 6 height 9
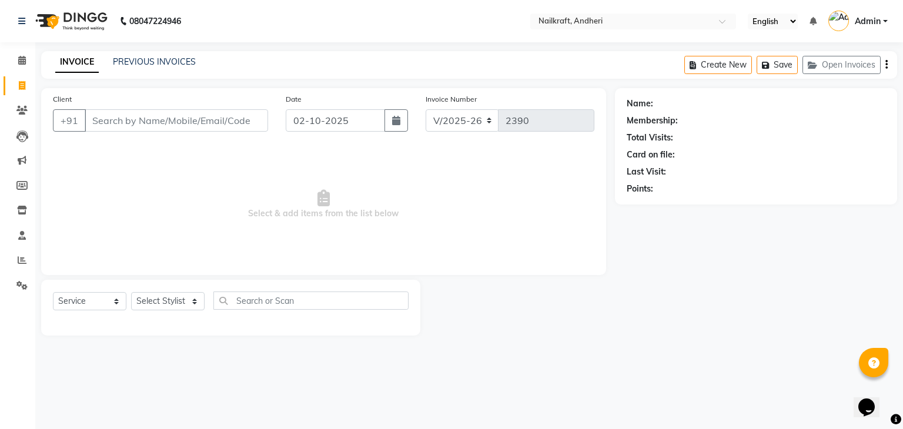
click at [143, 121] on input "Client" at bounding box center [177, 120] width 184 height 22
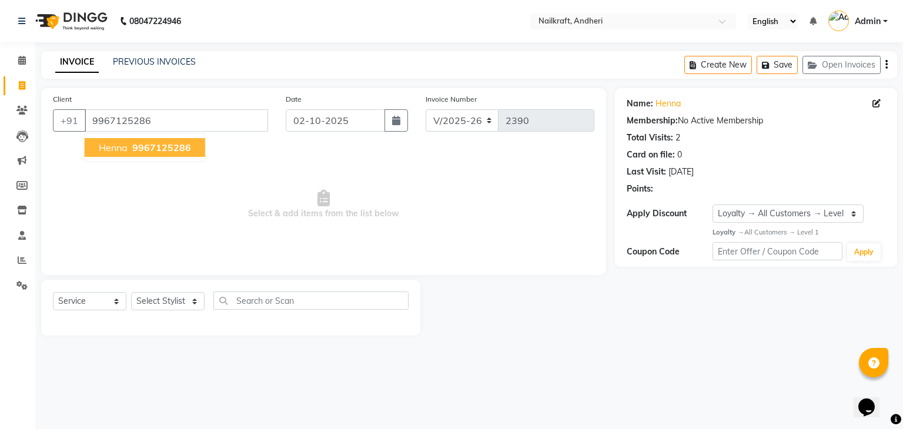
click at [145, 148] on span "9967125286" at bounding box center [161, 148] width 59 height 12
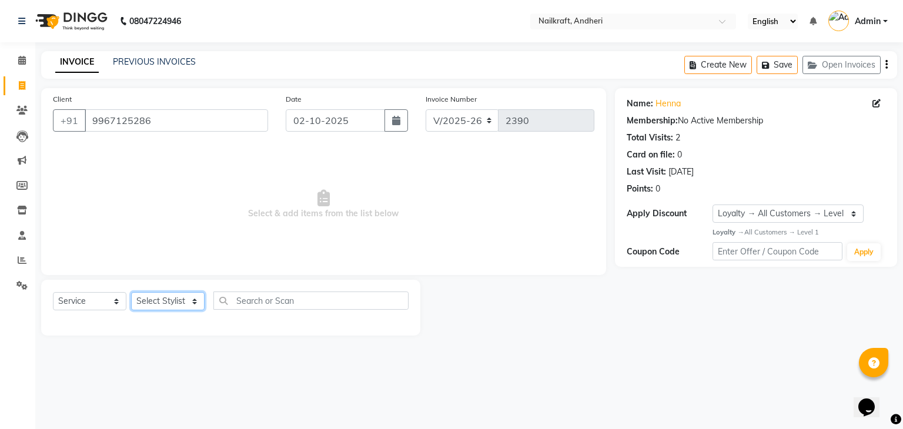
click at [183, 301] on select "Select Stylist Aarti [PERSON_NAME] [PERSON_NAME] [PERSON_NAME] NailKraft [MEDIC…" at bounding box center [168, 301] width 74 height 18
click at [364, 223] on span "Select & add items from the list below" at bounding box center [324, 205] width 542 height 118
click at [171, 304] on select "Select Stylist Aarti [PERSON_NAME] [PERSON_NAME] [PERSON_NAME] NailKraft [MEDIC…" at bounding box center [168, 301] width 74 height 18
click at [876, 102] on icon at bounding box center [877, 103] width 8 height 8
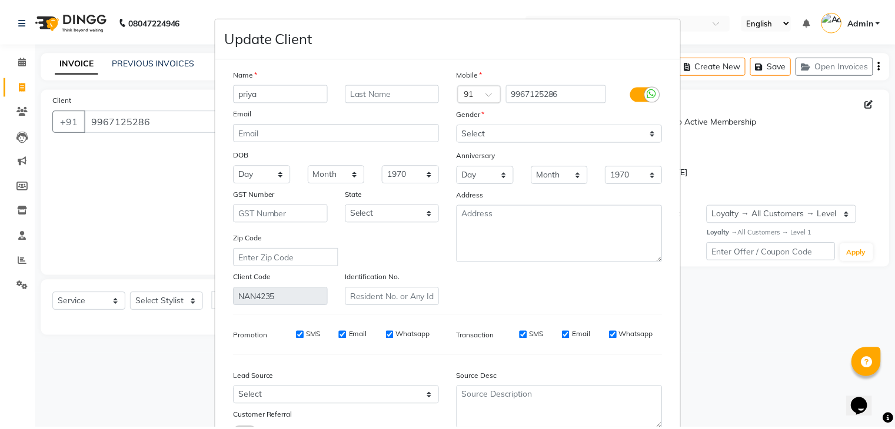
scroll to position [99, 0]
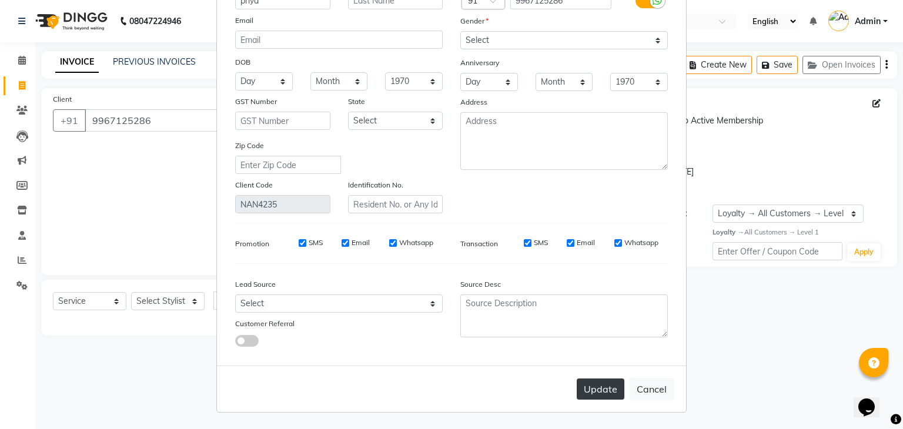
click at [601, 384] on button "Update" at bounding box center [601, 389] width 48 height 21
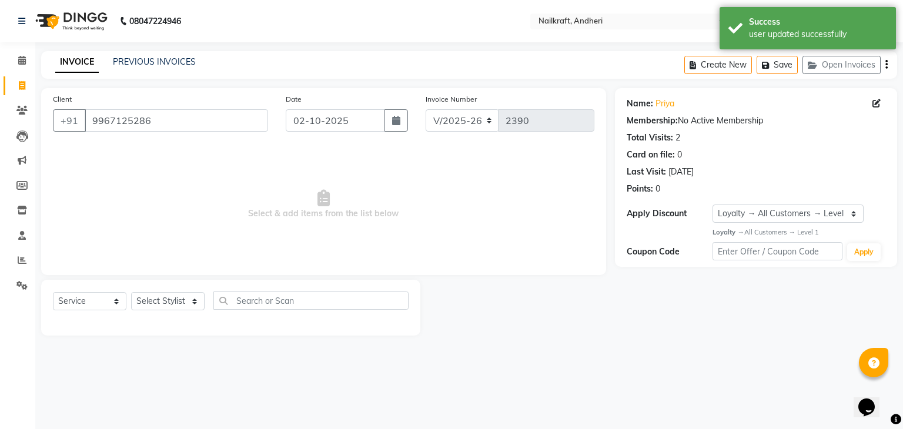
click at [184, 292] on div "Select Service Product Membership Package Voucher Prepaid Gift Card Select Styl…" at bounding box center [231, 306] width 356 height 28
click at [188, 304] on select "Select Stylist Aarti [PERSON_NAME] [PERSON_NAME] [PERSON_NAME] NailKraft [MEDIC…" at bounding box center [168, 301] width 74 height 18
click at [131, 293] on select "Select Stylist Aarti [PERSON_NAME] [PERSON_NAME] [PERSON_NAME] NailKraft [MEDIC…" at bounding box center [168, 301] width 74 height 18
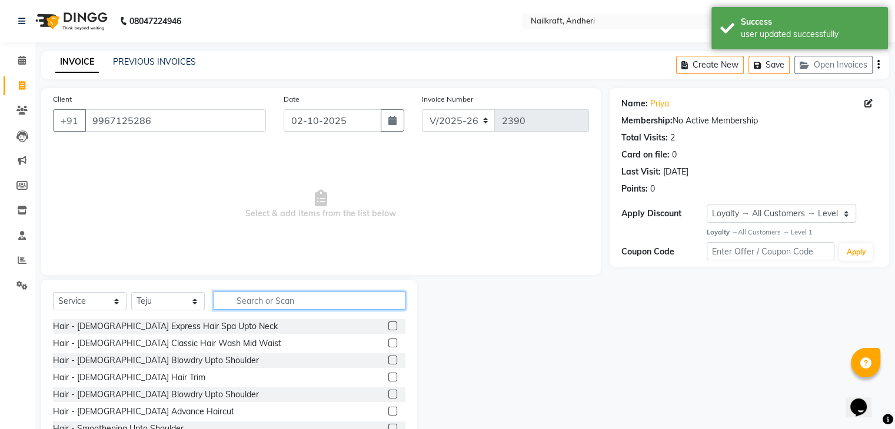
click at [311, 295] on input "text" at bounding box center [309, 301] width 192 height 18
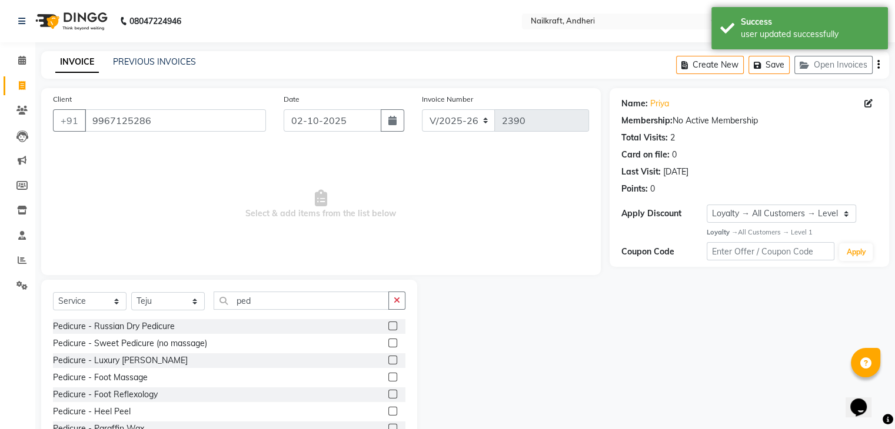
click at [388, 346] on label at bounding box center [392, 343] width 9 height 9
click at [388, 346] on input "checkbox" at bounding box center [392, 344] width 8 height 8
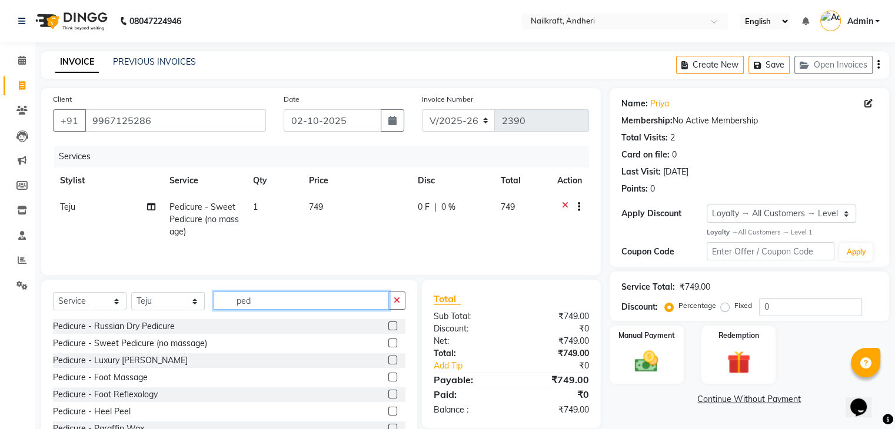
click at [273, 303] on input "ped" at bounding box center [300, 301] width 175 height 18
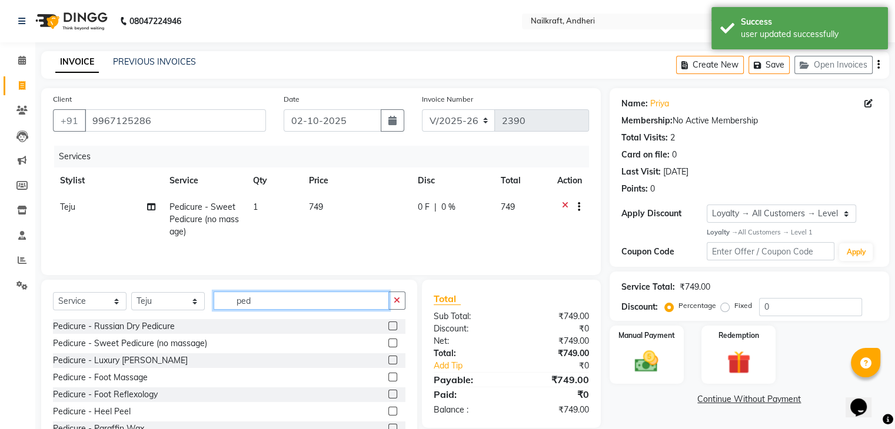
click at [273, 303] on input "ped" at bounding box center [300, 301] width 175 height 18
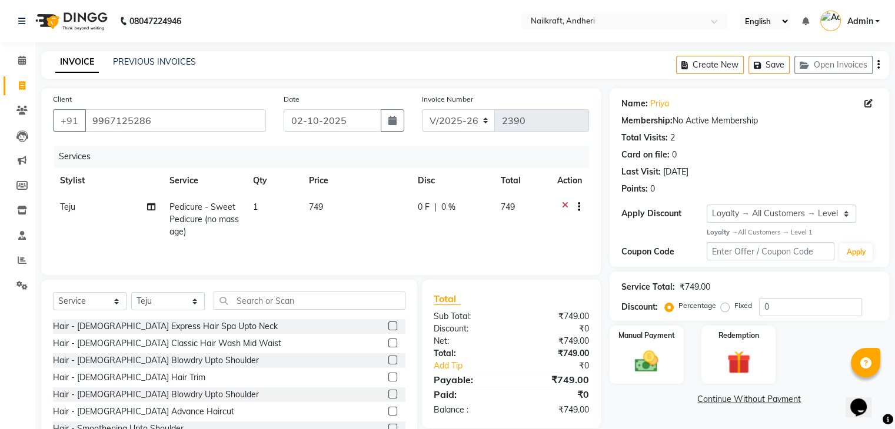
click at [333, 221] on td "749" at bounding box center [356, 219] width 109 height 51
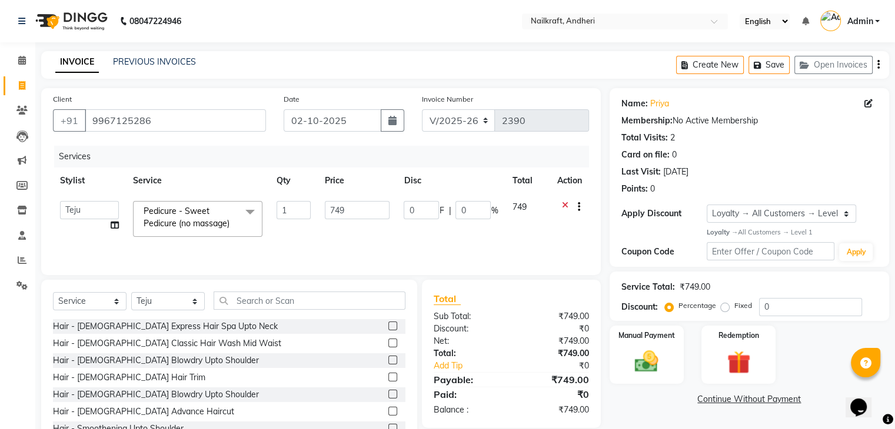
click at [333, 221] on td "749" at bounding box center [357, 219] width 79 height 50
click at [346, 214] on input "749" at bounding box center [357, 210] width 65 height 18
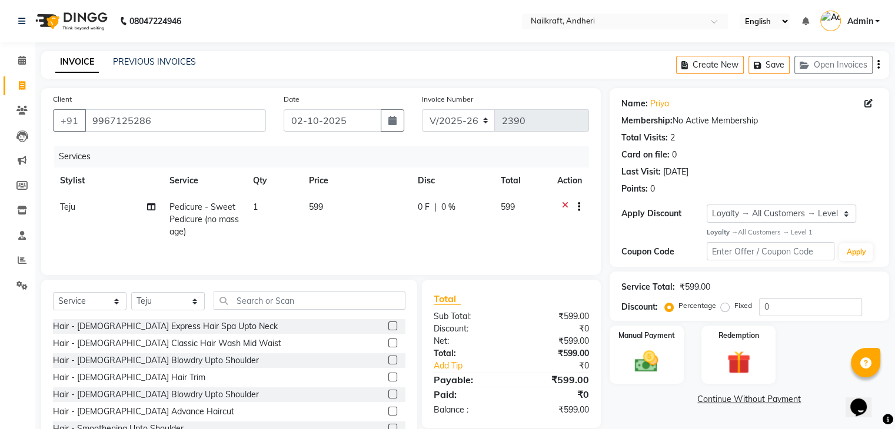
click at [665, 412] on div "Name: Priya Membership: No Active Membership Total Visits: 2 Card on file: 0 La…" at bounding box center [753, 270] width 288 height 365
click at [359, 305] on input "text" at bounding box center [309, 301] width 192 height 18
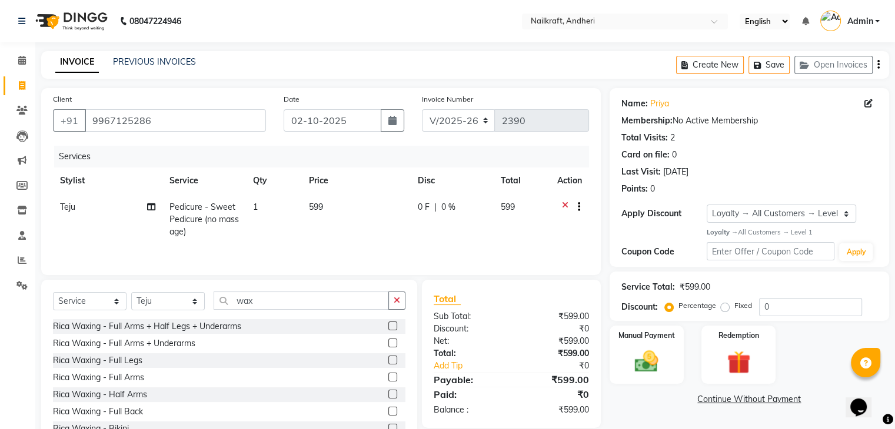
click at [388, 375] on label at bounding box center [392, 377] width 9 height 9
click at [388, 375] on input "checkbox" at bounding box center [392, 378] width 8 height 8
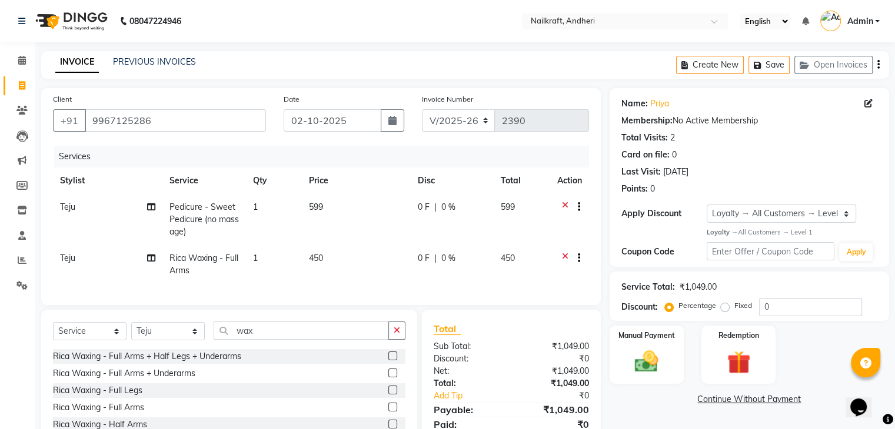
click at [356, 252] on td "450" at bounding box center [356, 264] width 109 height 39
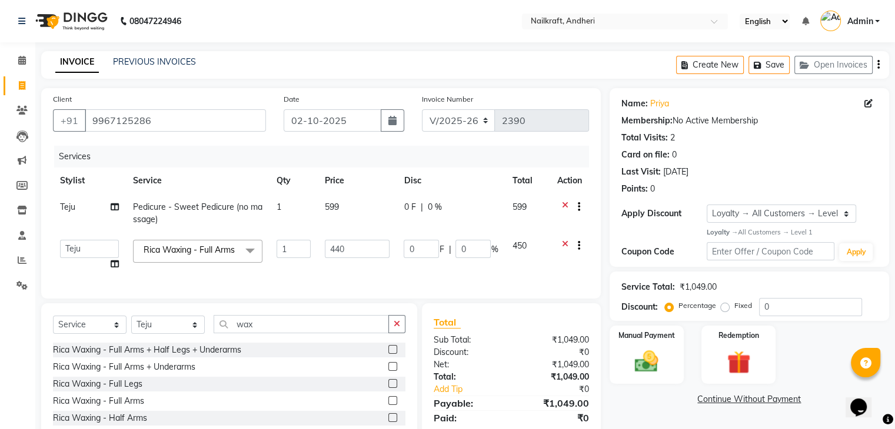
click at [528, 317] on div "Client [PHONE_NUMBER] Date [DATE] Invoice Number V/2025 V/[PHONE_NUMBER] Servic…" at bounding box center [320, 282] width 577 height 389
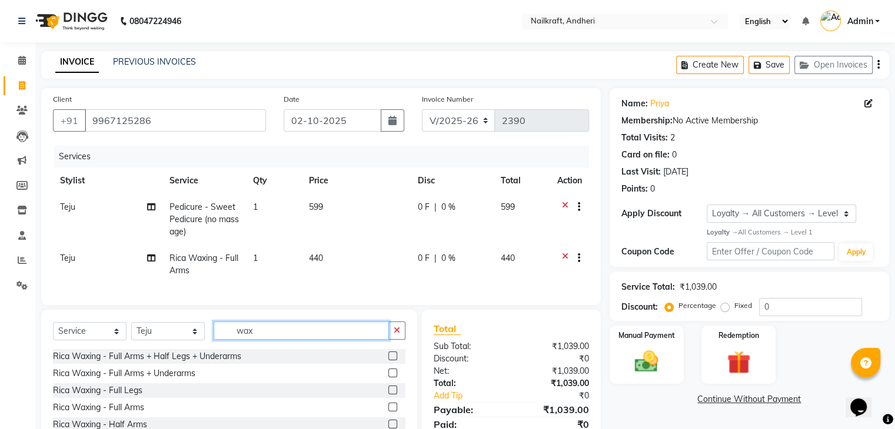
click at [360, 340] on input "wax" at bounding box center [300, 331] width 175 height 18
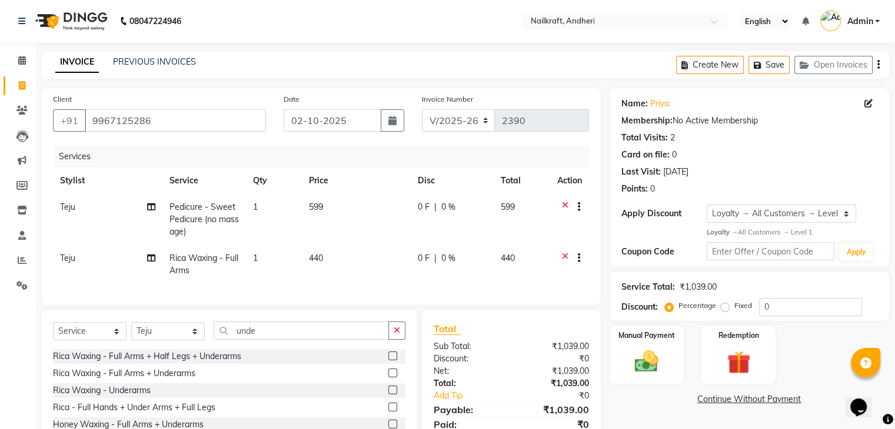
click at [388, 395] on label at bounding box center [392, 390] width 9 height 9
click at [388, 395] on input "checkbox" at bounding box center [392, 391] width 8 height 8
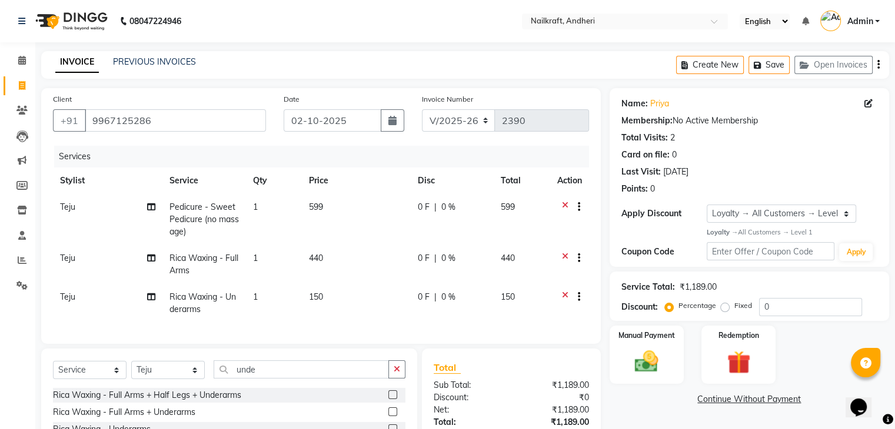
click at [356, 298] on td "150" at bounding box center [356, 303] width 109 height 39
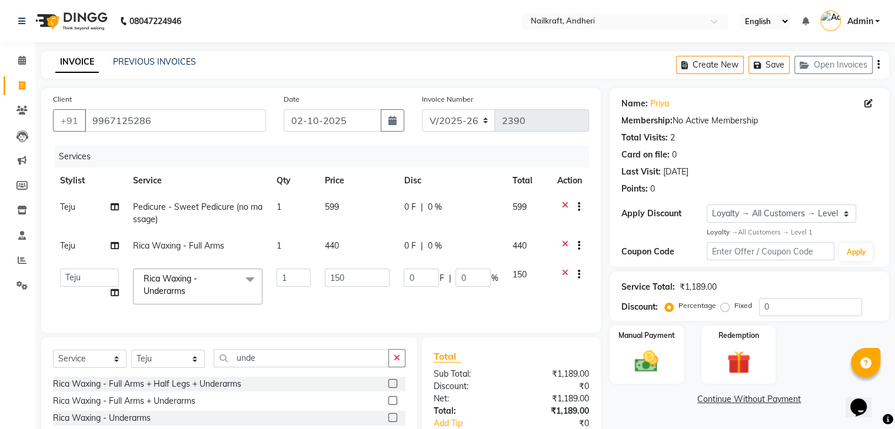
click at [356, 298] on td "150" at bounding box center [357, 287] width 79 height 50
click at [359, 282] on input "150" at bounding box center [357, 278] width 65 height 18
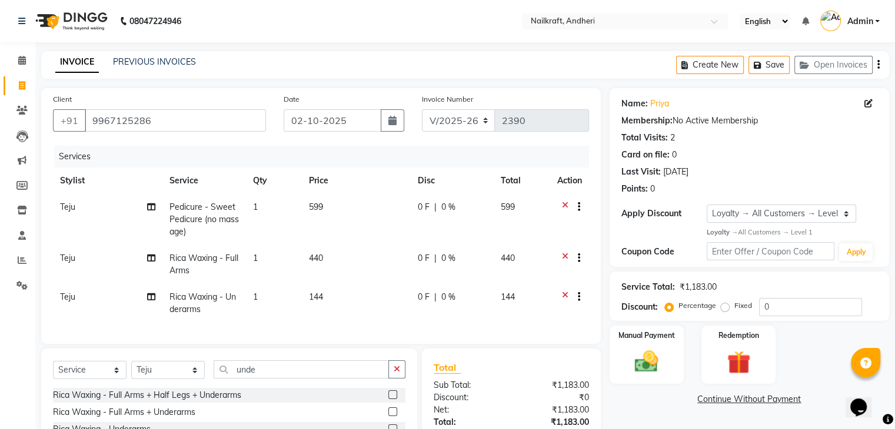
click at [659, 411] on div "Name: Priya Membership: No Active Membership Total Visits: 2 Card on file: 0 La…" at bounding box center [753, 305] width 288 height 434
click at [328, 206] on td "599" at bounding box center [356, 219] width 109 height 51
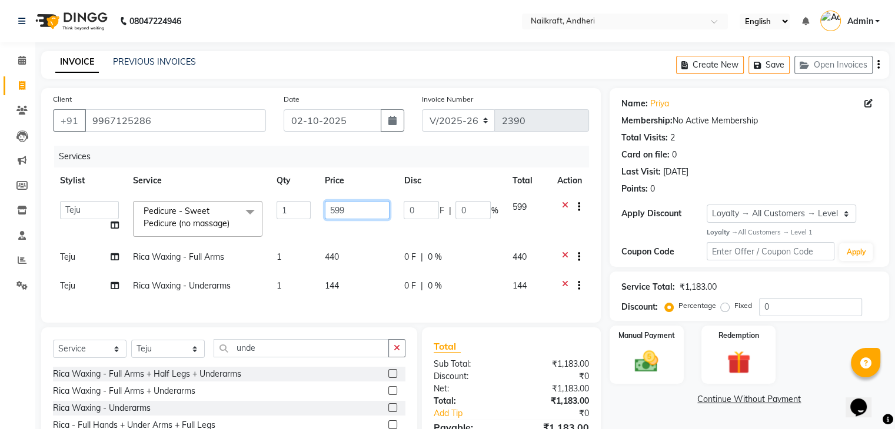
click at [328, 206] on input "599" at bounding box center [357, 210] width 65 height 18
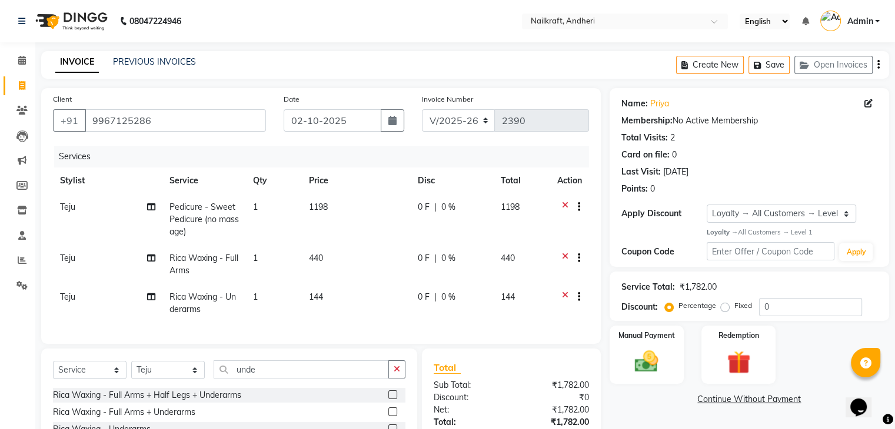
click at [643, 398] on link "Continue Without Payment" at bounding box center [749, 399] width 275 height 12
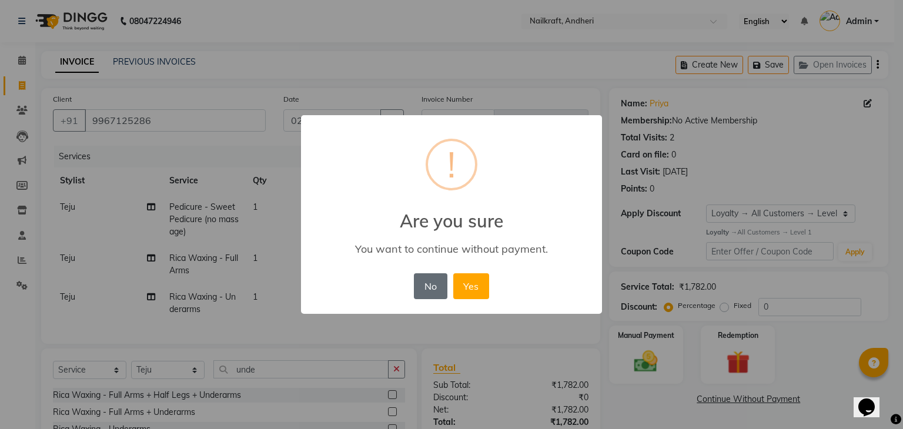
click at [431, 286] on button "No" at bounding box center [430, 286] width 33 height 26
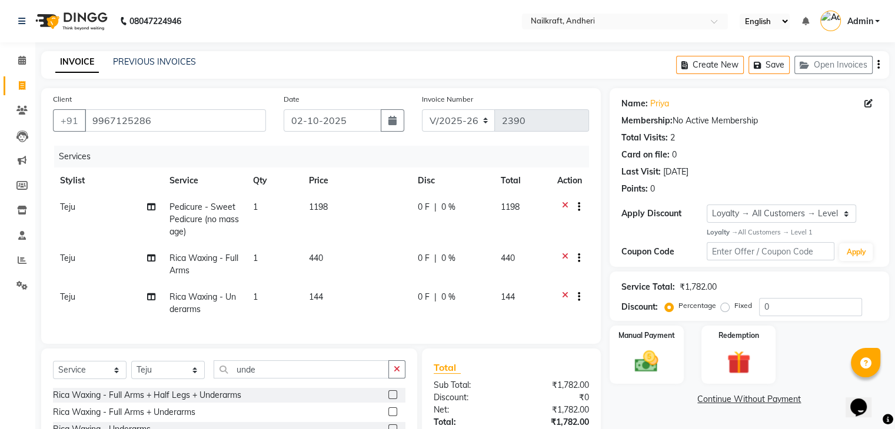
scroll to position [120, 0]
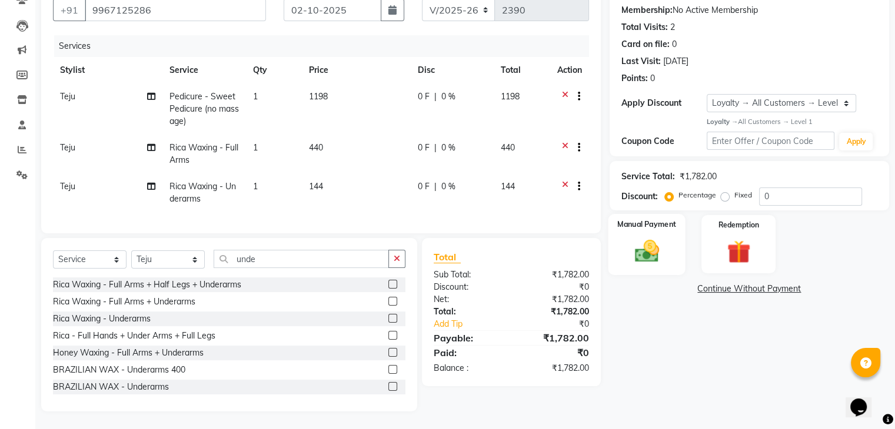
click at [642, 245] on img at bounding box center [645, 251] width 39 height 28
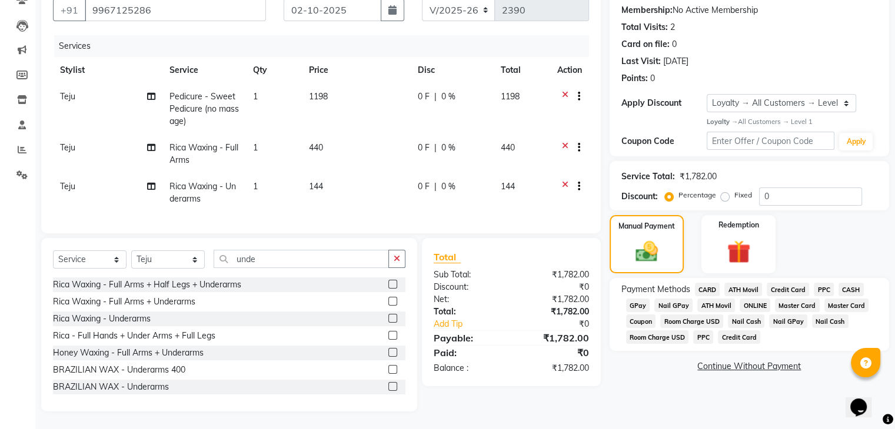
click at [633, 299] on span "GPay" at bounding box center [638, 306] width 24 height 14
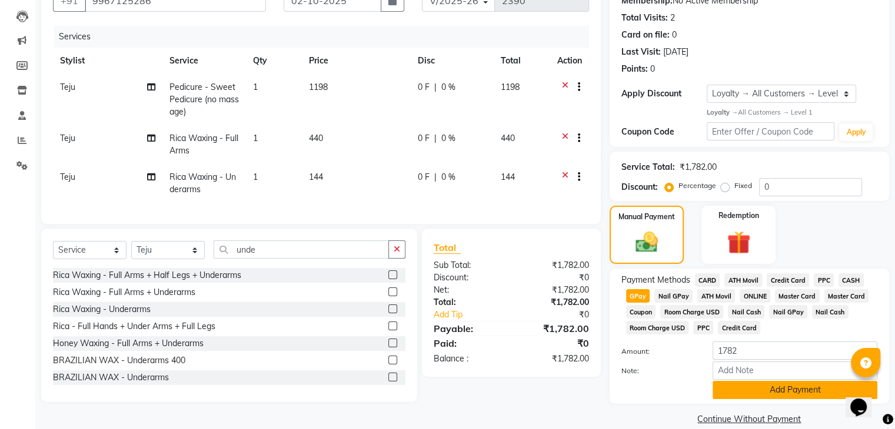
click at [762, 388] on button "Add Payment" at bounding box center [794, 390] width 165 height 18
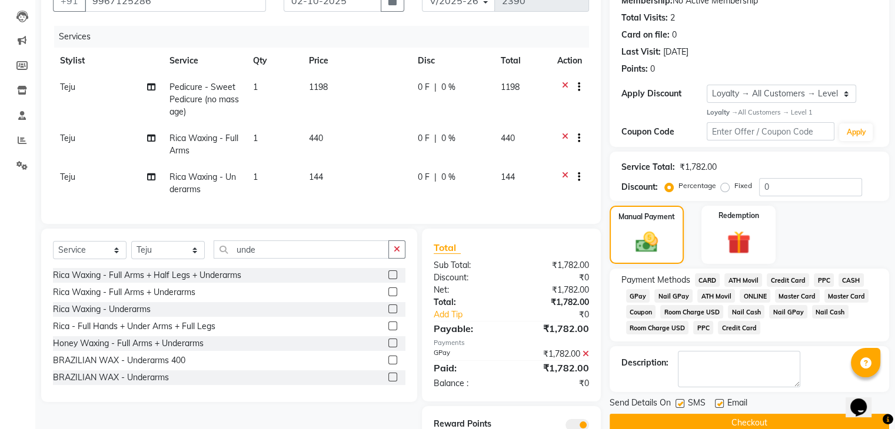
click at [718, 416] on button "Checkout" at bounding box center [748, 423] width 279 height 18
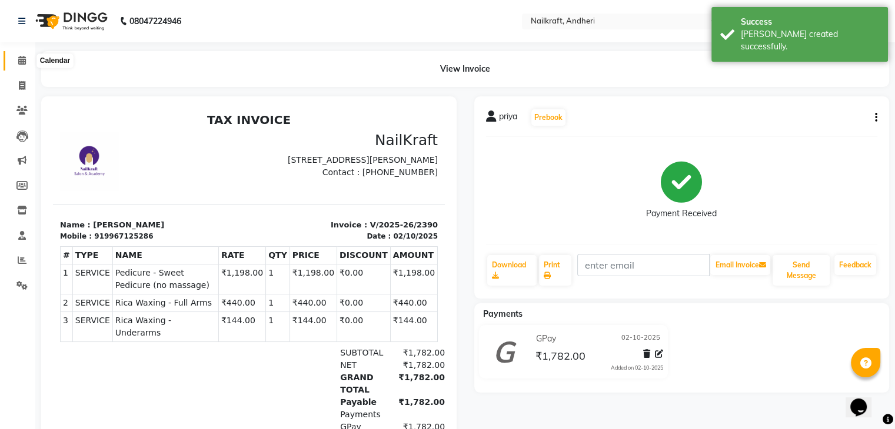
click at [24, 57] on icon at bounding box center [22, 60] width 8 height 9
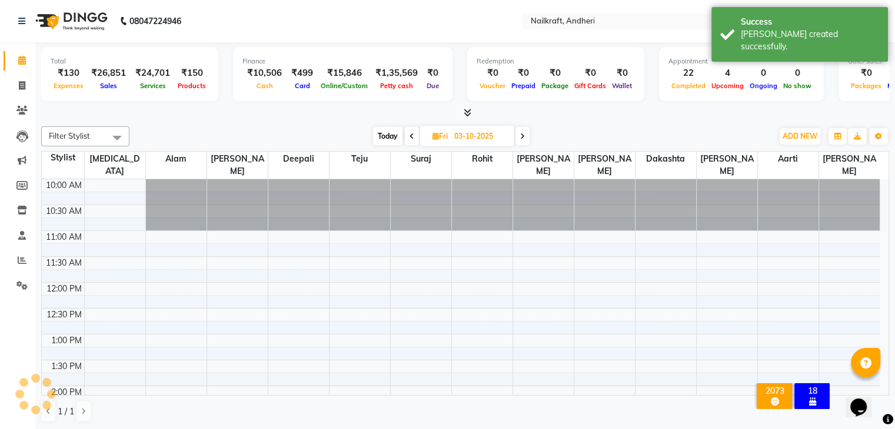
click at [248, 129] on div "[DATE] [DATE]" at bounding box center [450, 137] width 631 height 18
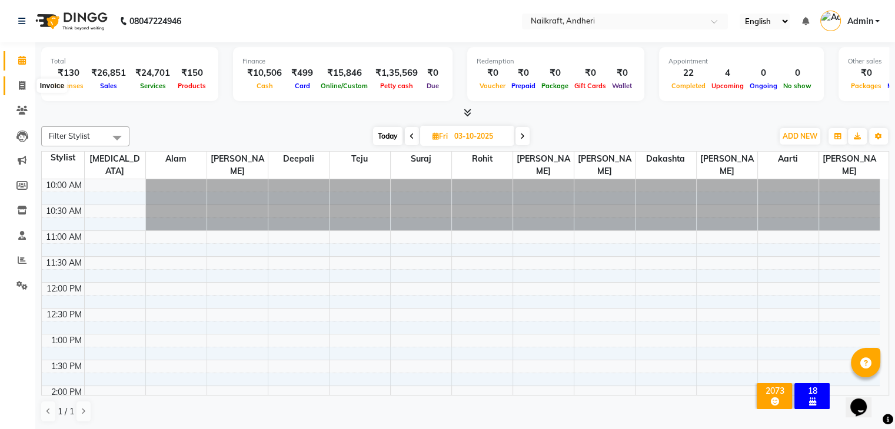
click at [16, 85] on span at bounding box center [22, 86] width 21 height 14
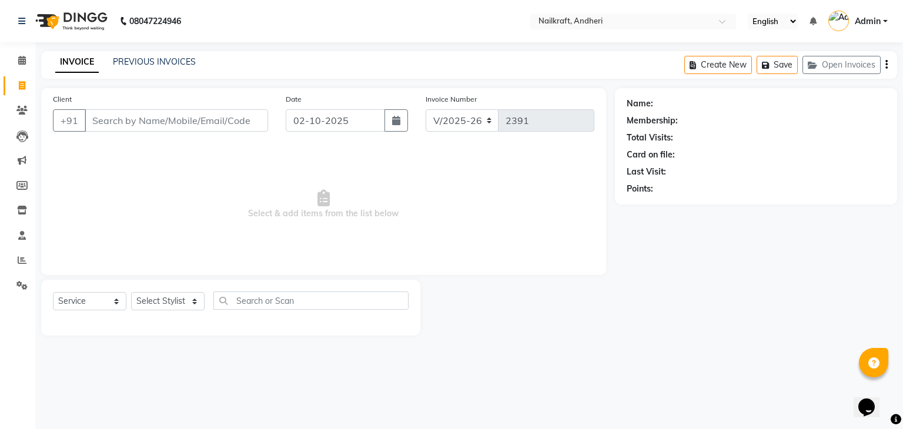
click at [179, 69] on div "INVOICE PREVIOUS INVOICES Create New Save Open Invoices" at bounding box center [469, 65] width 856 height 28
click at [182, 61] on link "PREVIOUS INVOICES" at bounding box center [154, 61] width 83 height 11
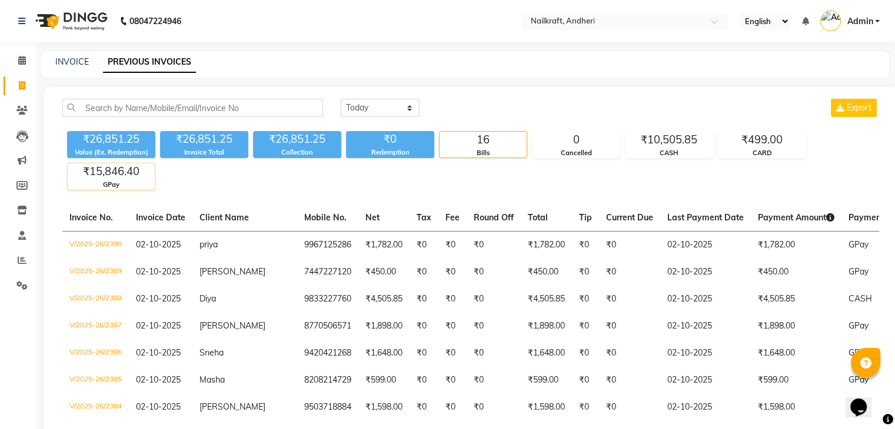
click at [120, 178] on div "₹15,846.40" at bounding box center [111, 172] width 87 height 16
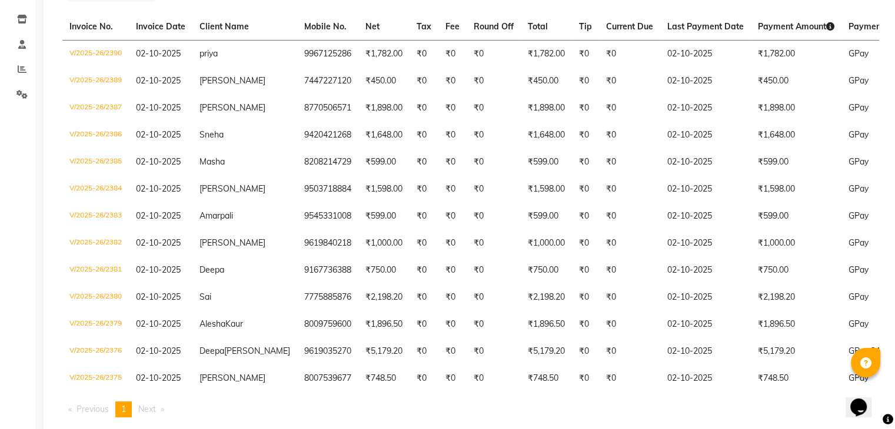
scroll to position [228, 0]
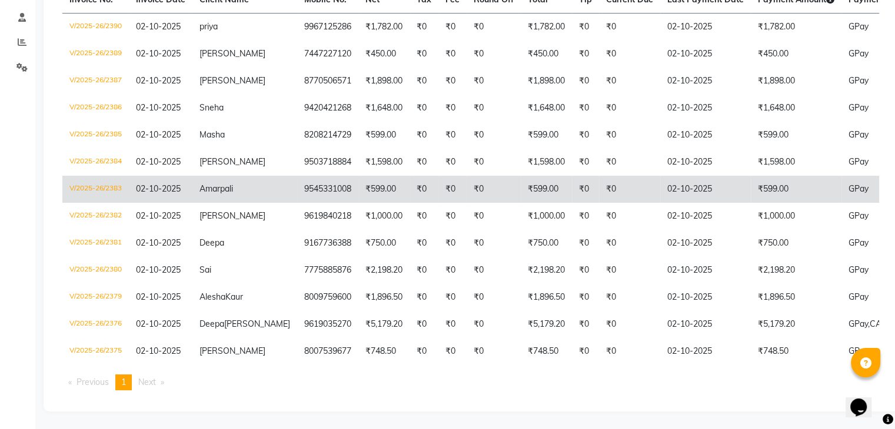
click at [750, 176] on td "₹599.00" at bounding box center [795, 189] width 91 height 27
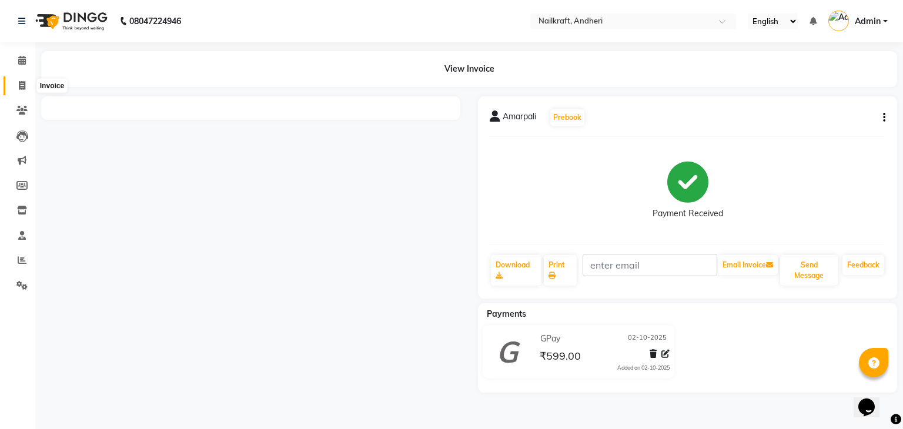
click at [24, 85] on icon at bounding box center [22, 85] width 6 height 9
select select "service"
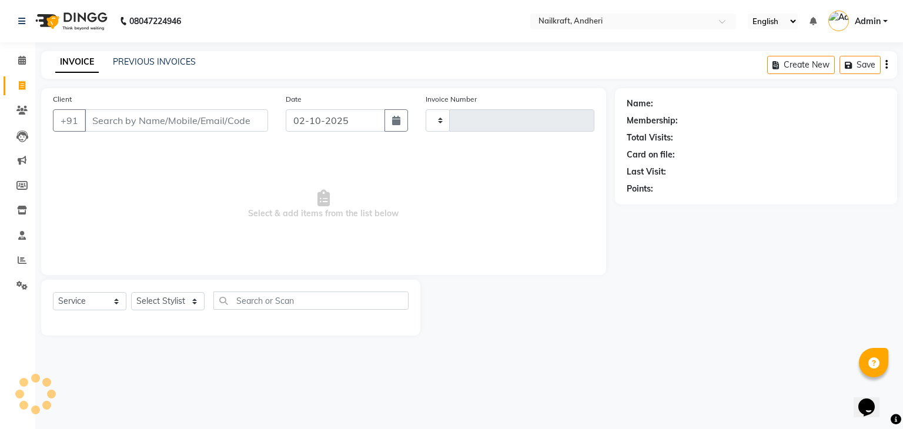
type input "2391"
select select "6081"
click at [147, 123] on input "Client" at bounding box center [177, 120] width 184 height 22
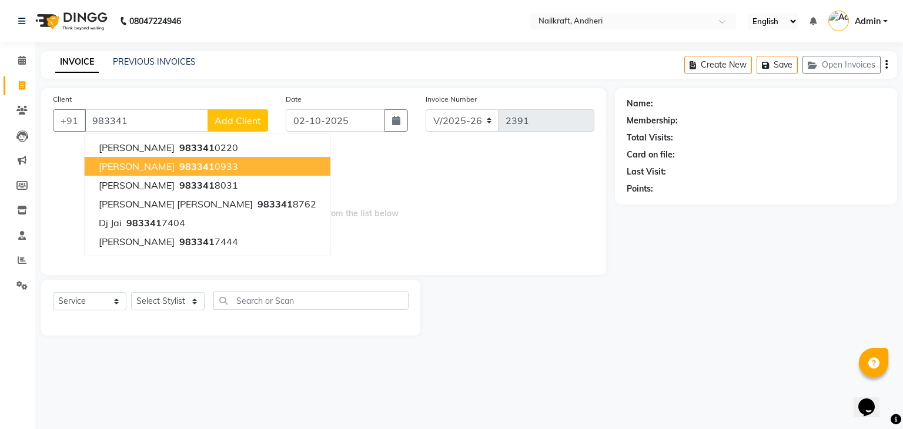
click at [155, 172] on button "Aishwarya B 983341 0933" at bounding box center [208, 166] width 246 height 19
type input "9833410933"
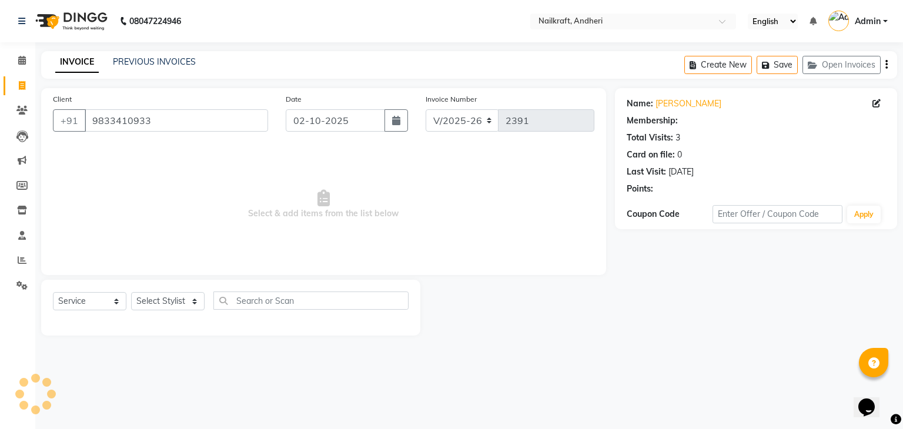
select select "1: Object"
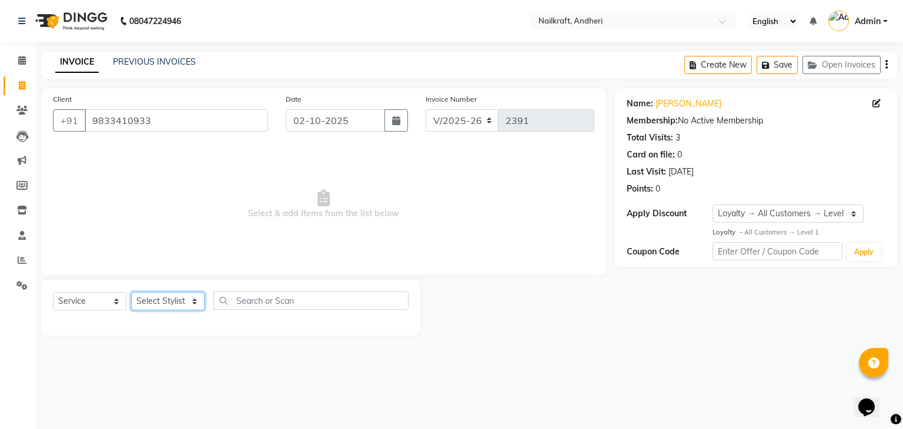
click at [174, 295] on select "Select Stylist Aarti [PERSON_NAME] [PERSON_NAME] [PERSON_NAME] NailKraft [MEDIC…" at bounding box center [168, 301] width 74 height 18
select select "91222"
click at [131, 293] on select "Select Stylist Aarti [PERSON_NAME] [PERSON_NAME] [PERSON_NAME] NailKraft [MEDIC…" at bounding box center [168, 301] width 74 height 18
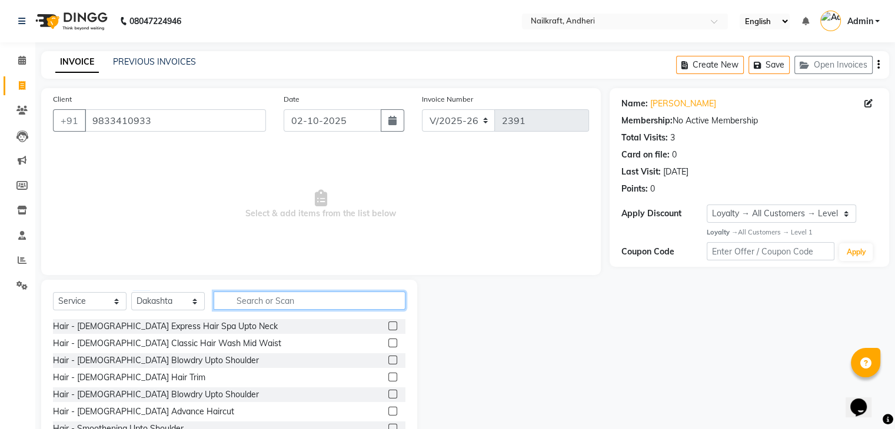
click at [325, 301] on input "text" at bounding box center [309, 301] width 192 height 18
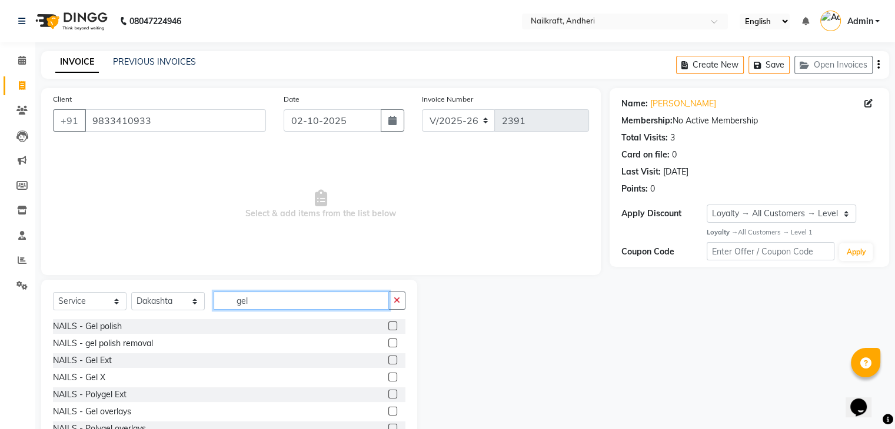
type input "gel"
click at [388, 325] on label at bounding box center [392, 326] width 9 height 9
click at [388, 325] on input "checkbox" at bounding box center [392, 327] width 8 height 8
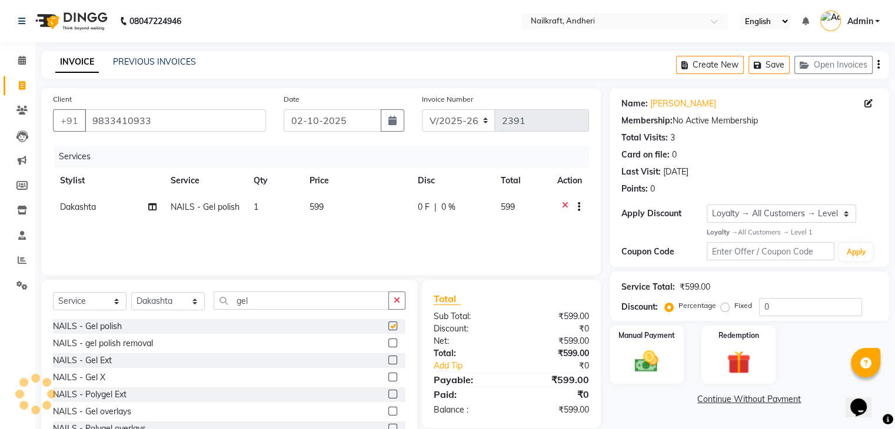
checkbox input "false"
click at [356, 212] on td "599" at bounding box center [356, 208] width 109 height 29
select select "91222"
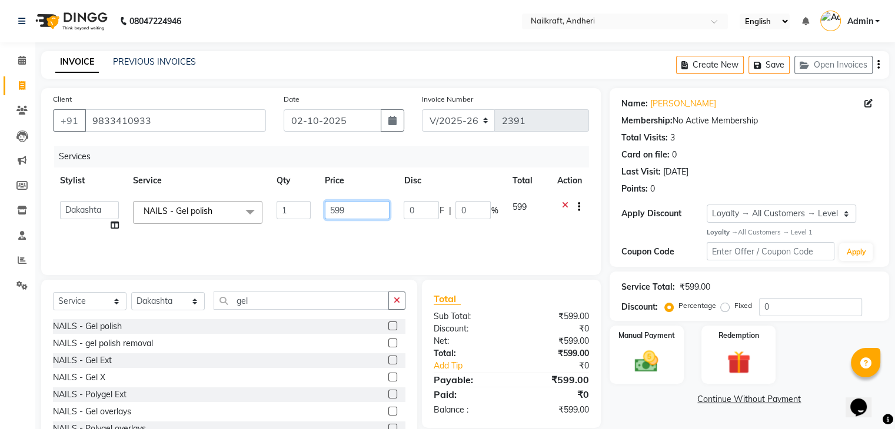
click at [356, 212] on input "599" at bounding box center [357, 210] width 65 height 18
type input "5"
type input "999"
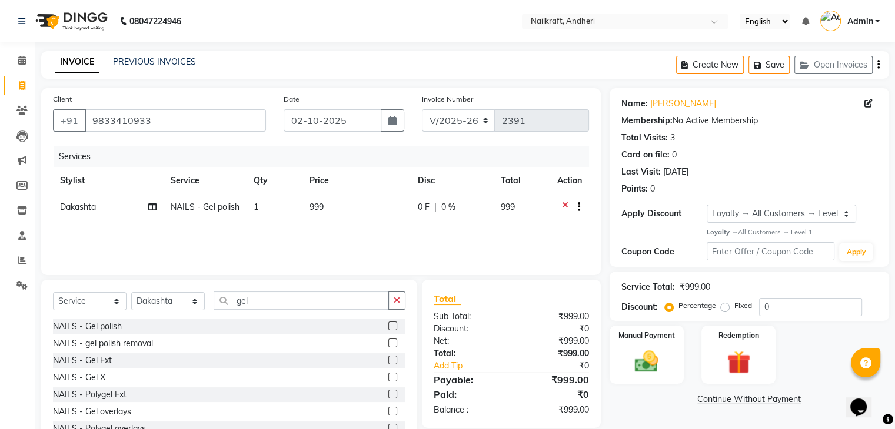
click at [642, 393] on link "Continue Without Payment" at bounding box center [749, 399] width 275 height 12
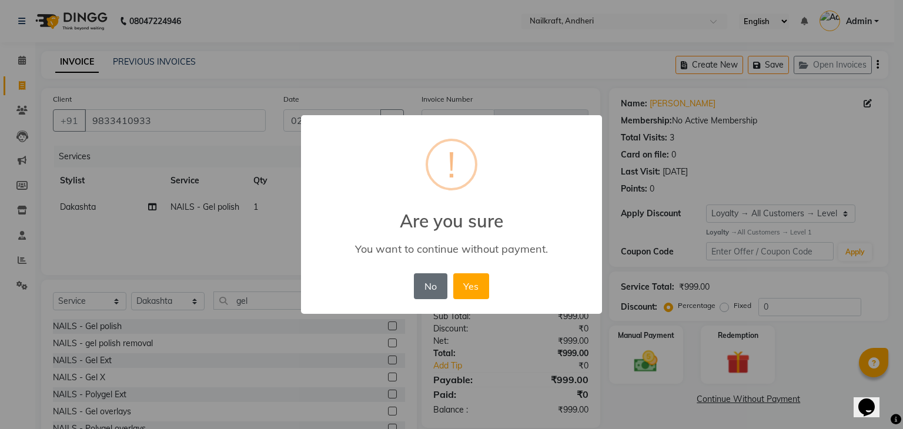
click at [427, 287] on button "No" at bounding box center [430, 286] width 33 height 26
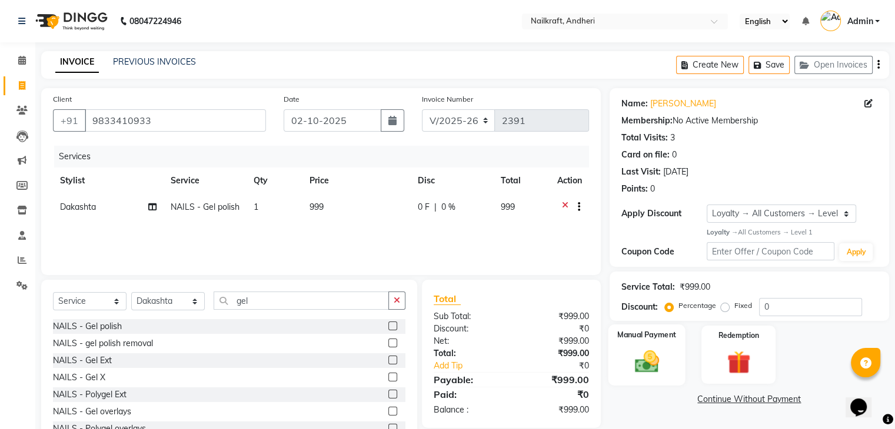
click at [635, 362] on img at bounding box center [645, 362] width 39 height 28
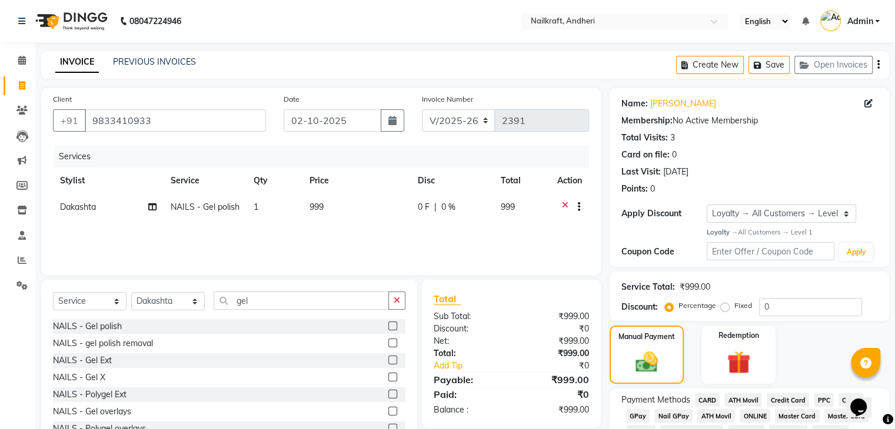
scroll to position [76, 0]
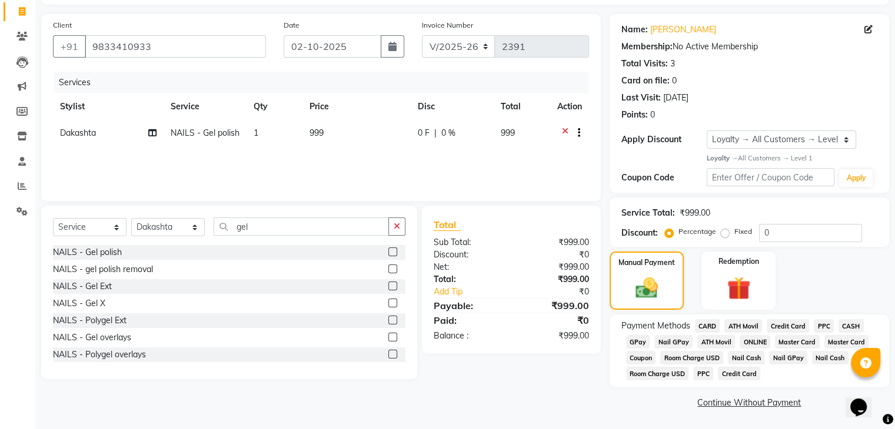
click at [648, 339] on span "GPay" at bounding box center [638, 342] width 24 height 14
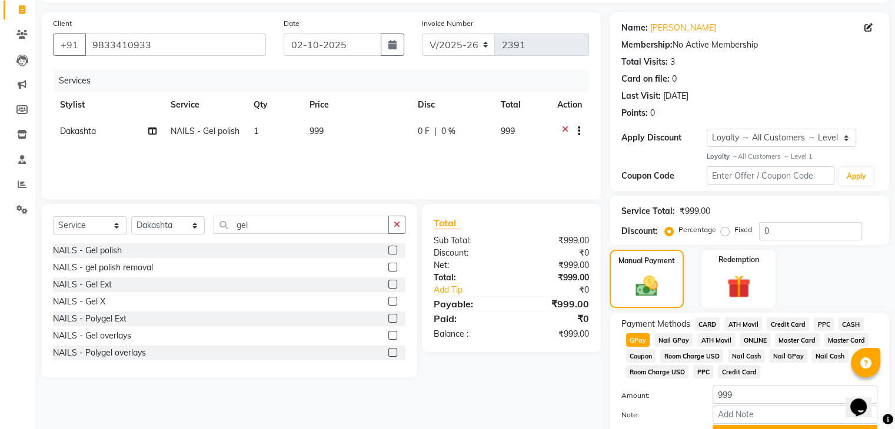
scroll to position [139, 0]
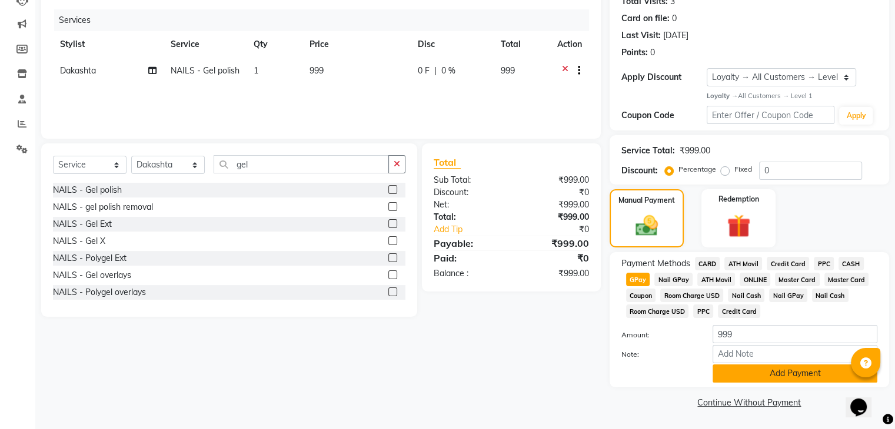
click at [785, 370] on button "Add Payment" at bounding box center [794, 374] width 165 height 18
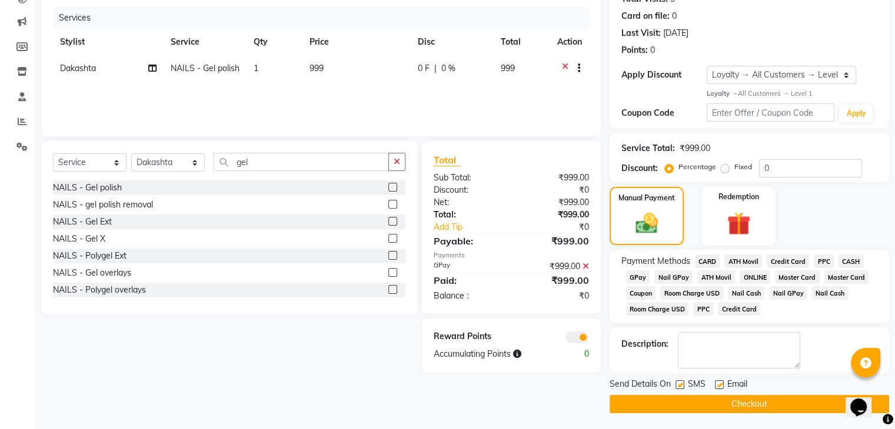
click at [715, 401] on button "Checkout" at bounding box center [748, 404] width 279 height 18
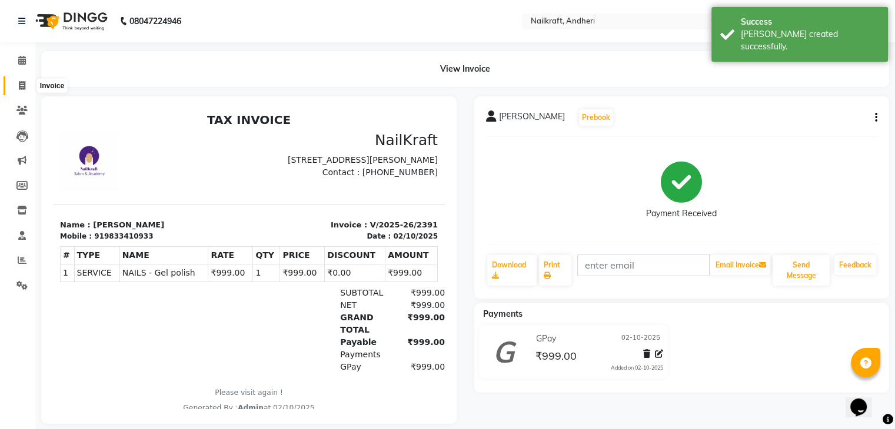
click at [22, 89] on icon at bounding box center [22, 85] width 6 height 9
select select "service"
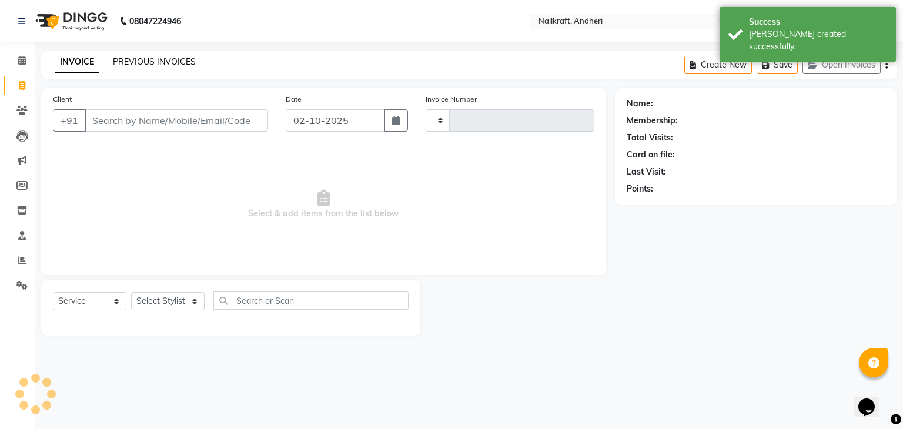
type input "2392"
select select "6081"
click at [145, 65] on link "PREVIOUS INVOICES" at bounding box center [154, 61] width 83 height 11
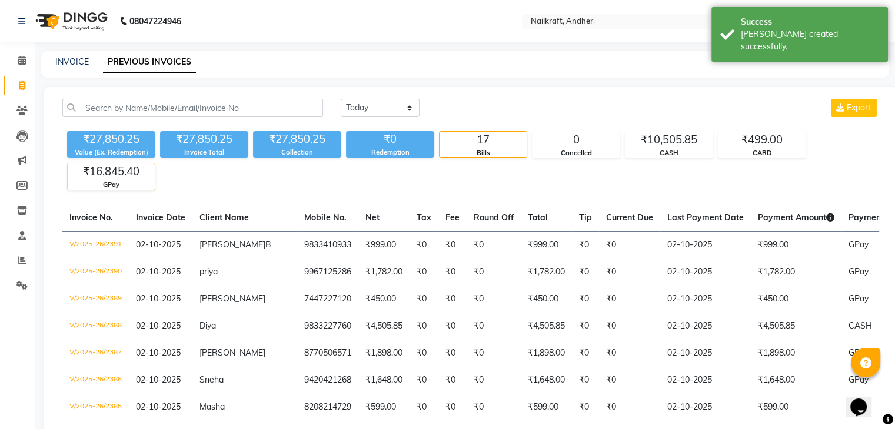
click at [104, 172] on div "₹16,845.40" at bounding box center [111, 172] width 87 height 16
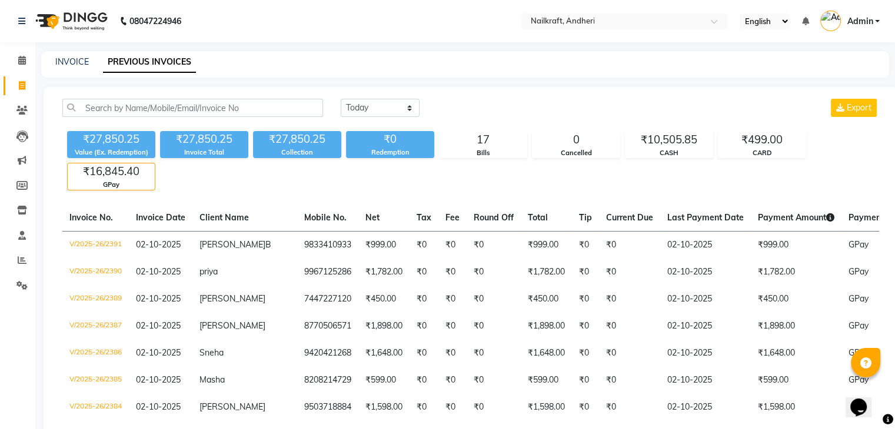
click at [100, 182] on div "GPay" at bounding box center [111, 185] width 87 height 10
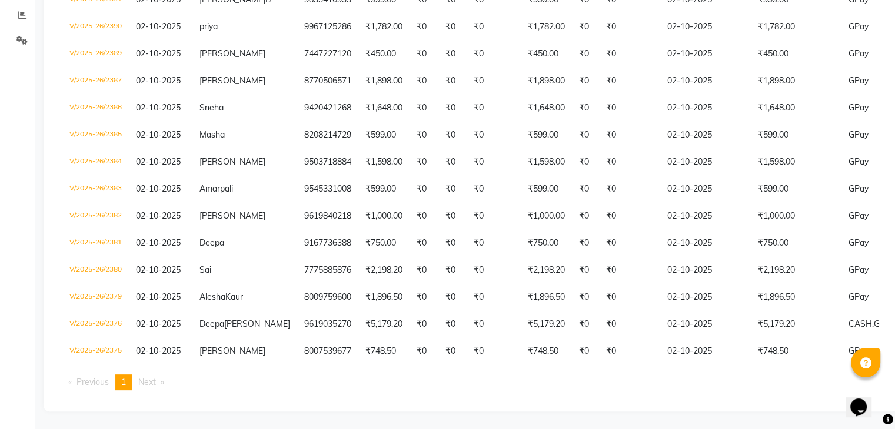
scroll to position [0, 134]
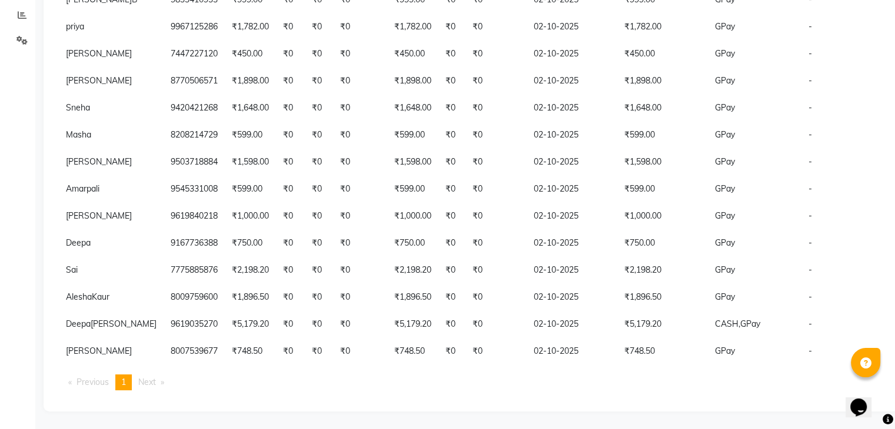
drag, startPoint x: 773, startPoint y: 348, endPoint x: 903, endPoint y: 364, distance: 131.0
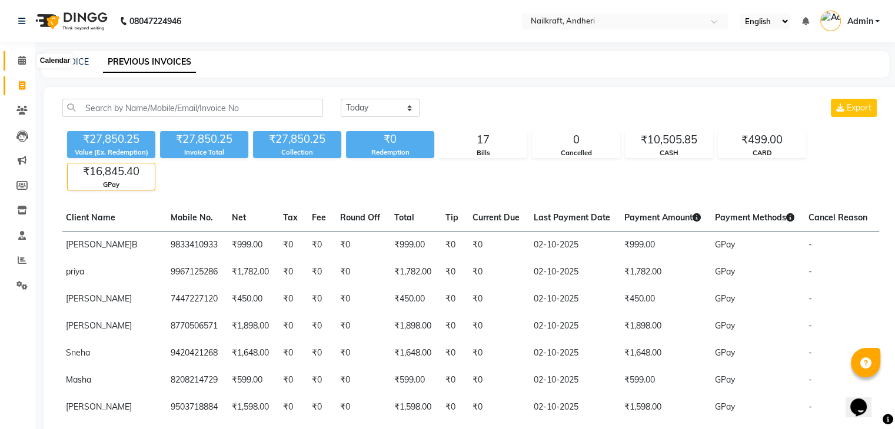
click at [22, 58] on icon at bounding box center [22, 60] width 8 height 9
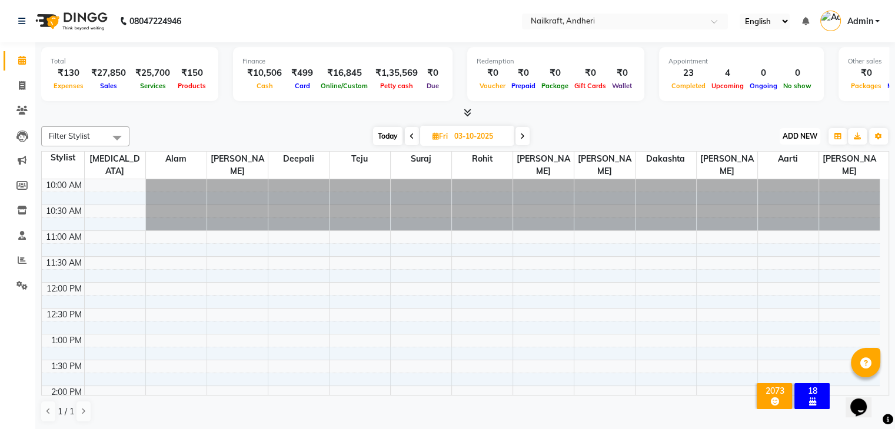
click at [803, 132] on span "ADD NEW" at bounding box center [799, 136] width 35 height 9
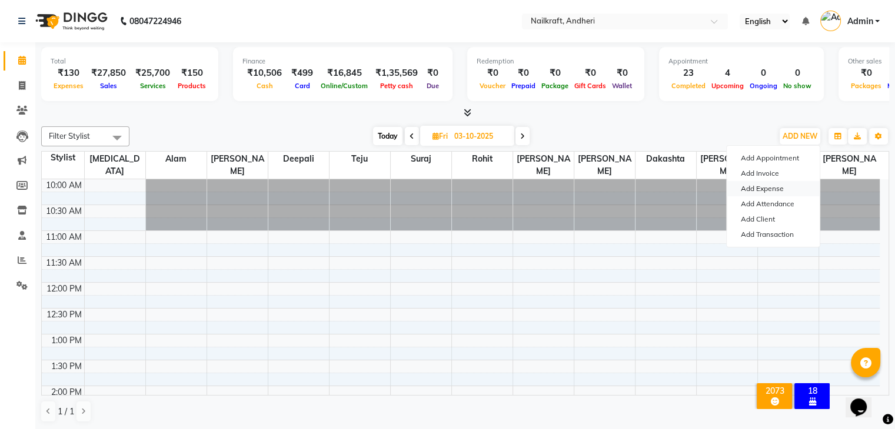
click at [780, 187] on link "Add Expense" at bounding box center [772, 188] width 93 height 15
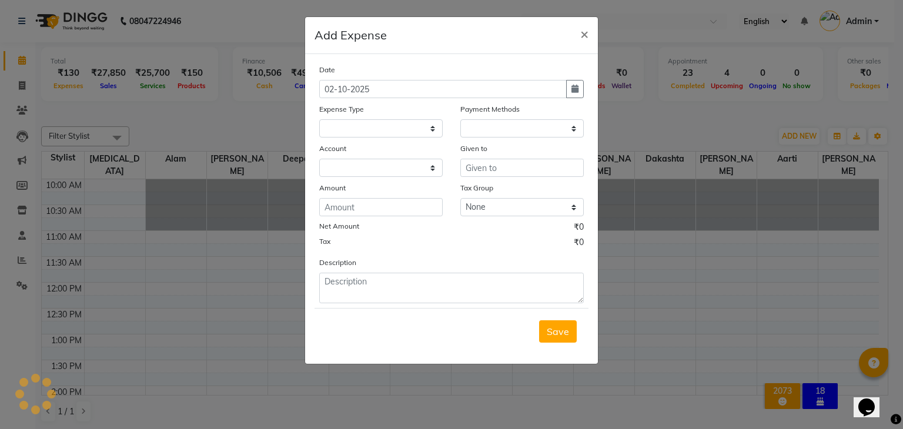
select select
select select "1"
select select "5067"
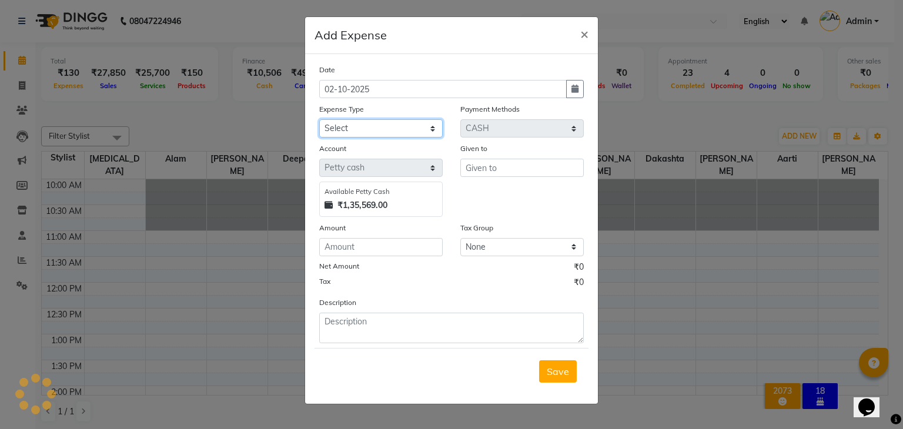
click at [366, 123] on select "Select Advance Salary Bank charges Car maintenance Cash transfer to bank Cash t…" at bounding box center [381, 128] width 124 height 18
select select "15706"
click at [319, 121] on select "Select Advance Salary Bank charges Car maintenance Cash transfer to bank Cash t…" at bounding box center [381, 128] width 124 height 18
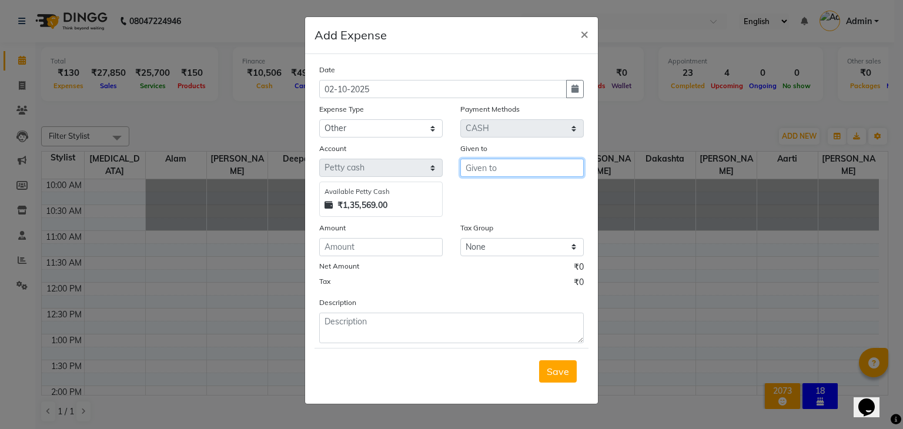
click at [492, 165] on input "text" at bounding box center [523, 168] width 124 height 18
click at [480, 193] on span "Roh" at bounding box center [484, 194] width 18 height 12
type input "Rohit"
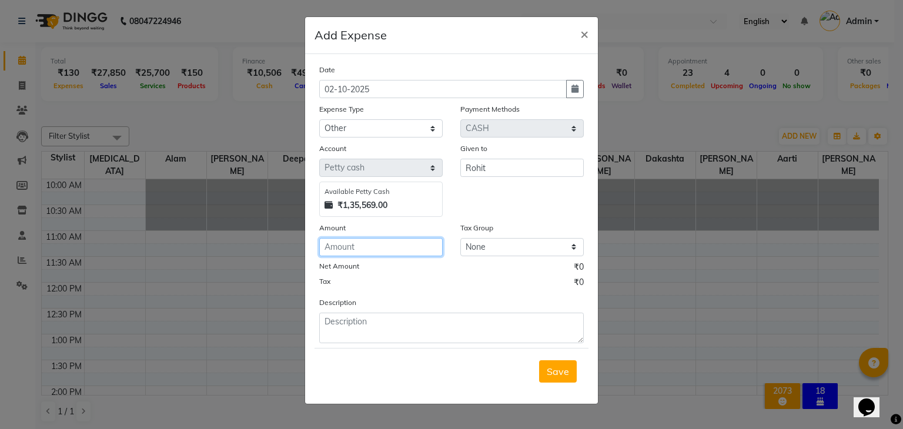
click at [328, 247] on input "number" at bounding box center [381, 247] width 124 height 18
type input "100"
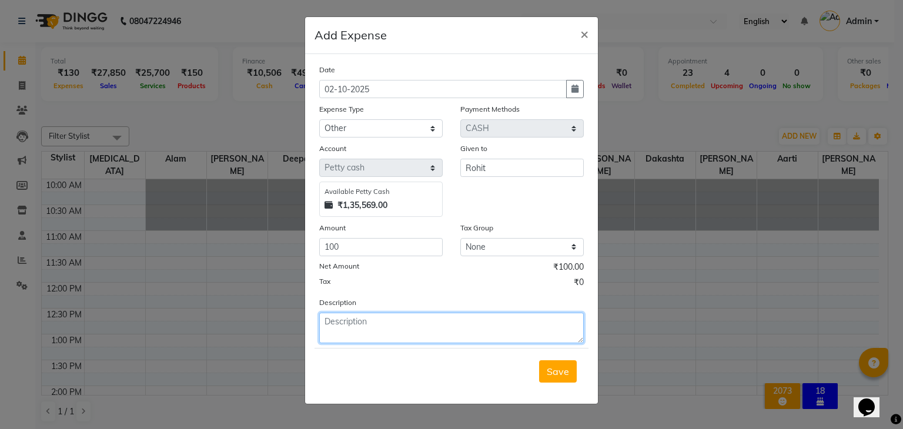
click at [385, 335] on textarea at bounding box center [451, 328] width 265 height 31
type textarea "100 auto"
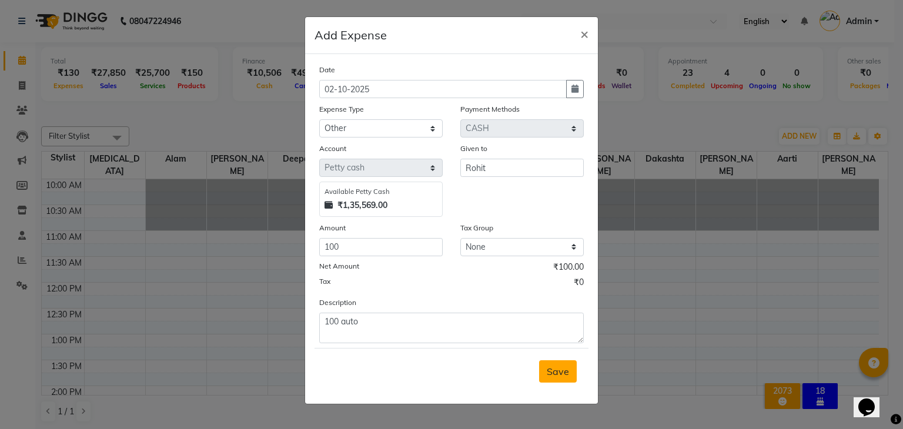
click at [561, 375] on span "Save" at bounding box center [558, 372] width 22 height 12
